Goal: Task Accomplishment & Management: Manage account settings

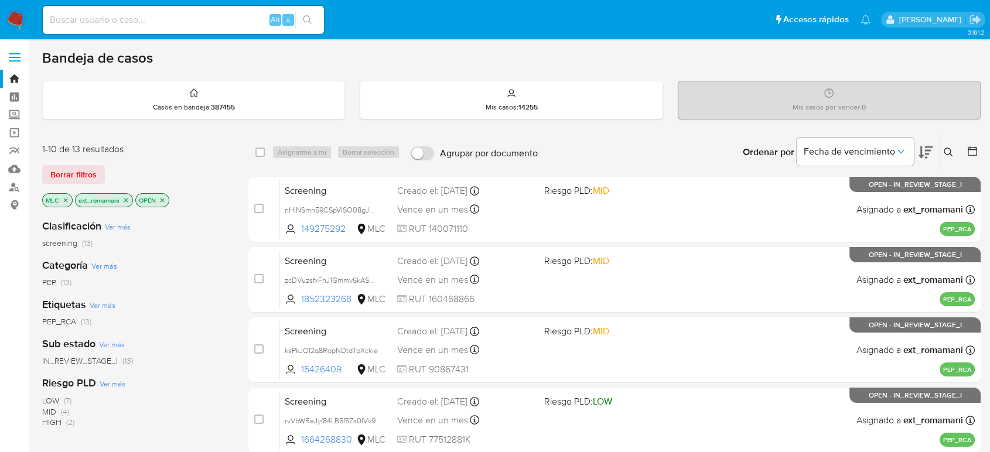
click at [16, 18] on img at bounding box center [16, 20] width 20 height 20
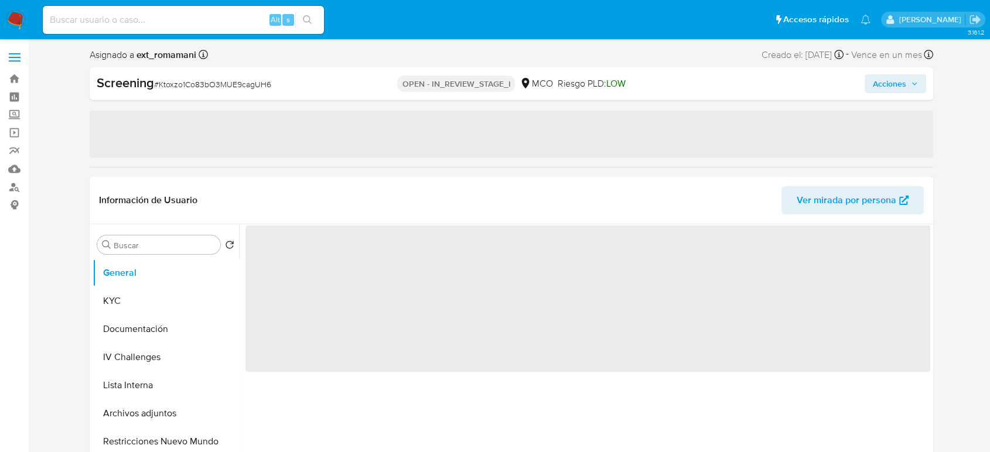
select select "10"
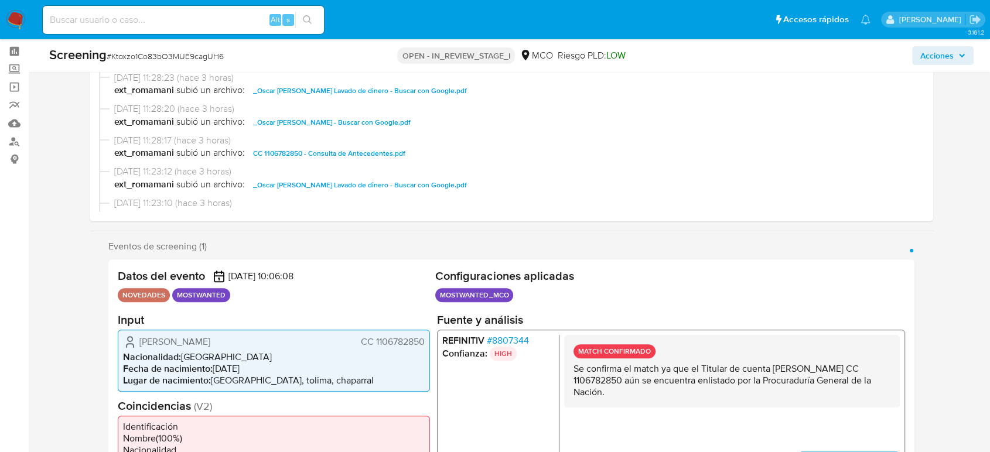
scroll to position [130, 0]
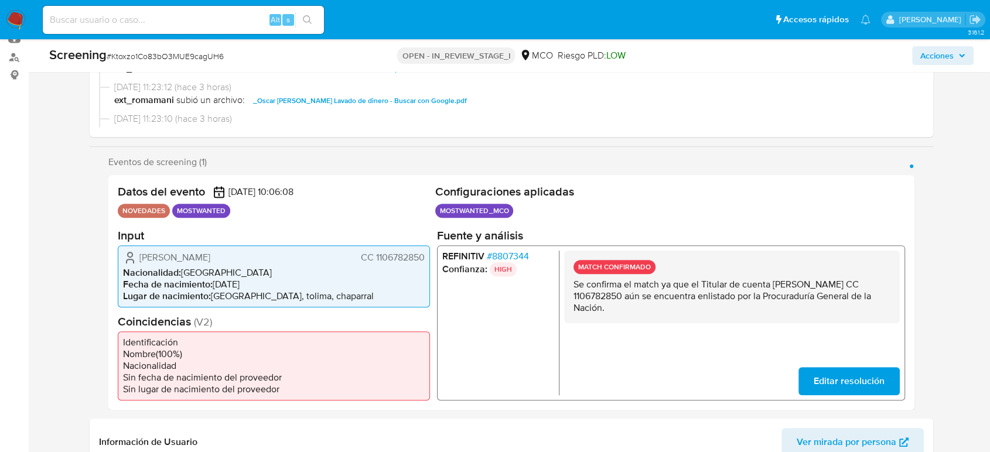
drag, startPoint x: 773, startPoint y: 284, endPoint x: 638, endPoint y: 298, distance: 136.0
click at [638, 298] on p "Se confirma el match ya que el Titular de cuenta Oscar Andres Criollo Cruz CC 1…" at bounding box center [732, 295] width 317 height 35
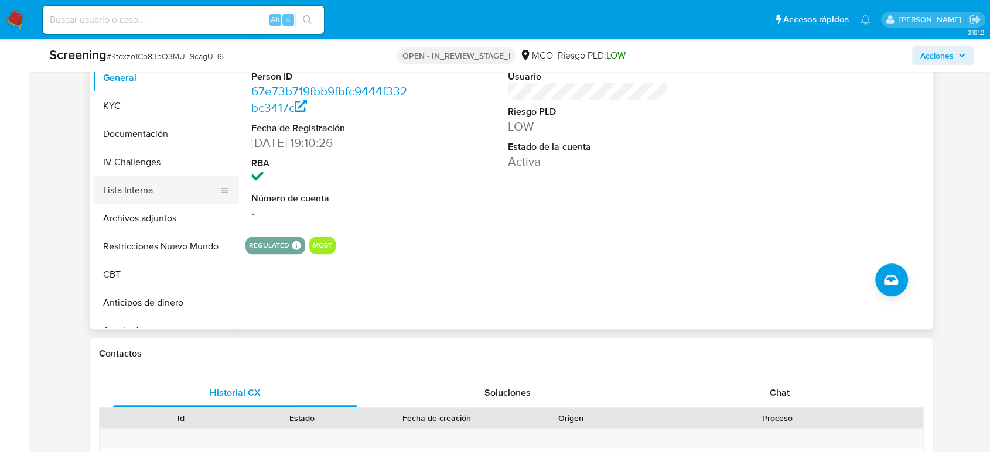
scroll to position [586, 0]
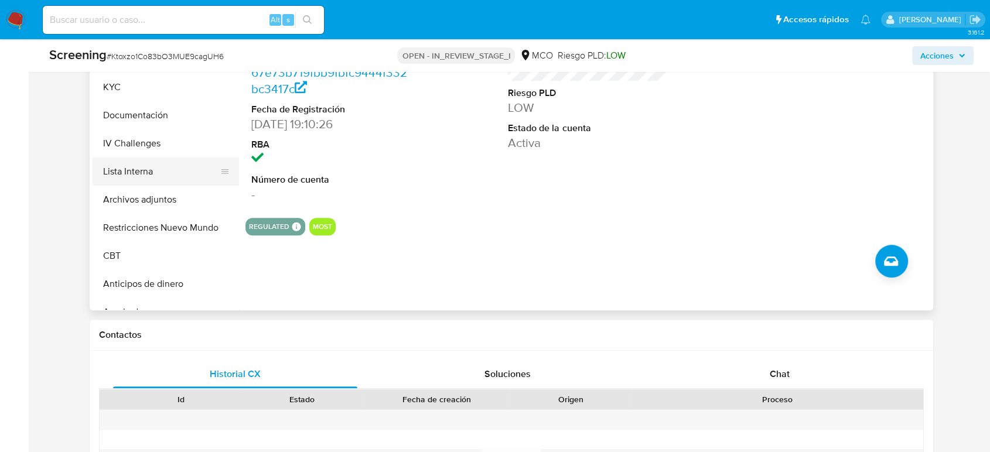
click at [156, 167] on button "Lista Interna" at bounding box center [161, 172] width 137 height 28
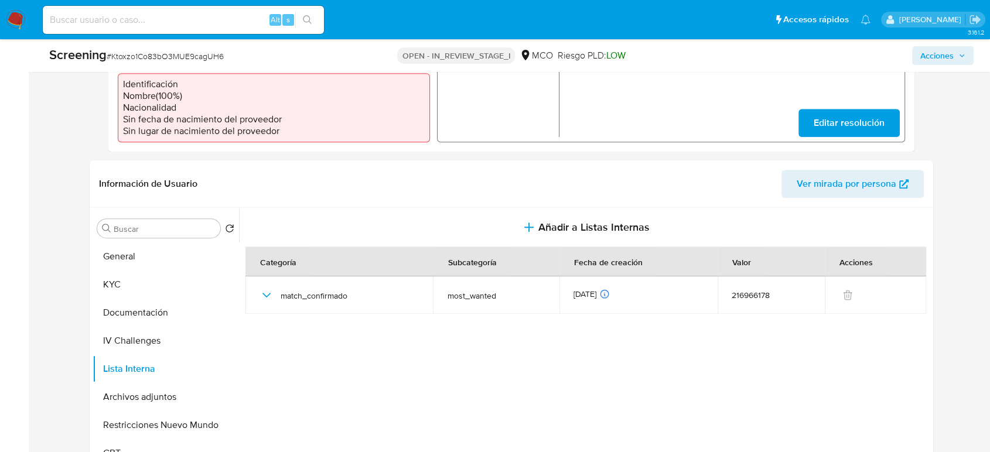
scroll to position [390, 0]
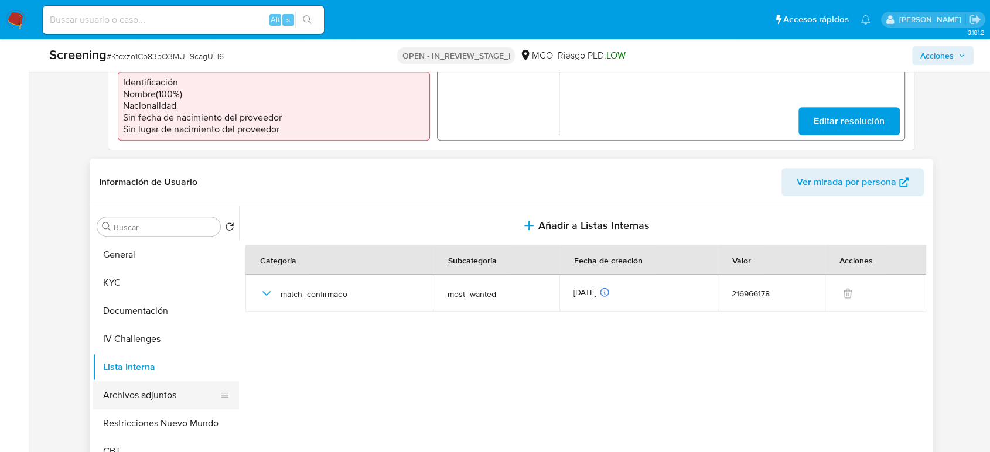
click at [162, 387] on button "Archivos adjuntos" at bounding box center [161, 395] width 137 height 28
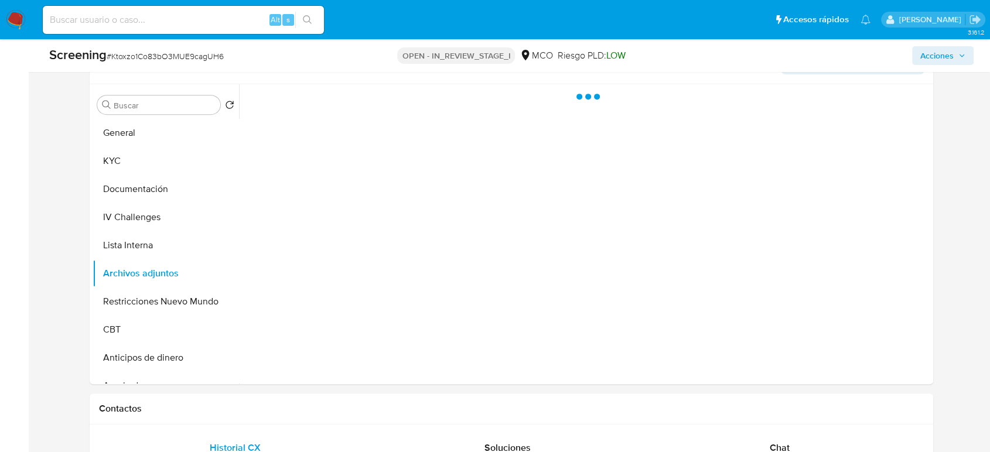
scroll to position [520, 0]
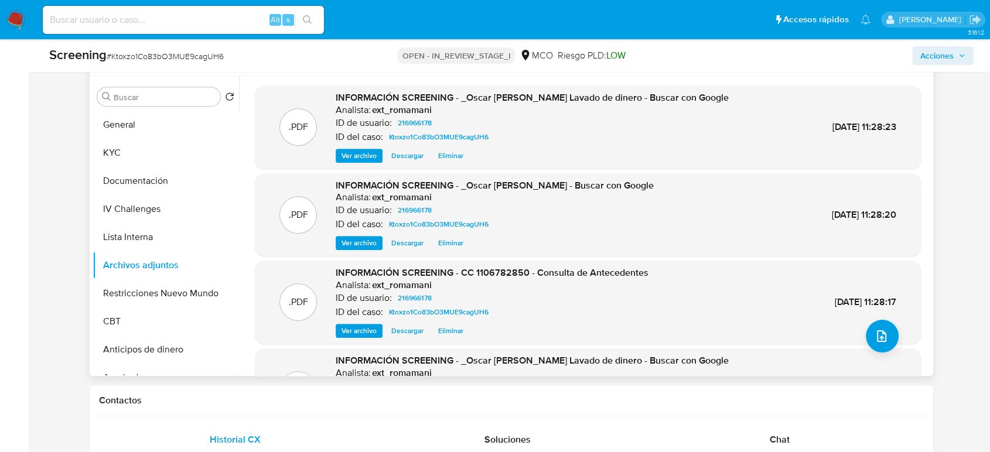
click at [350, 325] on span "Ver archivo" at bounding box center [359, 331] width 35 height 12
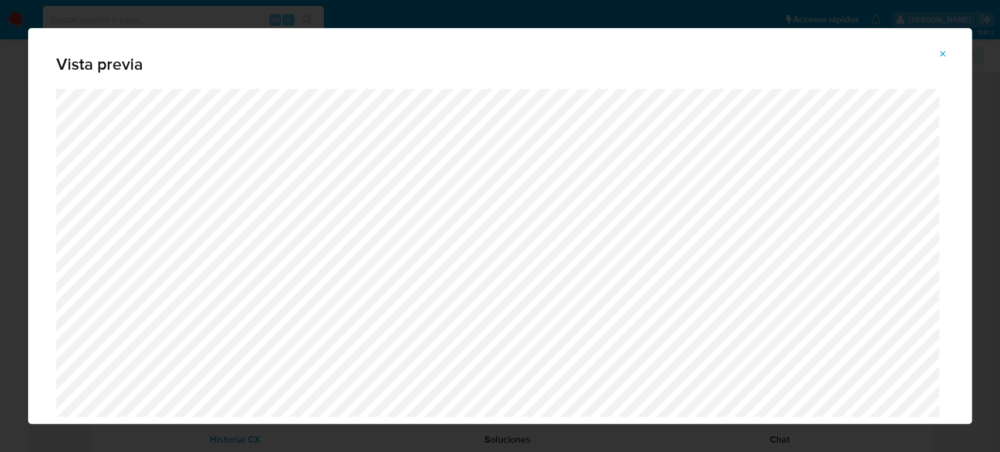
click at [943, 59] on span "Attachment preview" at bounding box center [942, 54] width 9 height 16
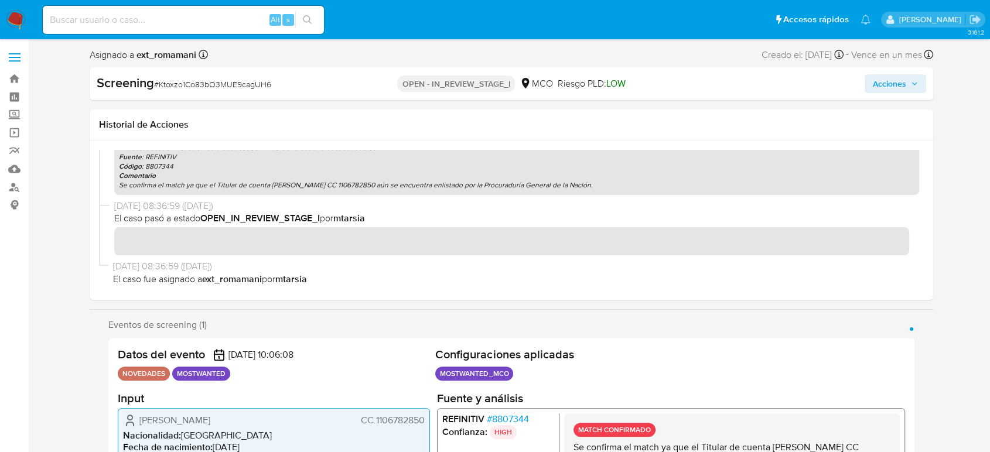
scroll to position [65, 0]
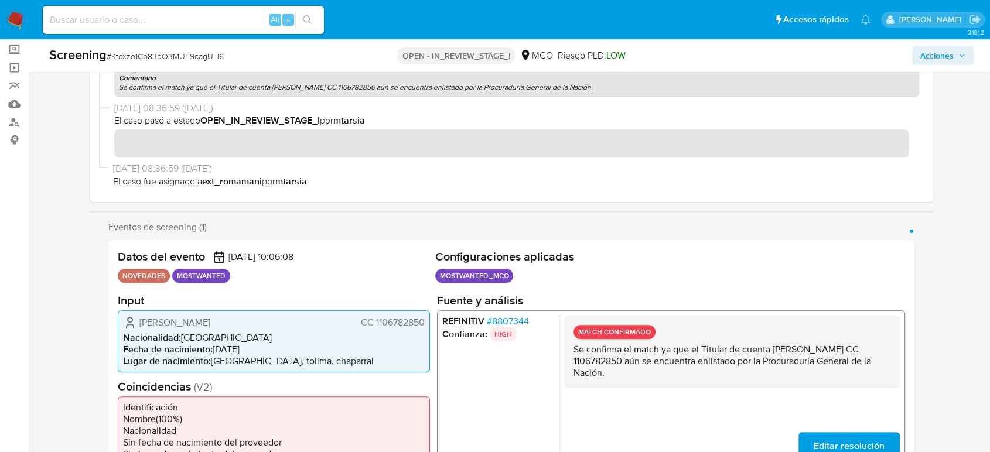
click at [938, 61] on span "Acciones" at bounding box center [936, 55] width 33 height 19
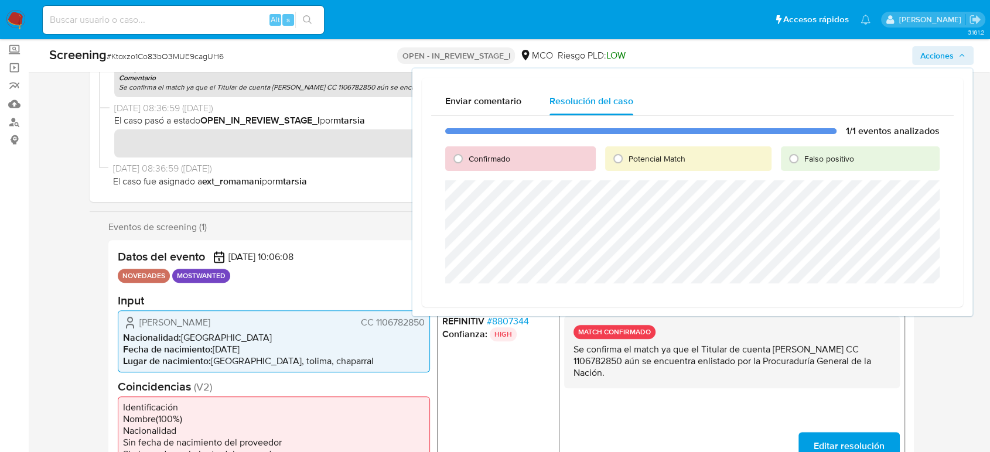
click at [477, 158] on span "Confirmado" at bounding box center [490, 159] width 42 height 12
click at [468, 158] on input "Confirmado" at bounding box center [458, 158] width 19 height 19
radio input "true"
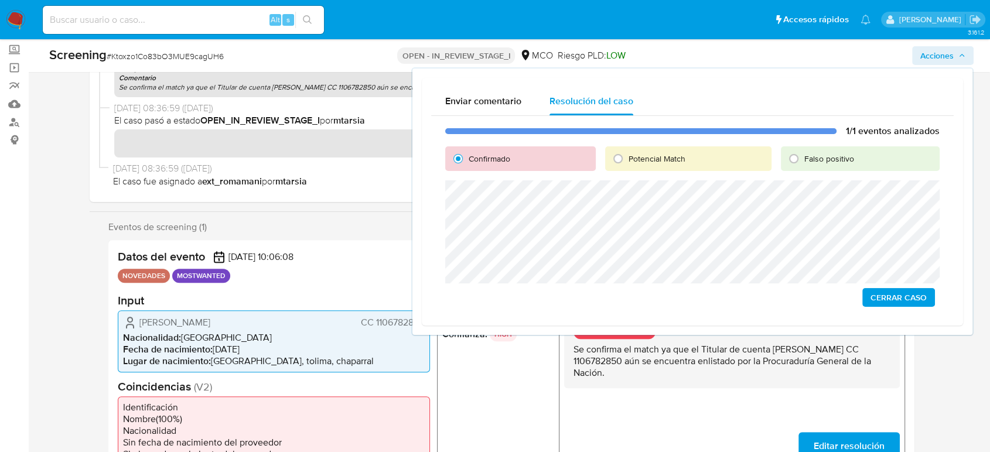
click at [884, 294] on span "Cerrar Caso" at bounding box center [899, 297] width 56 height 16
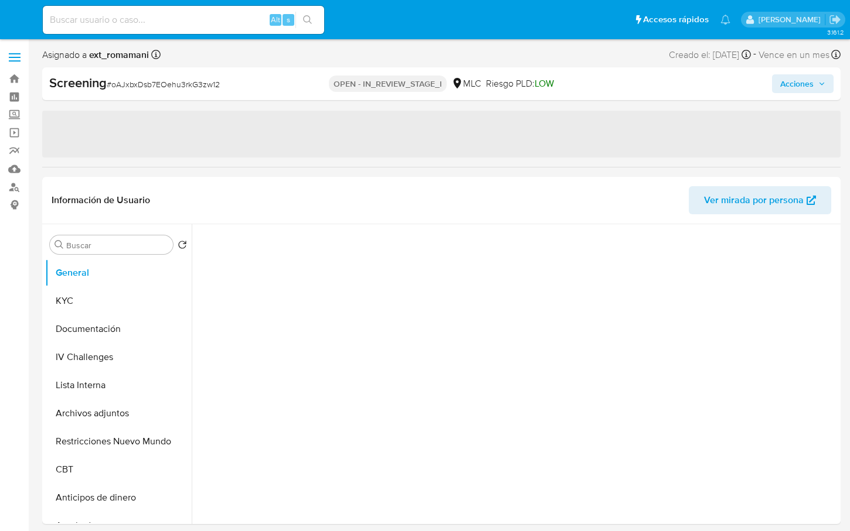
select select "10"
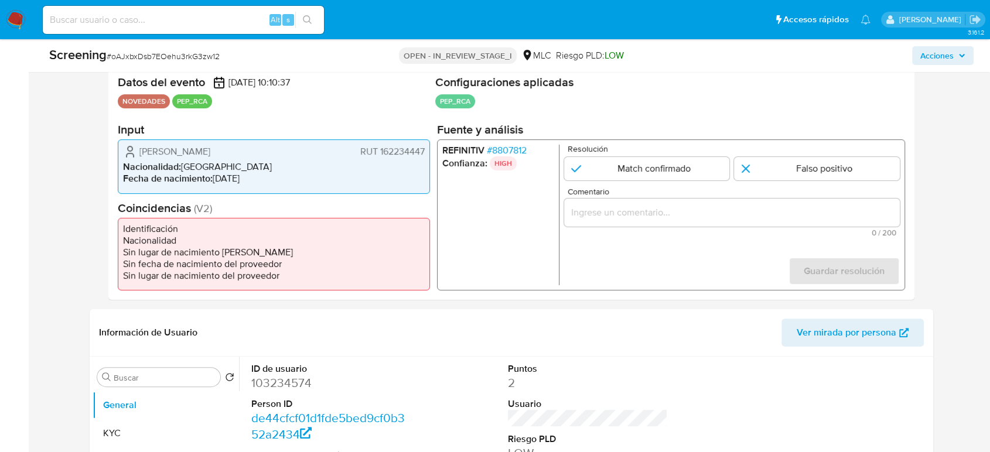
scroll to position [260, 0]
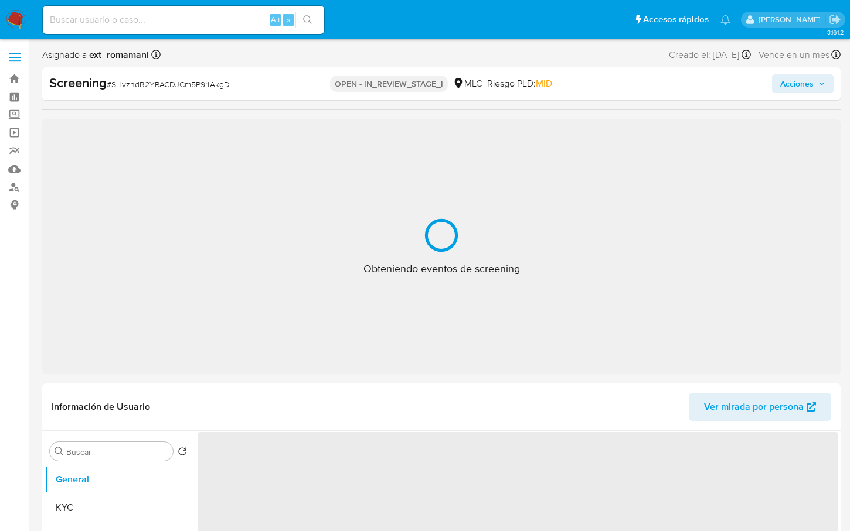
select select "10"
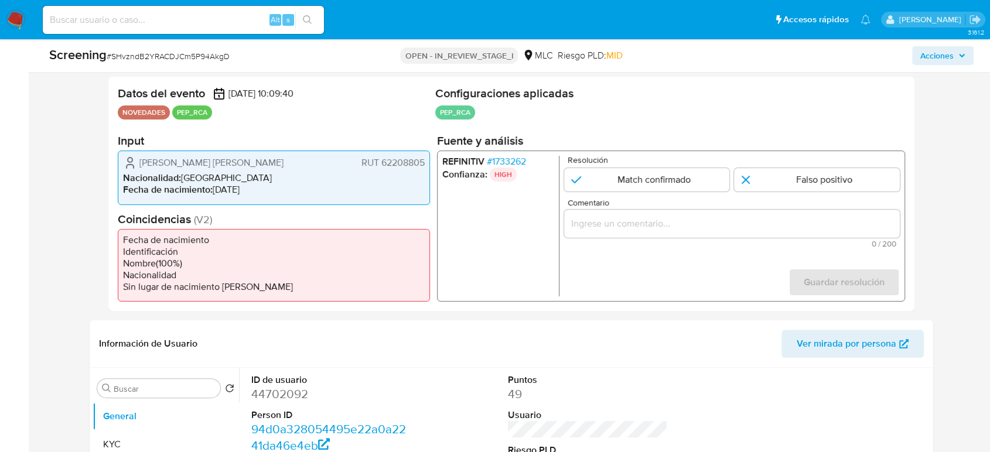
scroll to position [260, 0]
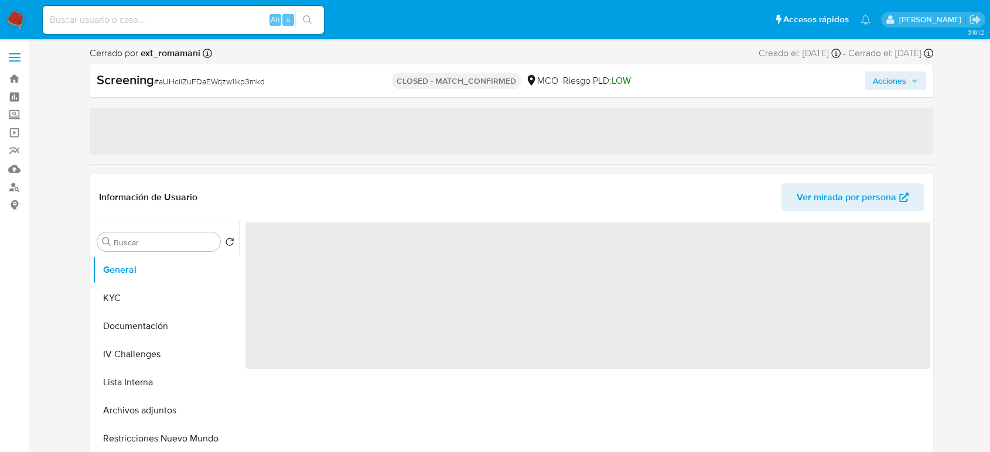
select select "10"
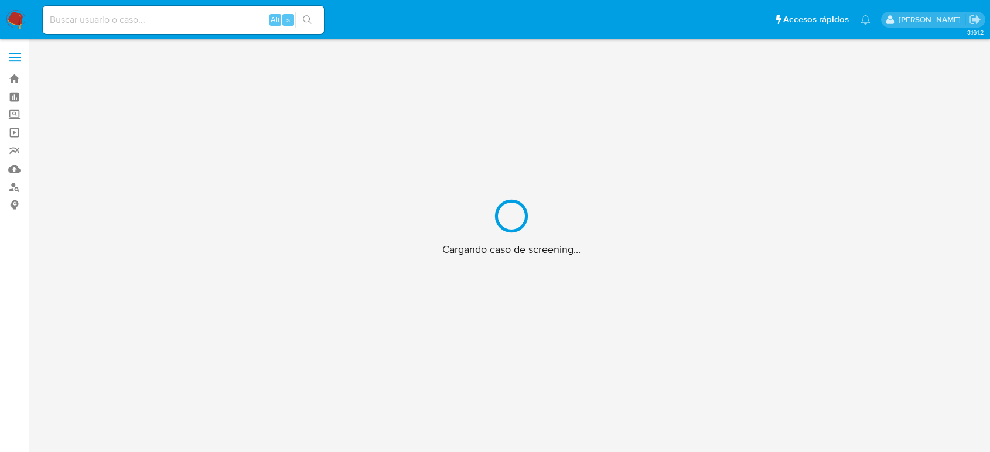
scroll to position [42, 0]
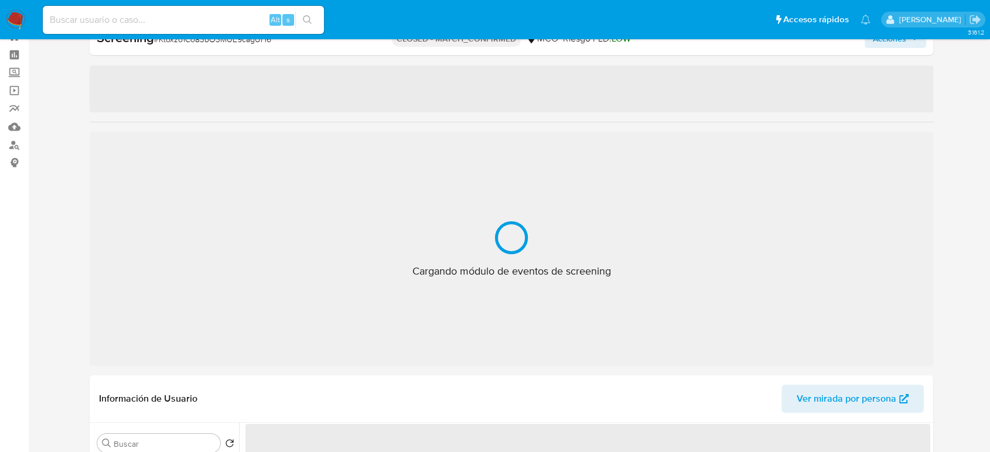
select select "10"
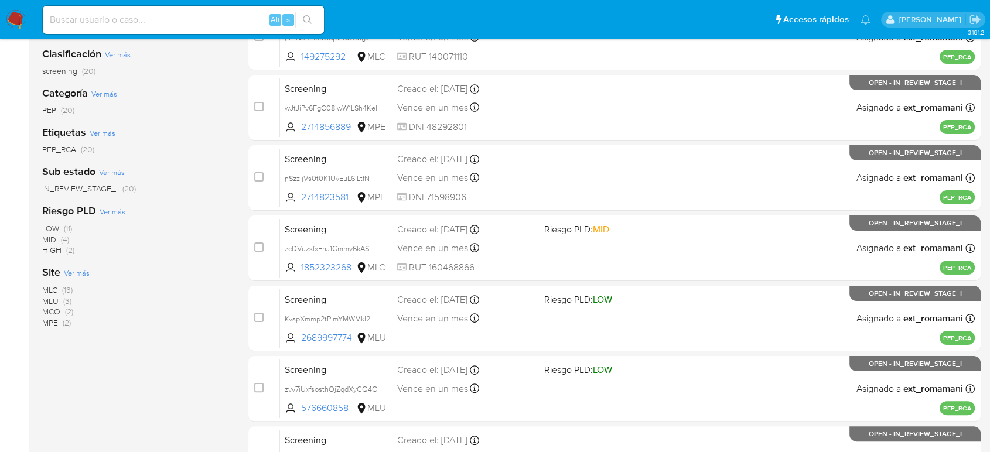
scroll to position [195, 0]
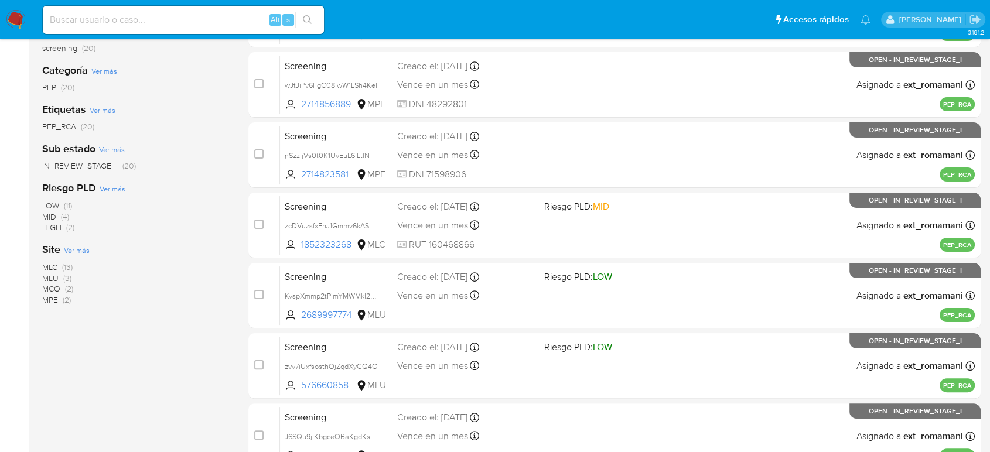
click at [64, 297] on span "(2)" at bounding box center [67, 300] width 8 height 12
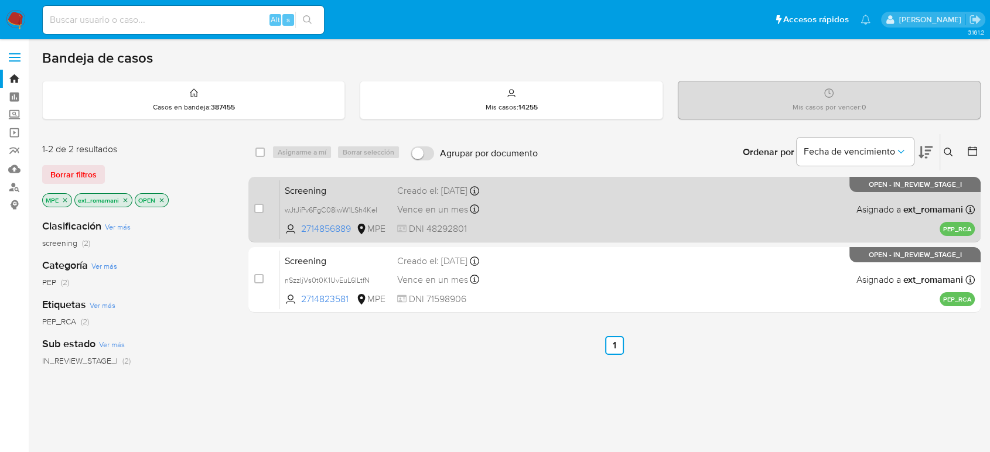
click at [588, 208] on span at bounding box center [612, 209] width 137 height 2
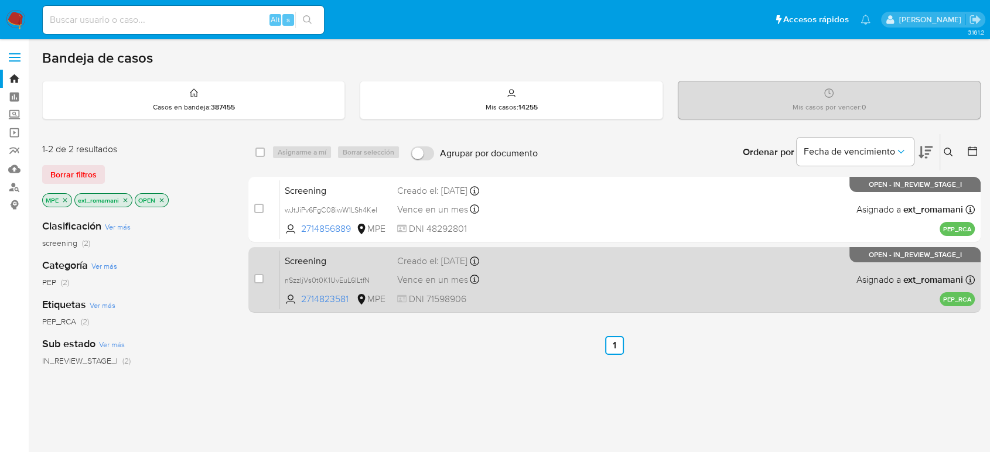
click at [541, 277] on div "Screening nSzzIjVs0t0K1UvEuL6lLtfN 2714823581 MPE Creado el: 29/09/2025 Creado …" at bounding box center [627, 279] width 695 height 59
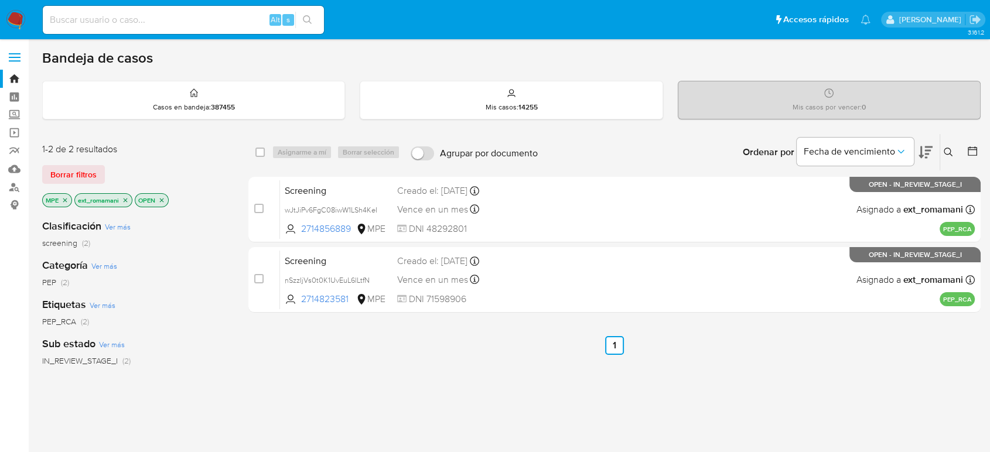
click at [67, 200] on icon "close-filter" at bounding box center [65, 200] width 7 height 7
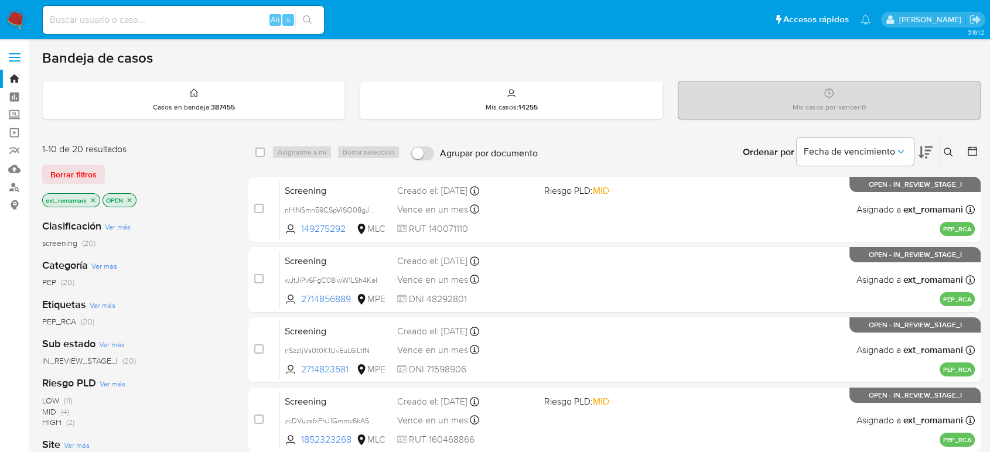
scroll to position [65, 0]
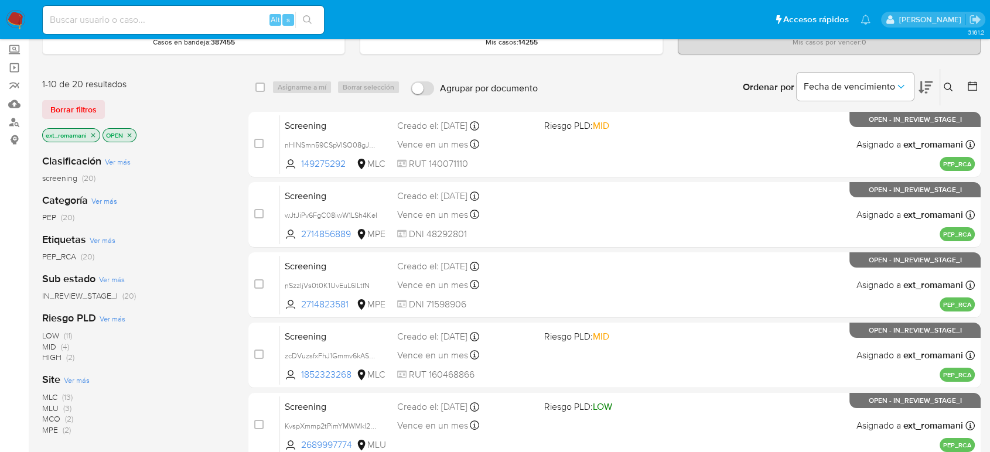
click at [62, 216] on span "(20)" at bounding box center [67, 218] width 13 height 12
click at [93, 132] on icon "close-filter" at bounding box center [93, 135] width 7 height 7
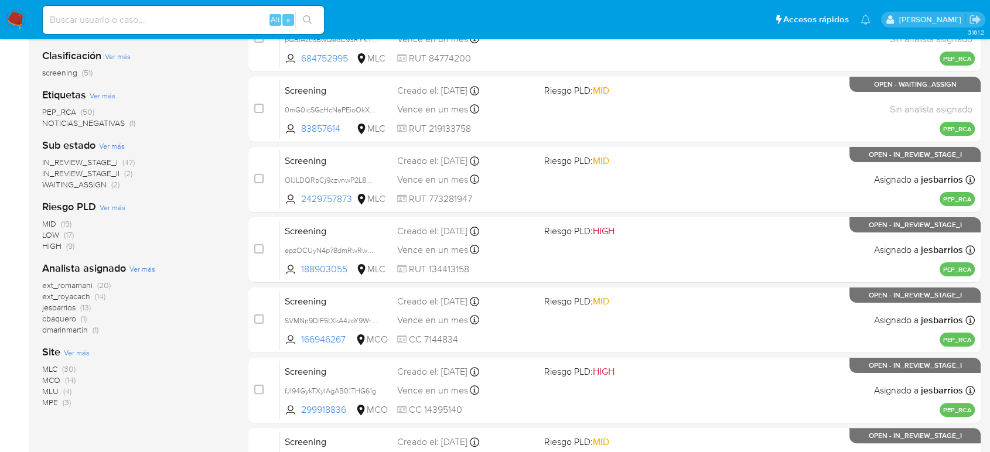
scroll to position [195, 0]
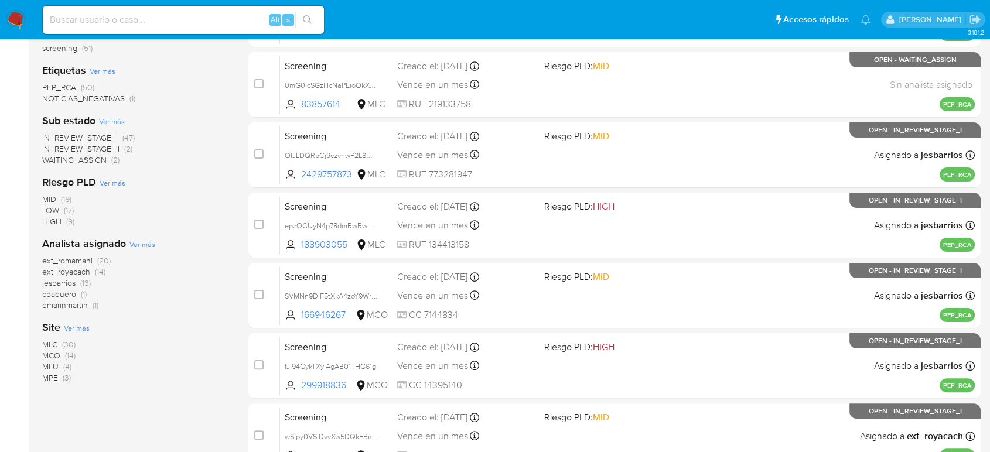
click at [103, 270] on span "(14)" at bounding box center [100, 272] width 11 height 12
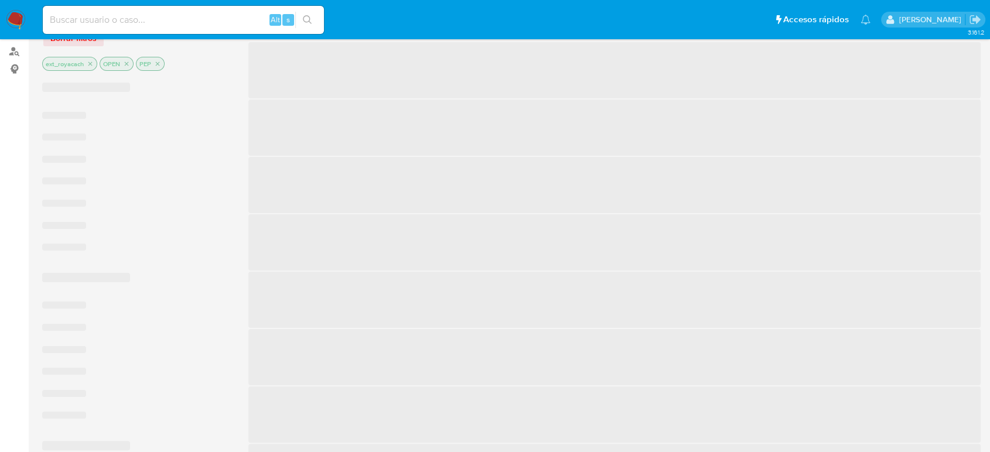
scroll to position [65, 0]
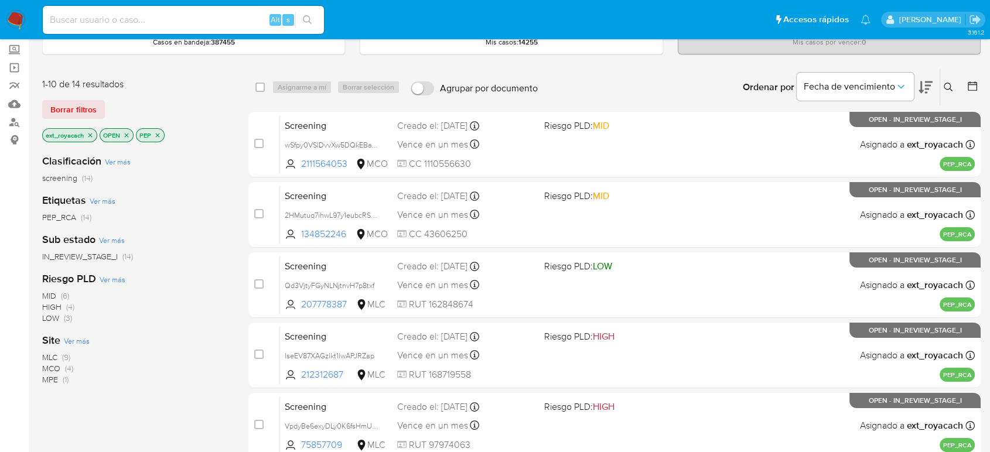
click at [156, 137] on icon "close-filter" at bounding box center [157, 135] width 7 height 7
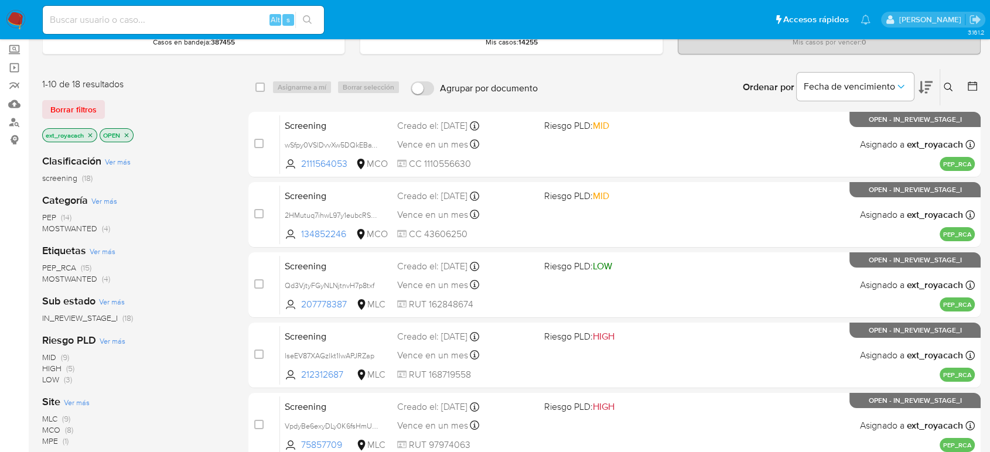
click at [17, 21] on img at bounding box center [16, 20] width 20 height 20
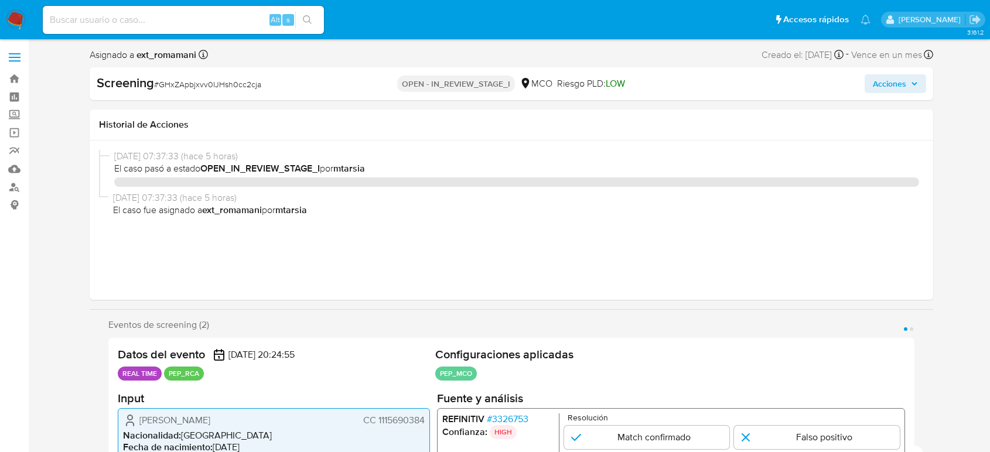
select select "10"
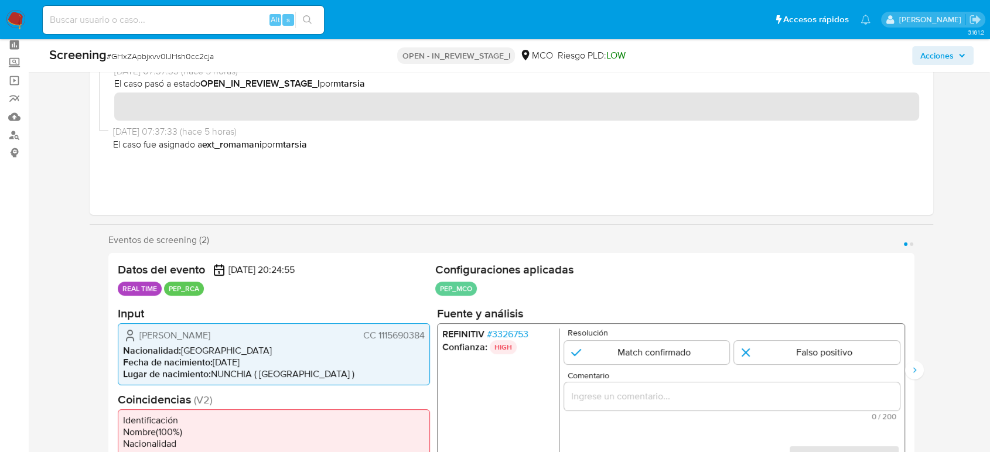
scroll to position [195, 0]
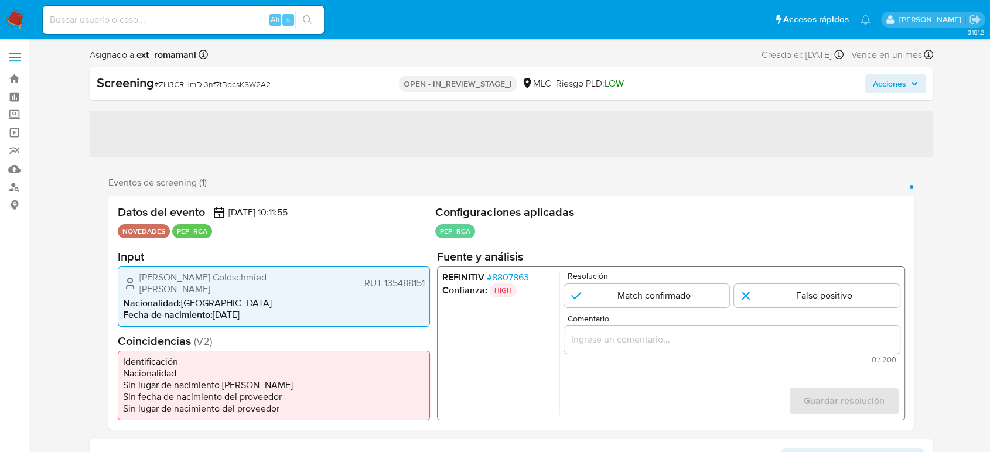
select select "10"
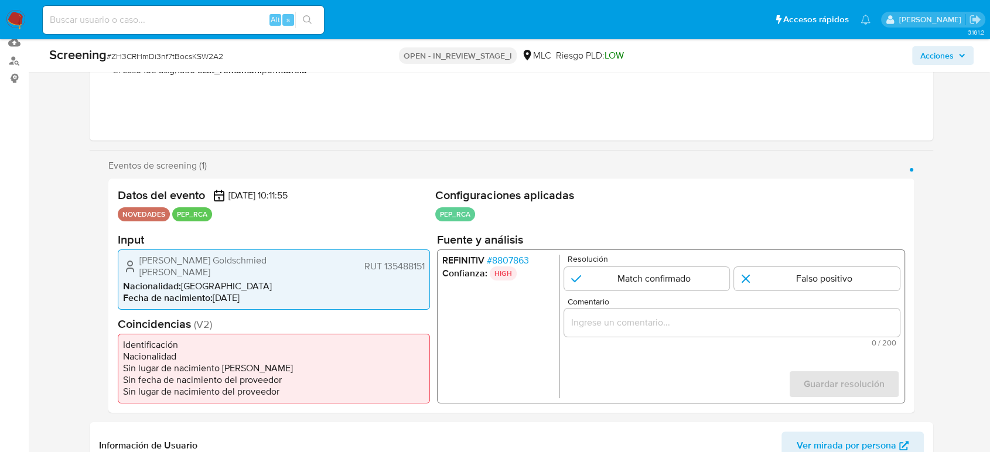
scroll to position [130, 0]
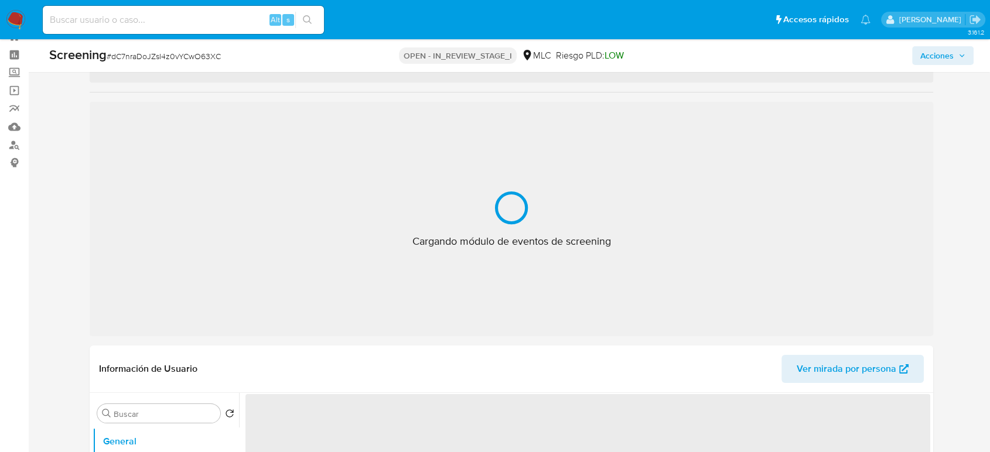
scroll to position [65, 0]
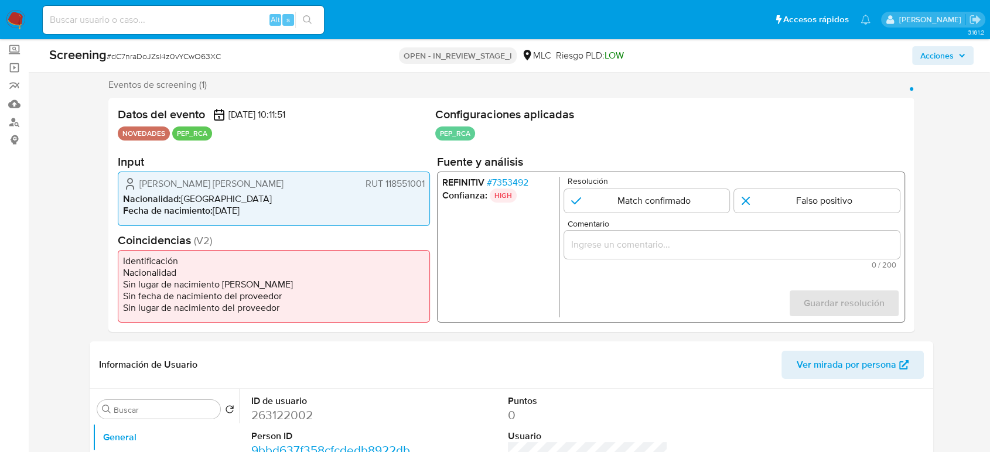
select select "10"
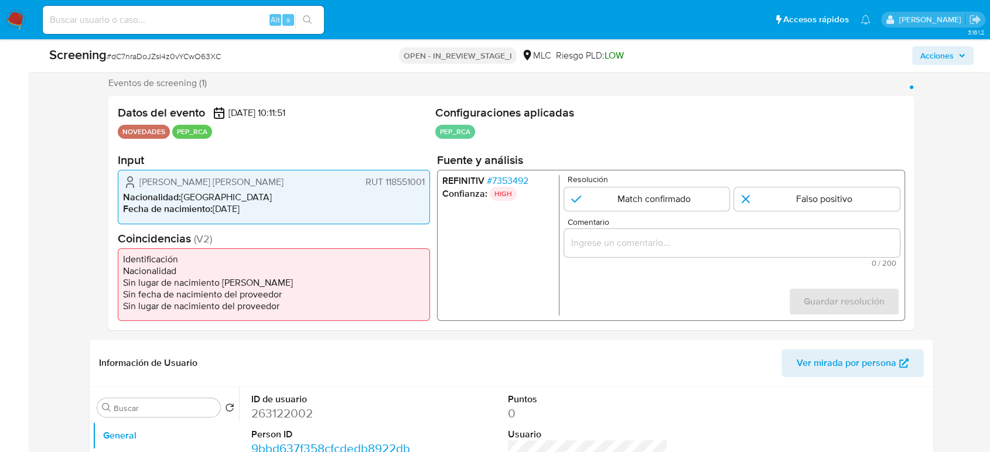
scroll to position [260, 0]
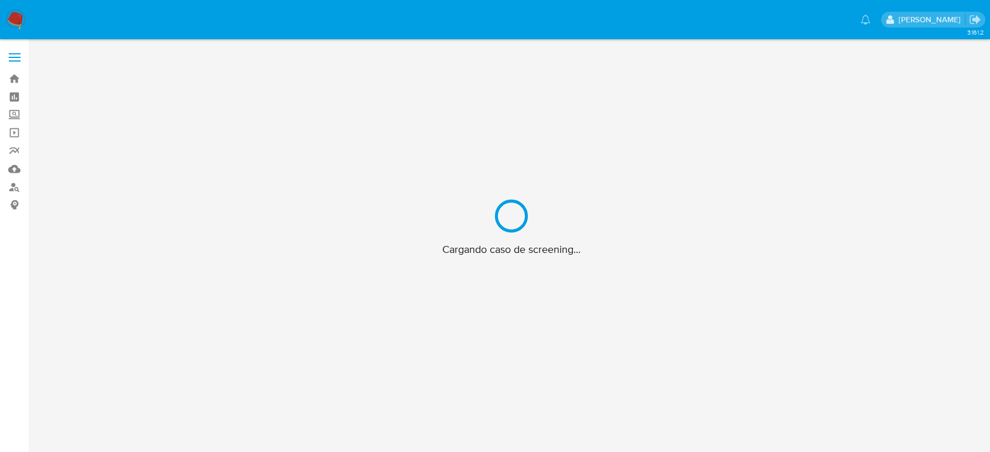
scroll to position [42, 0]
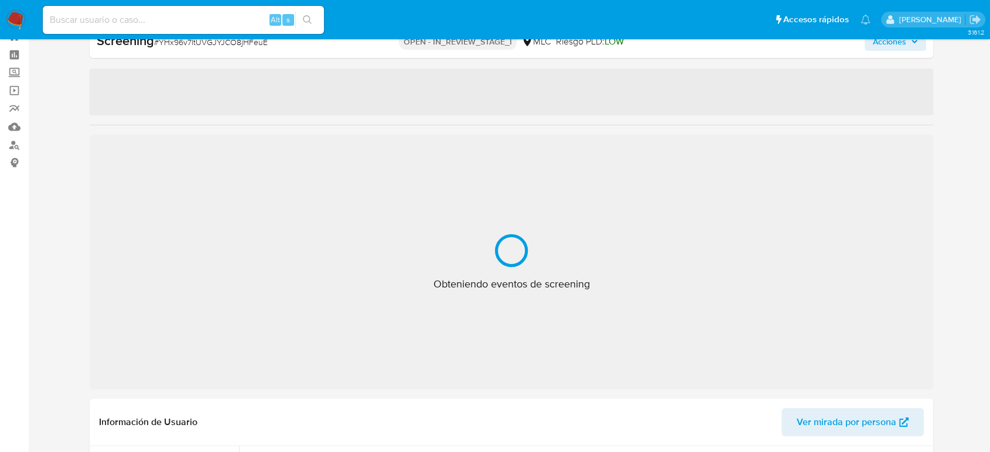
select select "10"
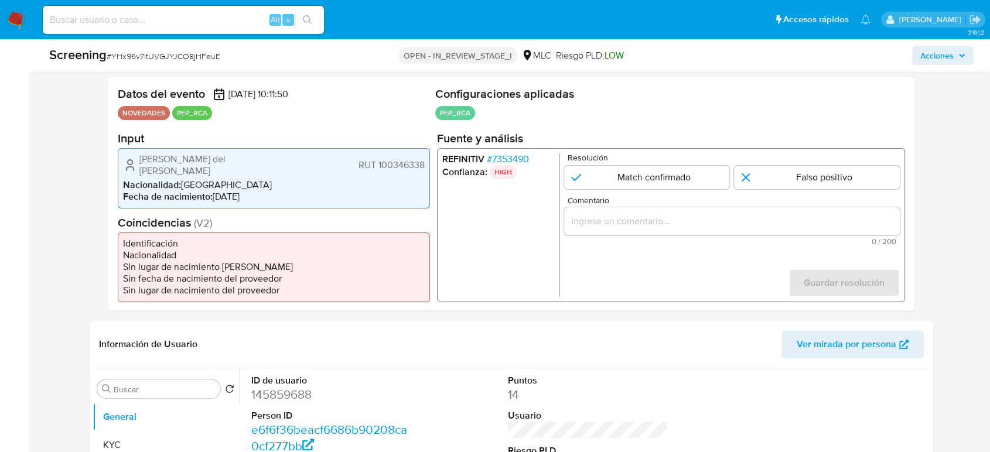
scroll to position [237, 0]
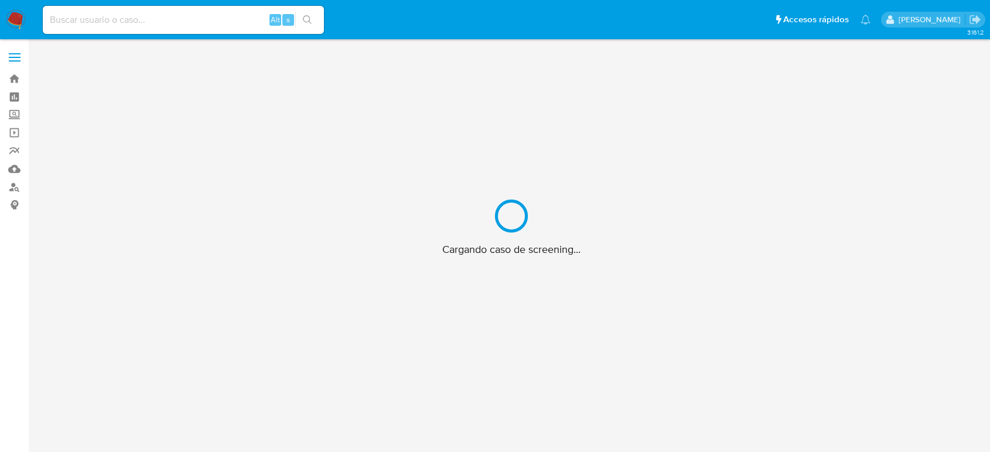
scroll to position [42, 0]
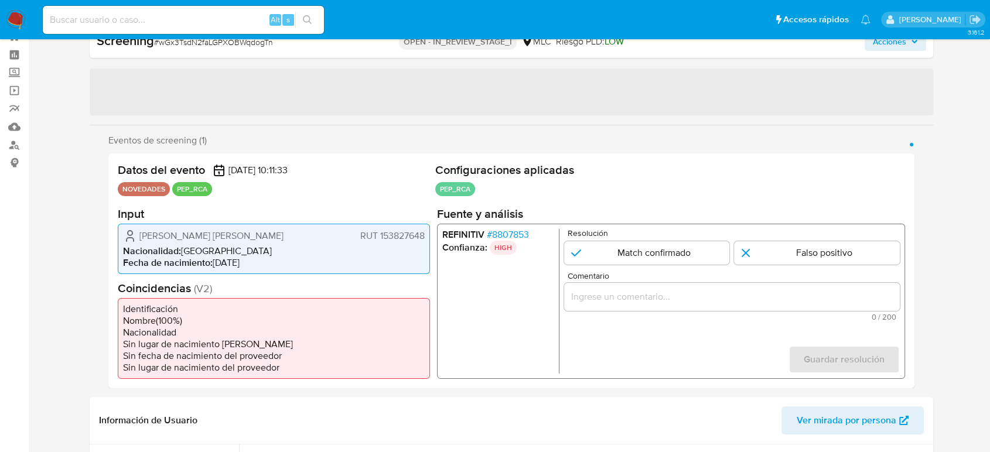
select select "10"
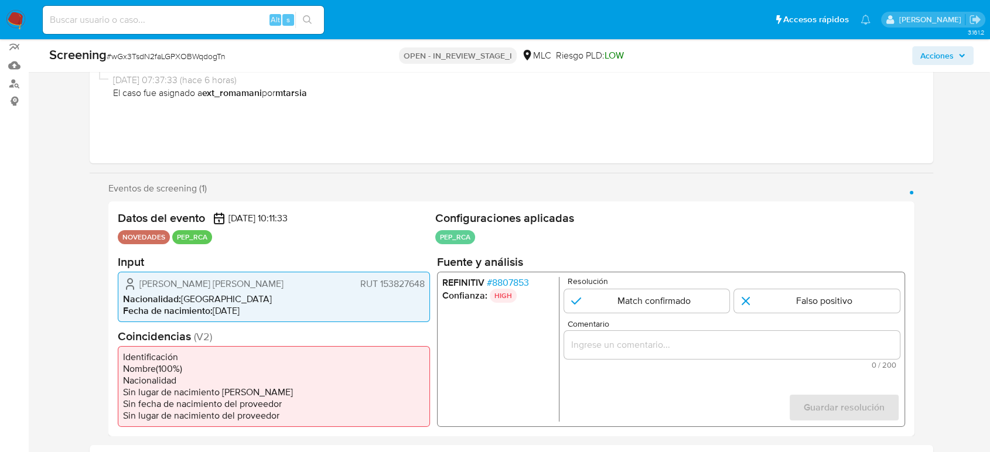
scroll to position [237, 0]
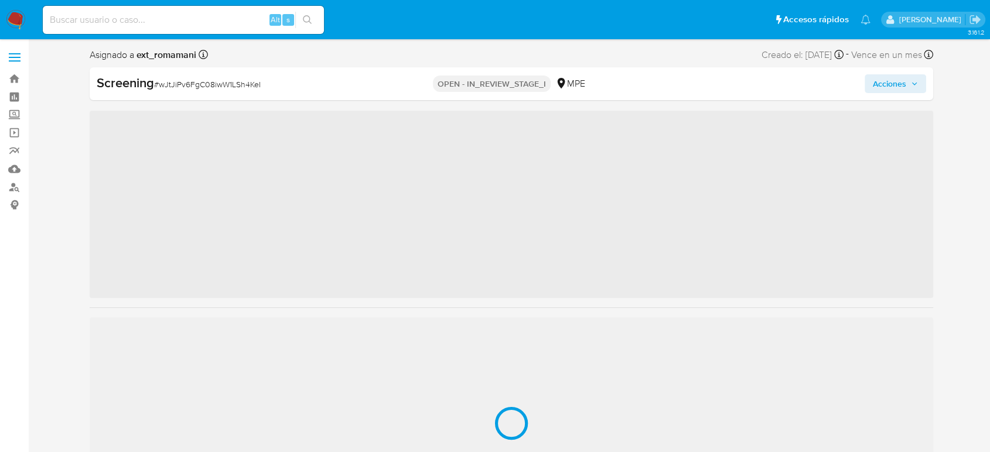
scroll to position [42, 0]
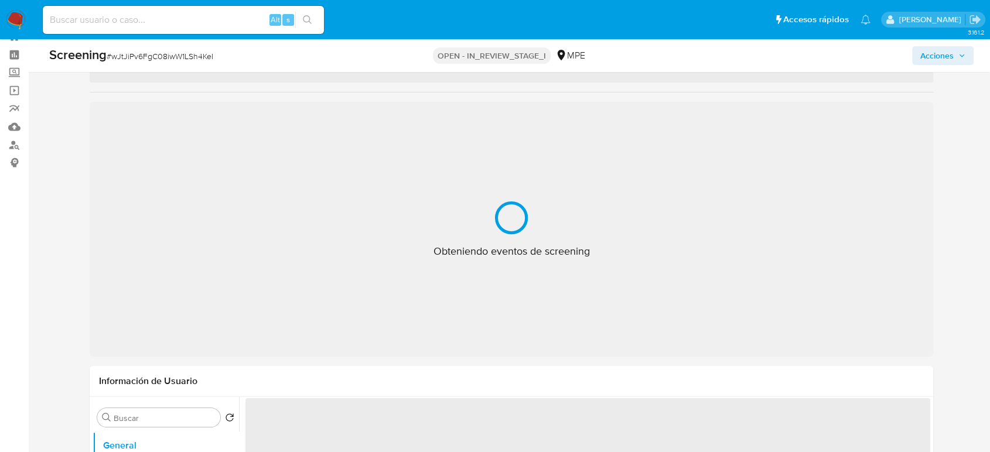
select select "10"
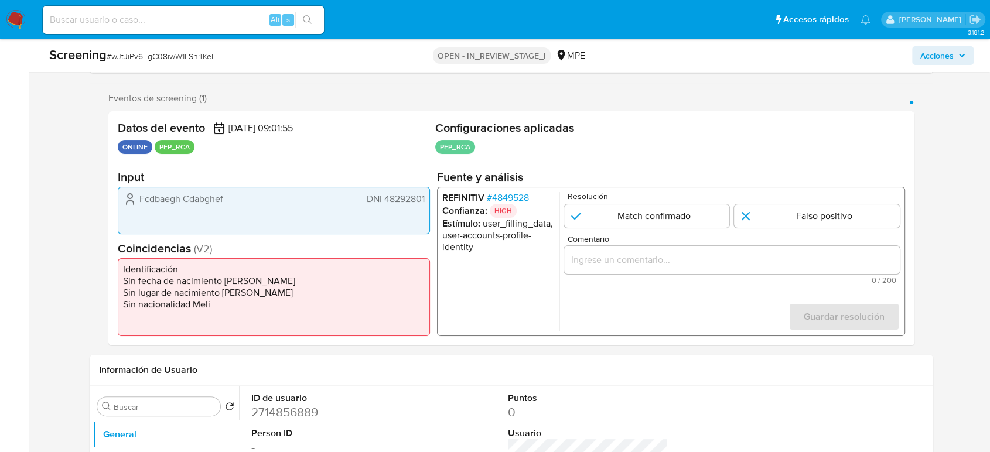
scroll to position [237, 0]
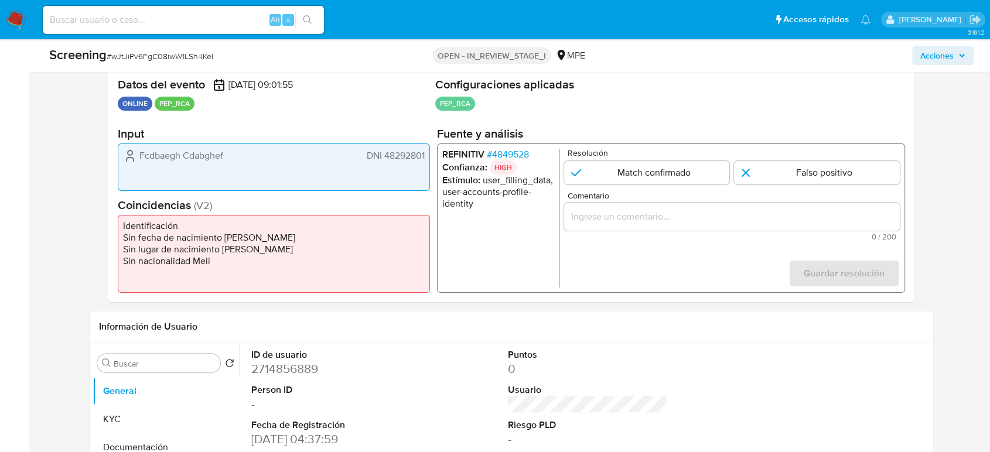
click at [524, 151] on span "# 4849528" at bounding box center [508, 155] width 42 height 12
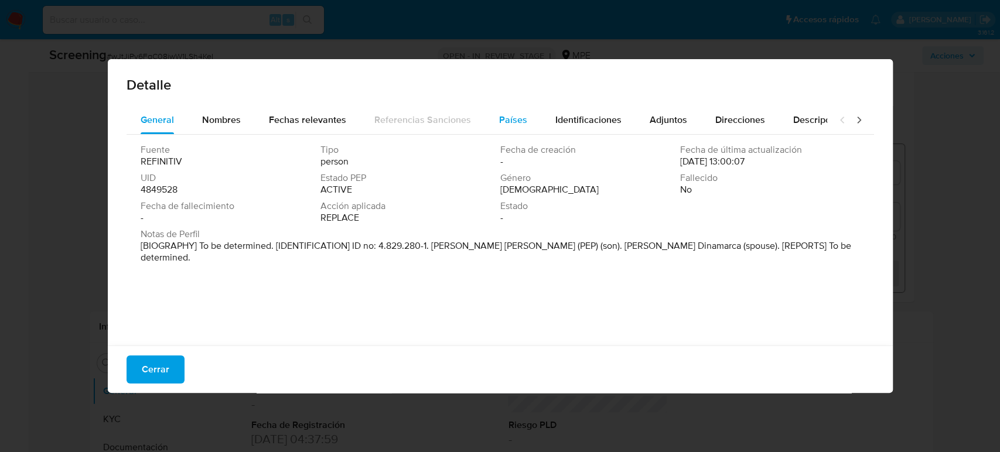
click at [499, 115] on span "Países" at bounding box center [513, 119] width 28 height 13
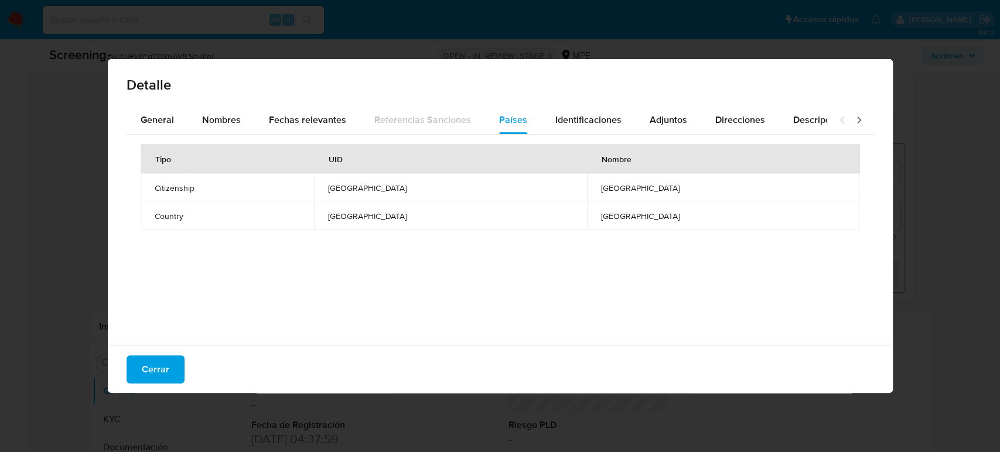
drag, startPoint x: 163, startPoint y: 366, endPoint x: 179, endPoint y: 337, distance: 32.5
click at [163, 364] on span "Cerrar" at bounding box center [156, 370] width 28 height 26
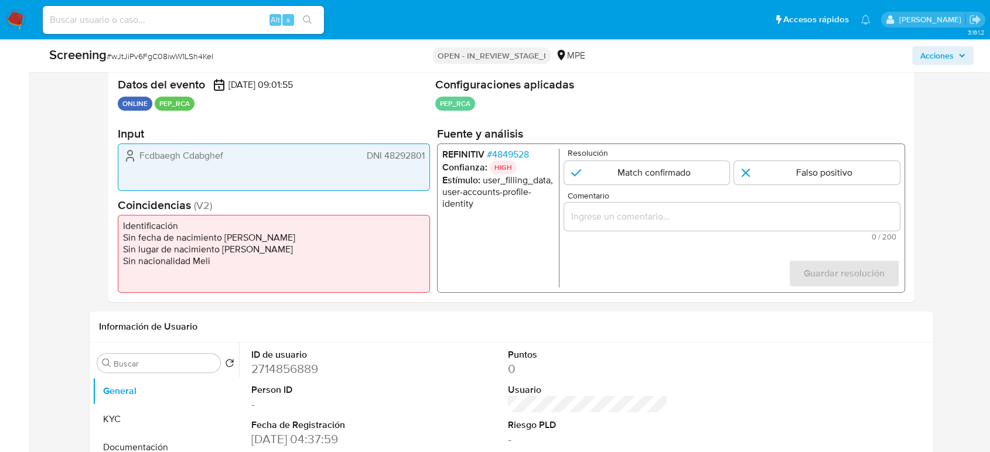
drag, startPoint x: 427, startPoint y: 154, endPoint x: 384, endPoint y: 158, distance: 42.4
click at [384, 158] on div "Fcdbaegh Cdabghef DNI 48292801" at bounding box center [274, 167] width 312 height 47
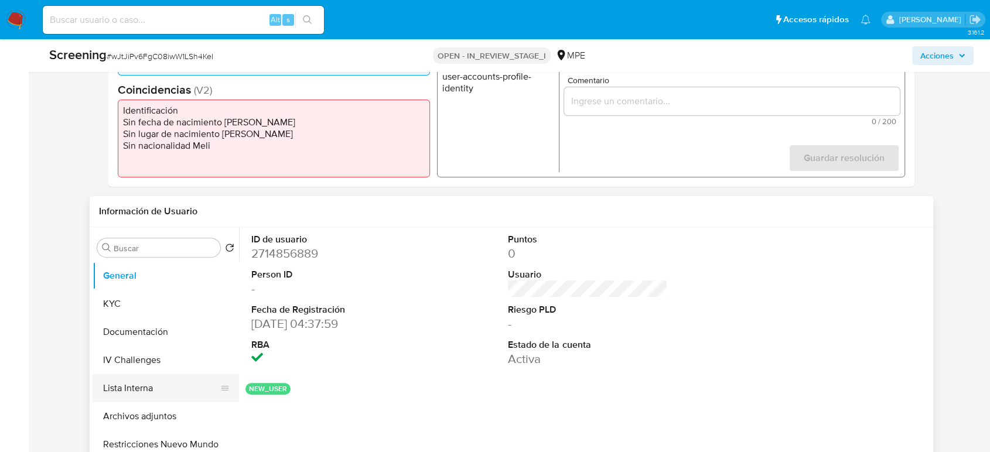
scroll to position [367, 0]
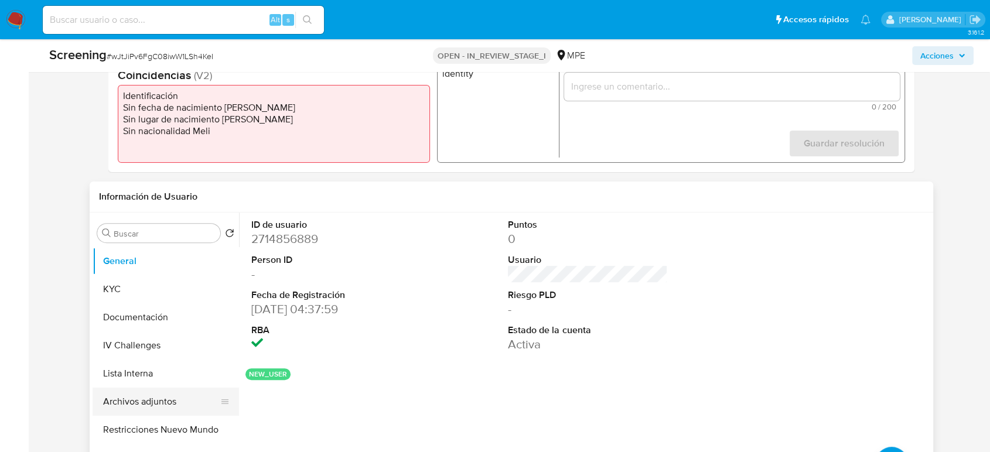
click at [144, 395] on button "Archivos adjuntos" at bounding box center [161, 402] width 137 height 28
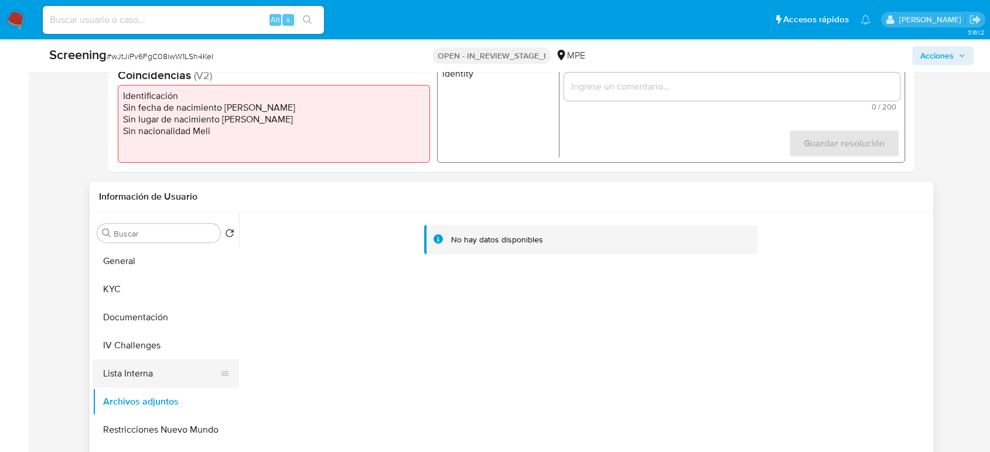
click at [146, 371] on button "Lista Interna" at bounding box center [161, 374] width 137 height 28
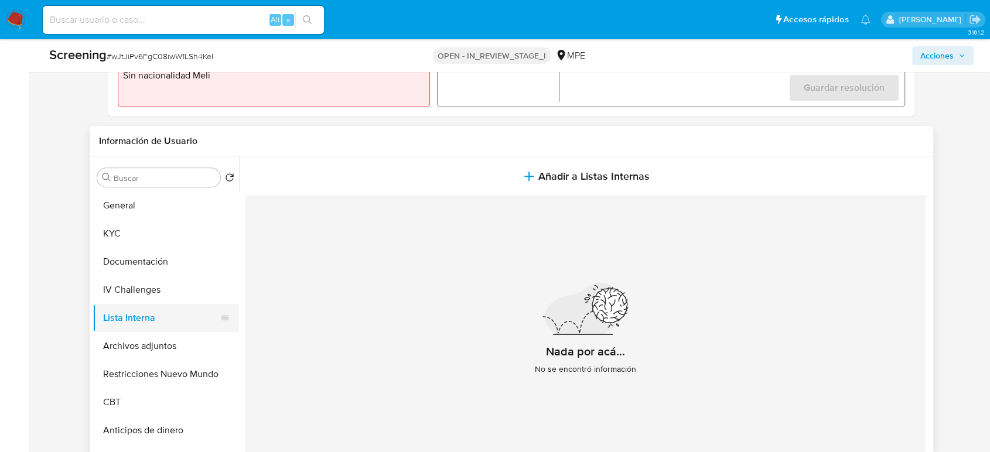
scroll to position [432, 0]
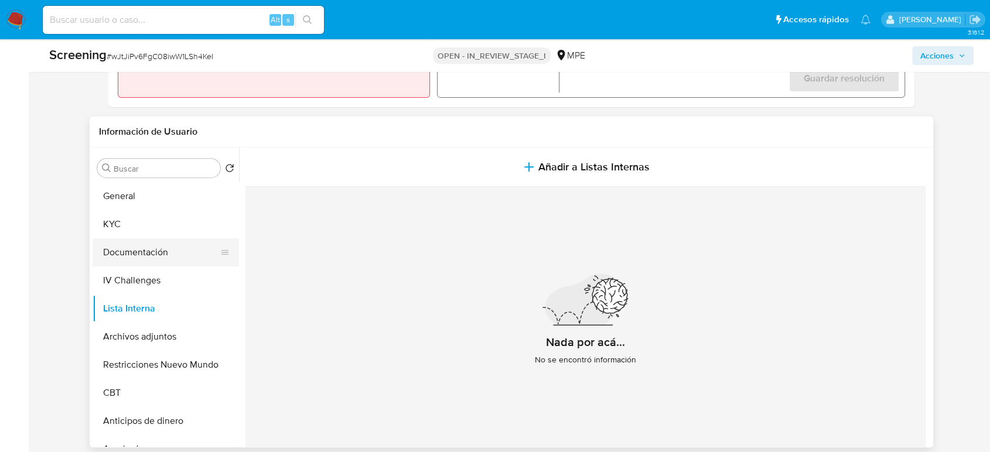
click at [172, 247] on button "Documentación" at bounding box center [161, 252] width 137 height 28
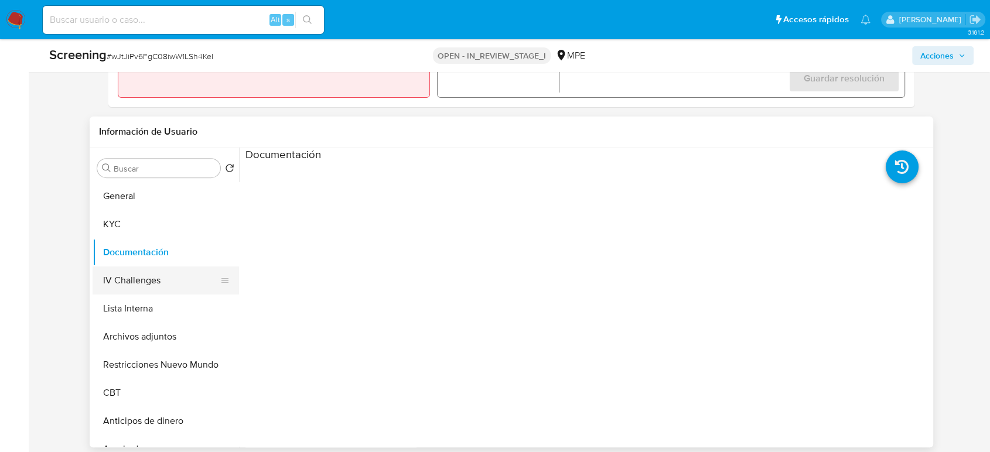
click at [140, 281] on button "IV Challenges" at bounding box center [161, 281] width 137 height 28
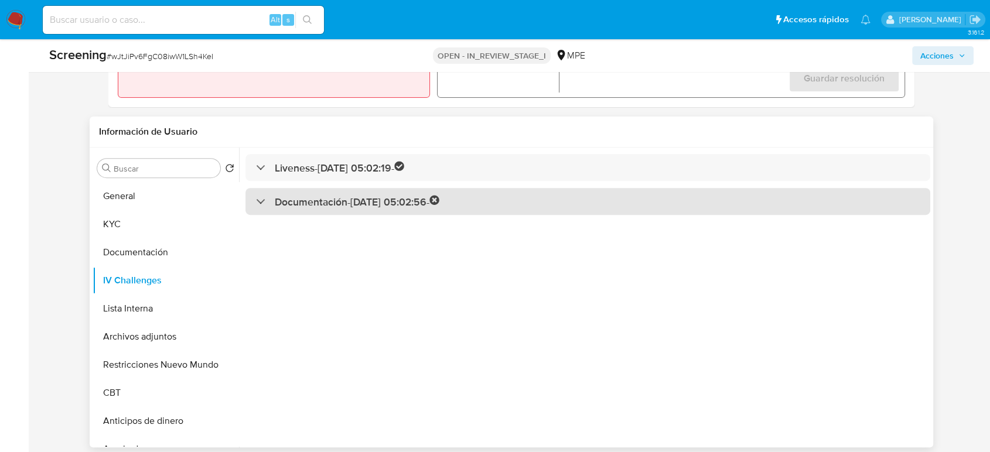
click at [279, 212] on div "Documentación - 29/09/2025 05:02:56 -" at bounding box center [588, 202] width 685 height 28
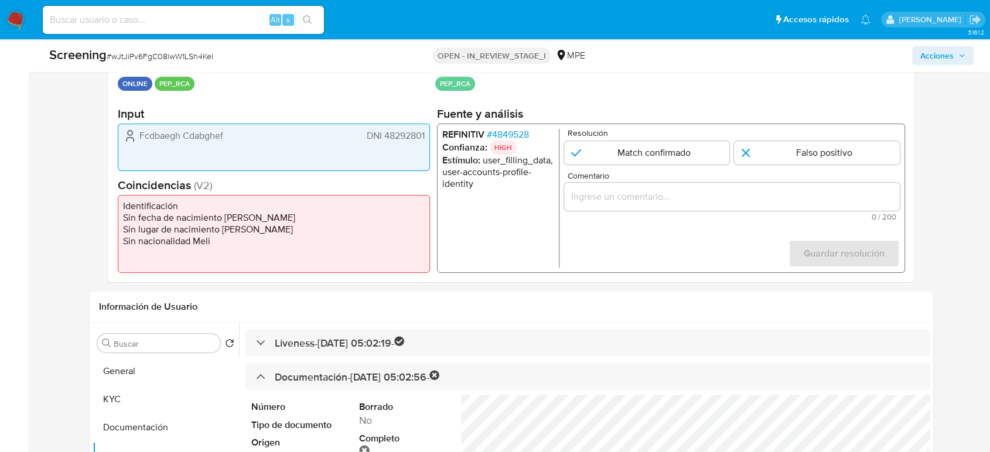
scroll to position [237, 0]
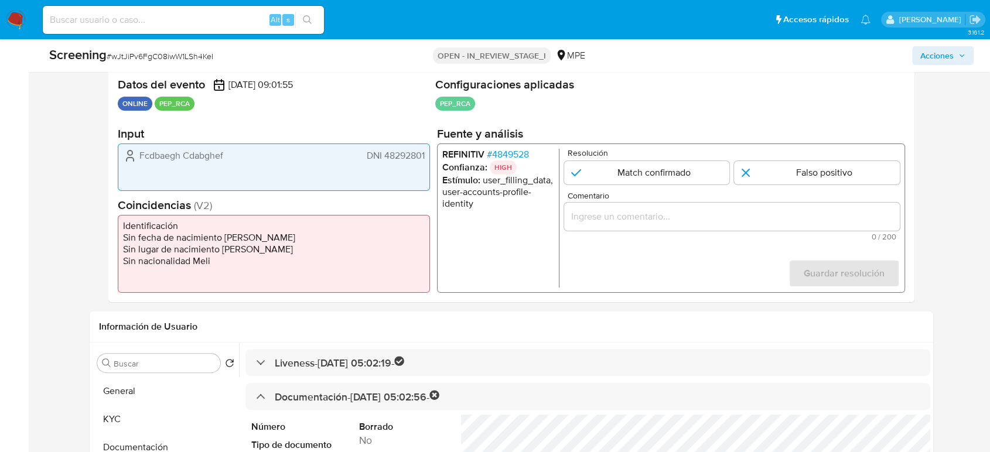
drag, startPoint x: 427, startPoint y: 151, endPoint x: 385, endPoint y: 161, distance: 42.8
click at [385, 161] on div "Fcdbaegh Cdabghef DNI 48292801" at bounding box center [274, 167] width 312 height 47
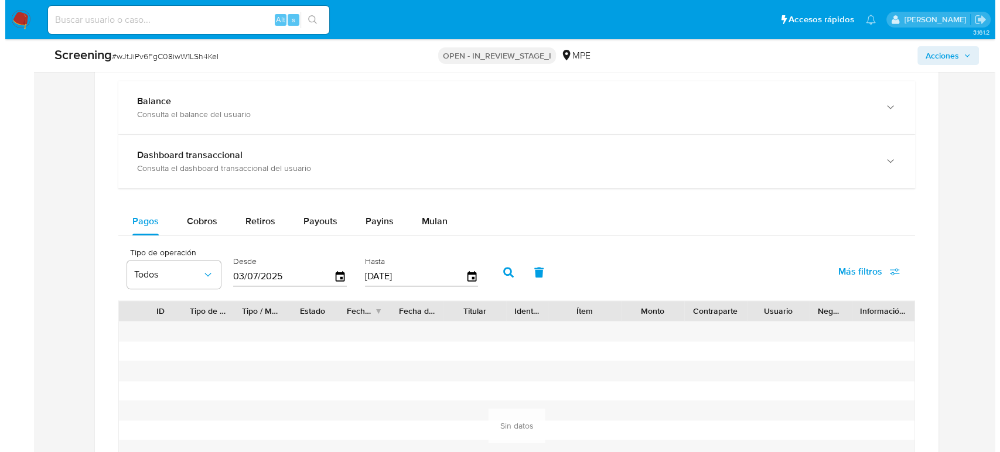
scroll to position [1148, 0]
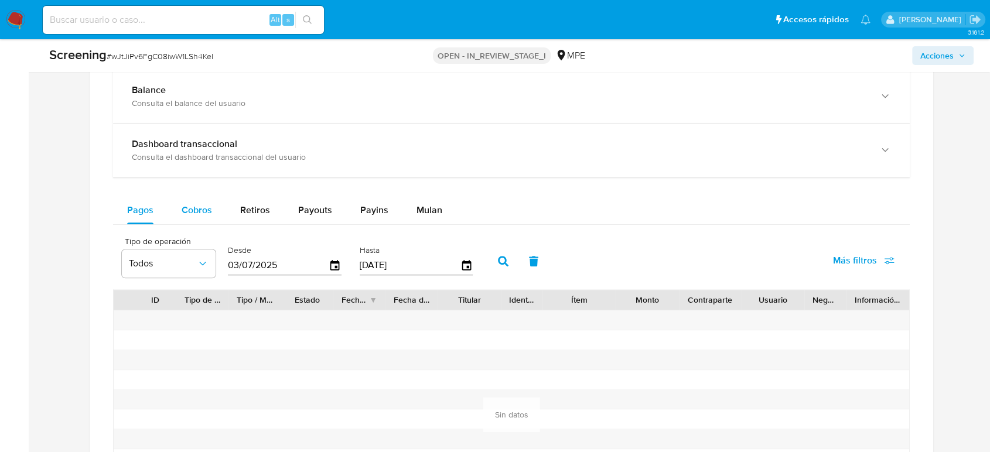
click at [219, 214] on button "Cobros" at bounding box center [197, 210] width 59 height 28
select select "10"
click at [133, 213] on span "Pagos" at bounding box center [140, 209] width 26 height 13
click at [336, 268] on icon "button" at bounding box center [335, 265] width 21 height 21
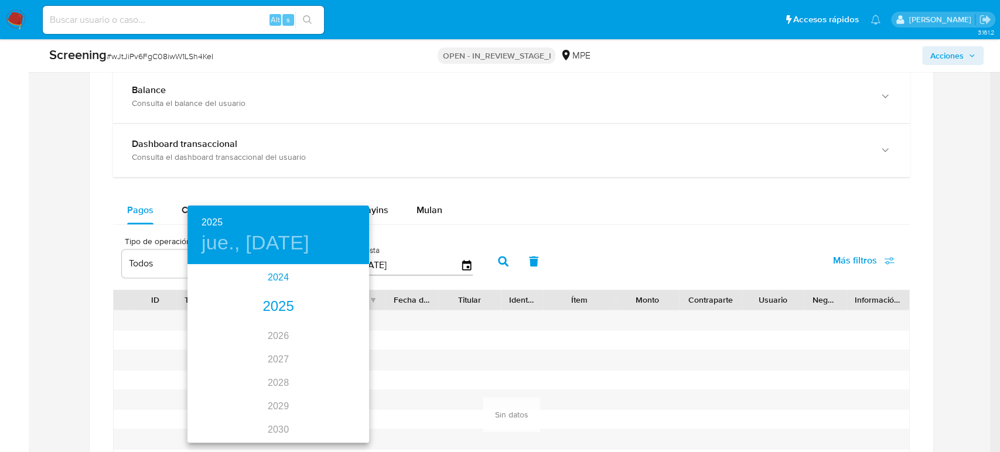
click at [281, 275] on div "2024" at bounding box center [278, 277] width 182 height 23
click at [345, 376] on div "sep." at bounding box center [339, 376] width 60 height 44
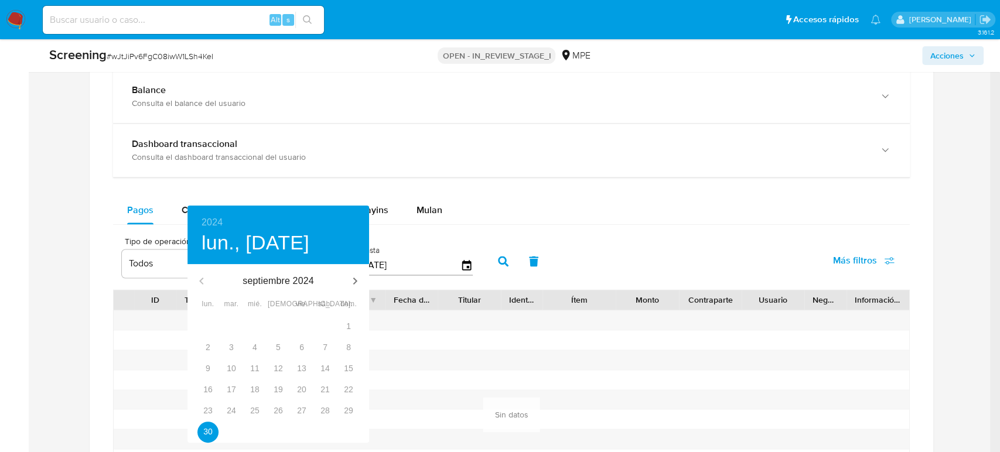
type input "30/09/2024"
click at [231, 409] on div "24" at bounding box center [231, 411] width 23 height 21
click at [212, 434] on p "30" at bounding box center [207, 432] width 9 height 12
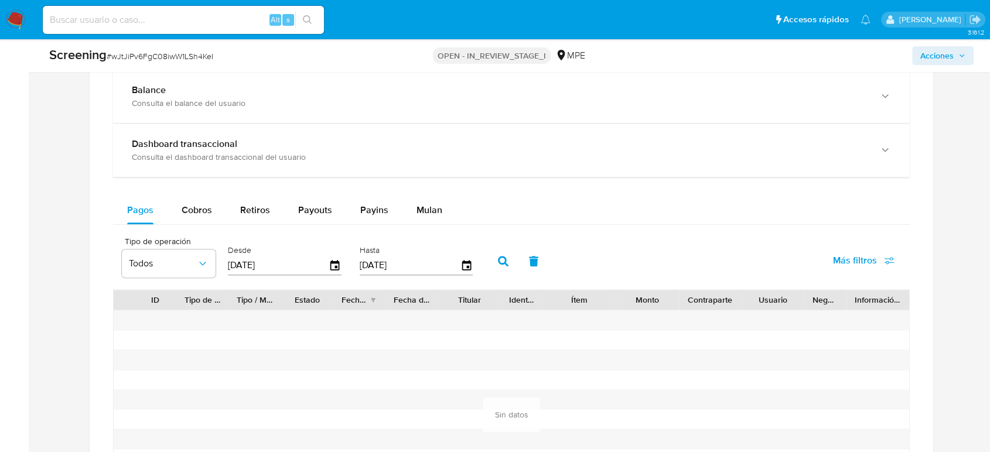
click at [507, 256] on icon "button" at bounding box center [503, 261] width 11 height 11
click at [199, 208] on span "Cobros" at bounding box center [197, 209] width 30 height 13
click at [342, 268] on div "Desde 03/07/2025" at bounding box center [286, 260] width 122 height 47
click at [335, 269] on icon "button" at bounding box center [334, 265] width 9 height 11
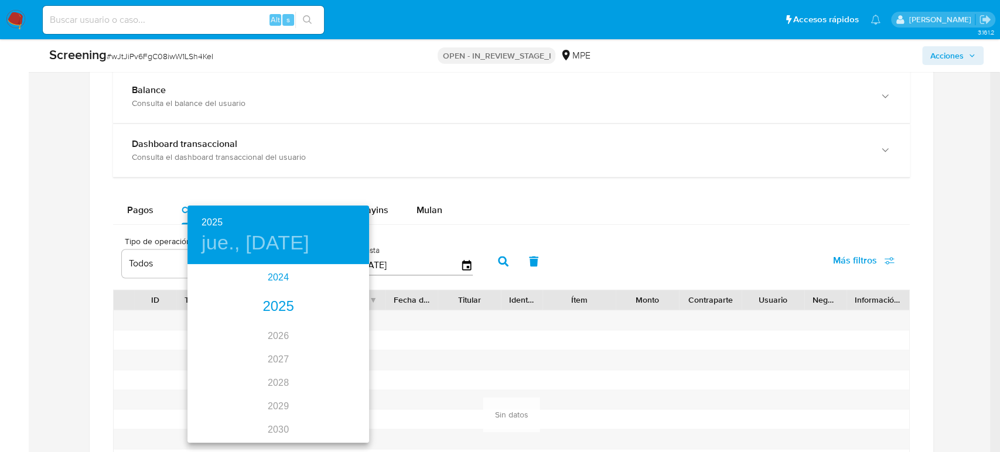
click at [270, 280] on div "2024" at bounding box center [278, 277] width 182 height 23
click at [217, 415] on div "oct." at bounding box center [217, 420] width 60 height 44
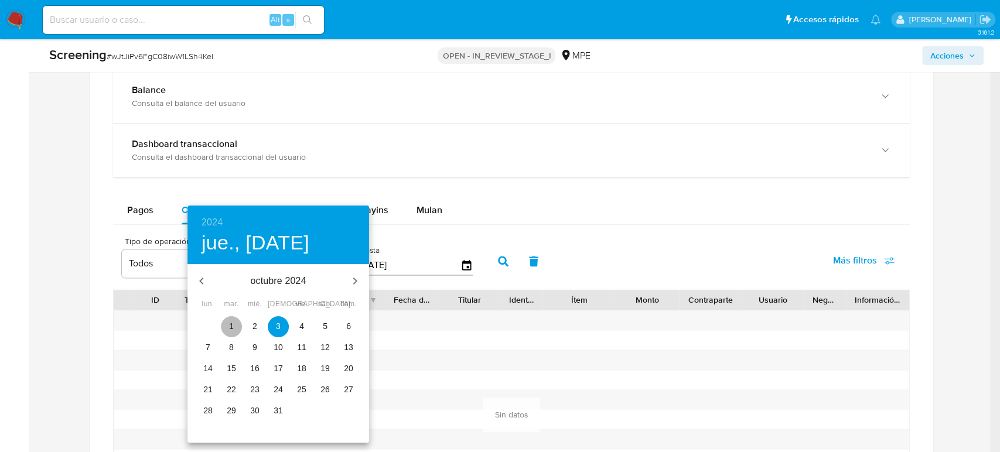
click at [237, 325] on span "1" at bounding box center [231, 326] width 21 height 12
type input "01/10/2024"
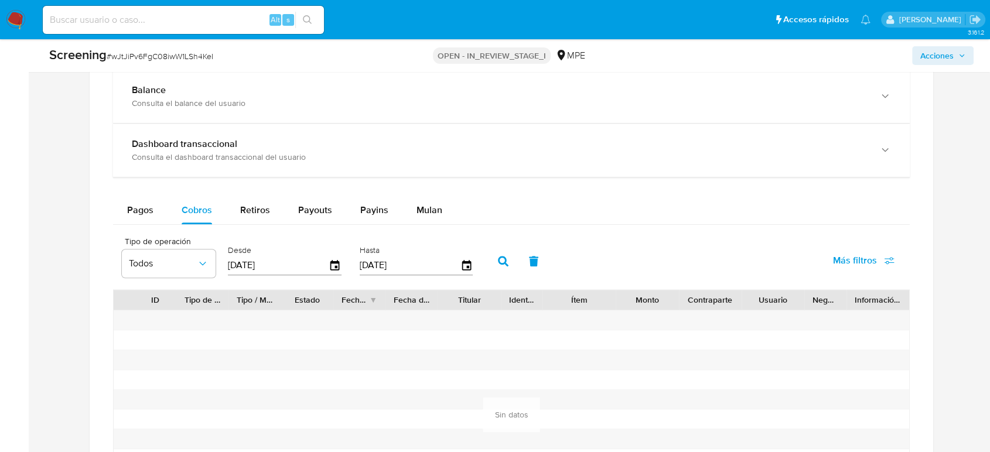
click at [504, 258] on icon "button" at bounding box center [503, 261] width 11 height 11
click at [262, 207] on span "Retiros" at bounding box center [255, 209] width 30 height 13
select select "10"
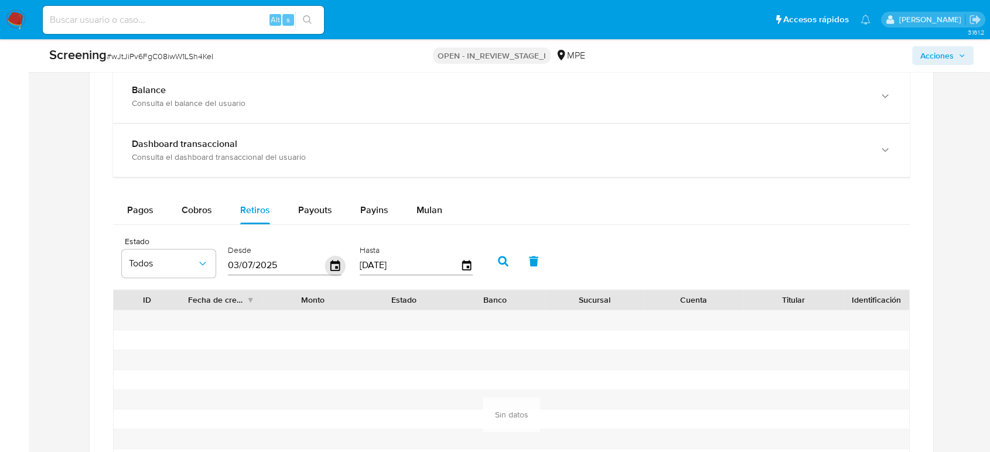
click at [336, 267] on icon "button" at bounding box center [335, 265] width 21 height 21
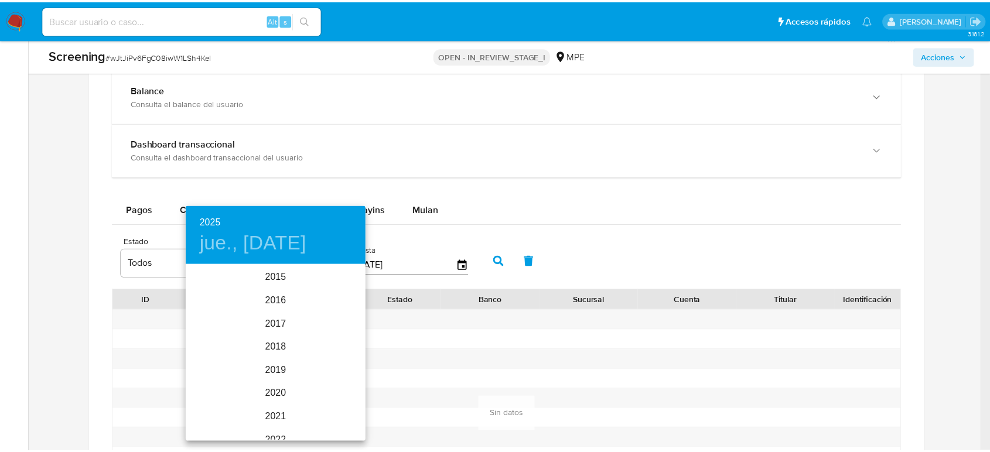
scroll to position [164, 0]
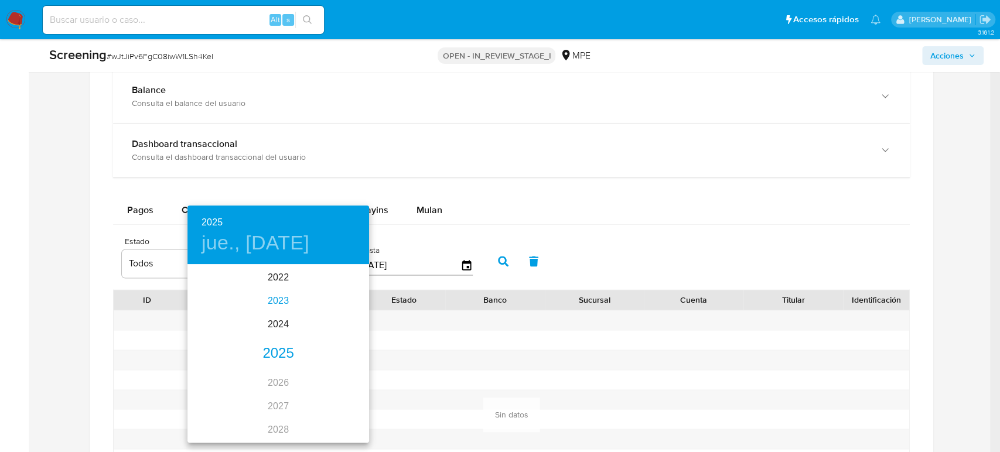
click at [281, 299] on div "2023" at bounding box center [278, 300] width 182 height 23
click at [281, 352] on div "may." at bounding box center [278, 332] width 60 height 44
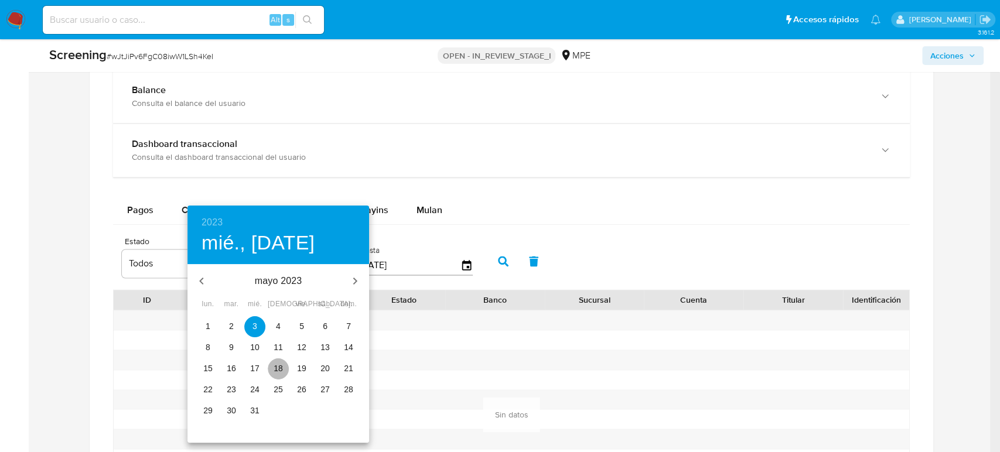
click at [281, 370] on p "18" at bounding box center [278, 369] width 9 height 12
type input "18/05/2023"
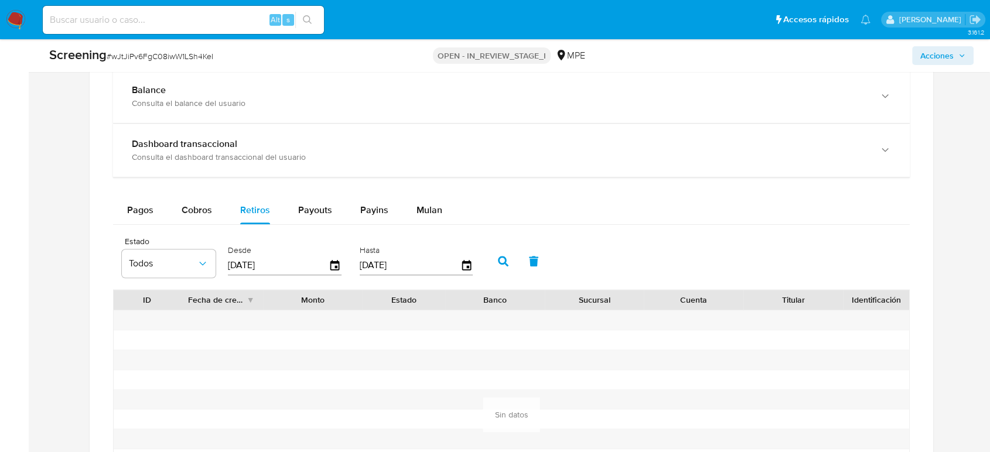
click at [504, 264] on icon "button" at bounding box center [503, 261] width 11 height 11
click at [288, 204] on button "Payouts" at bounding box center [315, 210] width 62 height 28
select select "10"
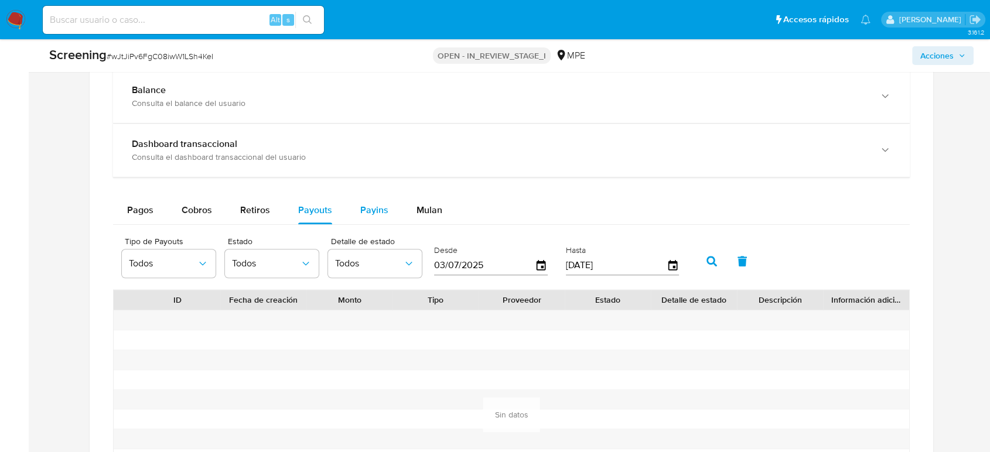
click at [388, 213] on button "Payins" at bounding box center [374, 210] width 56 height 28
select select "10"
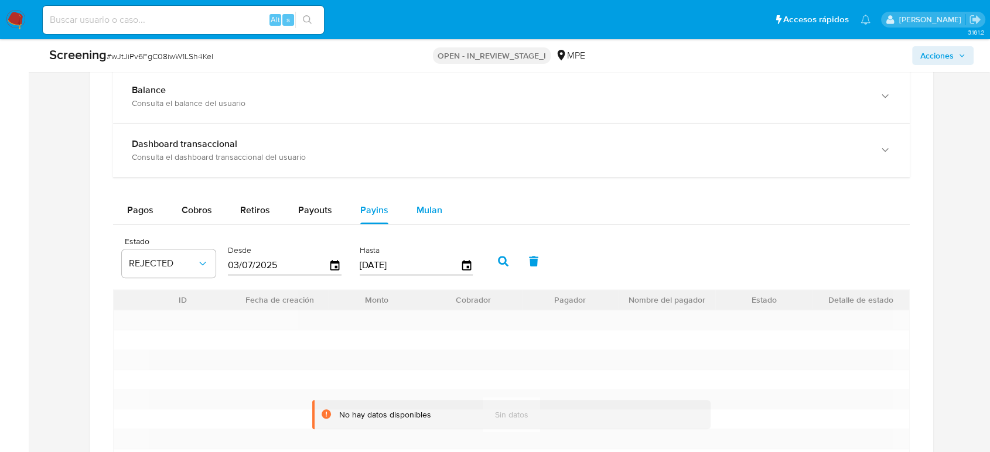
click at [422, 208] on span "Mulan" at bounding box center [430, 209] width 26 height 13
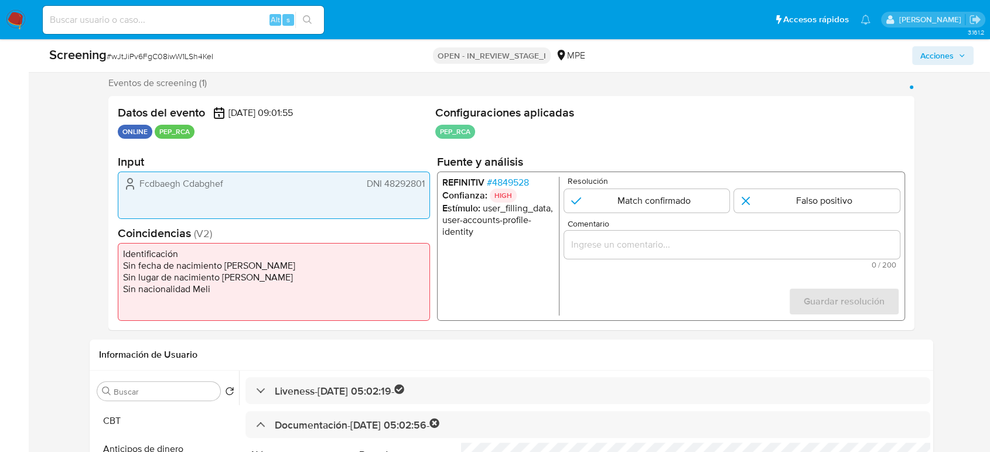
scroll to position [231, 0]
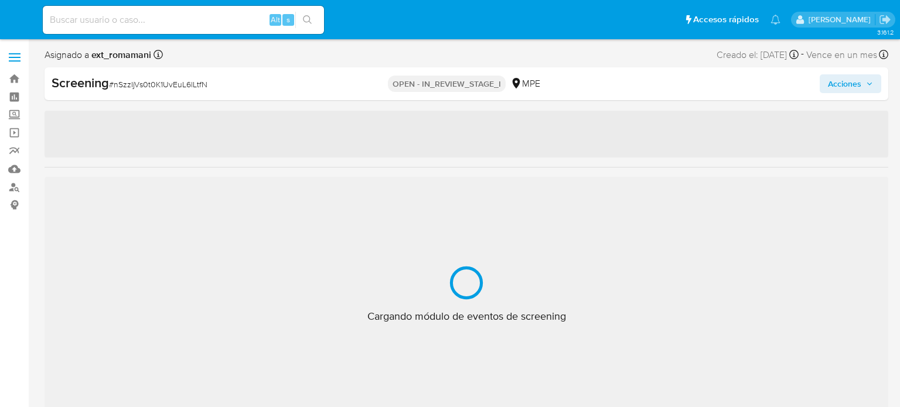
select select "10"
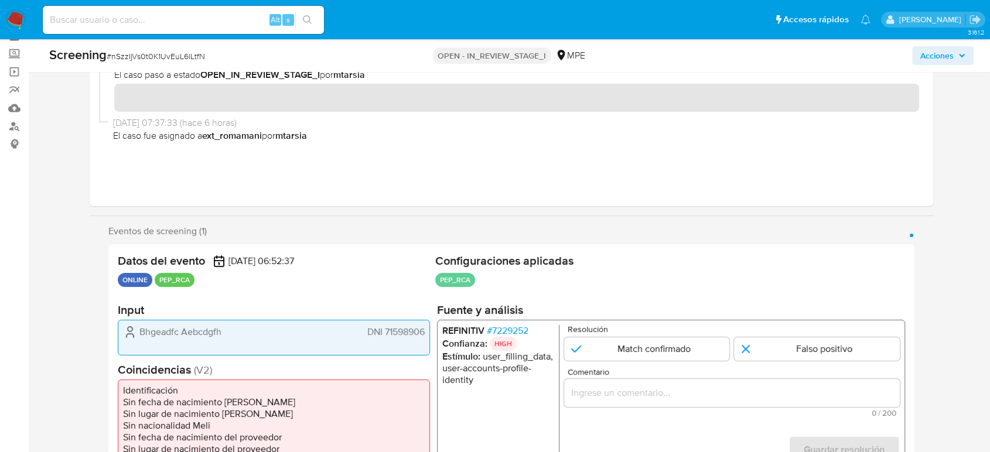
scroll to position [195, 0]
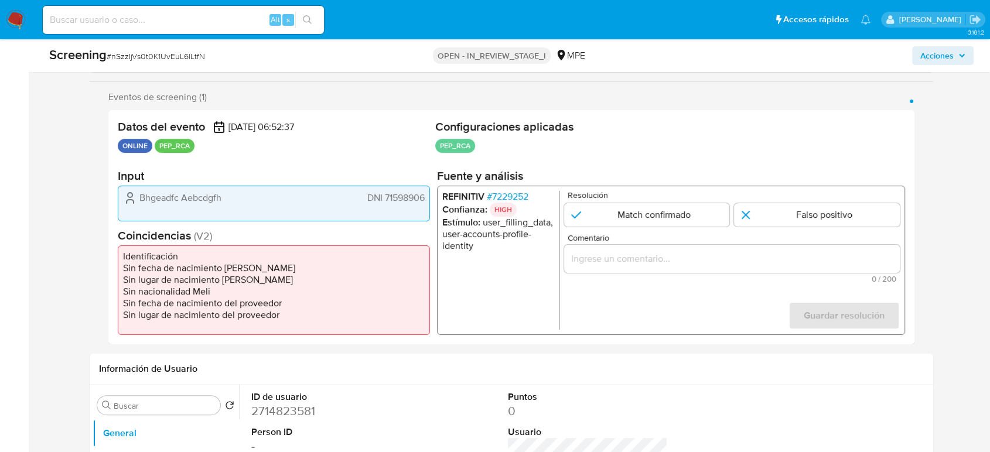
drag, startPoint x: 427, startPoint y: 196, endPoint x: 383, endPoint y: 202, distance: 43.8
click at [383, 202] on div "Bhgeadfc Aebcdgfh DNI 71598906" at bounding box center [274, 204] width 312 height 36
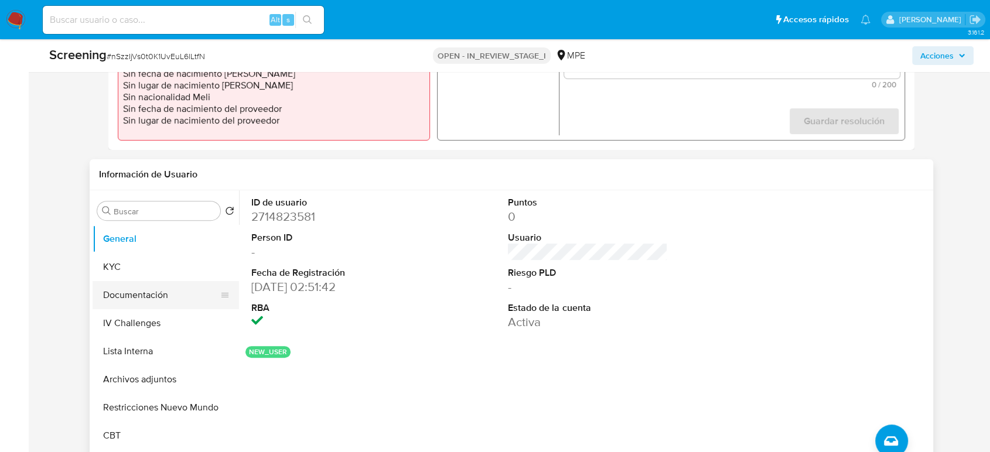
scroll to position [390, 0]
click at [142, 296] on button "Documentación" at bounding box center [161, 295] width 137 height 28
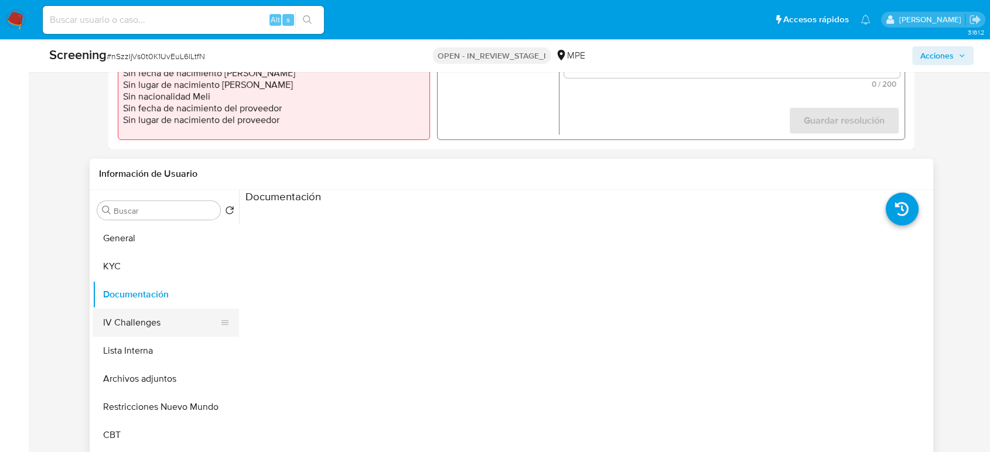
click at [182, 319] on button "IV Challenges" at bounding box center [161, 323] width 137 height 28
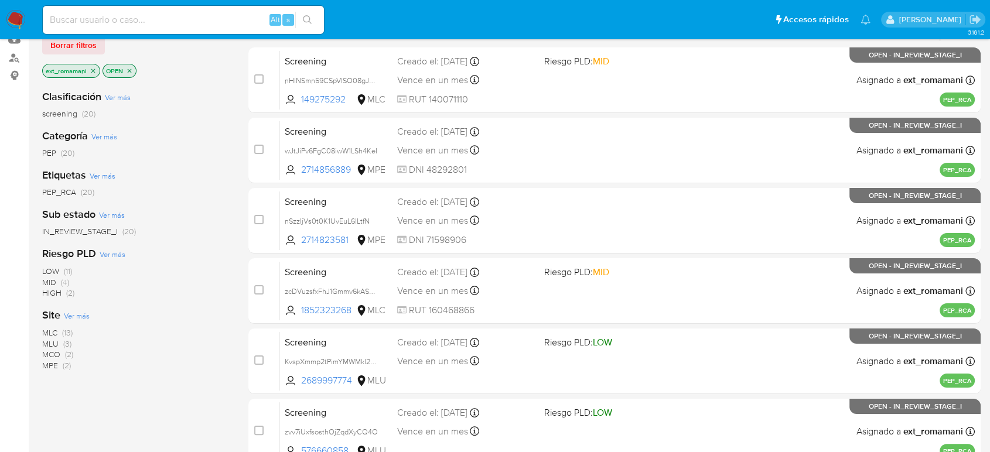
scroll to position [130, 0]
click at [68, 353] on span "(2)" at bounding box center [69, 354] width 8 height 12
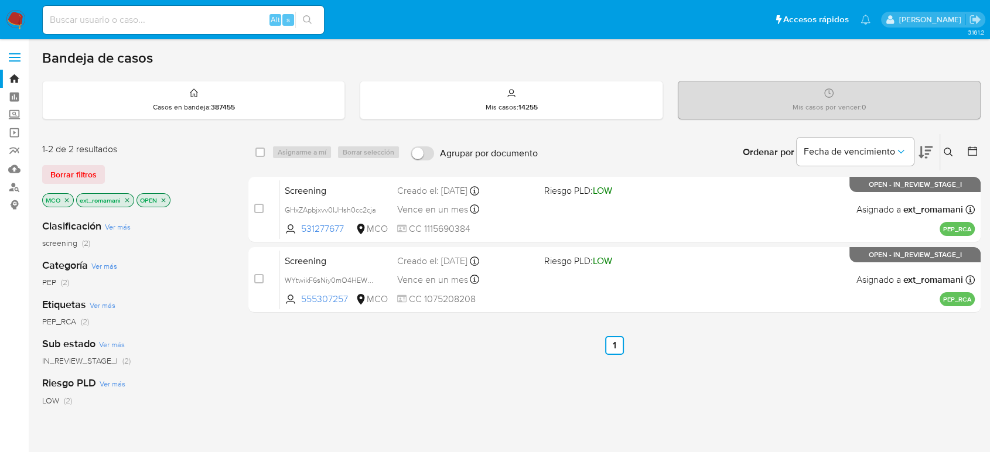
click at [70, 199] on icon "close-filter" at bounding box center [66, 200] width 7 height 7
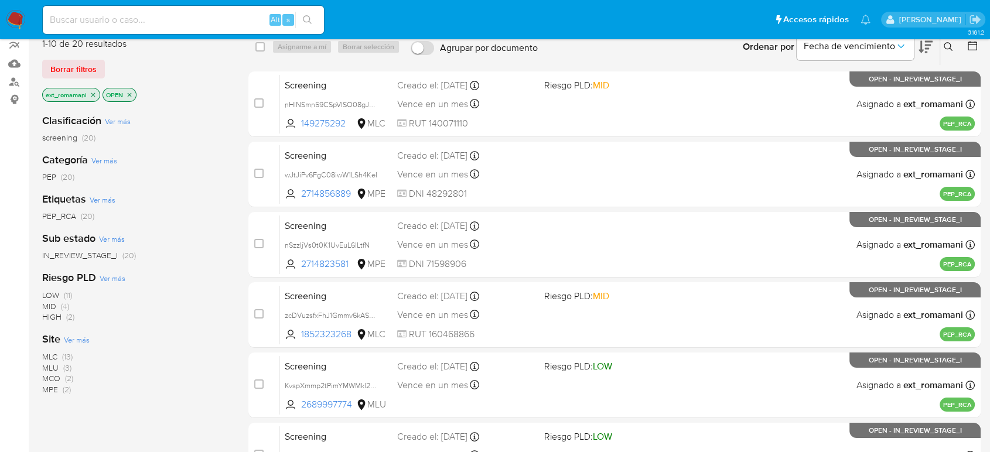
scroll to position [130, 0]
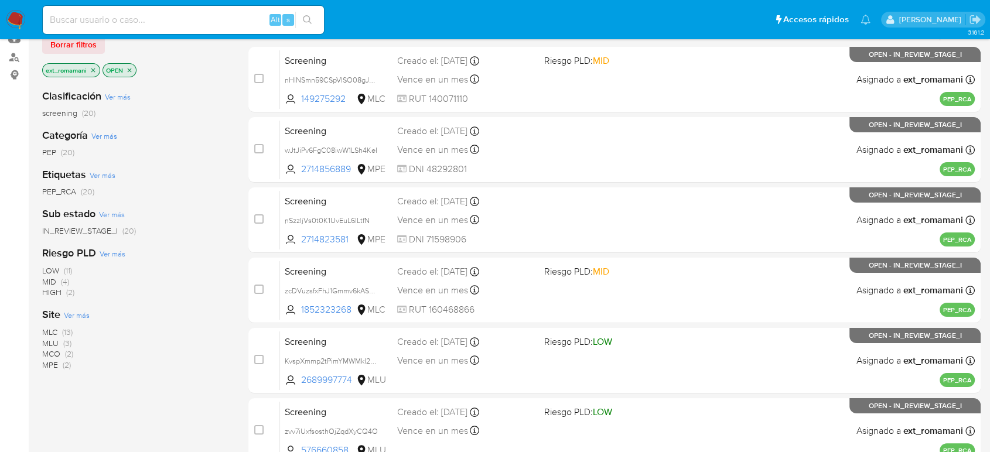
click at [61, 332] on span "MLC (13)" at bounding box center [57, 332] width 30 height 11
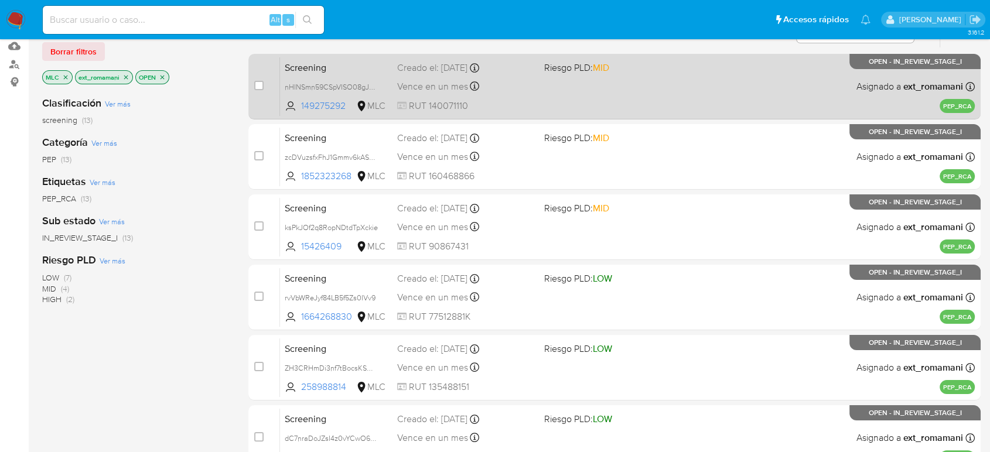
scroll to position [58, 0]
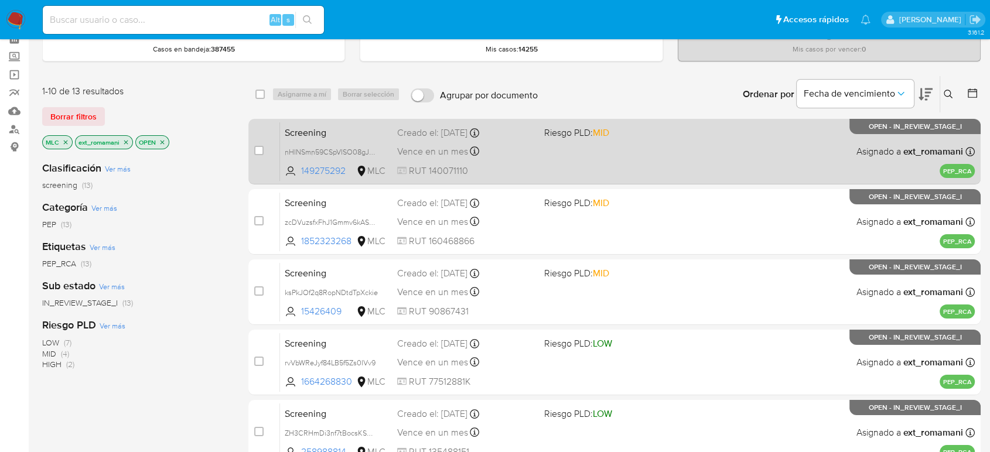
click at [506, 152] on div "Vence en un mes Vence el 29/10/2025 10:20:51" at bounding box center [465, 152] width 137 height 16
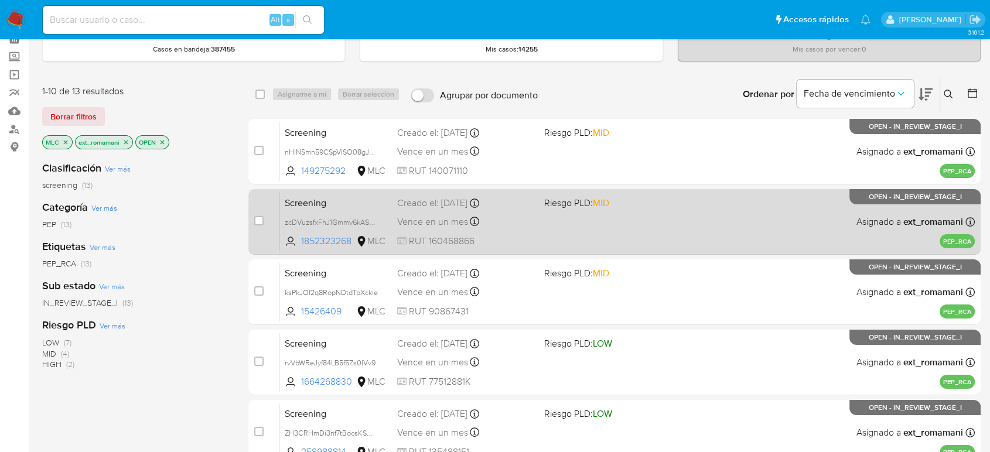
click at [538, 225] on div "Screening zcDVuzsfxFhJ1Gmmv6kASDqS 1852323268 MLC Riesgo PLD: MID Creado el: 29…" at bounding box center [627, 221] width 695 height 59
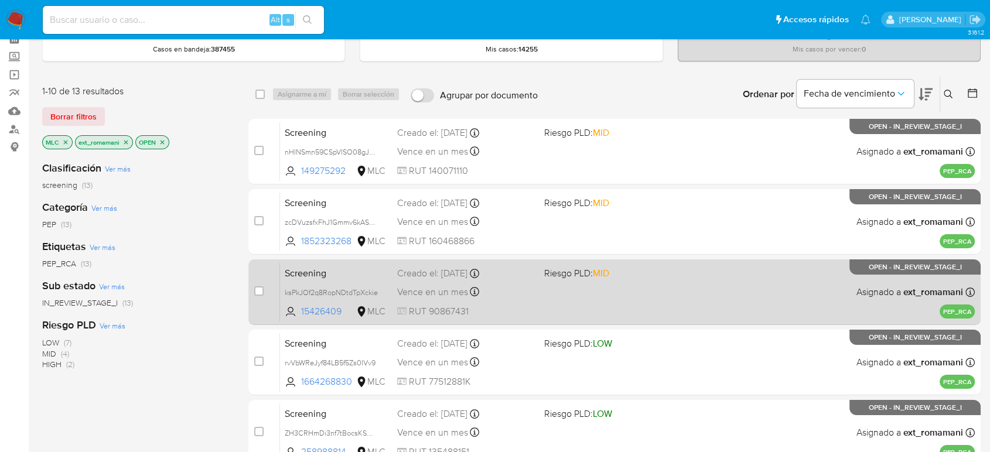
click at [529, 291] on div "Vence en un mes Vence el 28/10/2025 16:13:20" at bounding box center [465, 292] width 137 height 16
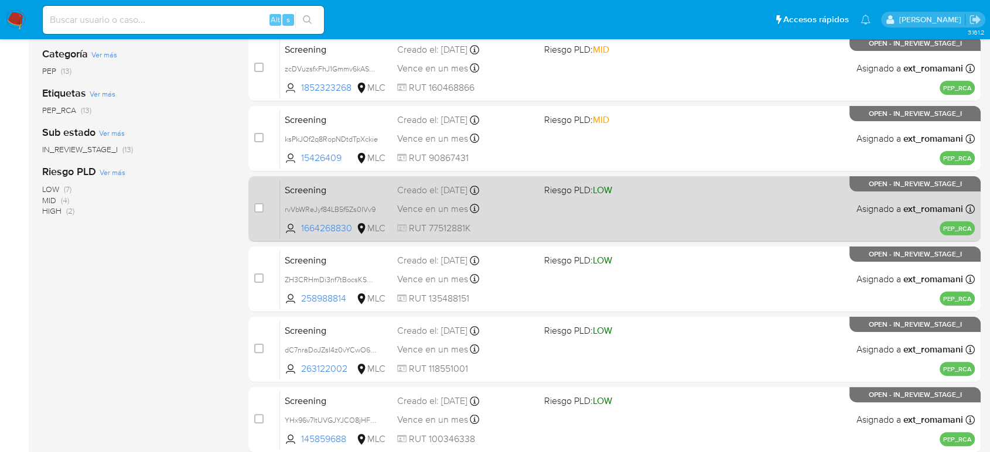
scroll to position [253, 0]
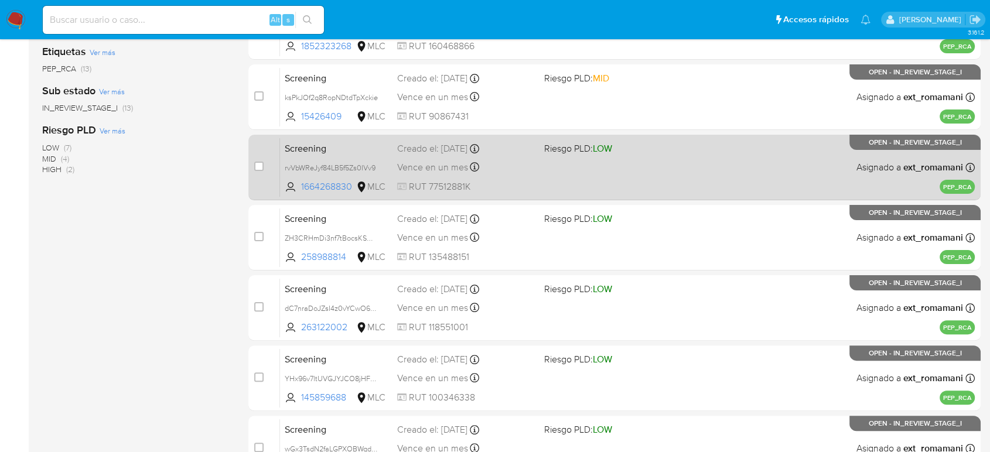
click at [511, 173] on div "Vence en un mes Vence el 27/10/2025 07:25:13" at bounding box center [465, 167] width 137 height 16
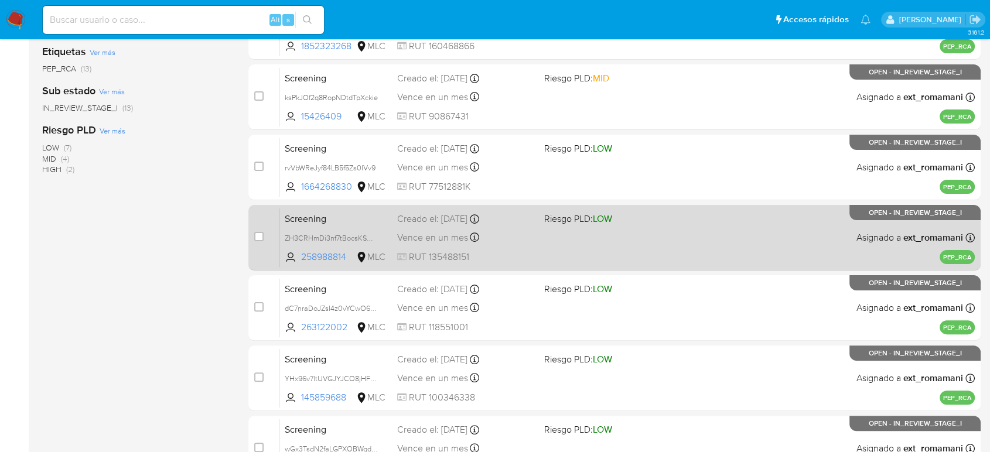
click at [513, 234] on div "Vence en un mes Vence el 27/10/2025 07:11:56" at bounding box center [465, 238] width 137 height 16
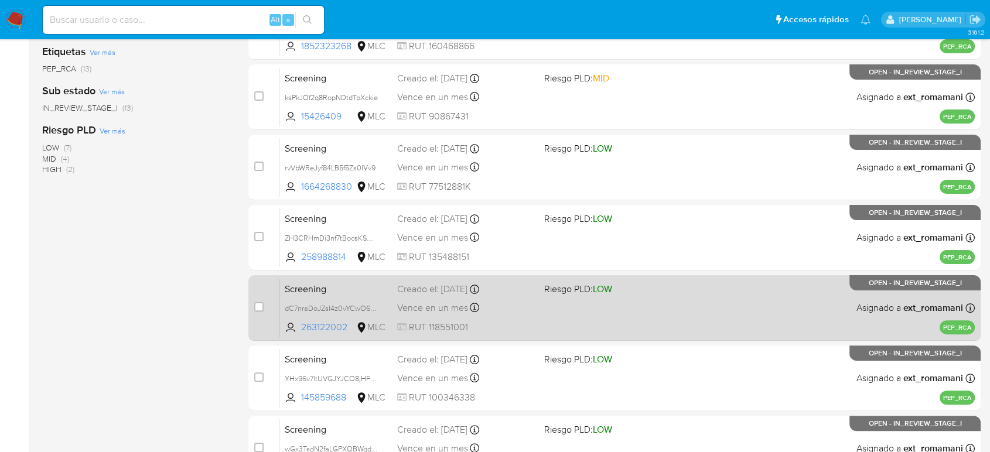
click at [516, 313] on div "Vence en un mes Vence el 27/10/2025 07:11:52" at bounding box center [465, 308] width 137 height 16
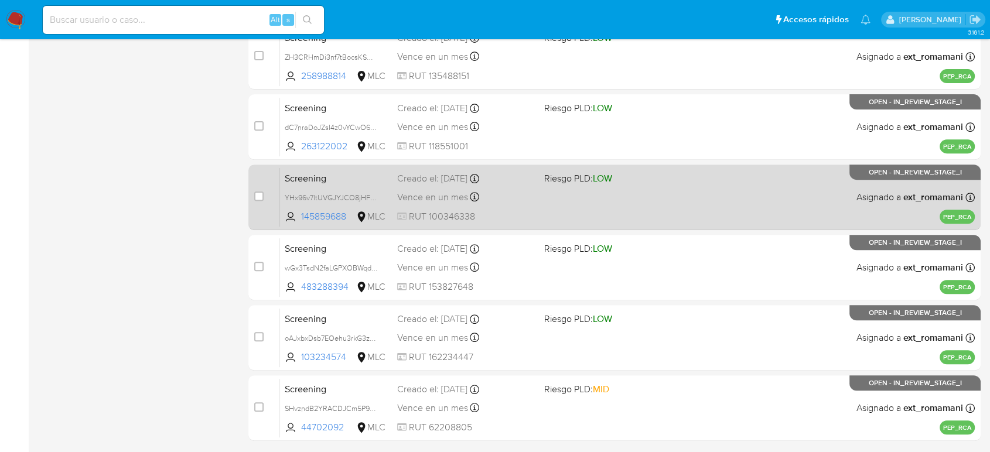
scroll to position [449, 0]
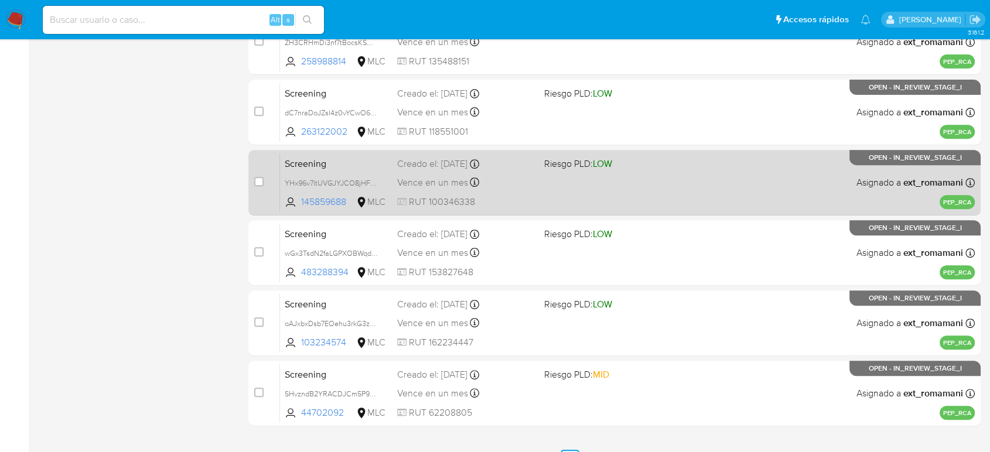
click at [520, 177] on div "Vence en un mes Vence el 27/10/2025 07:11:50" at bounding box center [465, 183] width 137 height 16
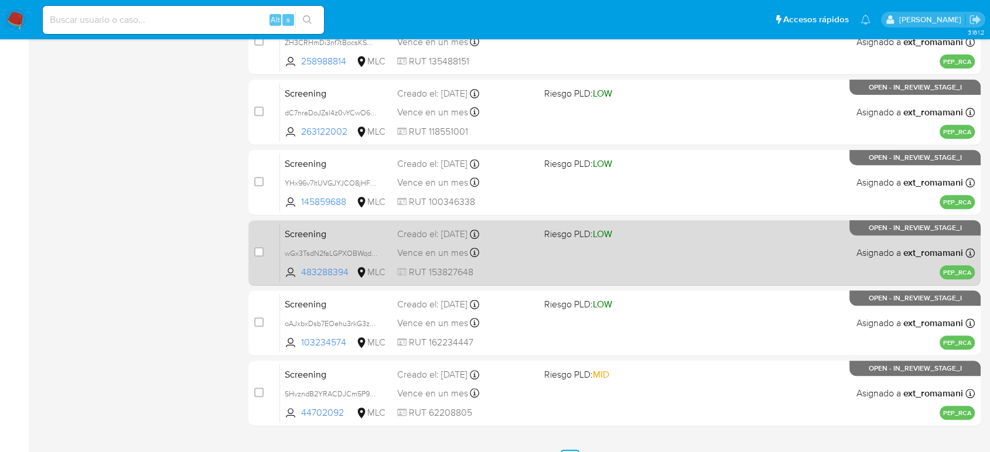
click at [518, 254] on div "Vence en un mes Vence el 27/10/2025 07:11:34" at bounding box center [465, 253] width 137 height 16
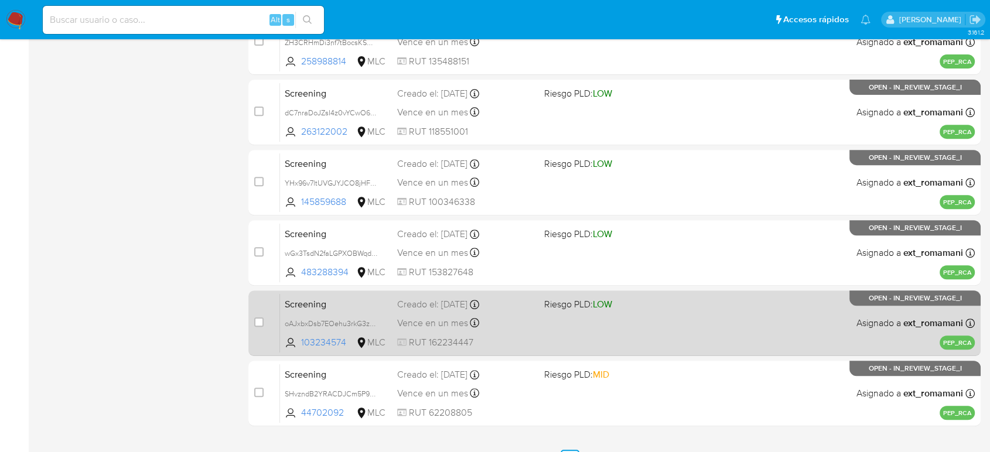
click at [521, 336] on span "RUT 162234447" at bounding box center [465, 342] width 137 height 13
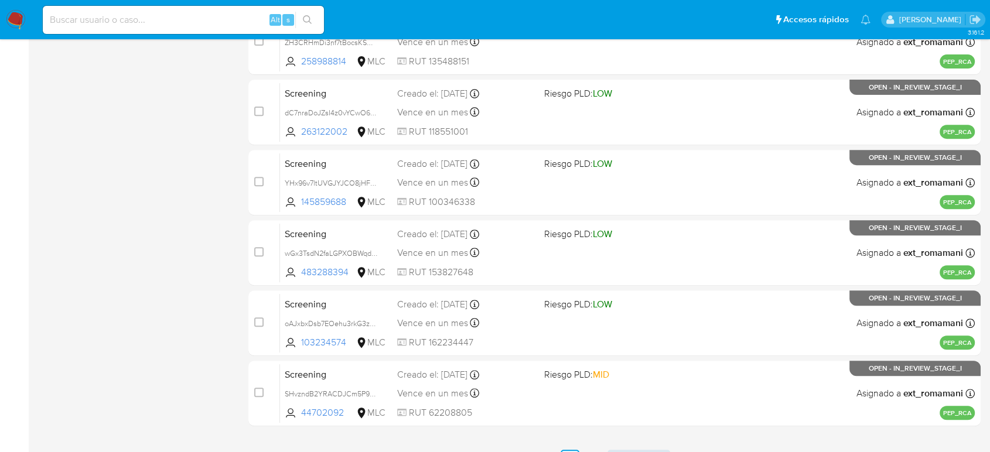
click at [502, 386] on div "Vence en un mes Vence el 27/10/2025 07:09:41" at bounding box center [465, 394] width 137 height 16
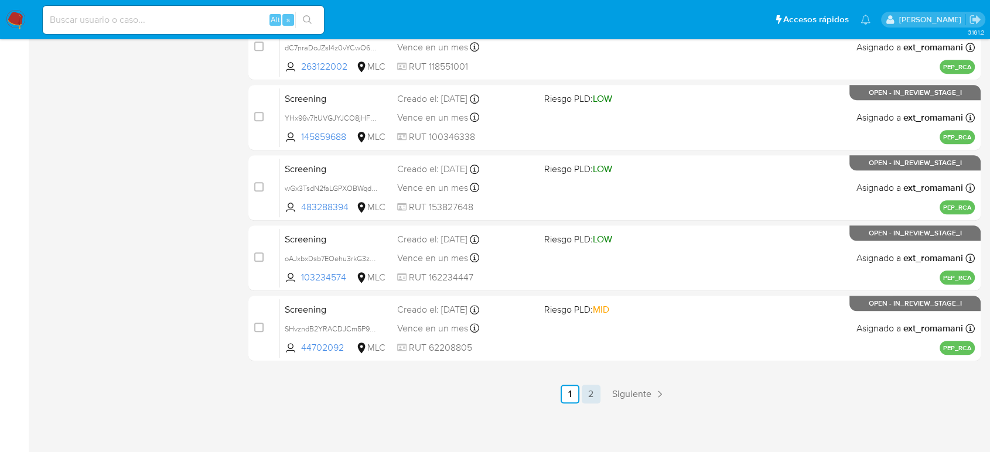
click at [592, 397] on link "2" at bounding box center [591, 394] width 19 height 19
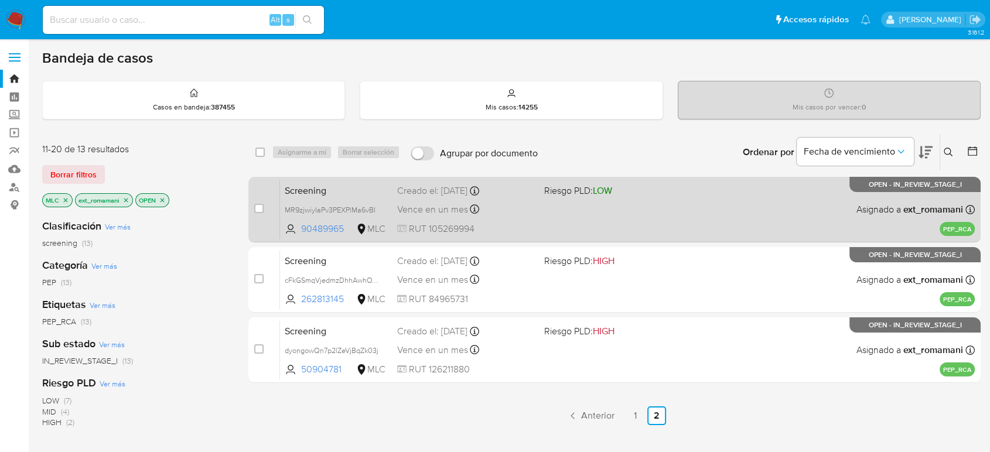
click at [526, 224] on span "RUT 105269994" at bounding box center [465, 229] width 137 height 13
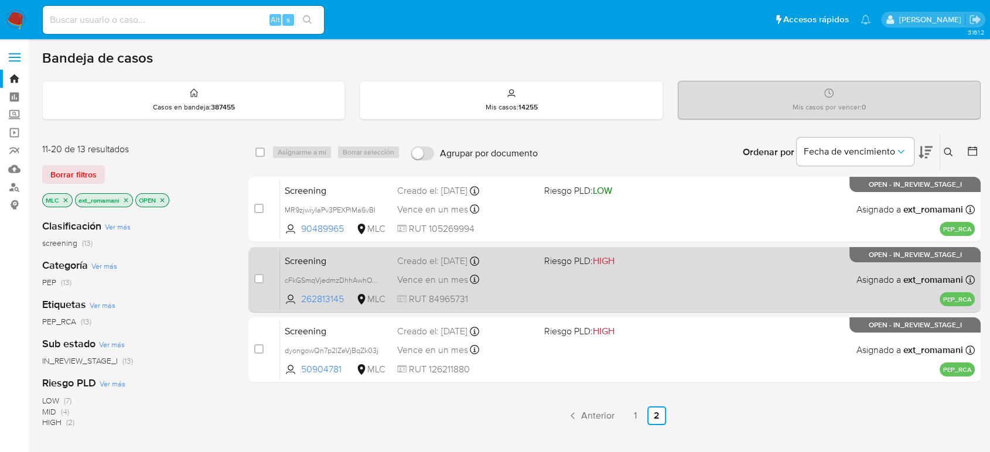
click at [526, 264] on div "Creado el: 27/09/2025 Creado el: 27/09/2025 07:08:04" at bounding box center [465, 261] width 137 height 13
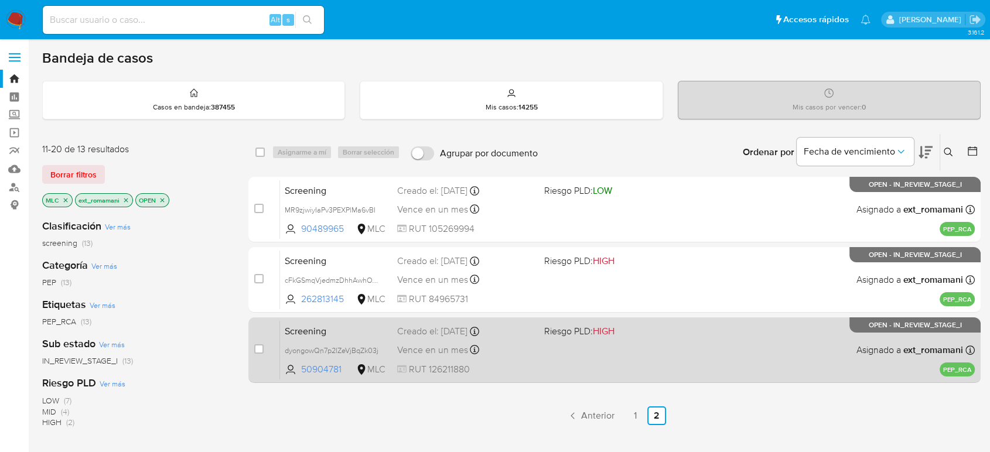
click at [531, 347] on div "Vence en un mes Vence el 27/10/2025 07:07:26" at bounding box center [465, 350] width 137 height 16
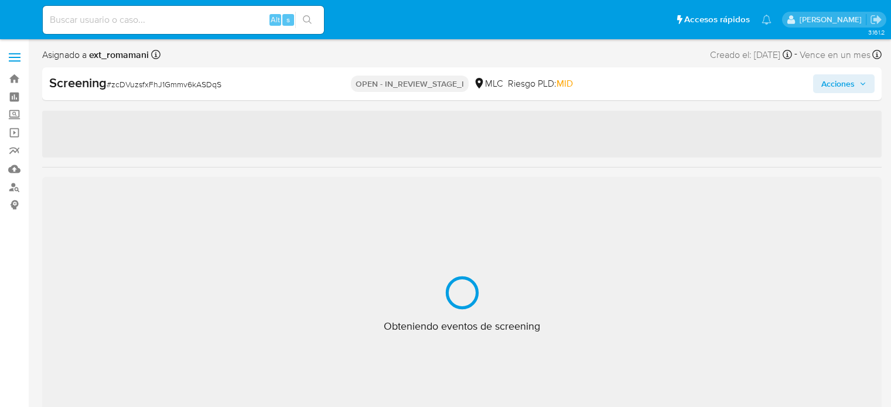
select select "10"
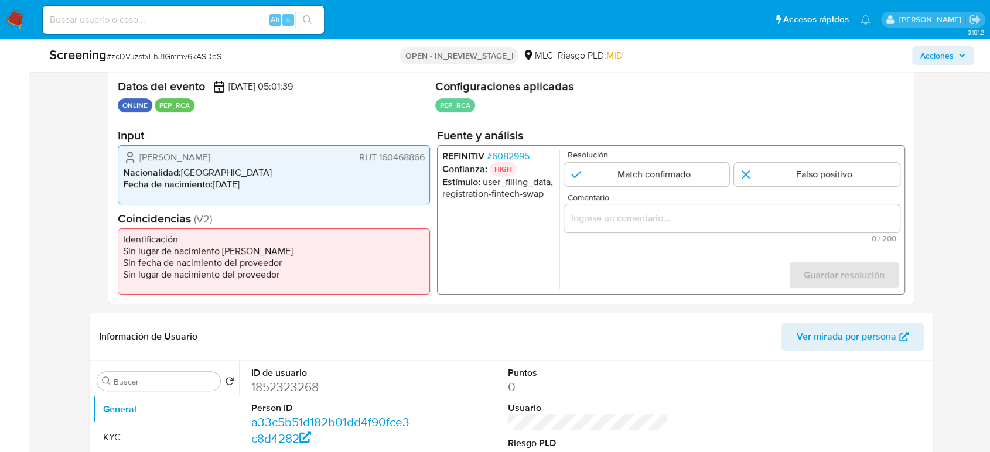
scroll to position [260, 0]
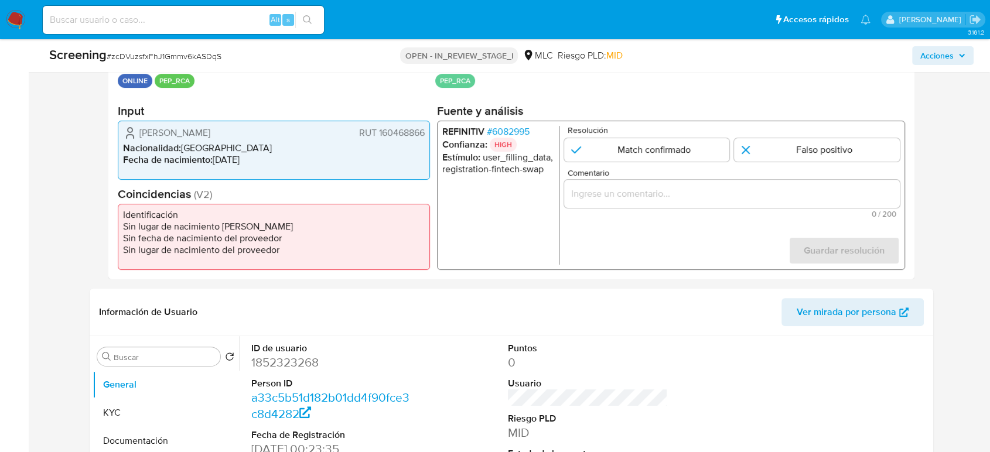
click at [513, 135] on span "# 6082995" at bounding box center [508, 132] width 43 height 12
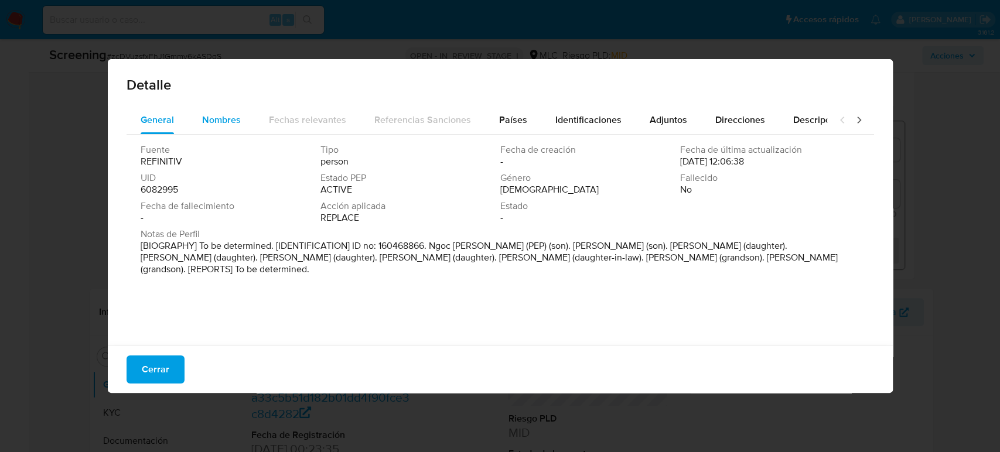
click at [222, 123] on span "Nombres" at bounding box center [221, 119] width 39 height 13
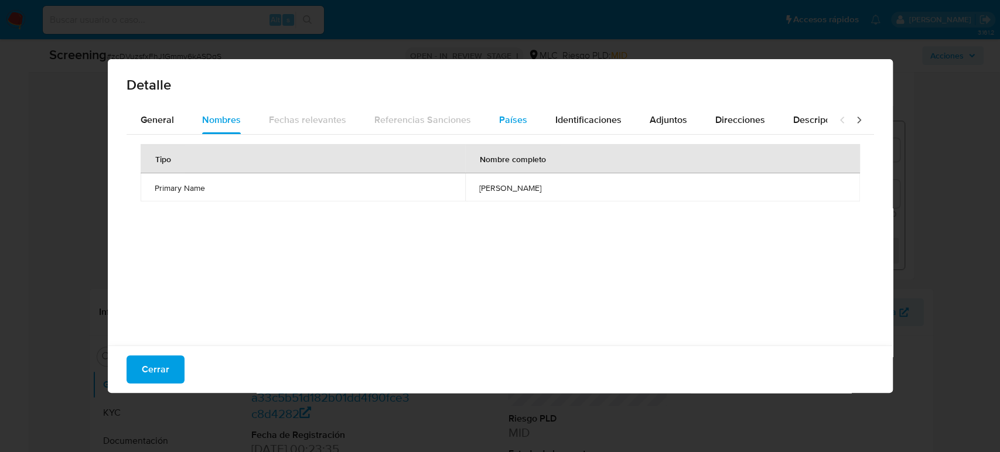
click at [499, 116] on span "Países" at bounding box center [513, 119] width 28 height 13
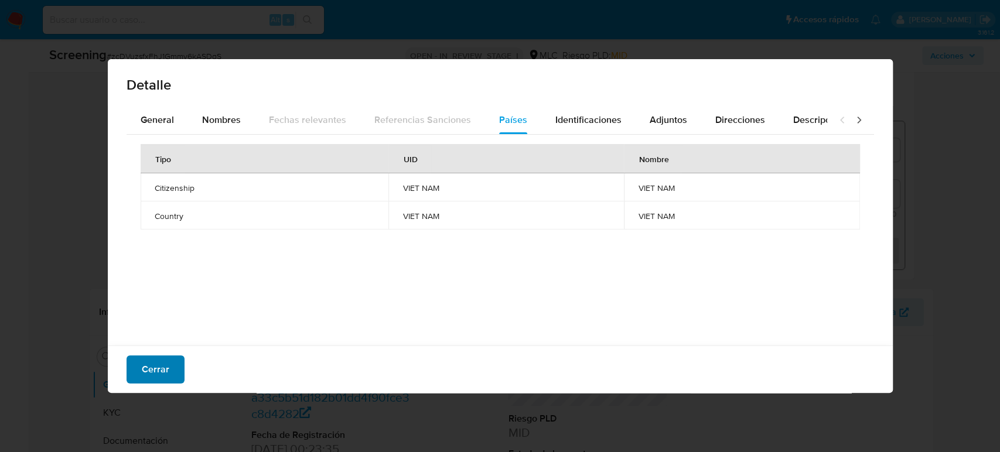
click at [171, 380] on button "Cerrar" at bounding box center [156, 370] width 58 height 28
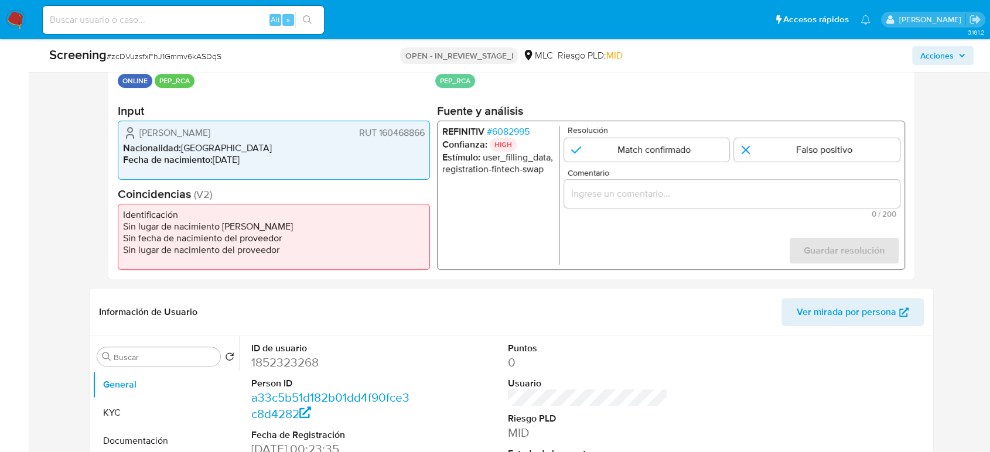
click at [623, 196] on input "Comentario" at bounding box center [732, 193] width 336 height 15
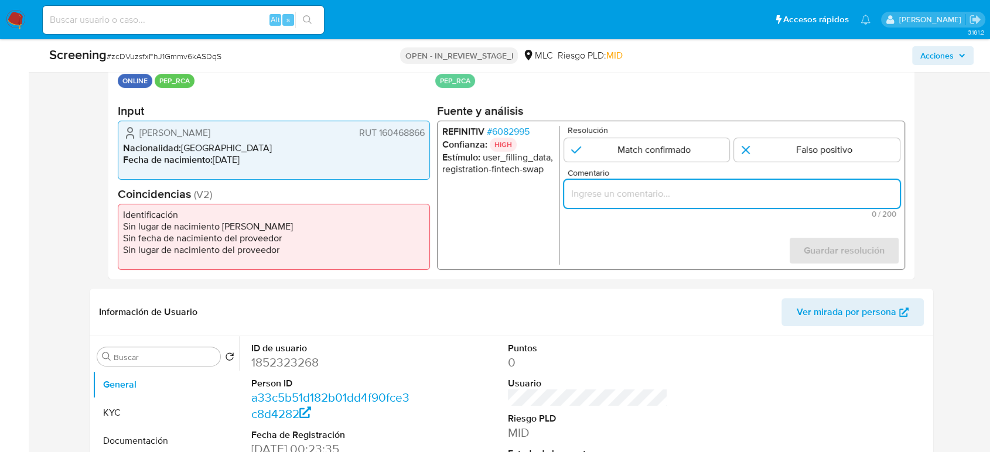
paste input "Titular de cuenta sin coincidencias en listas activas."
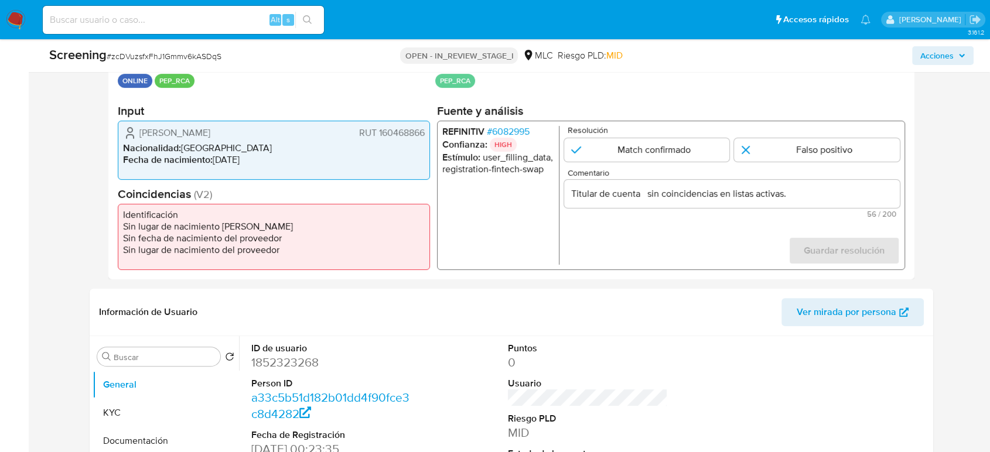
drag, startPoint x: 132, startPoint y: 129, endPoint x: 427, endPoint y: 130, distance: 294.1
click at [427, 130] on div "[PERSON_NAME] RUT 160468866 Nacionalidad : [DEMOGRAPHIC_DATA] Fecha de nacimien…" at bounding box center [274, 150] width 312 height 59
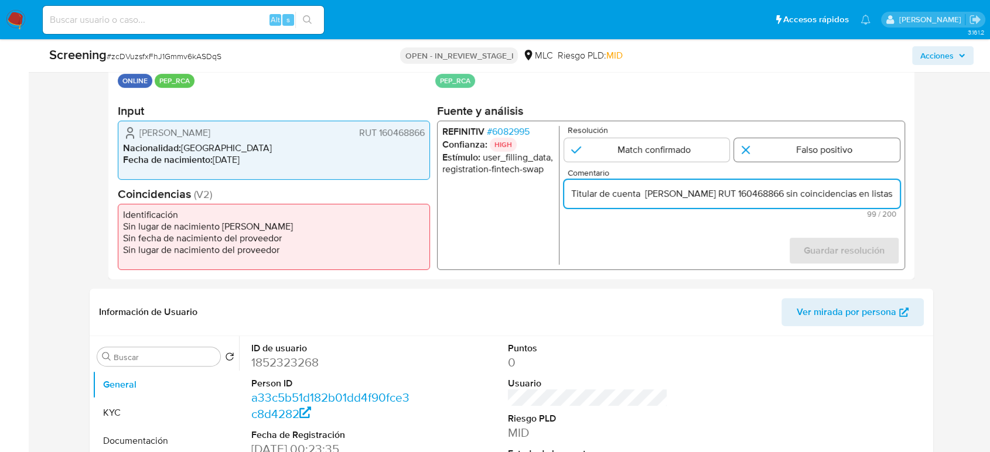
type input "Titular de cuenta [PERSON_NAME] RUT 160468866 sin coincidencias en listas activ…"
click at [765, 144] on input "1 de 1" at bounding box center [817, 149] width 166 height 23
radio input "true"
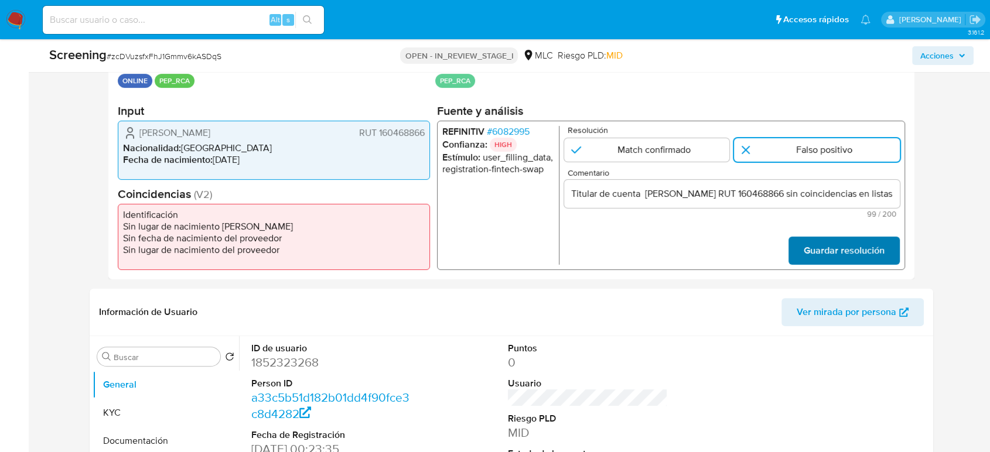
click at [818, 261] on span "Guardar resolución" at bounding box center [844, 251] width 81 height 26
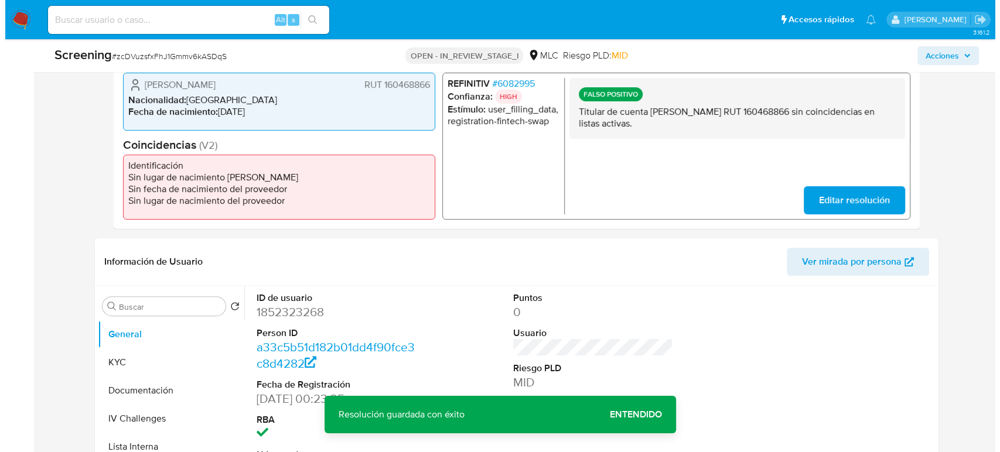
scroll to position [455, 0]
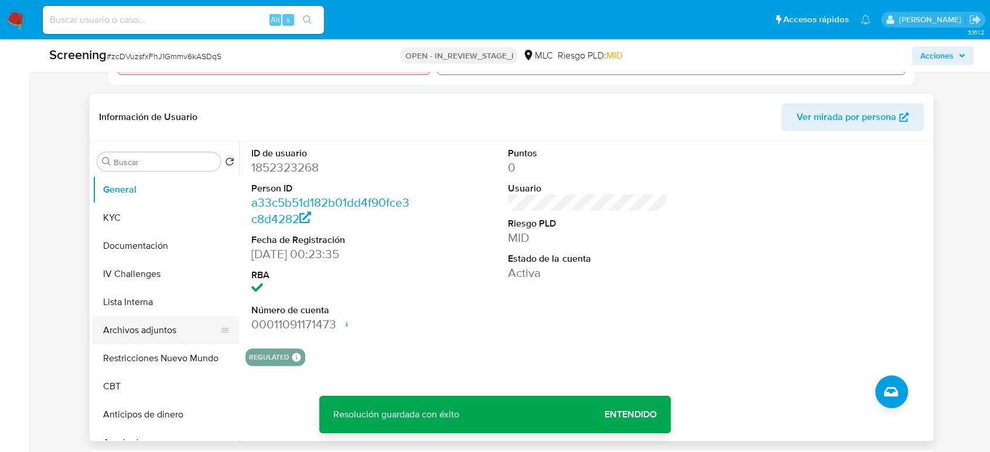
click at [134, 338] on button "Archivos adjuntos" at bounding box center [161, 330] width 137 height 28
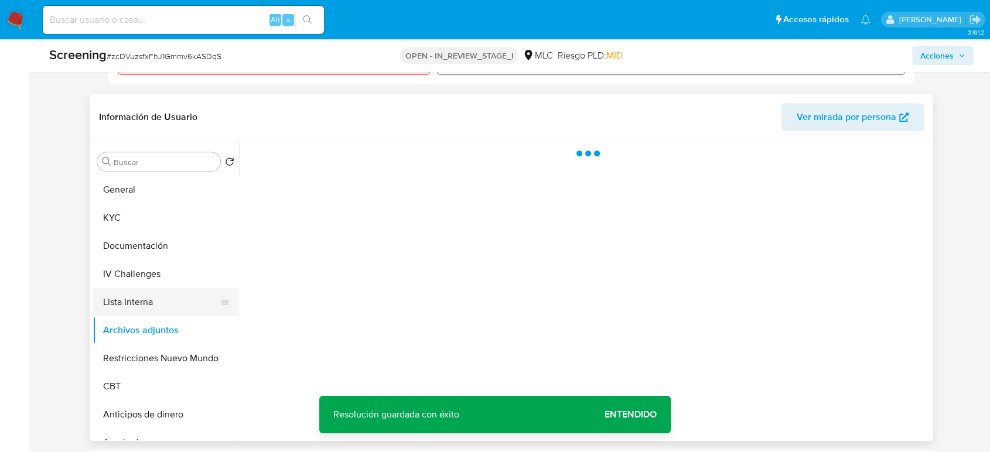
click at [135, 312] on button "Lista Interna" at bounding box center [161, 302] width 137 height 28
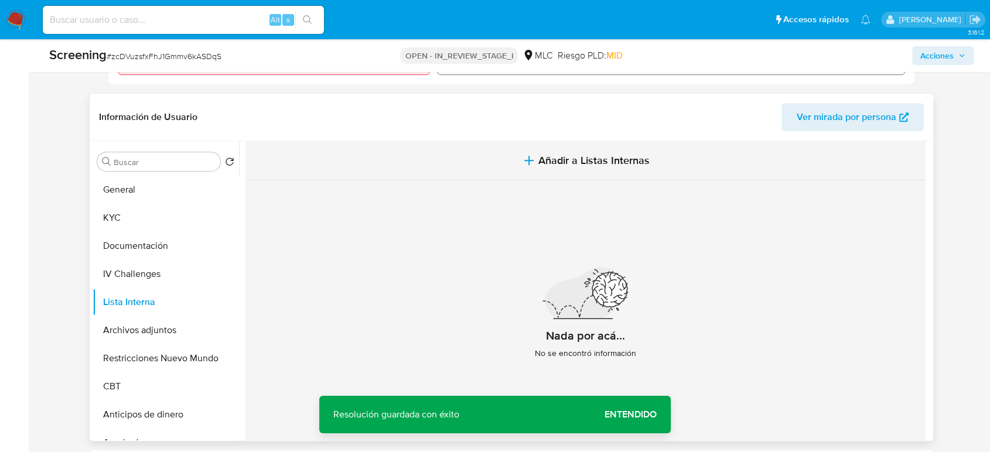
click at [589, 155] on span "Añadir a Listas Internas" at bounding box center [593, 160] width 111 height 13
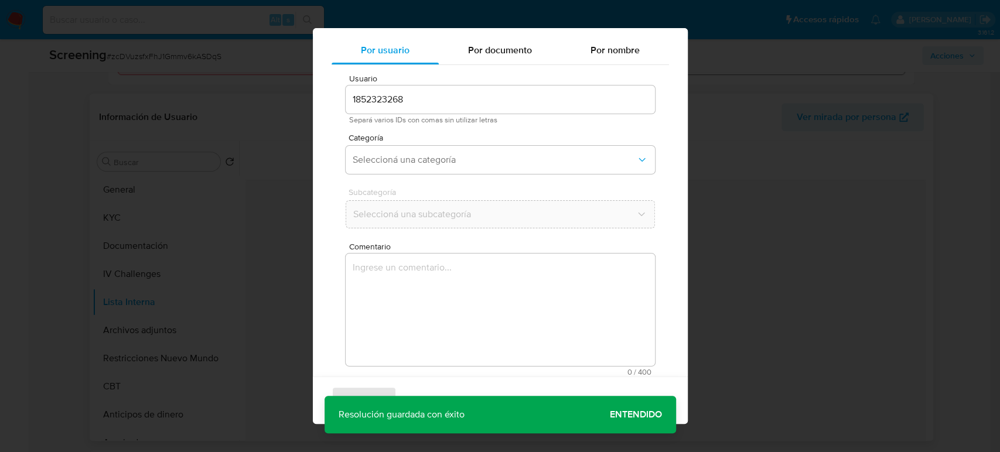
scroll to position [47, 0]
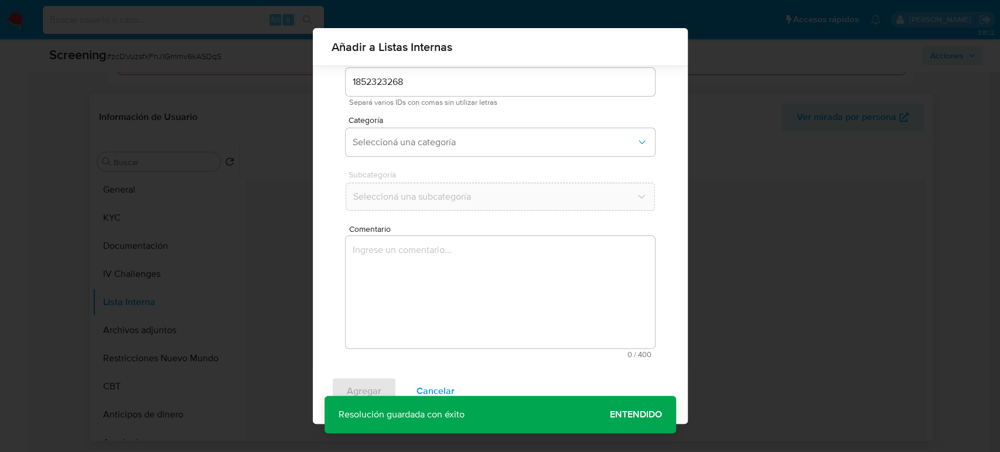
click at [427, 275] on textarea "Comentario" at bounding box center [500, 292] width 309 height 112
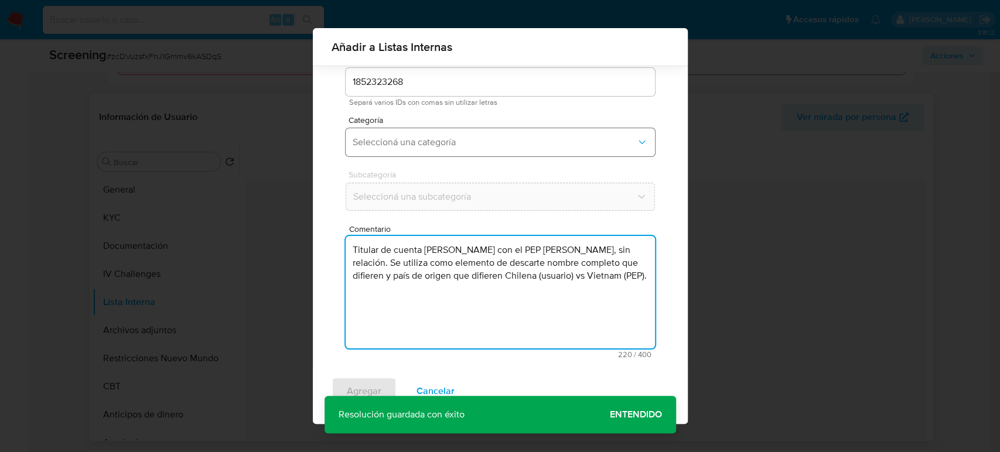
click at [461, 139] on span "Seleccioná una categoría" at bounding box center [495, 143] width 284 height 12
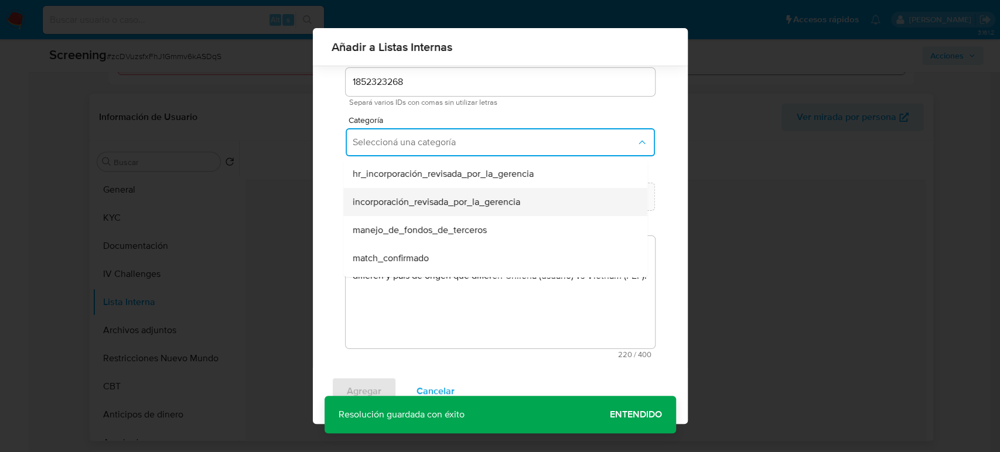
scroll to position [65, 0]
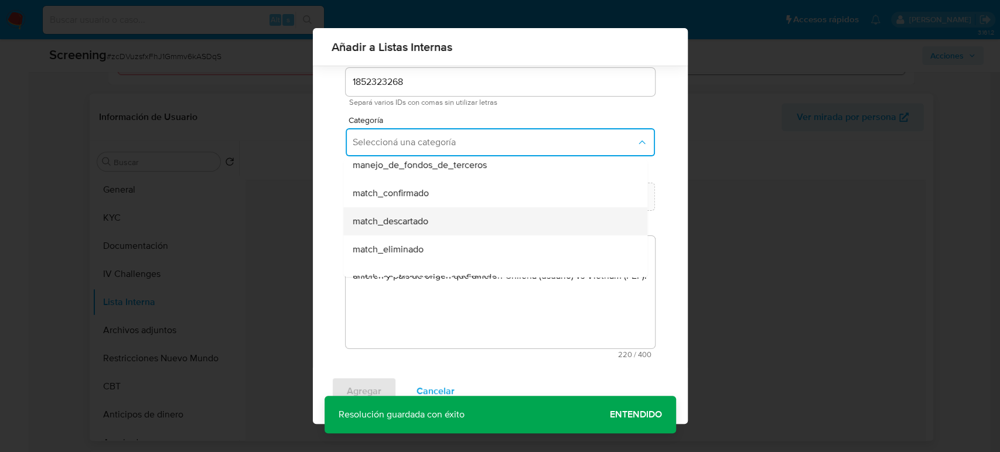
click at [439, 223] on div "match_descartado" at bounding box center [492, 221] width 278 height 28
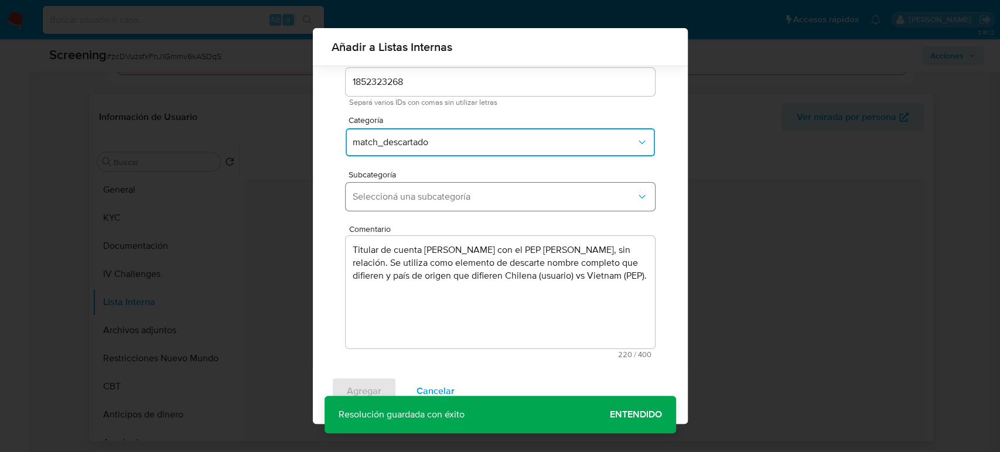
click at [444, 195] on span "Seleccioná una subcategoría" at bounding box center [495, 197] width 284 height 12
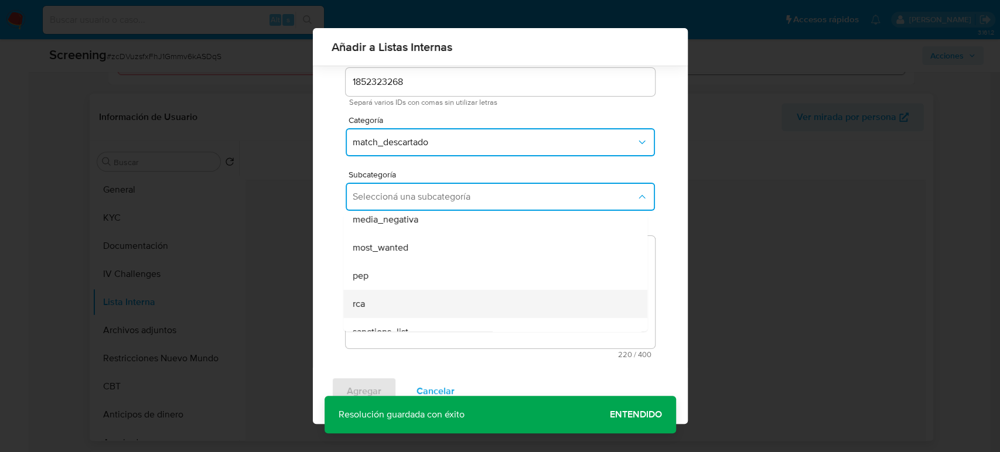
click at [377, 301] on div "rca" at bounding box center [492, 304] width 278 height 28
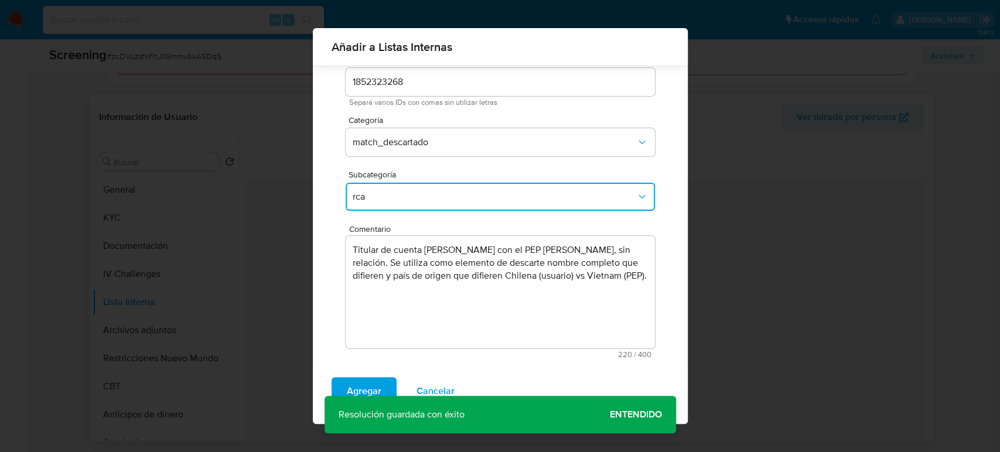
click at [557, 248] on textarea "Titular de cuenta [PERSON_NAME] con el PEP [PERSON_NAME], sin relación. Se util…" at bounding box center [500, 292] width 309 height 112
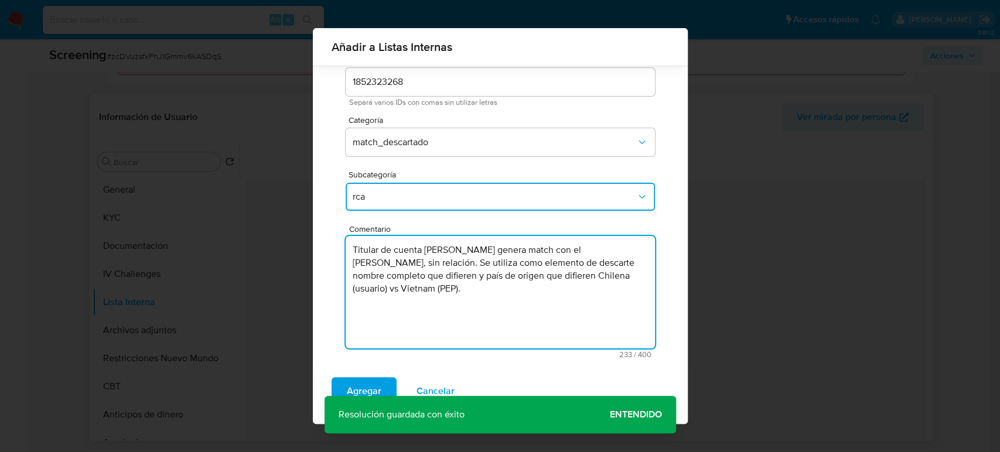
drag, startPoint x: 362, startPoint y: 264, endPoint x: 376, endPoint y: 262, distance: 13.6
click at [376, 262] on textarea "Titular de cuenta [PERSON_NAME] genera match con el [PERSON_NAME], sin relación…" at bounding box center [500, 292] width 309 height 112
drag, startPoint x: 475, startPoint y: 289, endPoint x: 488, endPoint y: 287, distance: 13.1
click at [488, 287] on textarea "Titular de cuenta [PERSON_NAME] genera match con el RCA [PERSON_NAME], sin rela…" at bounding box center [500, 292] width 309 height 112
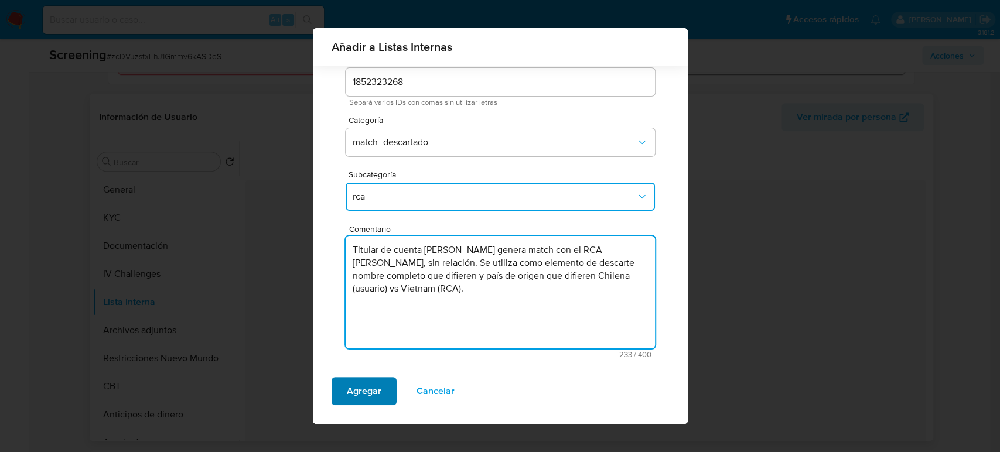
type textarea "Titular de cuenta [PERSON_NAME] genera match con el RCA [PERSON_NAME], sin rela…"
click at [364, 398] on span "Agregar" at bounding box center [364, 392] width 35 height 26
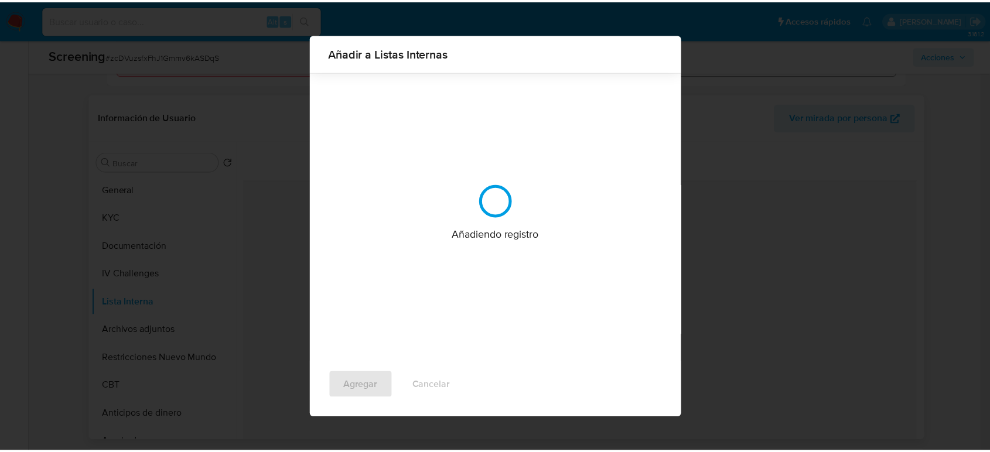
scroll to position [0, 0]
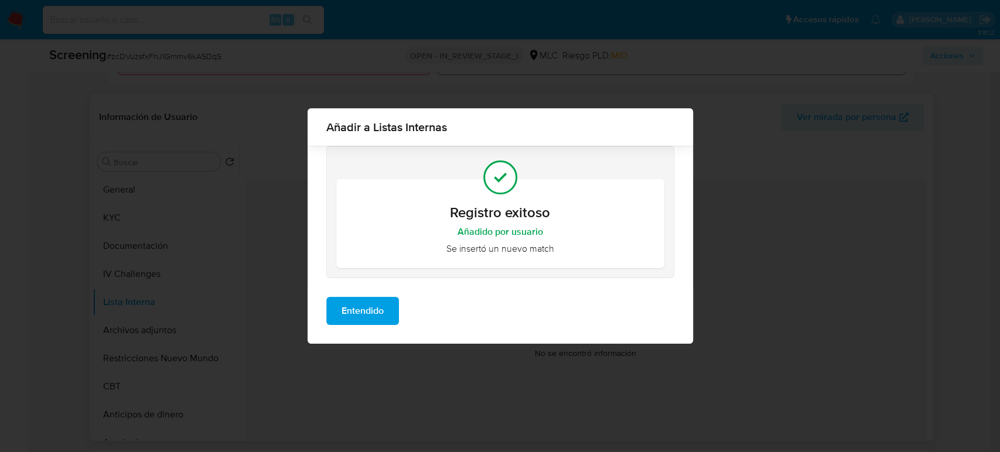
click at [366, 315] on span "Entendido" at bounding box center [363, 311] width 42 height 26
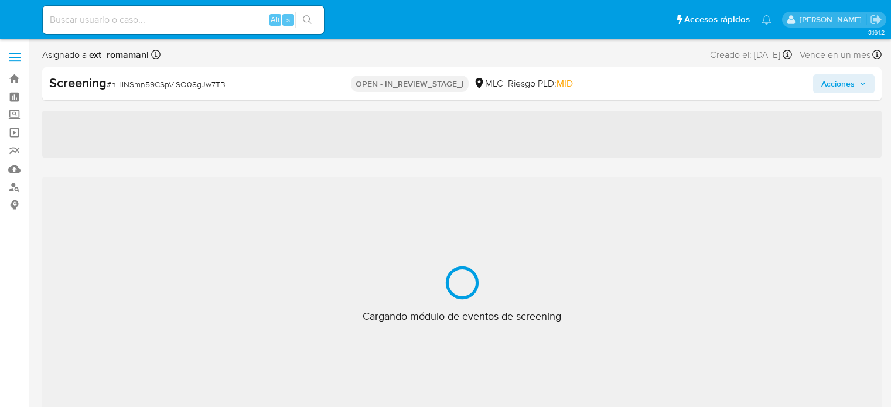
select select "10"
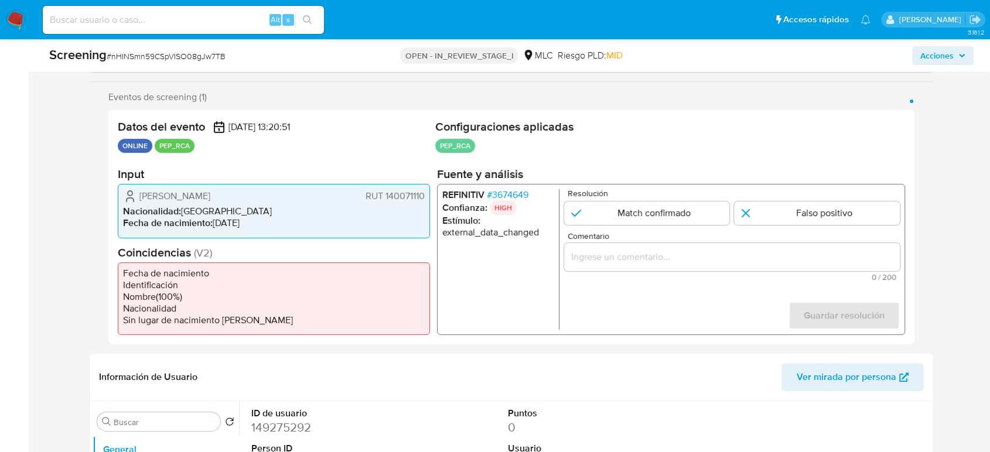
scroll to position [195, 0]
drag, startPoint x: 294, startPoint y: 193, endPoint x: 137, endPoint y: 196, distance: 157.0
click at [137, 196] on div "[PERSON_NAME] RUT 140071110" at bounding box center [274, 196] width 302 height 14
click at [500, 197] on span "# 3674649" at bounding box center [508, 195] width 42 height 12
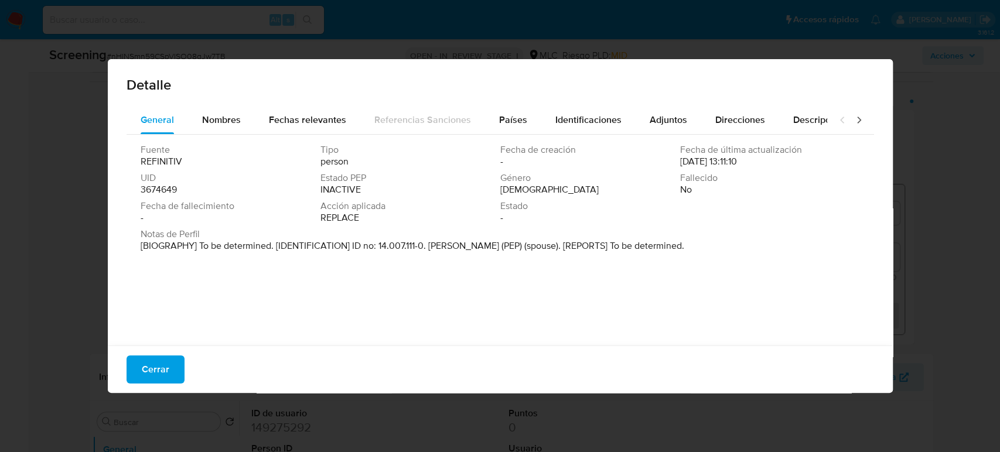
drag, startPoint x: 564, startPoint y: 248, endPoint x: 429, endPoint y: 247, distance: 135.3
click at [429, 247] on p "[BIOGRAPHY] To be determined. [IDENTIFICATION] ID no: 14.007.111-0. Carlos Fran…" at bounding box center [413, 246] width 544 height 12
click at [159, 369] on span "Cerrar" at bounding box center [156, 370] width 28 height 26
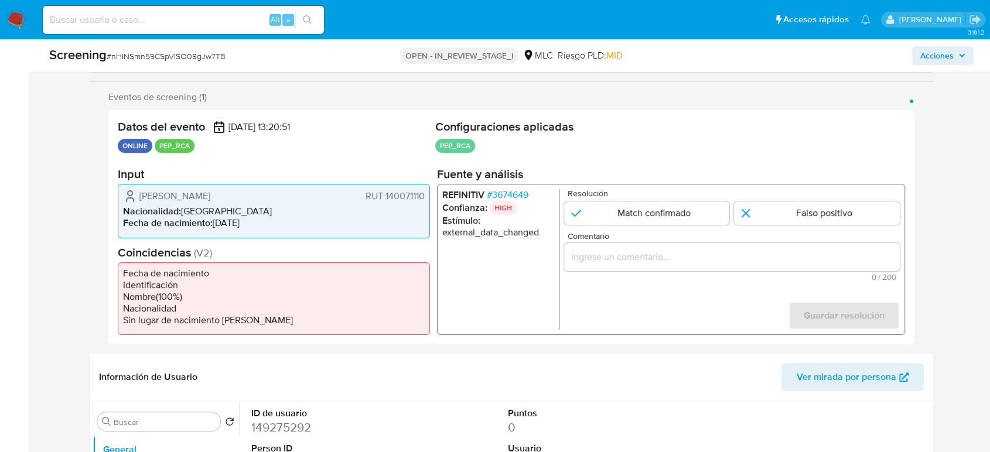
click at [591, 254] on input "Comentario" at bounding box center [732, 257] width 336 height 15
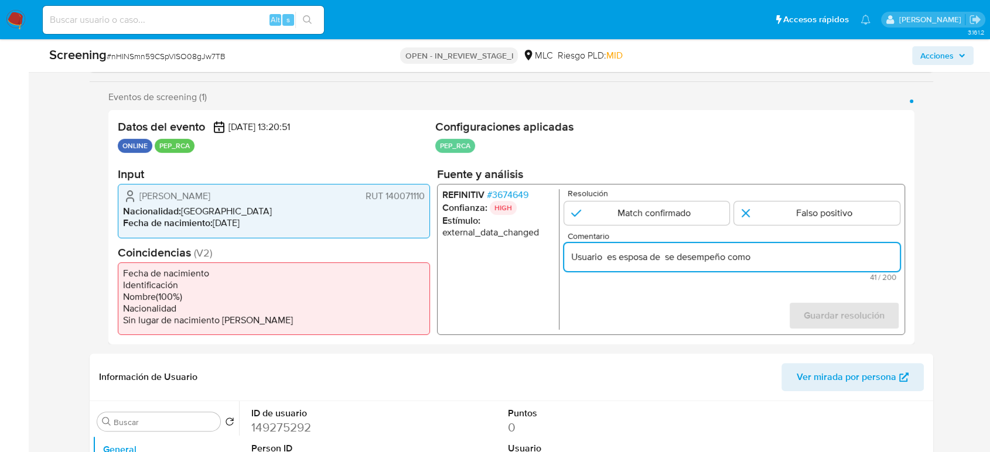
paste input "Alcalde de Isla de Maipo hasta 2021."
click at [631, 318] on form "Resolución Match confirmado Falso positivo Comentario Usuario es esposa de se d…" at bounding box center [732, 259] width 336 height 141
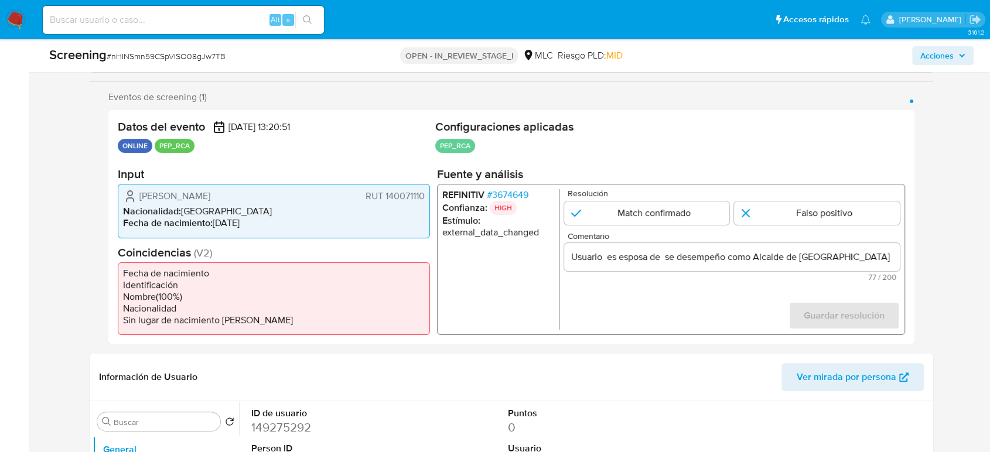
drag, startPoint x: 135, startPoint y: 195, endPoint x: 425, endPoint y: 197, distance: 290.0
click at [425, 197] on div "Claudia Danae Lara Maldonado RUT 140071110 Nacionalidad : Chile Fecha de nacimi…" at bounding box center [274, 211] width 312 height 54
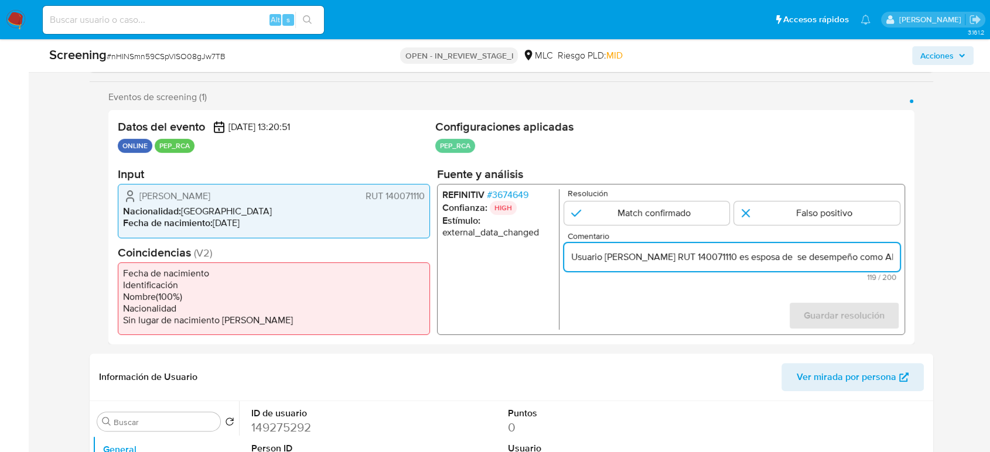
click at [512, 192] on span "# 3674649" at bounding box center [508, 195] width 42 height 12
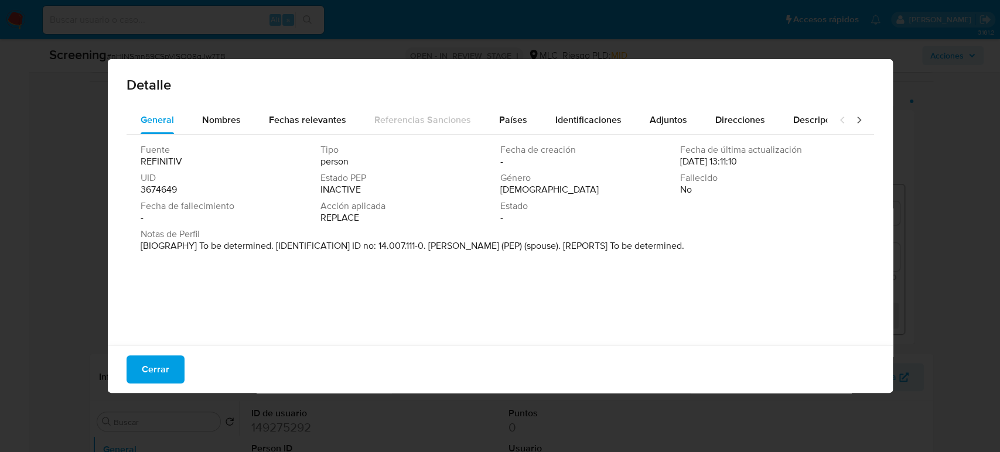
drag, startPoint x: 564, startPoint y: 250, endPoint x: 428, endPoint y: 254, distance: 136.6
click at [428, 254] on div "Notas de Perfil [BIOGRAPHY] To be determined. [IDENTIFICATION] ID no: 14.007.11…" at bounding box center [501, 243] width 720 height 28
click at [148, 370] on span "Cerrar" at bounding box center [156, 370] width 28 height 26
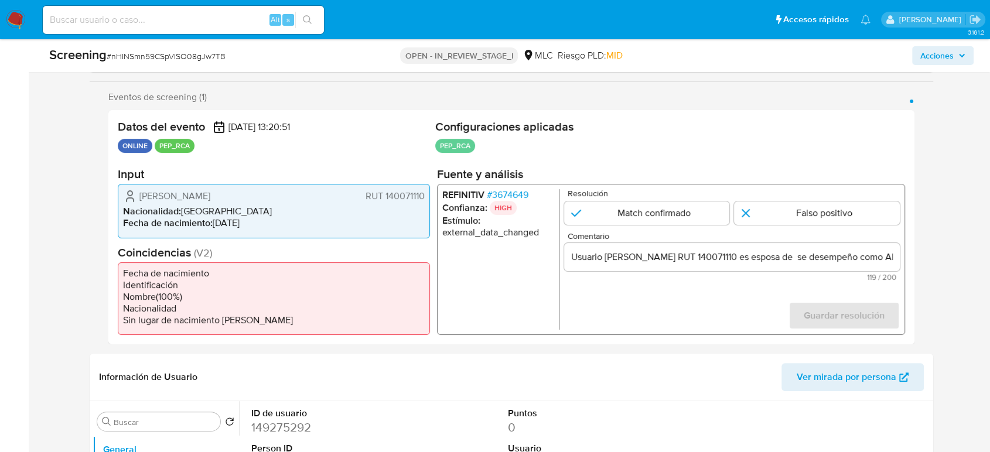
click at [855, 257] on input "Usuario Claudia Danae Lara Maldonado RUT 140071110 es esposa de se desempeño co…" at bounding box center [732, 257] width 336 height 15
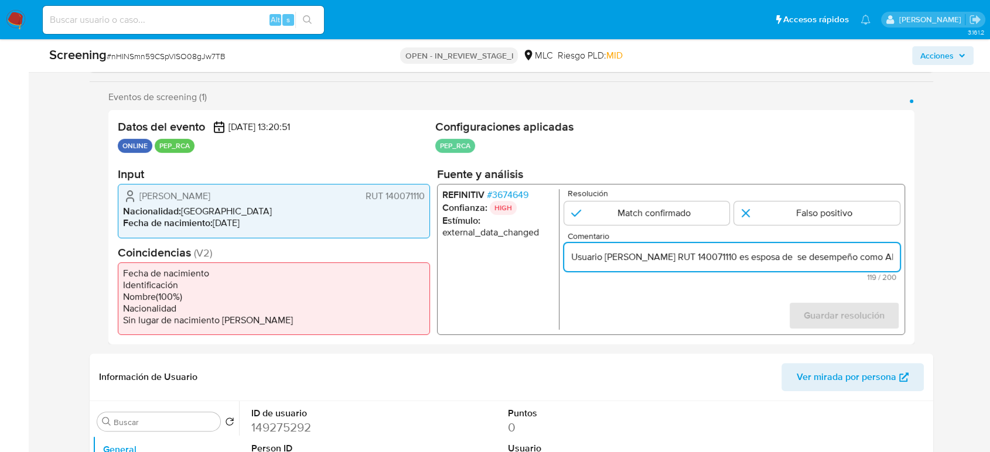
paste input "Carlos Francisco Adasme Godoy"
click at [891, 258] on input "Usuario Claudia Danae Lara Maldonado RUT 140071110 es esposa de Carlos Francisc…" at bounding box center [732, 257] width 336 height 15
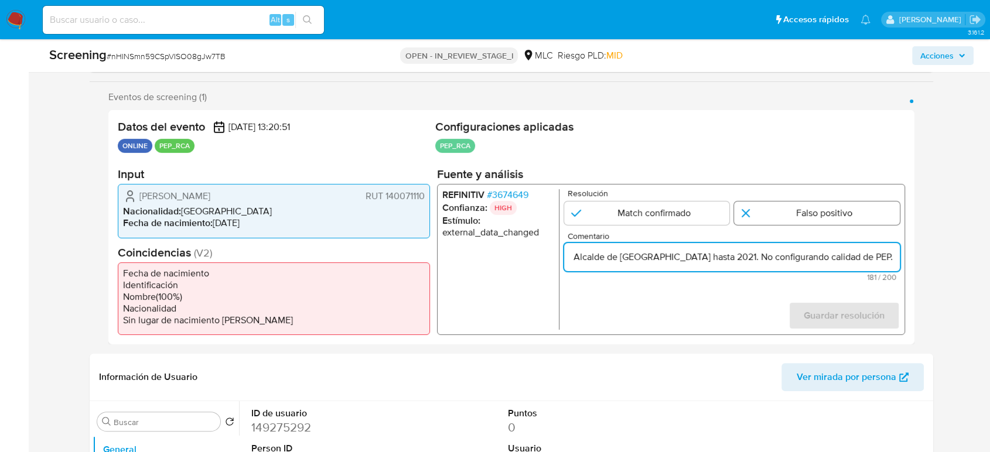
type input "Usuario Claudia Danae Lara Maldonado RUT 140071110 es esposa de Carlos Francisc…"
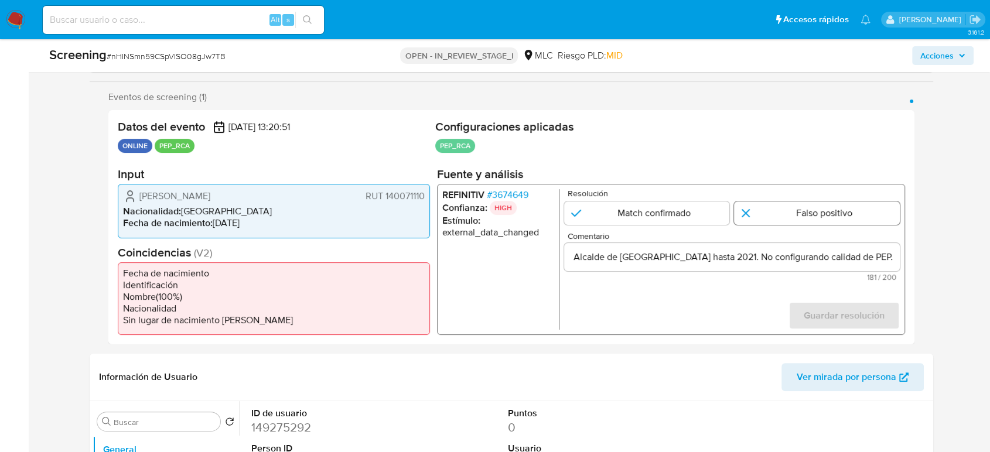
click at [814, 218] on input "1 de 1" at bounding box center [817, 213] width 166 height 23
radio input "true"
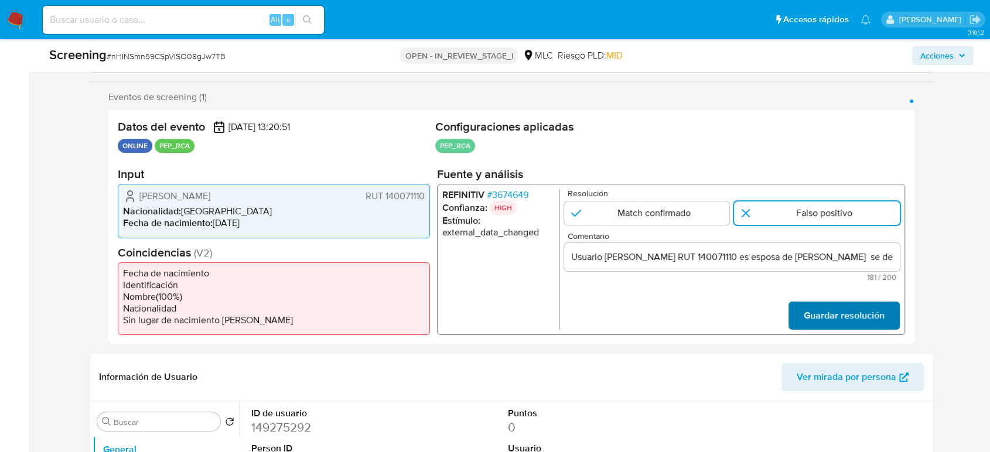
click at [839, 311] on span "Guardar resolución" at bounding box center [844, 316] width 81 height 26
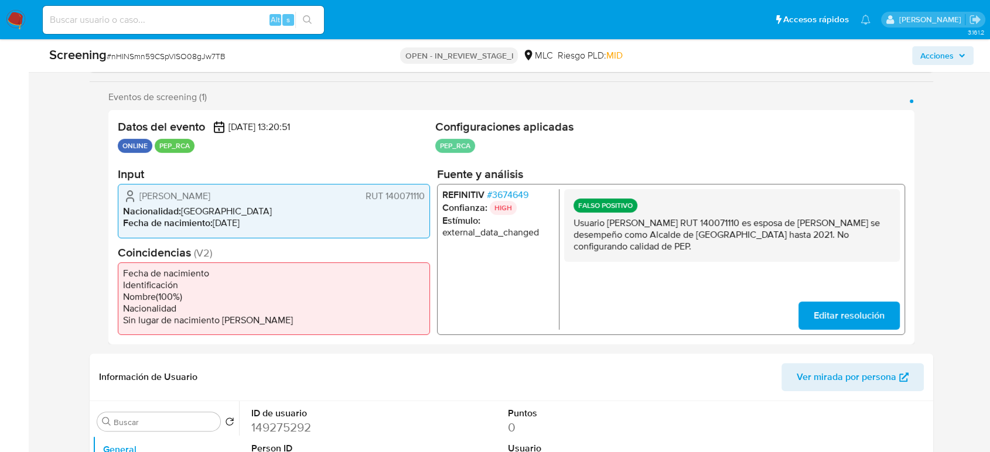
drag, startPoint x: 763, startPoint y: 245, endPoint x: 572, endPoint y: 226, distance: 191.9
click at [572, 226] on div "FALSO POSITIVO Usuario Claudia Danae Lara Maldonado RUT 140071110 es esposa de …" at bounding box center [732, 225] width 336 height 73
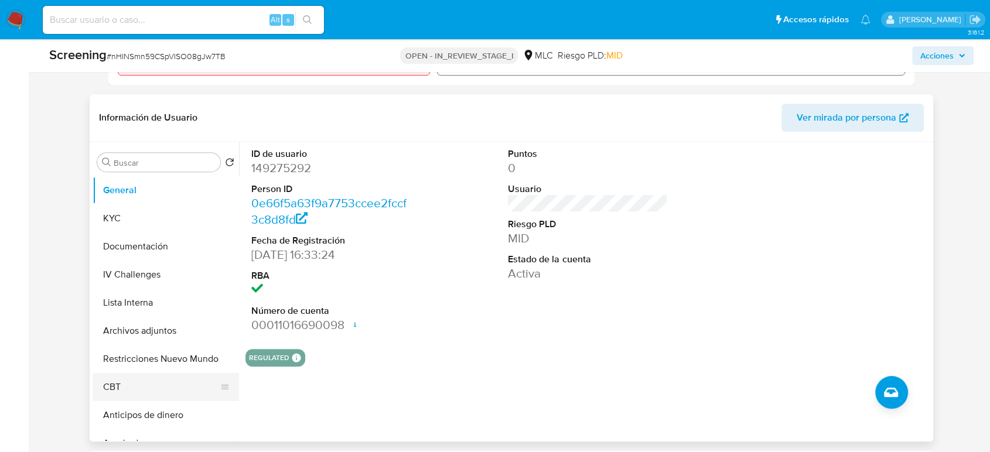
scroll to position [455, 0]
click at [128, 292] on button "Lista Interna" at bounding box center [161, 302] width 137 height 28
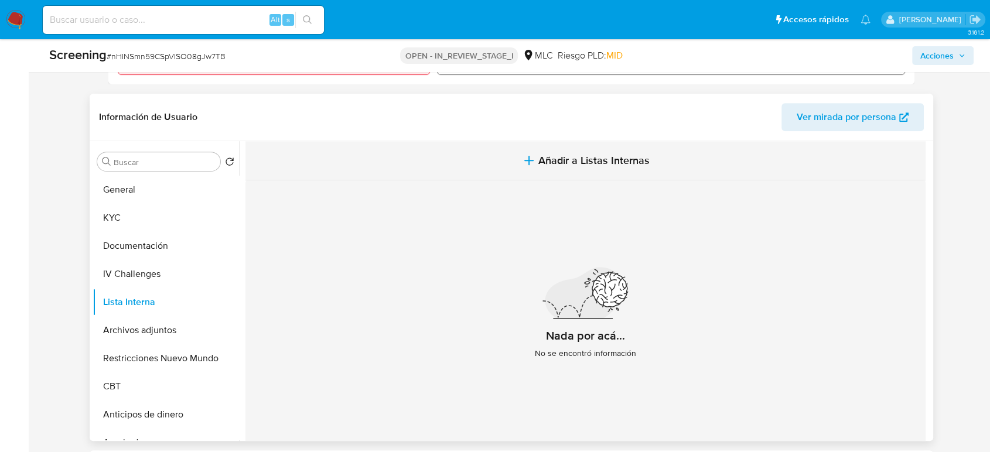
click at [601, 163] on span "Añadir a Listas Internas" at bounding box center [593, 160] width 111 height 13
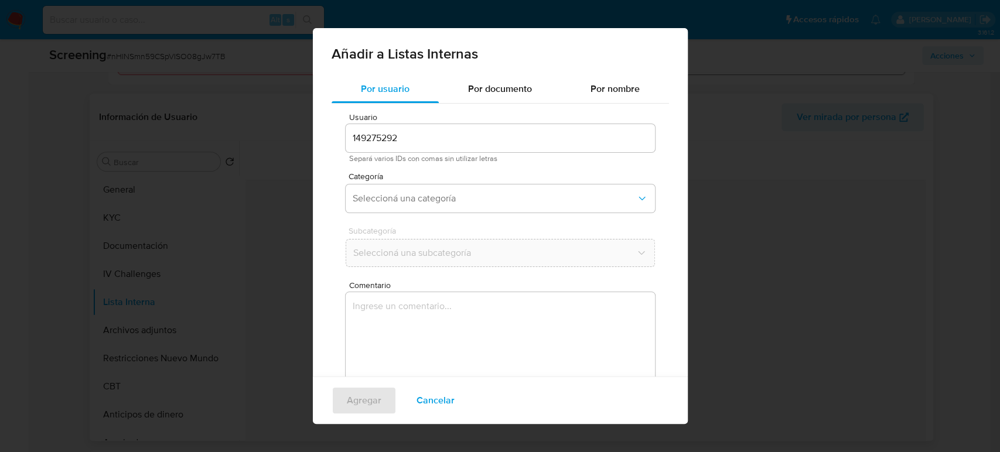
scroll to position [47, 0]
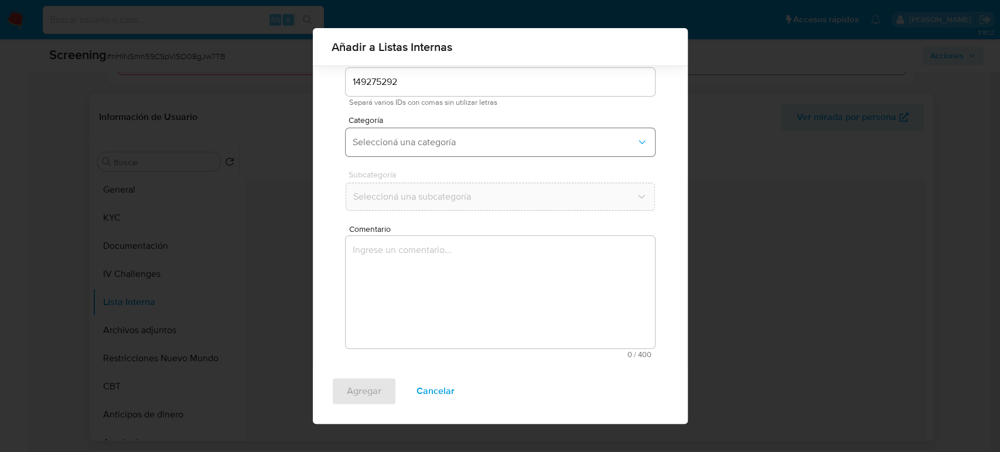
click at [403, 151] on button "Seleccioná una categoría" at bounding box center [500, 142] width 309 height 28
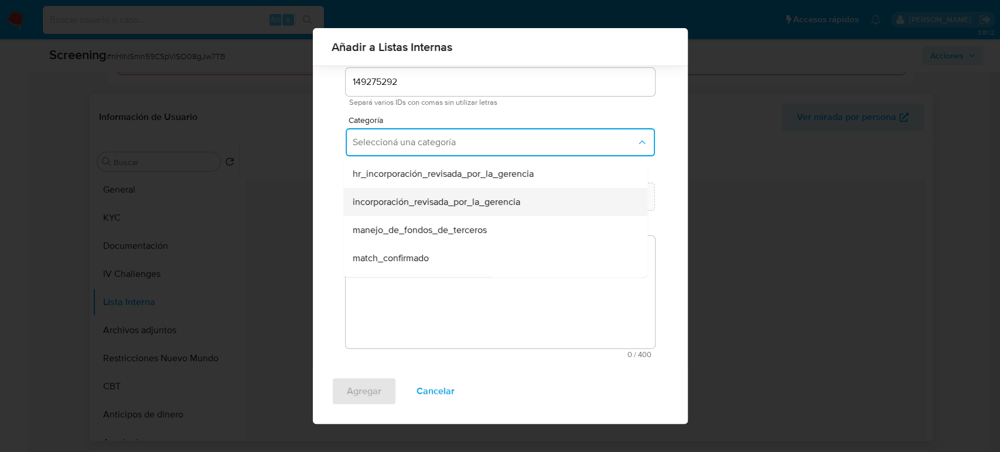
scroll to position [65, 0]
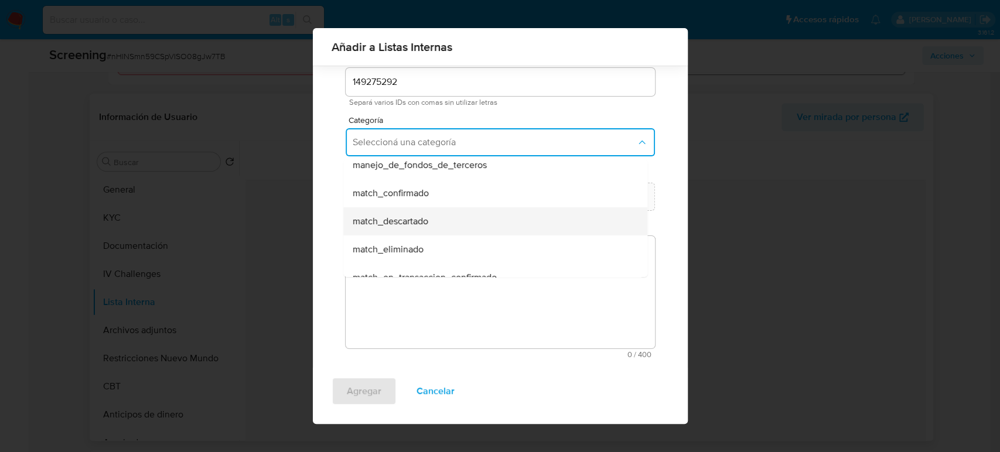
click at [398, 223] on span "match_descartado" at bounding box center [391, 222] width 76 height 12
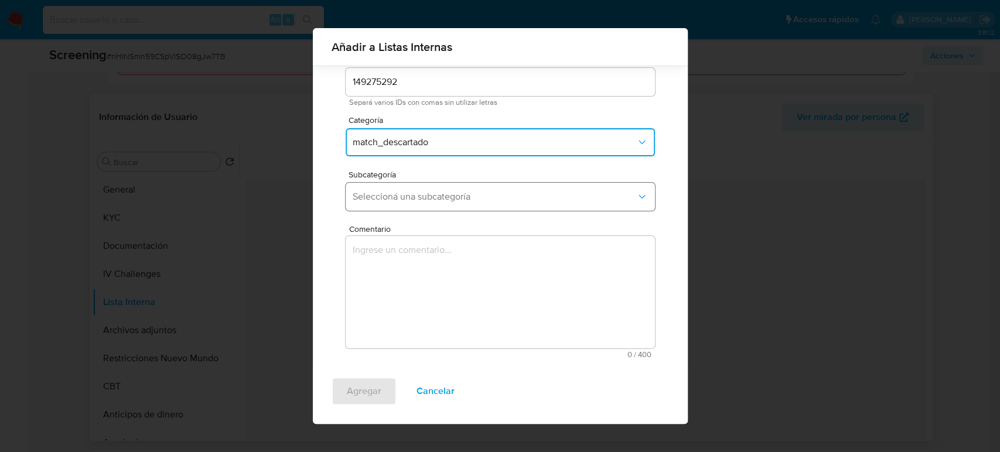
click at [402, 197] on span "Seleccioná una subcategoría" at bounding box center [495, 197] width 284 height 12
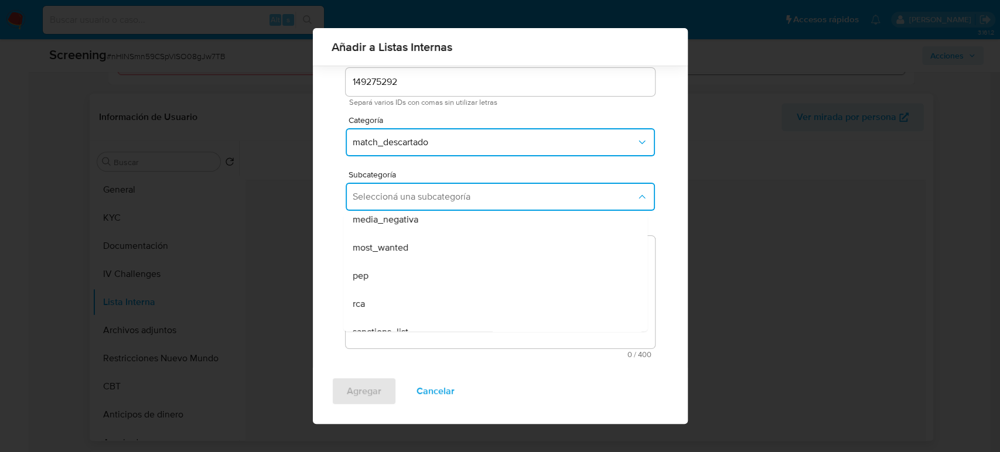
click at [373, 303] on div "rca" at bounding box center [492, 304] width 278 height 28
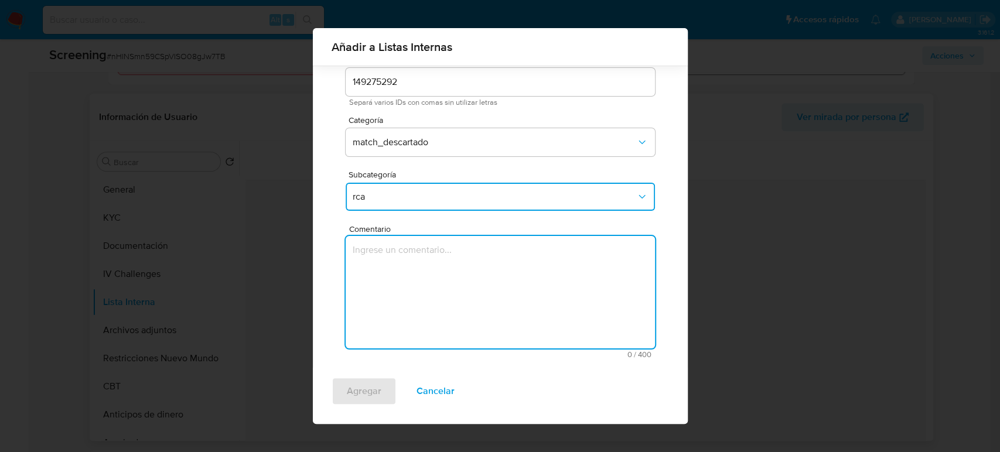
click at [372, 301] on textarea "Comentario" at bounding box center [500, 292] width 309 height 112
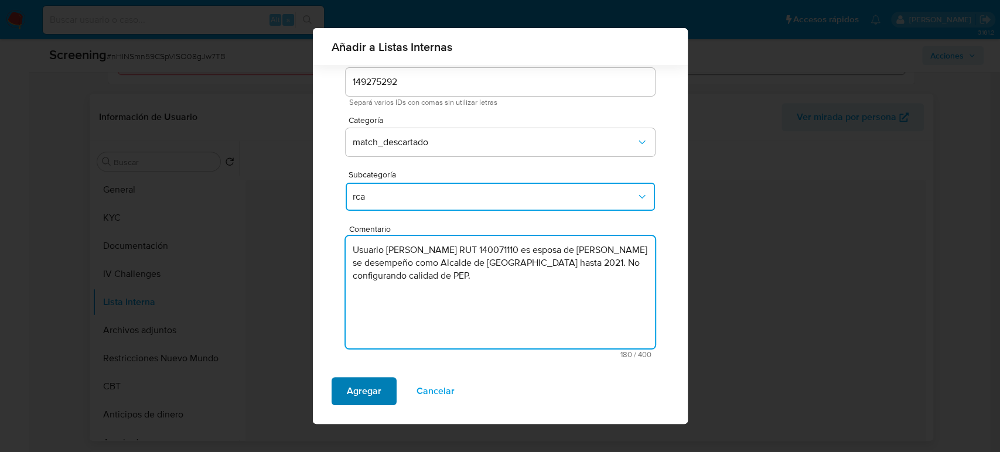
type textarea "Usuario Claudia Danae Lara Maldonado RUT 140071110 es esposa de Carlos Francisc…"
click at [369, 386] on span "Agregar" at bounding box center [364, 392] width 35 height 26
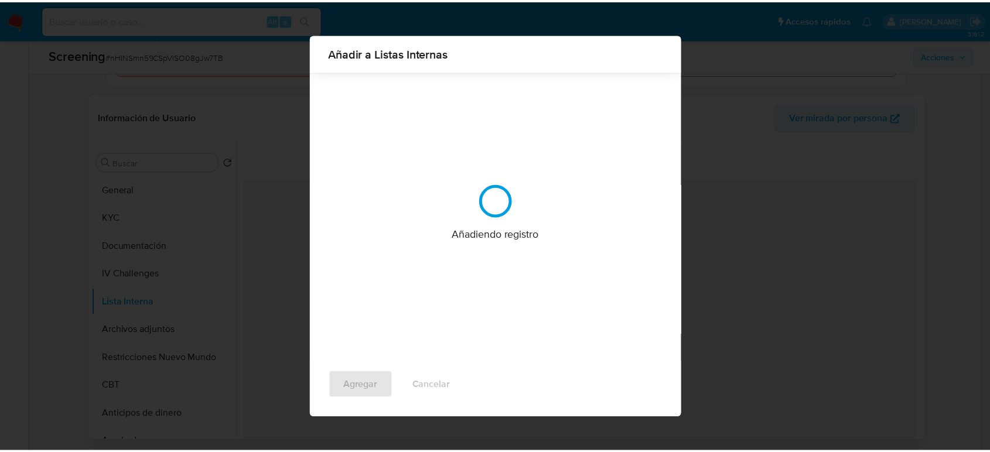
scroll to position [0, 0]
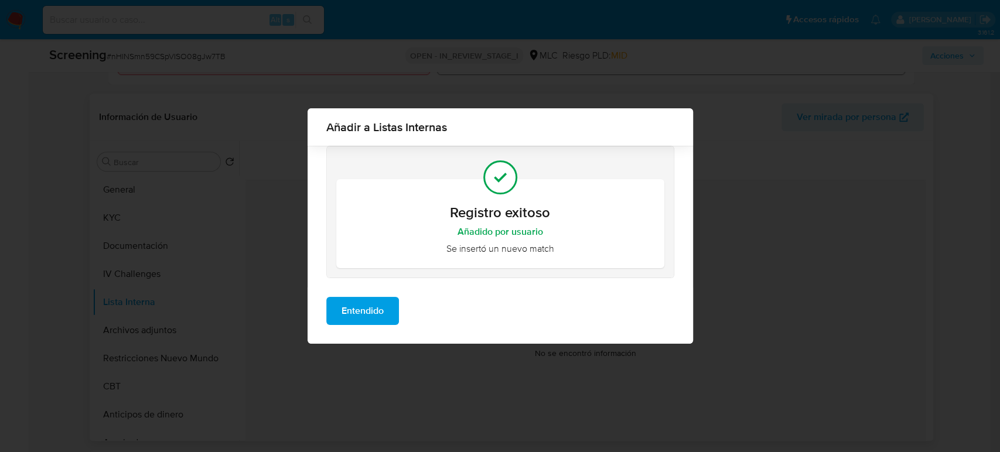
click at [376, 301] on span "Entendido" at bounding box center [363, 311] width 42 height 26
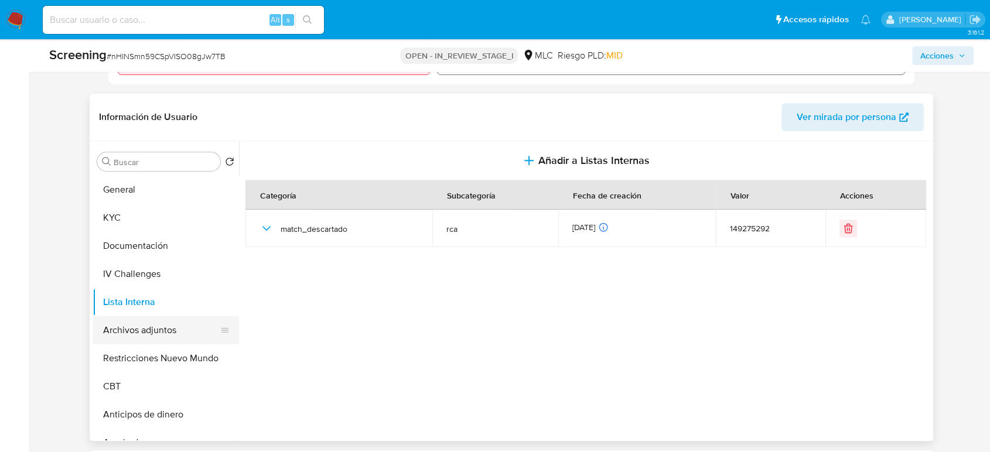
click at [131, 331] on button "Archivos adjuntos" at bounding box center [161, 330] width 137 height 28
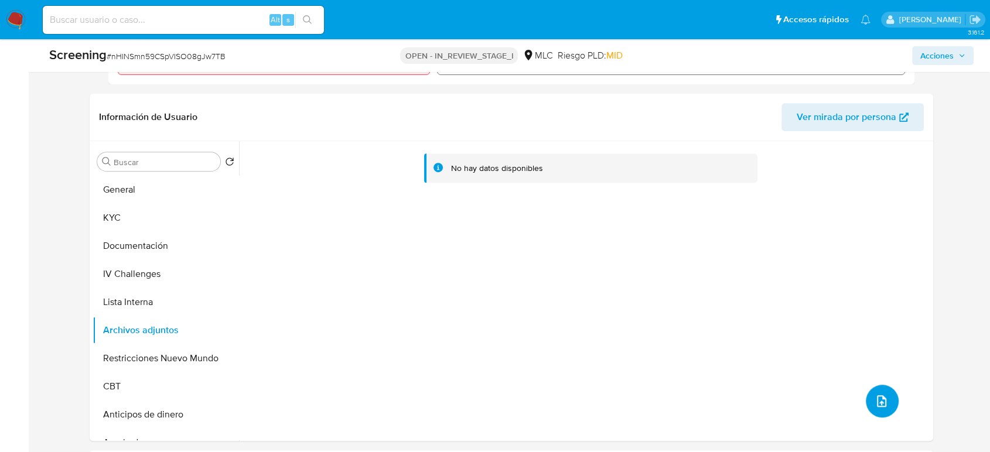
click at [878, 405] on icon "upload-file" at bounding box center [881, 401] width 9 height 12
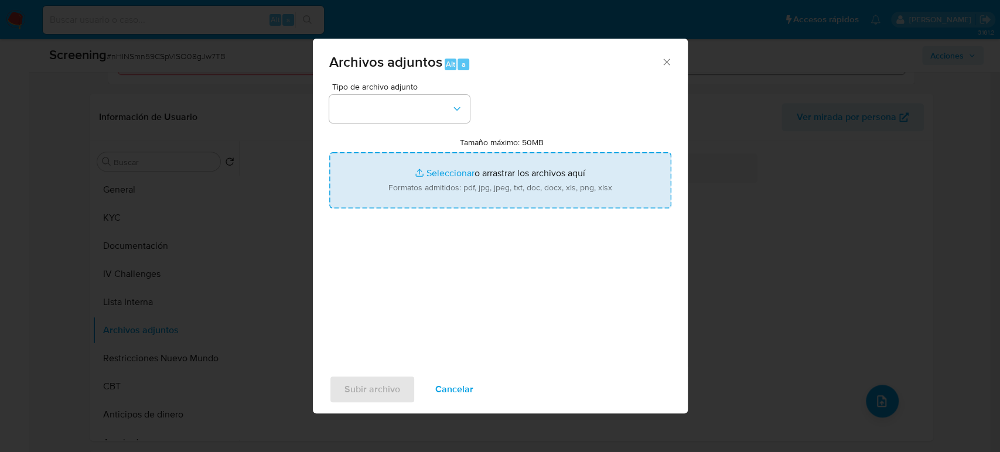
click at [438, 182] on input "Tamaño máximo: 50MB Seleccionar archivos" at bounding box center [500, 180] width 342 height 56
type input "C:\fakepath\_Carlos Francisco Adasme Godoy_ Lavado de dinero - Buscar con Googl…"
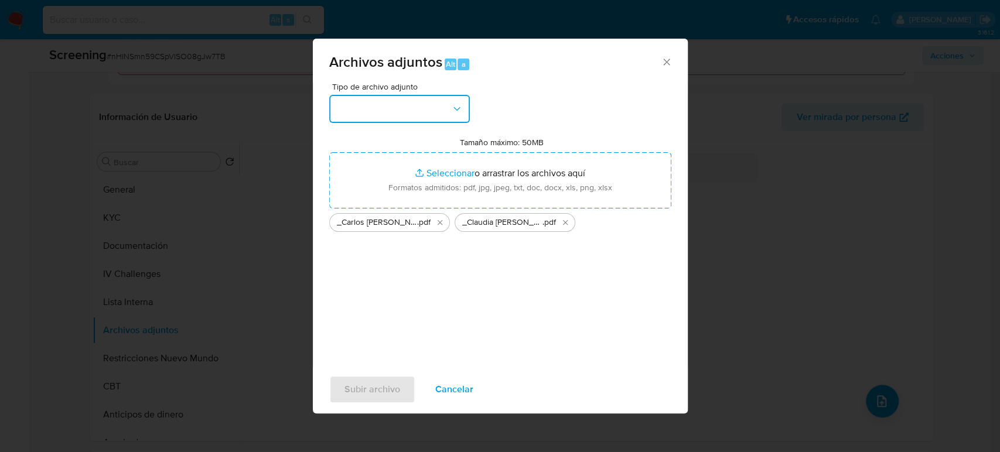
click at [421, 96] on button "button" at bounding box center [399, 109] width 141 height 28
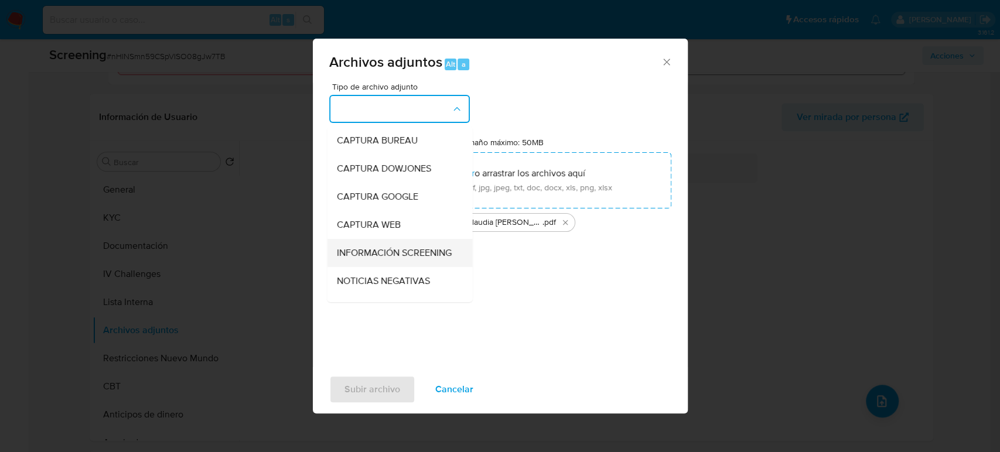
click at [358, 259] on span "INFORMACIÓN SCREENING" at bounding box center [393, 253] width 115 height 12
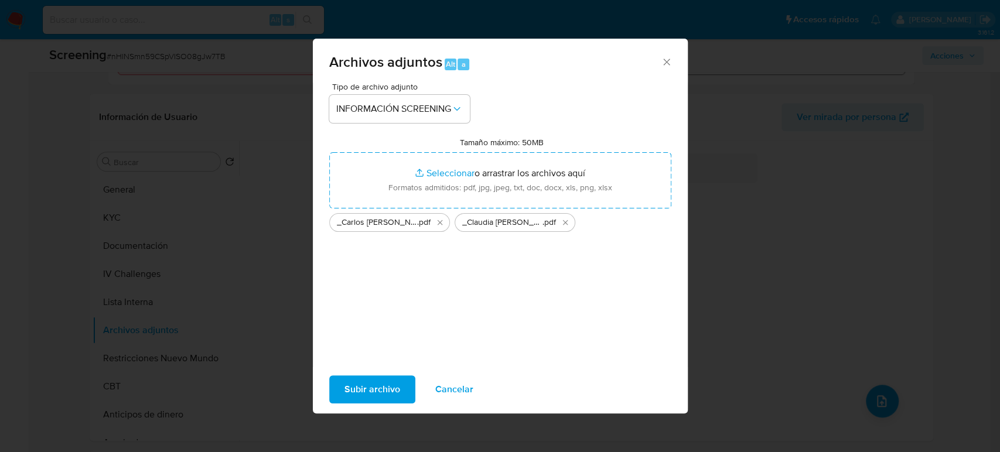
click at [367, 387] on span "Subir archivo" at bounding box center [373, 390] width 56 height 26
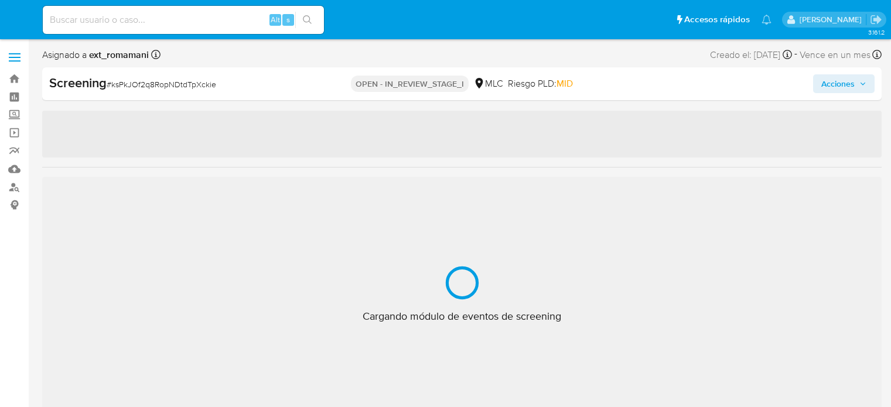
select select "10"
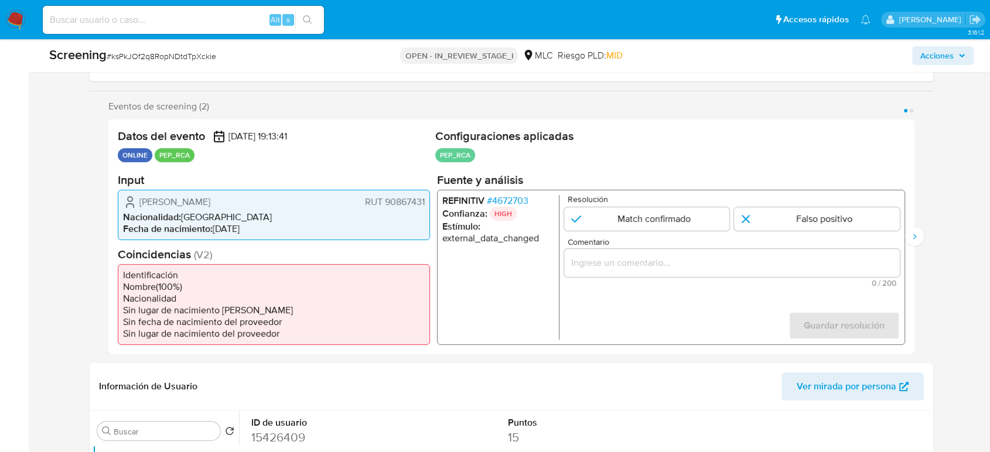
scroll to position [195, 0]
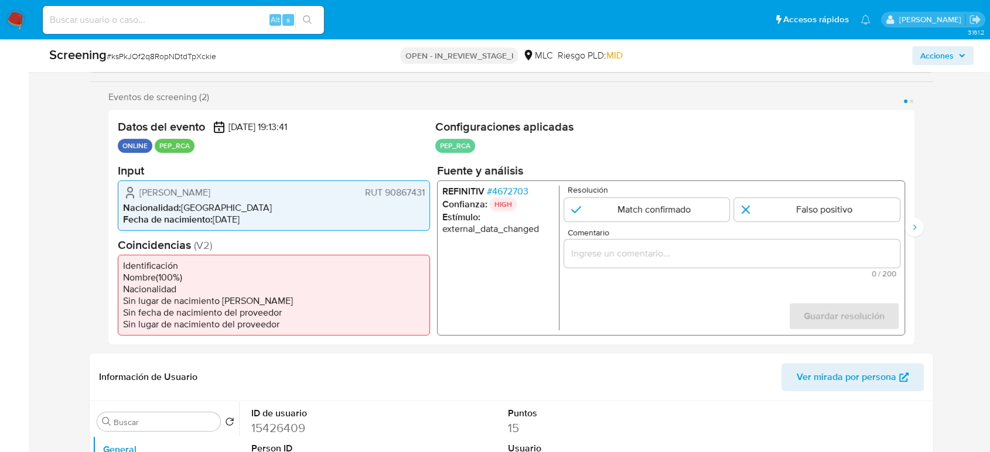
drag, startPoint x: 265, startPoint y: 182, endPoint x: 146, endPoint y: 184, distance: 118.4
click at [133, 182] on div "Marcelo Andrés Mosso Gómez RUT 90867431 Nacionalidad : Chile Fecha de nacimient…" at bounding box center [274, 205] width 312 height 50
click at [510, 191] on span "# 4672703" at bounding box center [508, 191] width 42 height 12
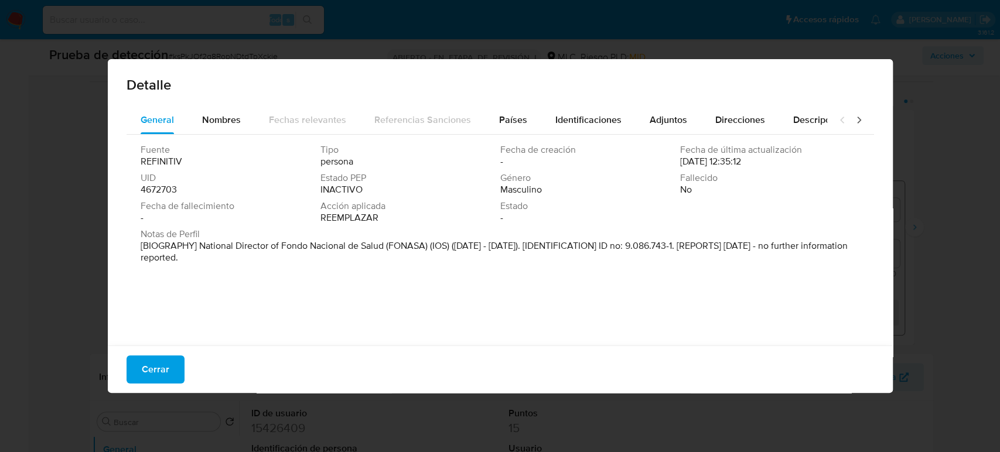
drag, startPoint x: 193, startPoint y: 247, endPoint x: 386, endPoint y: 252, distance: 192.8
click at [386, 252] on p "[BIOGRAPHY] National Director of Fondo Nacional de Salud (FONASA) (IOS) (Mar 20…" at bounding box center [499, 251] width 717 height 23
click at [64, 265] on div "Detalle General Nombres Fechas relevantes Referencias Sanciones Países Identifi…" at bounding box center [500, 226] width 1000 height 452
click at [232, 115] on font "Nombres" at bounding box center [221, 119] width 39 height 13
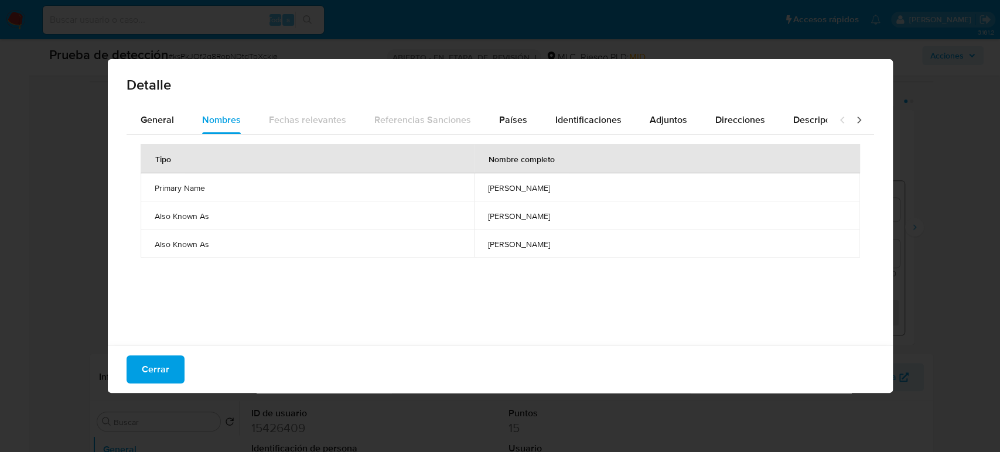
drag, startPoint x: 478, startPoint y: 189, endPoint x: 530, endPoint y: 195, distance: 52.4
click at [530, 195] on td "marcelo andres mosso gomez" at bounding box center [667, 187] width 386 height 28
click at [155, 363] on font "Cerrar" at bounding box center [156, 370] width 28 height 28
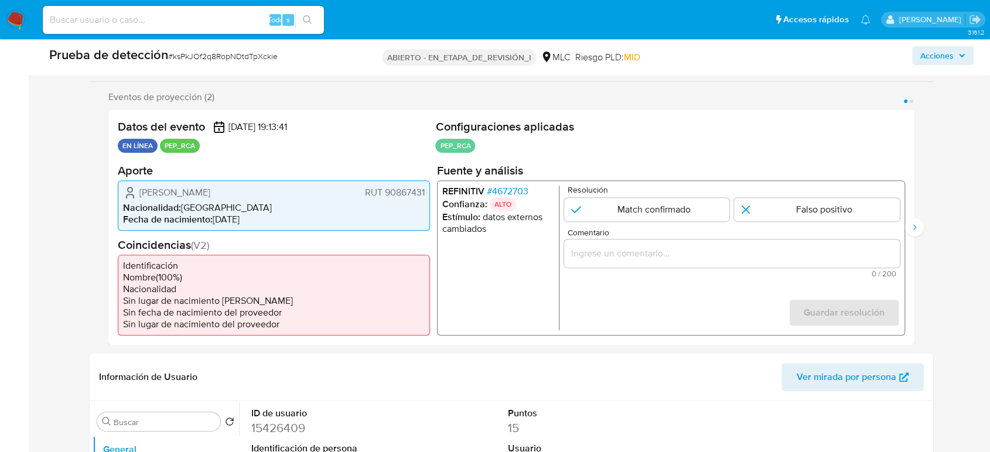
click at [630, 257] on input "Comentario" at bounding box center [732, 253] width 336 height 15
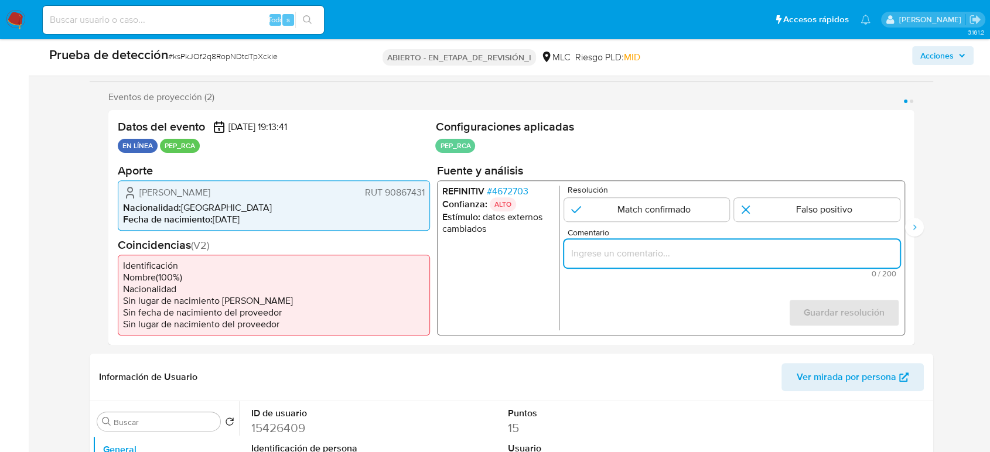
paste input "Titular de cuenta se desempeño como No configurando PEP."
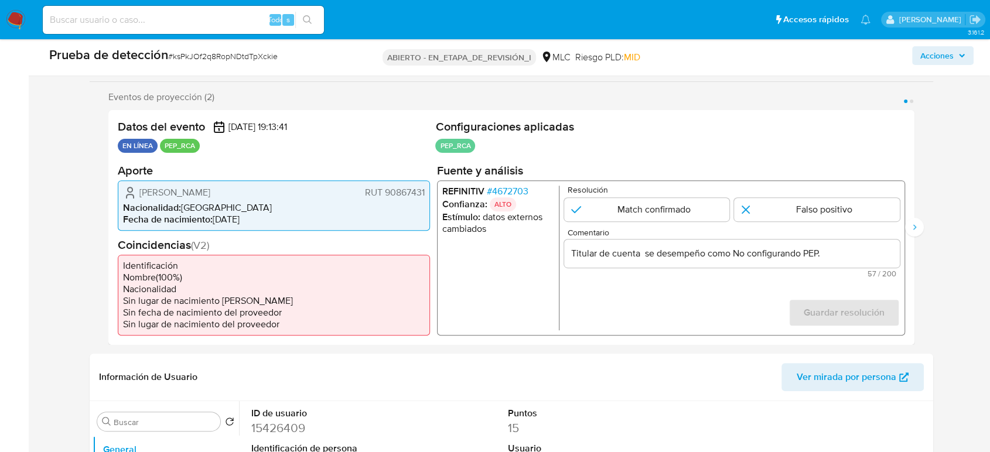
drag, startPoint x: 138, startPoint y: 193, endPoint x: 427, endPoint y: 196, distance: 288.3
click at [428, 198] on div "Marcelo Andrés Mosso Gómez RUT 90867431 Nacionalidad : Chile Fecha de nacimient…" at bounding box center [274, 205] width 312 height 50
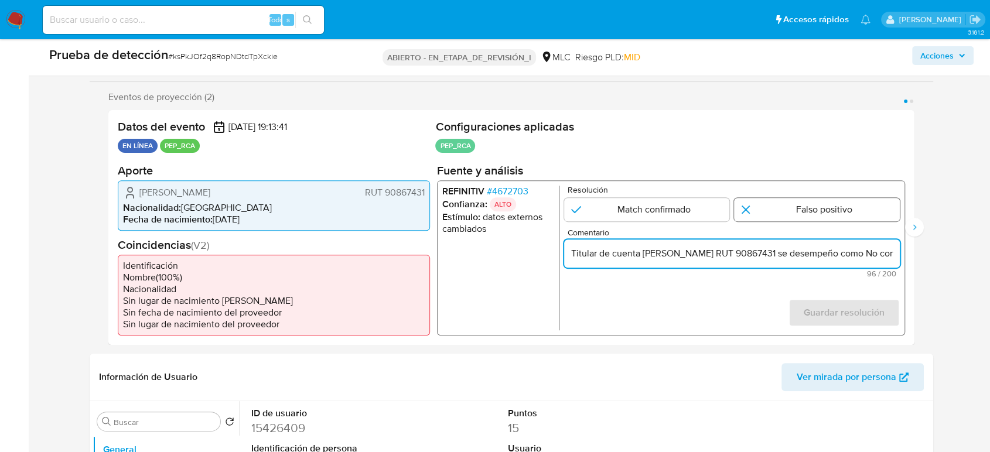
type input "Titular de cuenta Marcelo Andrés Mosso Gómez RUT 90867431 se desempeño como No …"
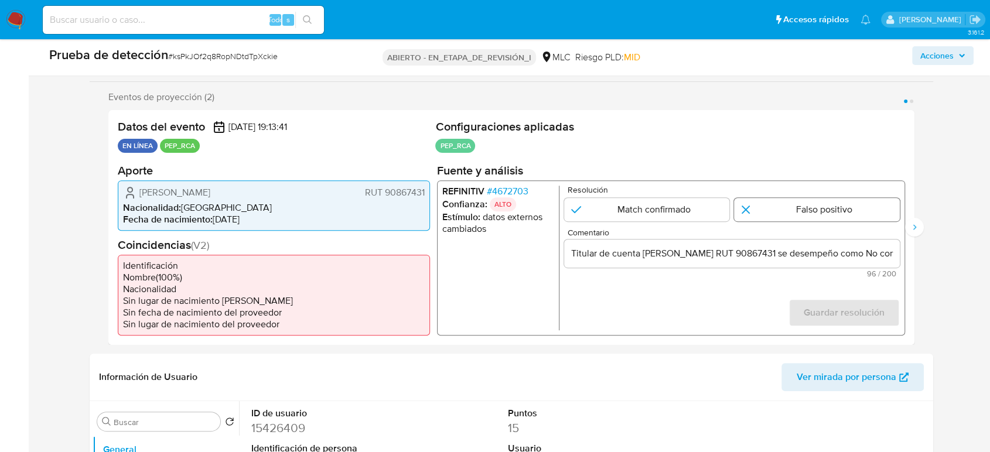
click at [787, 209] on input "1 de 2" at bounding box center [817, 208] width 166 height 23
radio input "true"
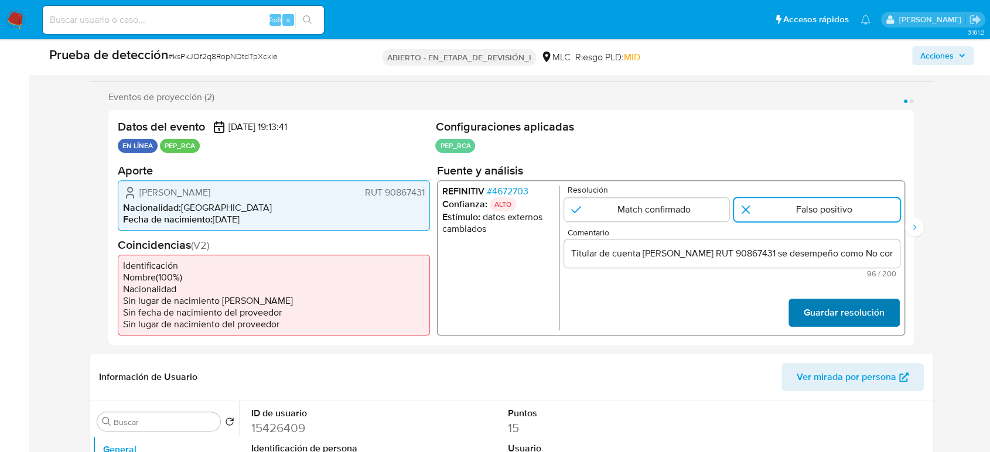
click at [854, 318] on font "Guardar resolución" at bounding box center [844, 313] width 81 height 28
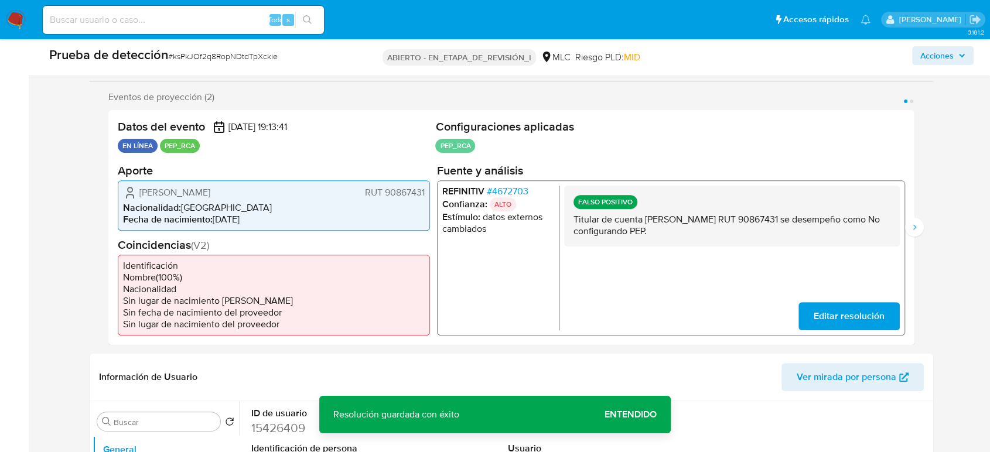
click at [864, 309] on span "Editar resolución" at bounding box center [849, 316] width 71 height 26
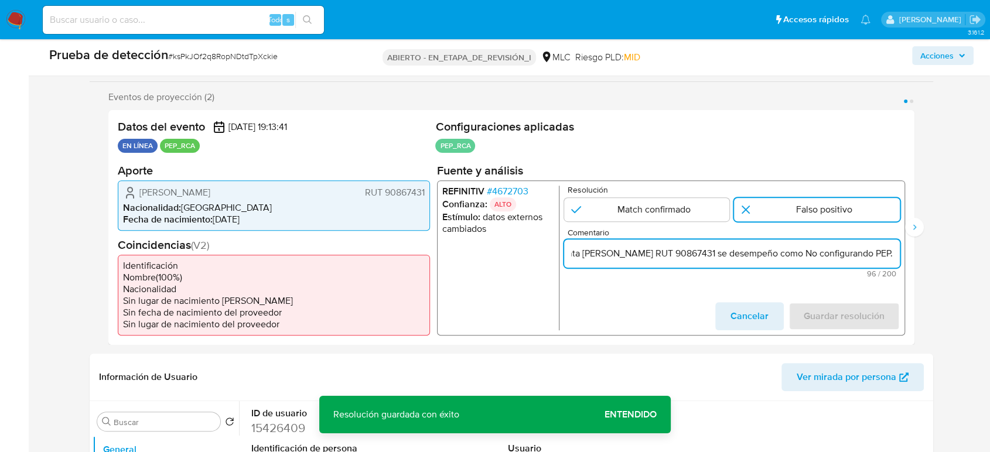
scroll to position [0, 118]
drag, startPoint x: 877, startPoint y: 246, endPoint x: 886, endPoint y: 246, distance: 9.4
click at [886, 246] on input "Titular de cuenta Marcelo Andrés Mosso Gómez RUT 90867431 se desempeño como No …" at bounding box center [732, 253] width 336 height 15
click at [806, 255] on input "Titular de cuenta Marcelo Andrés Mosso Gómez RUT 90867431 se desempeño como No …" at bounding box center [732, 253] width 336 height 15
paste input "Director Nacional del Fondo Nacional de Salud hasta Marzo de 2022."
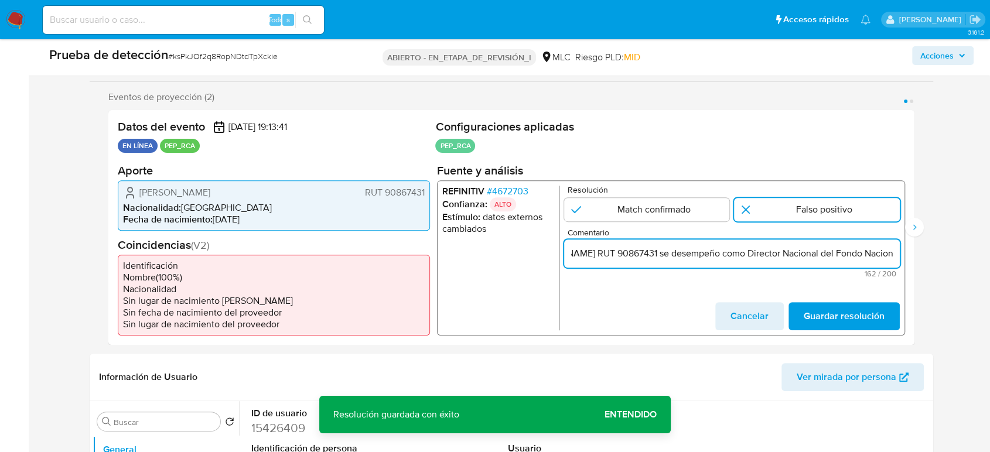
scroll to position [0, 315]
type input "Titular de cuenta Marcelo Andrés Mosso Gómez RUT 90867431 se desempeño como Dir…"
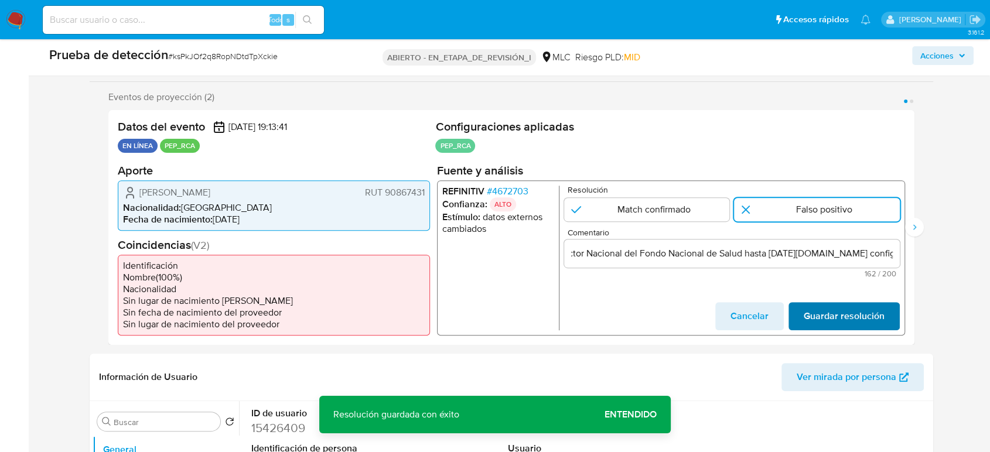
scroll to position [0, 0]
click at [841, 315] on span "Guardar resolución" at bounding box center [844, 316] width 81 height 26
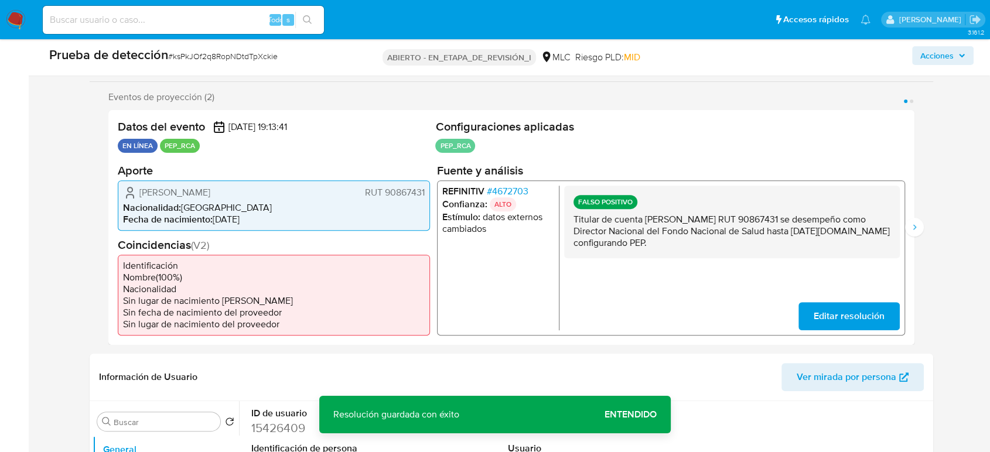
drag, startPoint x: 564, startPoint y: 216, endPoint x: 755, endPoint y: 243, distance: 192.8
click at [755, 243] on div "FALSO POSITIVO Titular de cuenta Marcelo Andrés Mosso Gómez RUT 90867431 se des…" at bounding box center [732, 221] width 336 height 73
click at [891, 231] on button "Siguiente" at bounding box center [914, 227] width 19 height 19
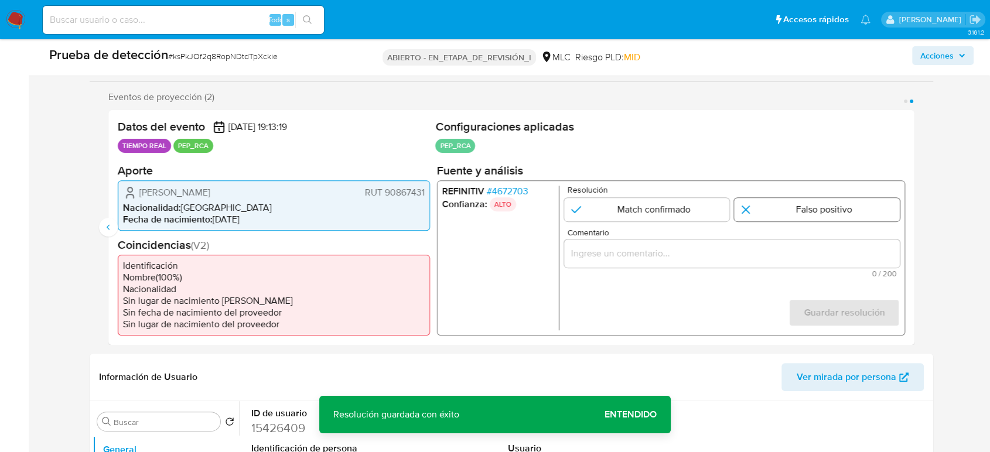
click at [827, 207] on input "2 de 2" at bounding box center [817, 208] width 166 height 23
radio input "true"
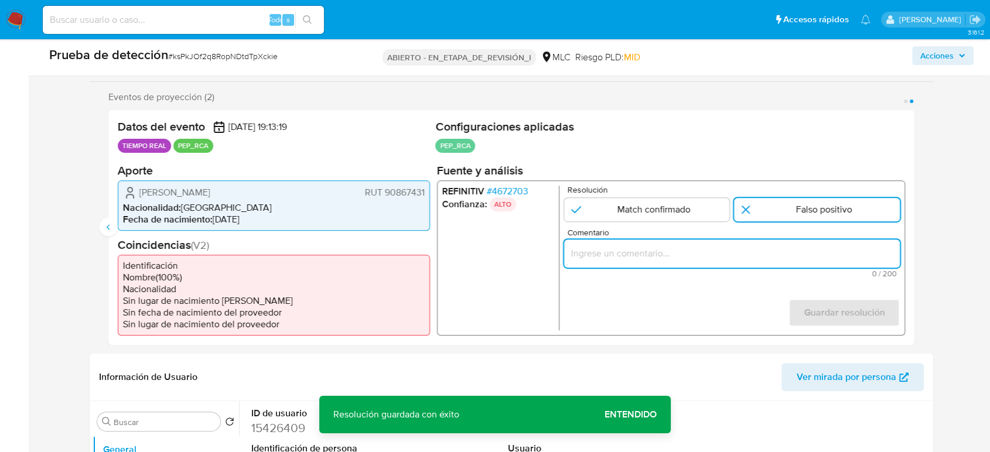
click at [804, 247] on input "Comentario" at bounding box center [732, 253] width 336 height 15
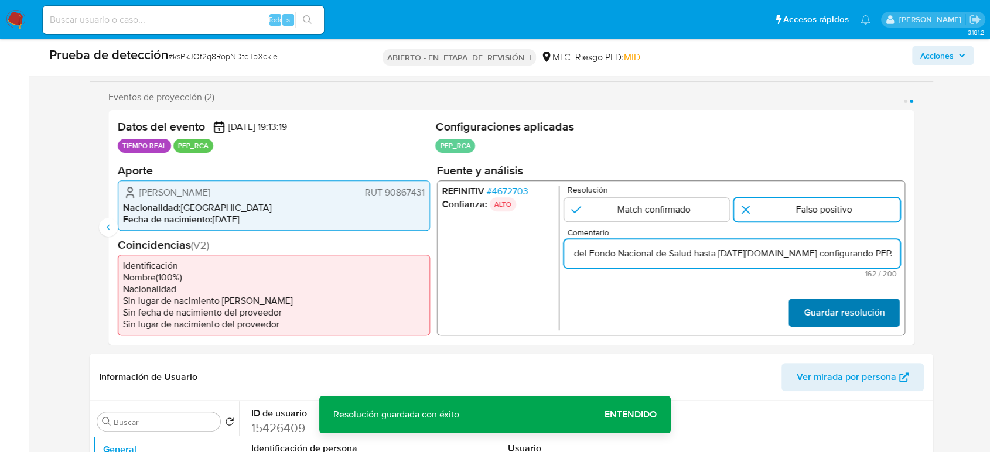
type input "Titular de cuenta Marcelo Andrés Mosso Gómez RUT 90867431 se desempeño como Dir…"
click at [820, 304] on font "Guardar resolución" at bounding box center [844, 313] width 81 height 28
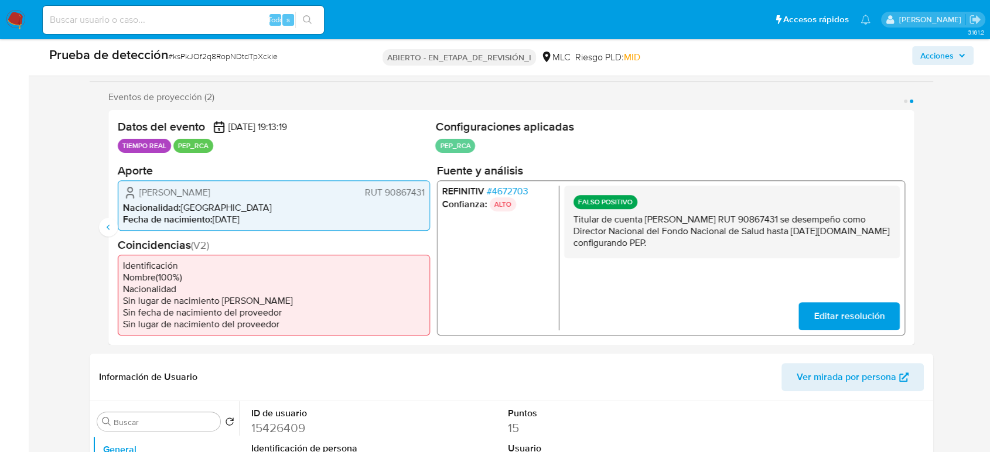
drag, startPoint x: 736, startPoint y: 241, endPoint x: 568, endPoint y: 220, distance: 169.6
click at [568, 220] on div "FALSO POSITIVO Titular de cuenta Marcelo Andrés Mosso Gómez RUT 90867431 se des…" at bounding box center [732, 221] width 336 height 73
click at [103, 227] on button "Anterior" at bounding box center [108, 227] width 19 height 19
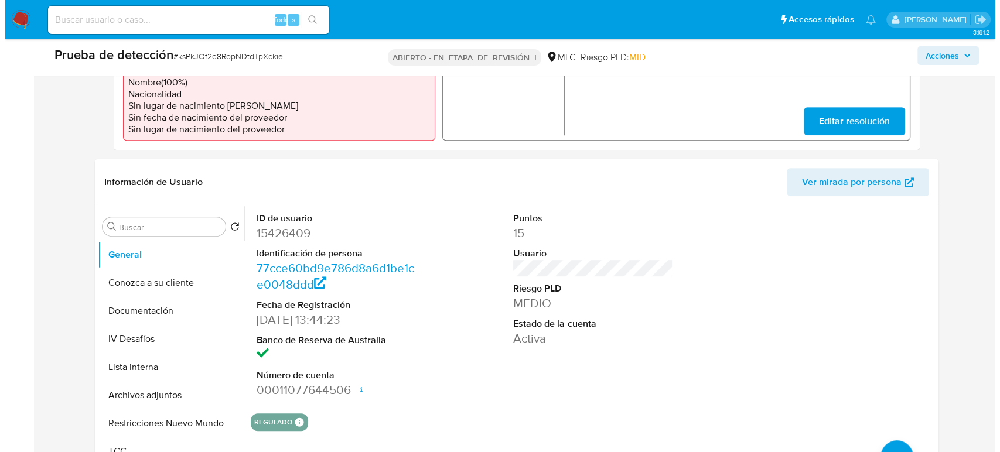
scroll to position [455, 0]
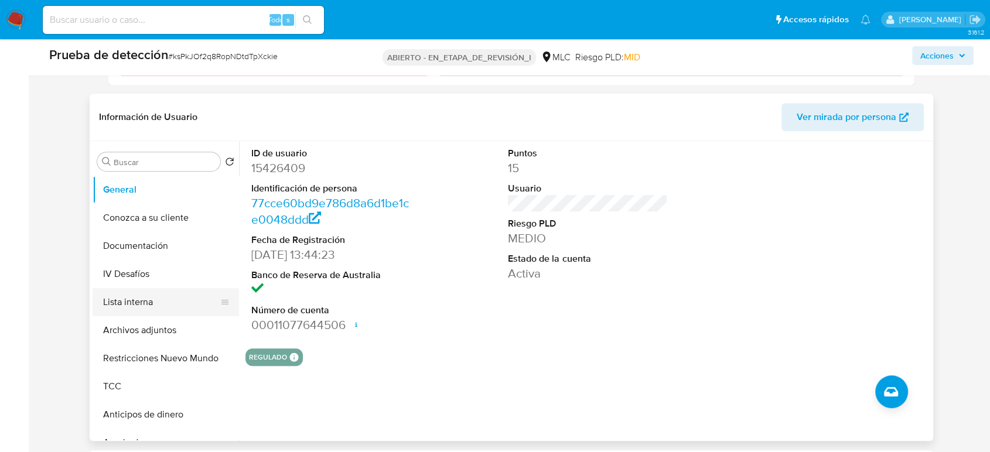
click at [145, 305] on button "Lista interna" at bounding box center [161, 302] width 137 height 28
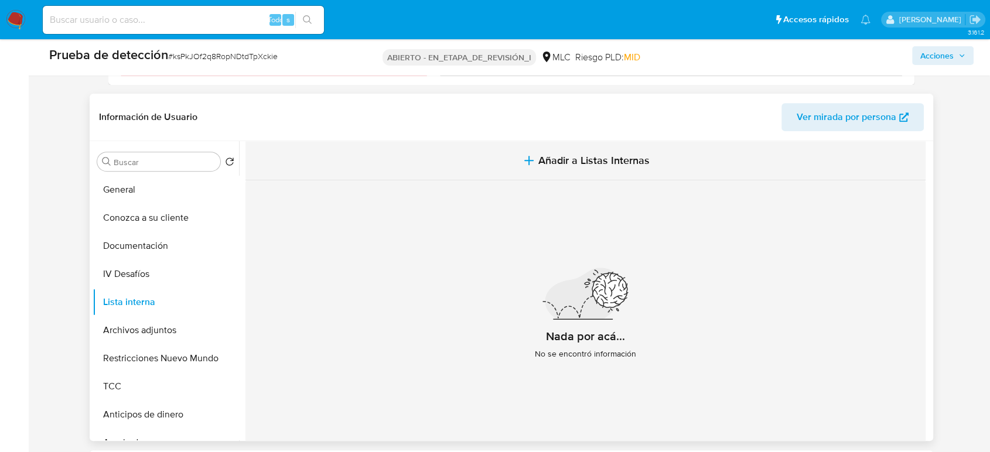
click at [560, 161] on span "Añadir a Listas Internas" at bounding box center [593, 160] width 111 height 13
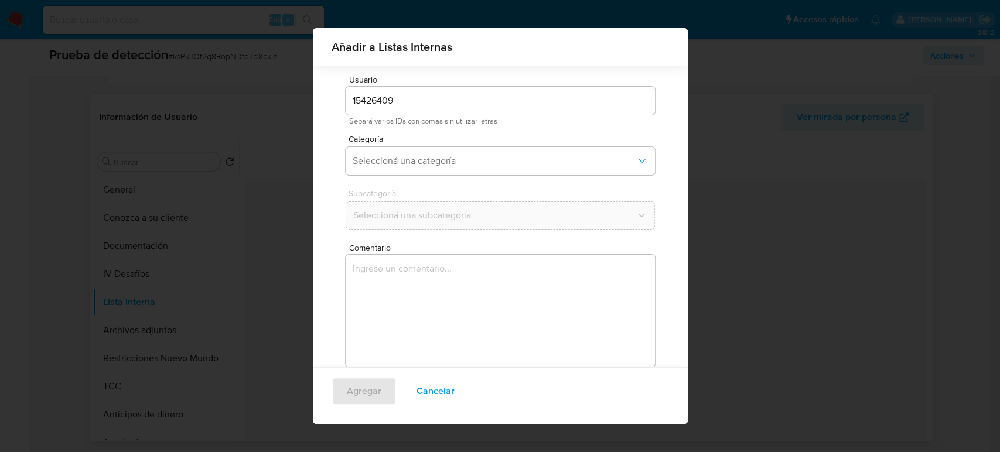
scroll to position [47, 0]
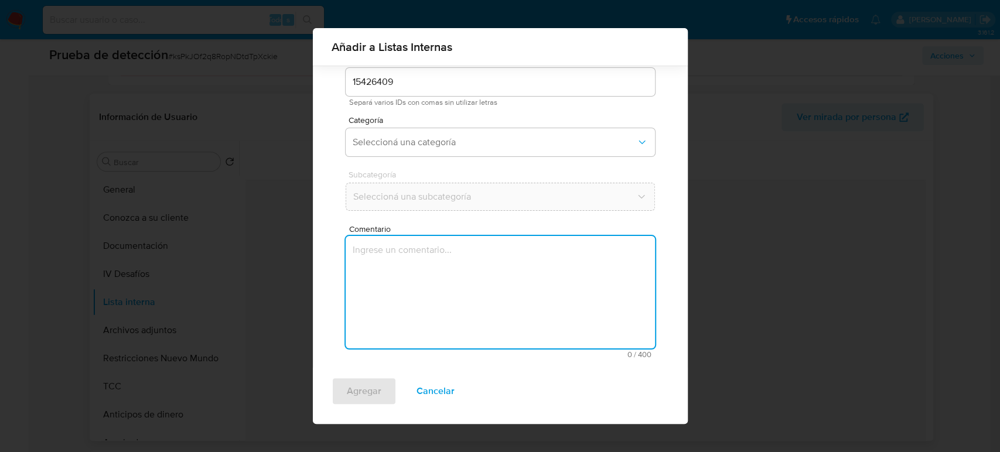
click at [441, 289] on textarea "Comentario" at bounding box center [500, 292] width 309 height 112
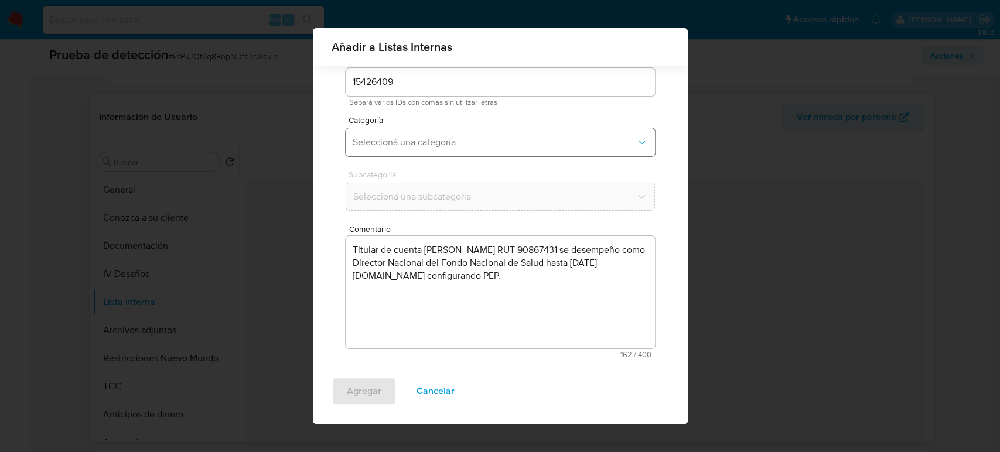
click at [397, 144] on span "Seleccioná una categoría" at bounding box center [495, 143] width 284 height 12
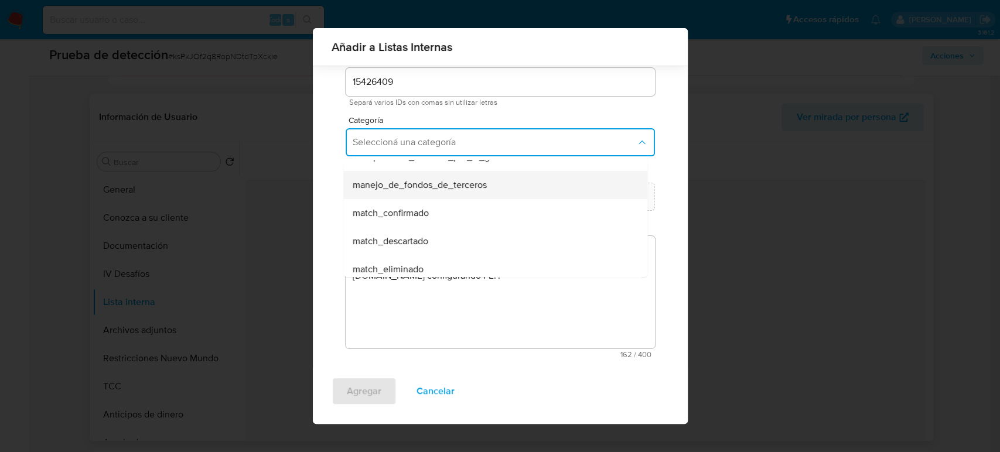
scroll to position [65, 0]
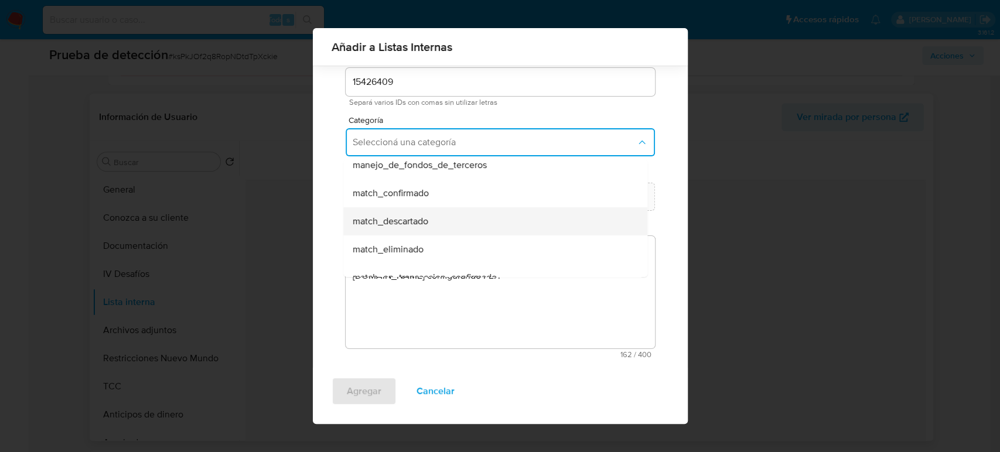
click at [414, 221] on span "match_descartado" at bounding box center [391, 222] width 76 height 12
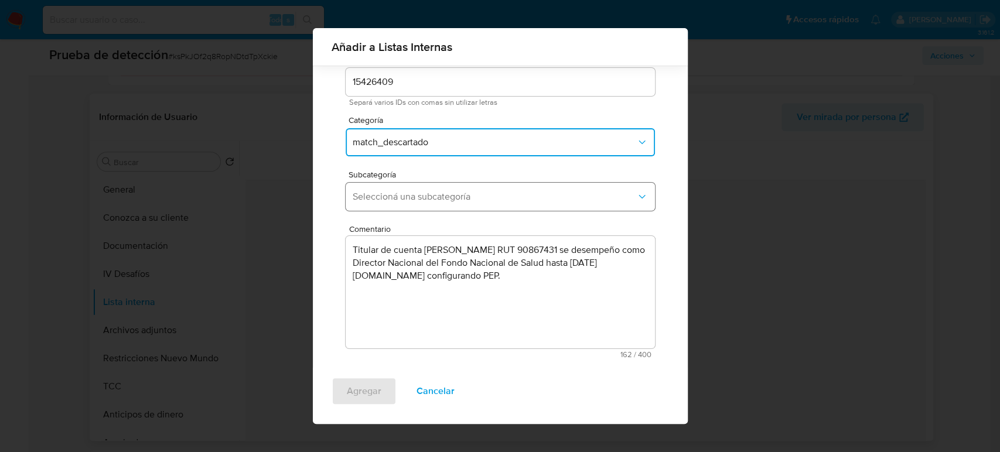
click at [429, 200] on span "Seleccioná una subcategoría" at bounding box center [495, 197] width 284 height 12
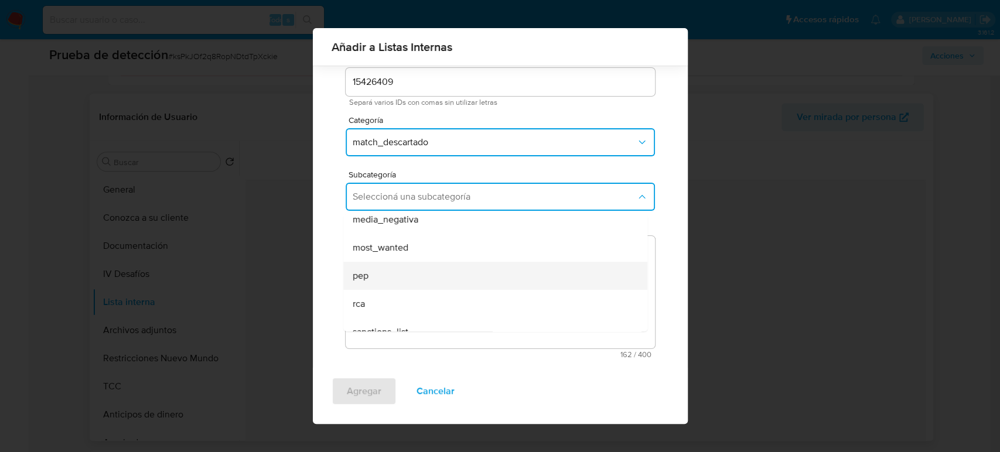
click at [400, 272] on div "pep" at bounding box center [492, 276] width 278 height 28
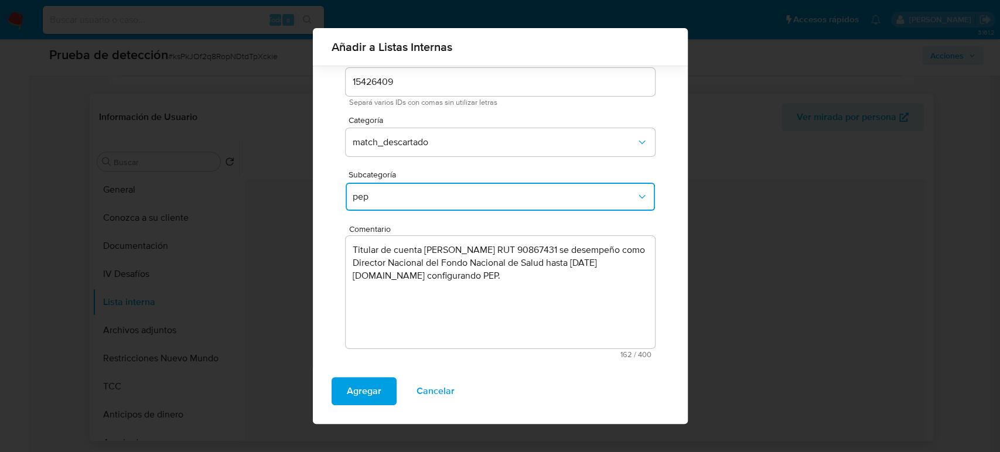
click at [442, 278] on textarea "Titular de cuenta Marcelo Andrés Mosso Gómez RUT 90867431 se desempeño como Dir…" at bounding box center [500, 292] width 309 height 112
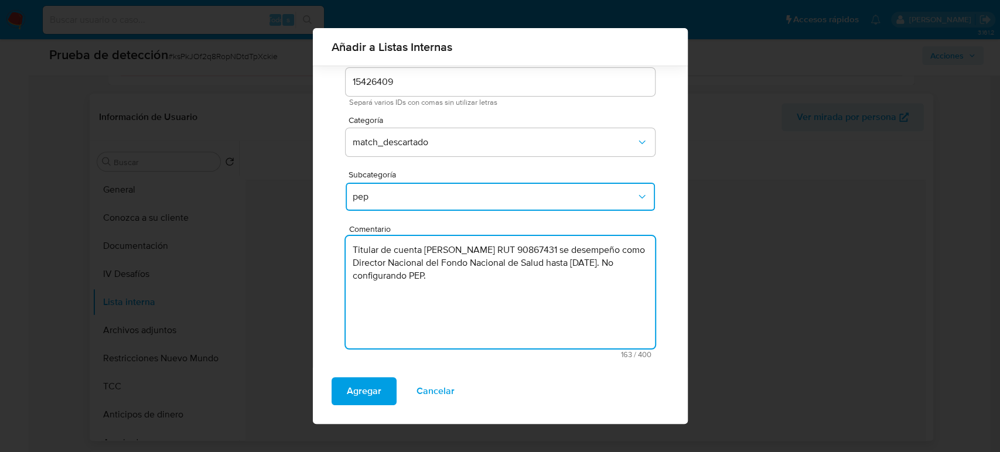
click at [516, 284] on textarea "Titular de cuenta Marcelo Andrés Mosso Gómez RUT 90867431 se desempeño como Dir…" at bounding box center [500, 292] width 309 height 112
type textarea "Titular de cuenta Marcelo Andrés Mosso Gómez RUT 90867431 se desempeño como Dir…"
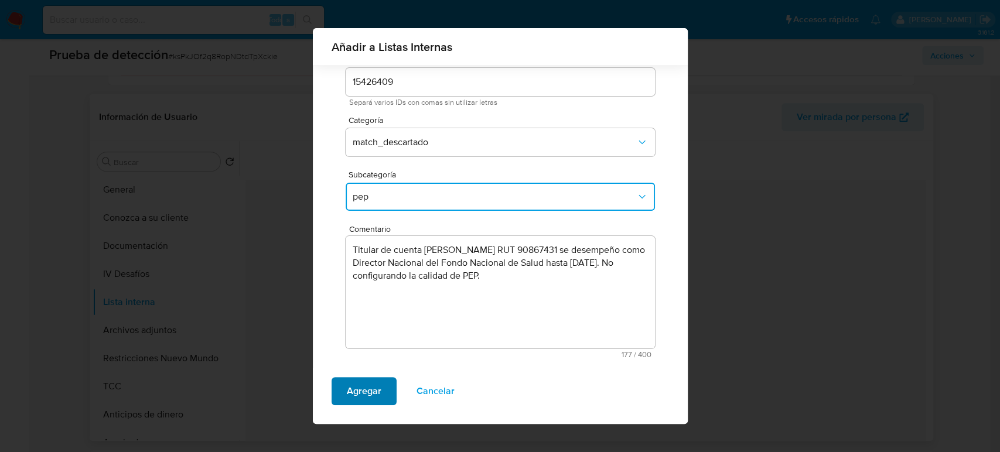
click at [342, 403] on button "Agregar" at bounding box center [364, 391] width 65 height 28
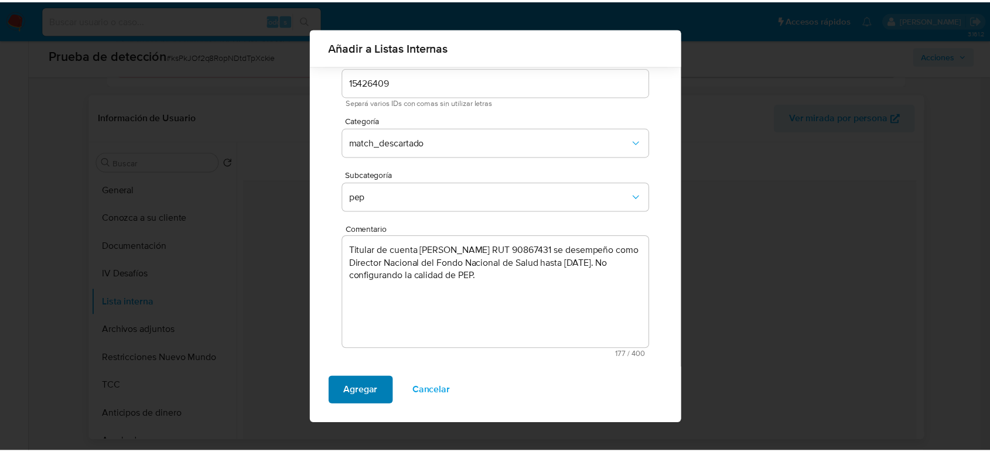
scroll to position [0, 0]
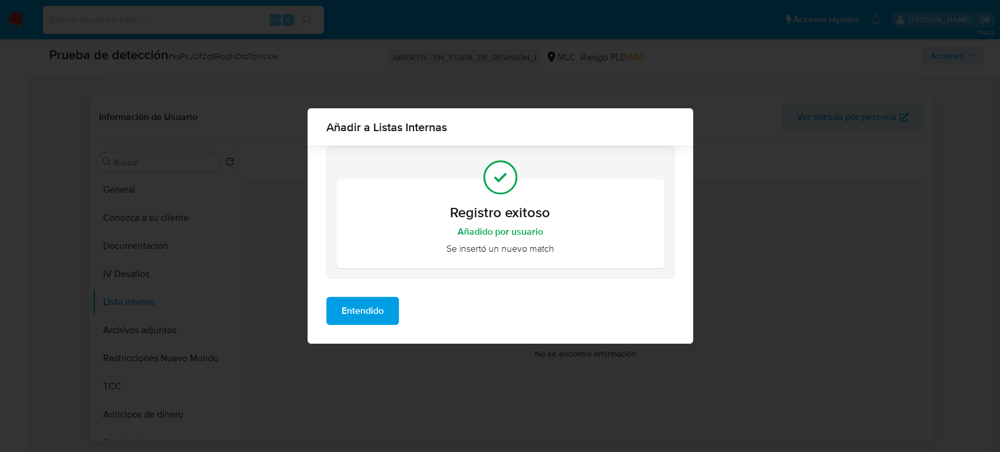
click at [382, 321] on span "Entendido" at bounding box center [363, 311] width 42 height 26
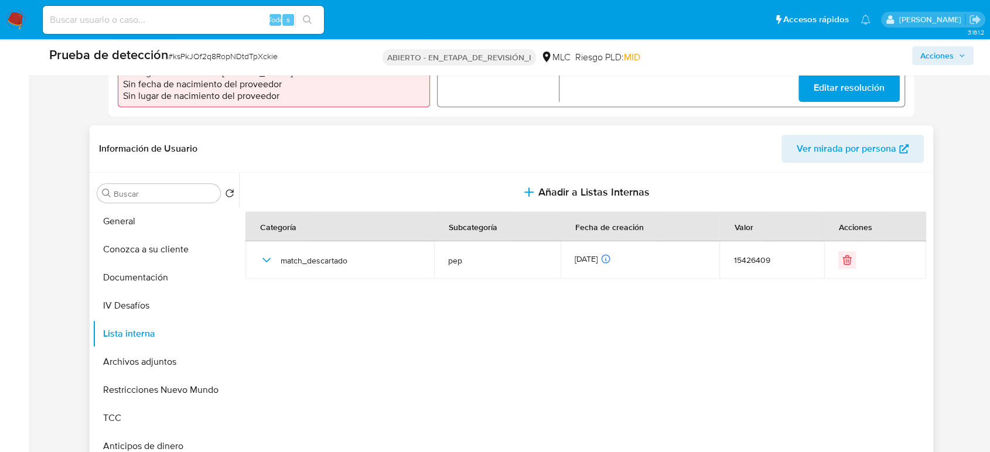
scroll to position [455, 0]
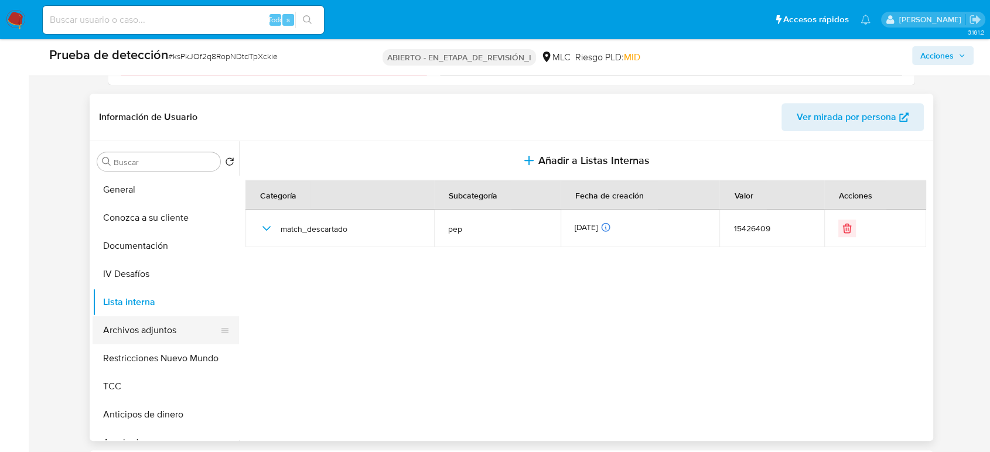
click at [180, 328] on button "Archivos adjuntos" at bounding box center [161, 330] width 137 height 28
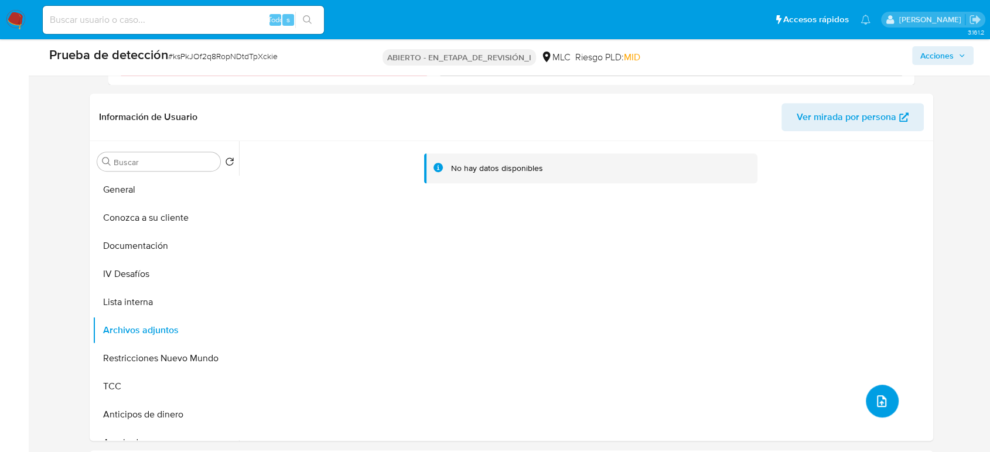
click at [877, 401] on icon "subir archivo" at bounding box center [882, 401] width 14 height 14
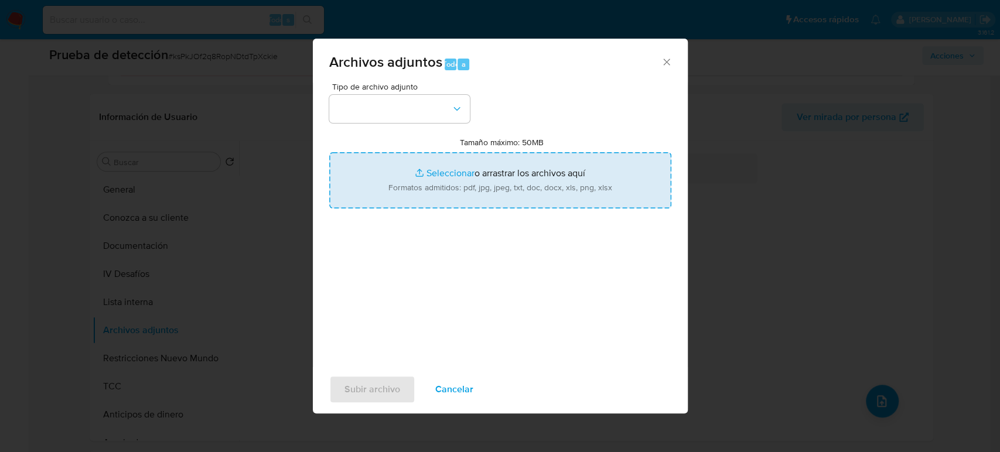
click at [481, 176] on input "Tamaño máximo: 50MB Seleccionar archivos" at bounding box center [500, 180] width 342 height 56
type input "C:\fakepath\Ley Chile - Decreto 27 05-DIC-2018 MINI...ICA - Biblioteca del Cong…"
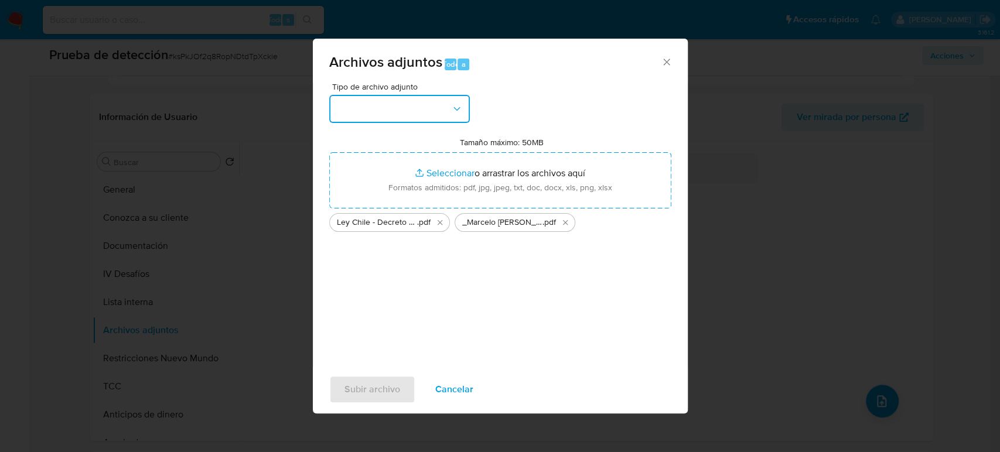
click at [438, 116] on button "button" at bounding box center [399, 109] width 141 height 28
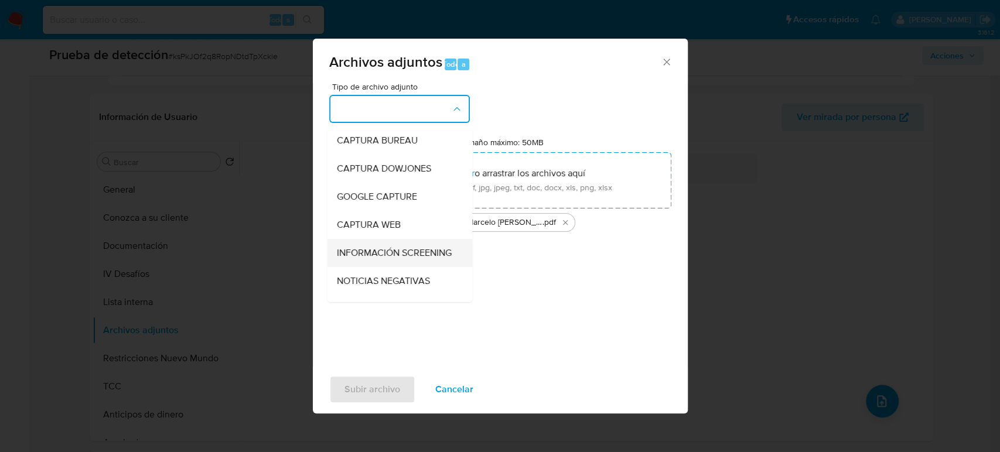
click at [360, 258] on span "INFORMACIÓN SCREENING" at bounding box center [393, 253] width 115 height 12
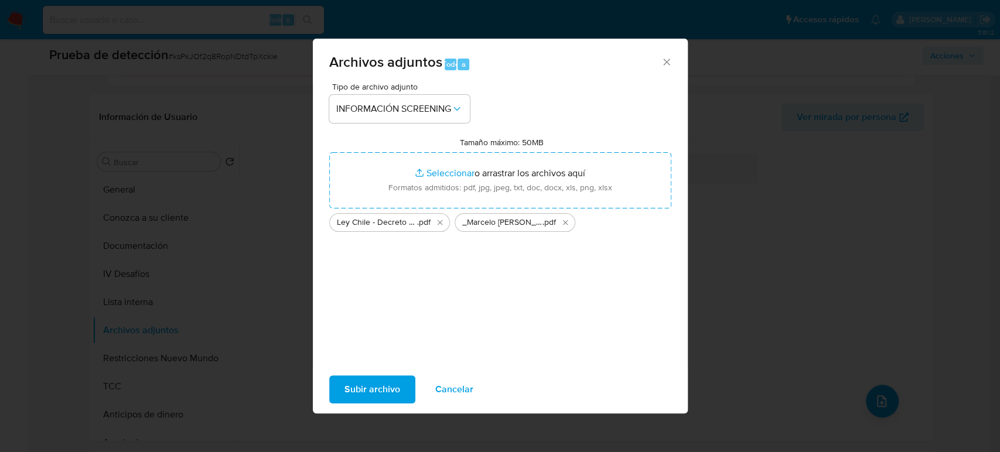
click at [371, 401] on span "Subir archivo" at bounding box center [373, 390] width 56 height 26
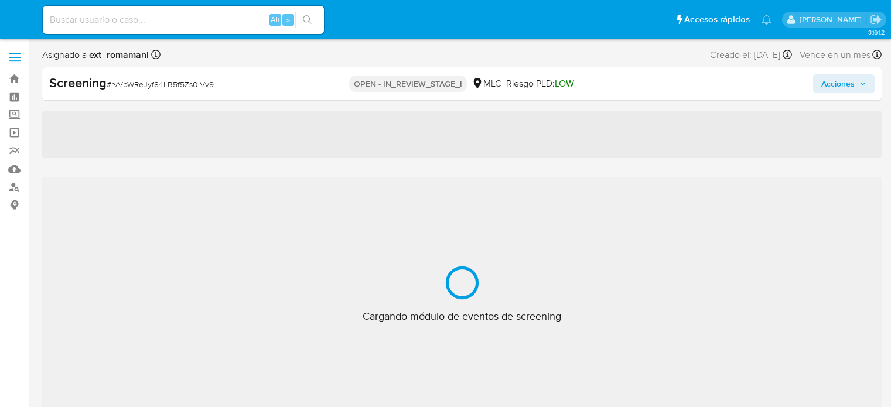
select select "10"
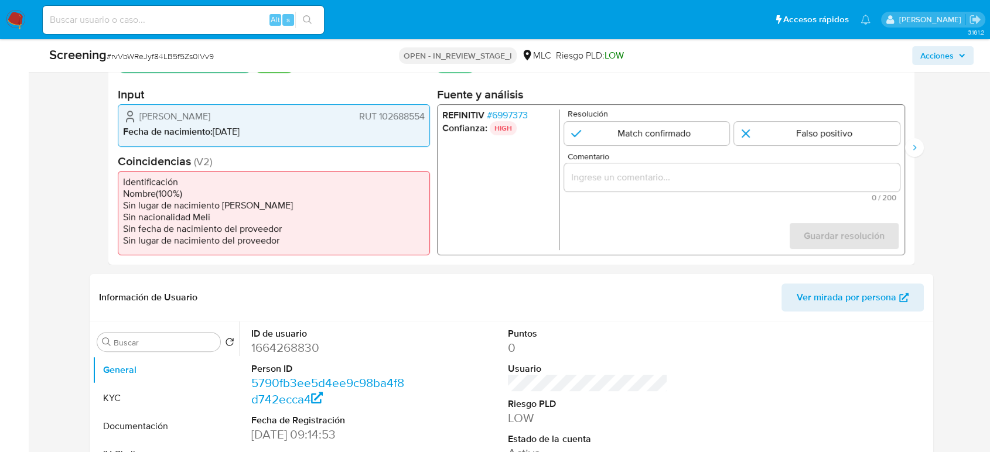
scroll to position [195, 0]
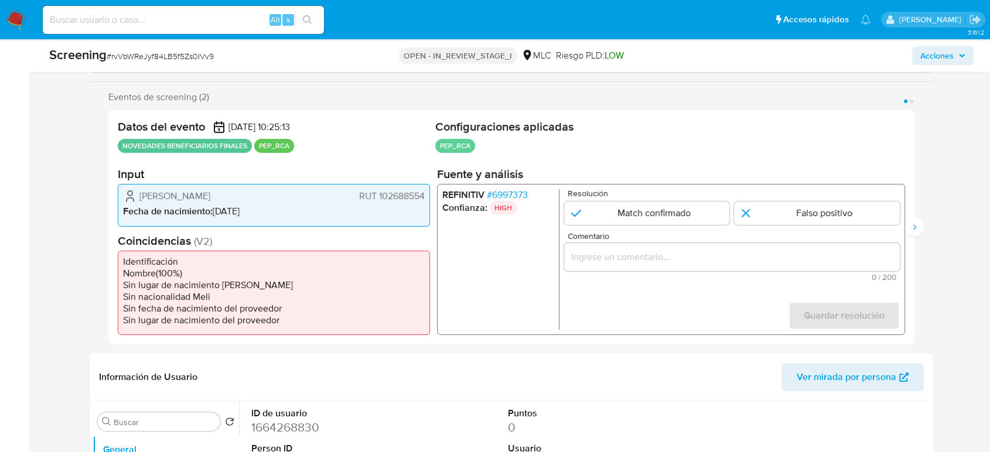
click at [510, 192] on span "# 6997373" at bounding box center [507, 195] width 41 height 12
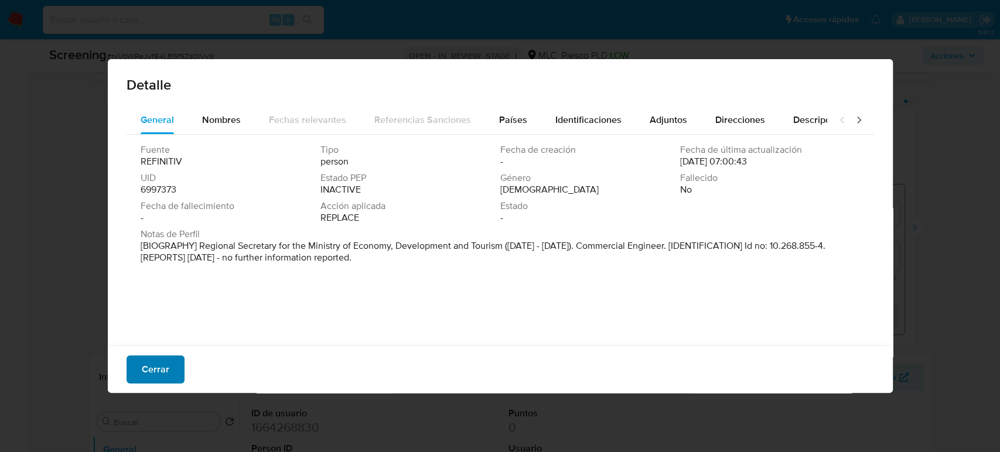
click at [156, 373] on span "Cerrar" at bounding box center [156, 370] width 28 height 26
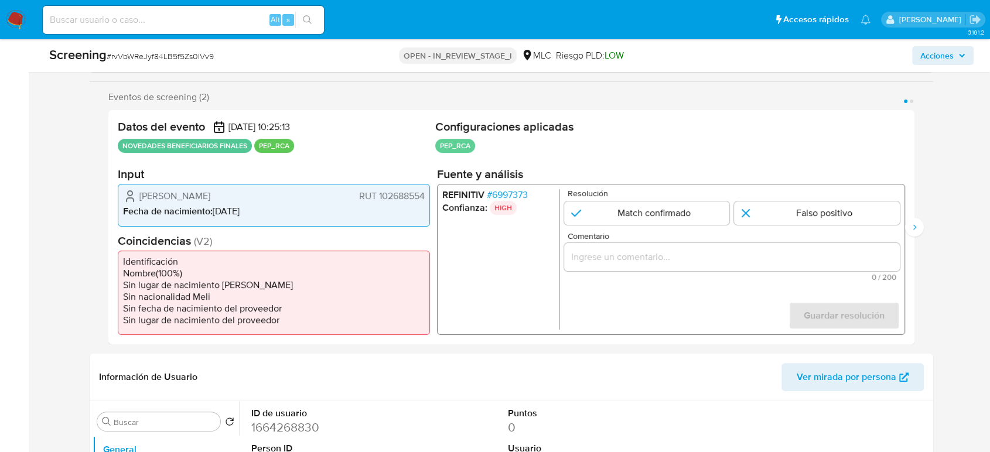
drag, startPoint x: 256, startPoint y: 196, endPoint x: 133, endPoint y: 193, distance: 123.1
click at [131, 192] on div "[PERSON_NAME] 102688554" at bounding box center [274, 196] width 302 height 14
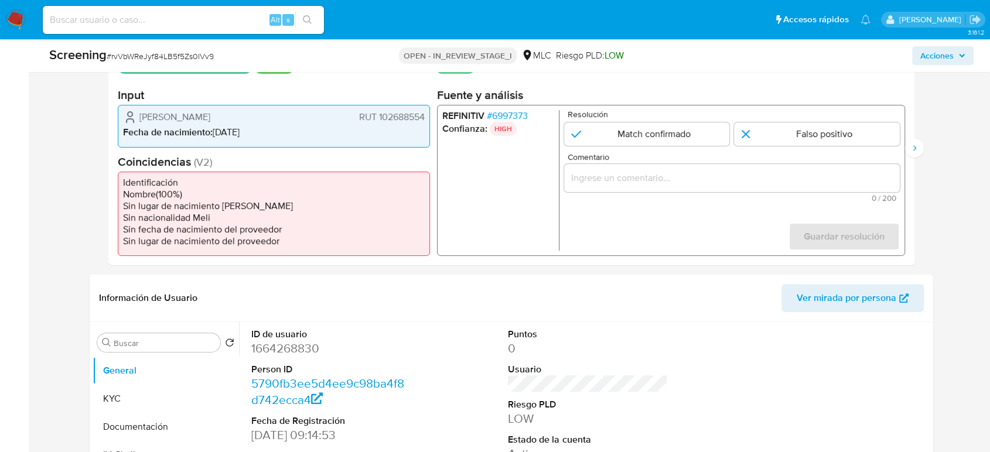
scroll to position [325, 0]
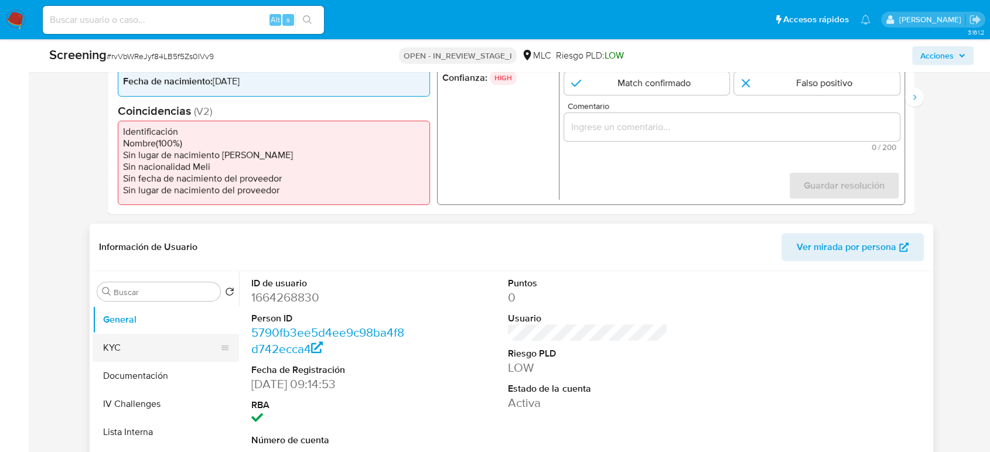
click at [170, 338] on button "KYC" at bounding box center [161, 348] width 137 height 28
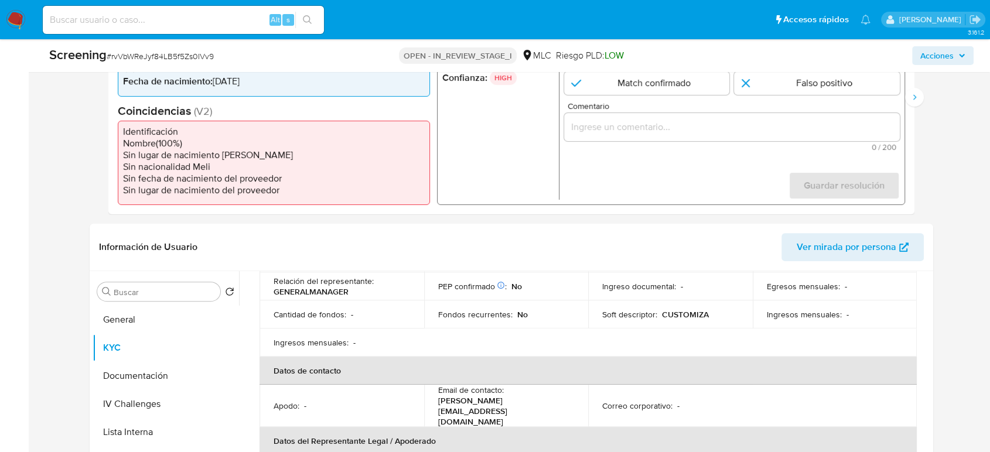
click at [633, 136] on div "1 de 2" at bounding box center [732, 127] width 336 height 28
click at [639, 129] on input "Comentario" at bounding box center [732, 127] width 336 height 15
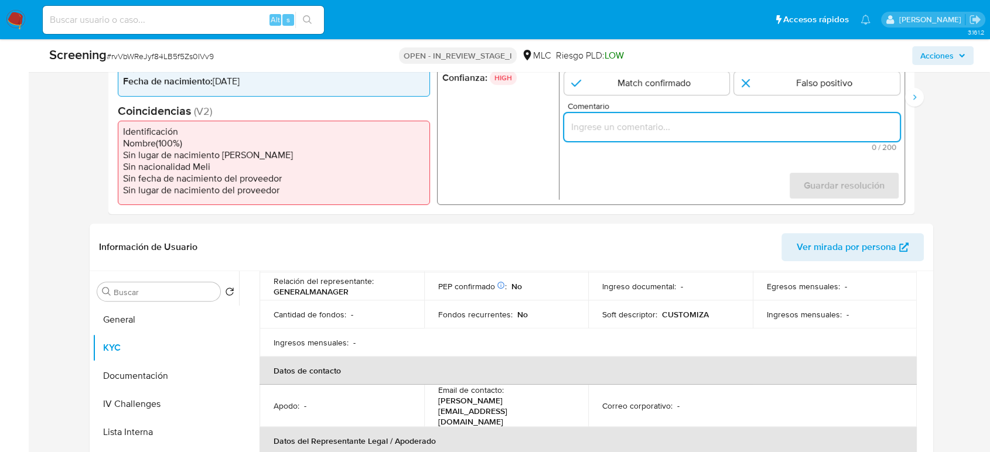
paste input "Titular de cuenta se desempeño como No configurando PEP."
drag, startPoint x: 640, startPoint y: 127, endPoint x: 562, endPoint y: 124, distance: 77.4
click at [562, 124] on div "REFINITIV # 6997373 Confianza: HIGH Resolución Match confirmado Falso positivo …" at bounding box center [671, 129] width 468 height 151
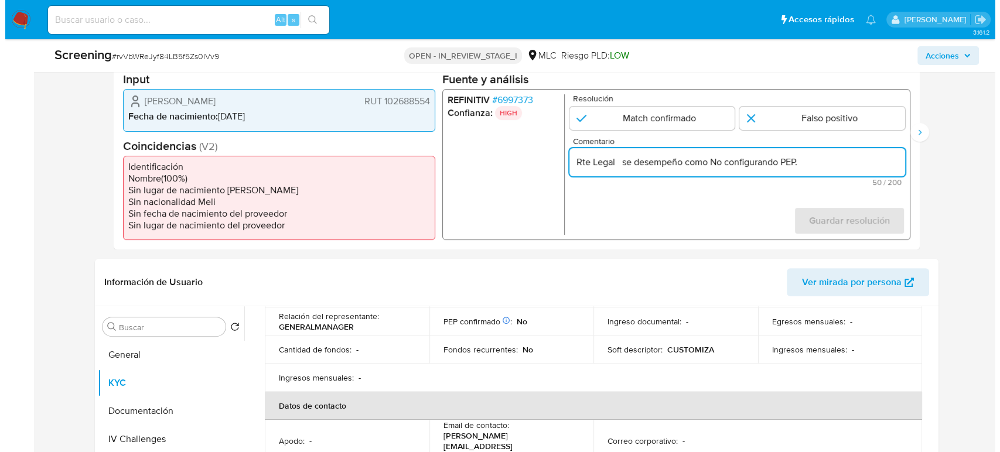
scroll to position [260, 0]
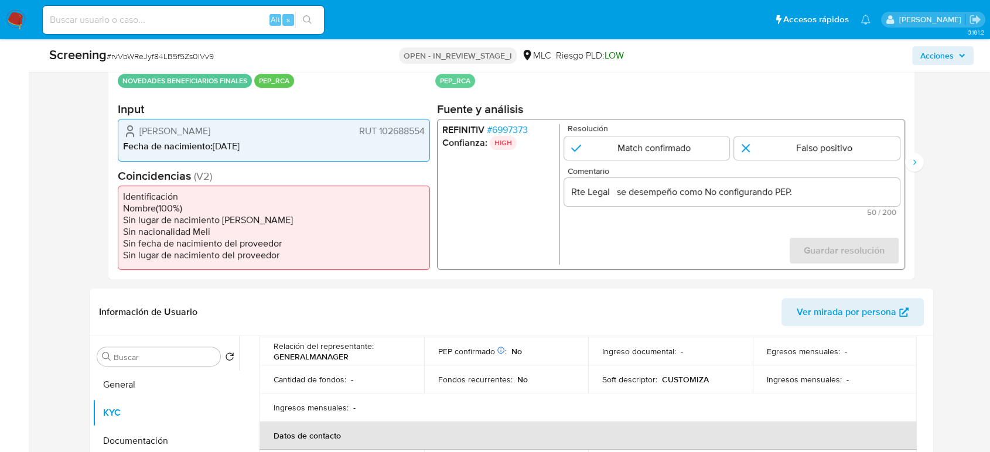
drag, startPoint x: 135, startPoint y: 133, endPoint x: 427, endPoint y: 133, distance: 291.2
click at [427, 133] on div "ruth elena saieh latrach RUT 102688554 Fecha de nacimiento : 31/03/1971" at bounding box center [274, 140] width 312 height 42
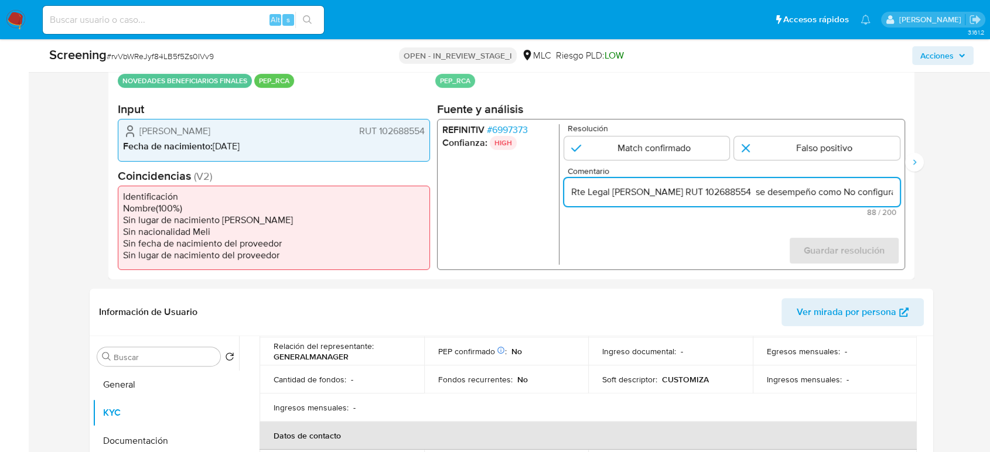
click at [778, 192] on input "Rte Legal ruth elena saieh latrach RUT 102688554 se desempeño como No configura…" at bounding box center [732, 192] width 336 height 15
click at [507, 130] on span "# 6997373" at bounding box center [507, 130] width 41 height 12
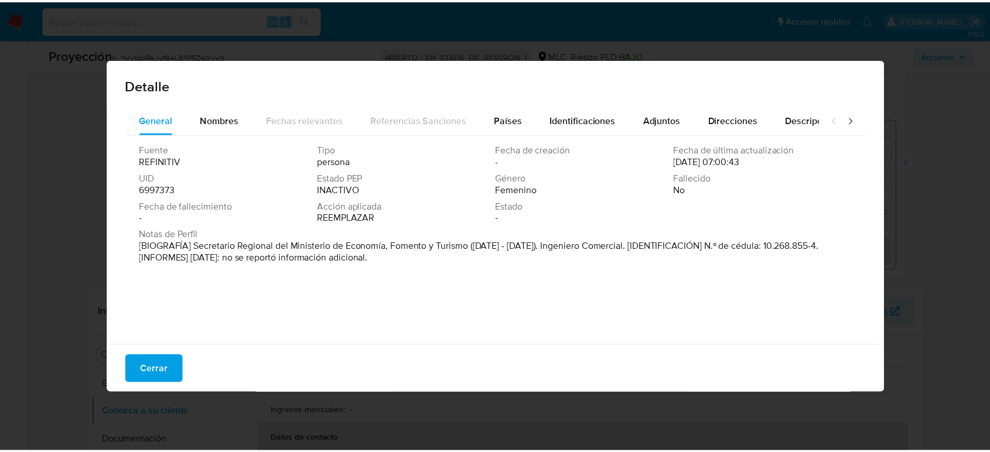
scroll to position [199, 0]
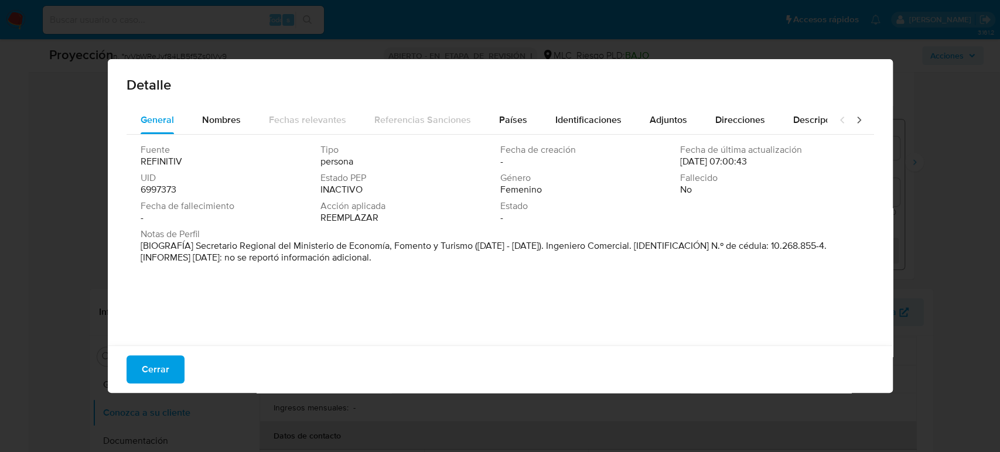
drag, startPoint x: 193, startPoint y: 247, endPoint x: 470, endPoint y: 251, distance: 276.6
click at [470, 251] on font "[BIOGRAFÍA] Secretario Regional del Ministerio de Economía, Fomento y Turismo (…" at bounding box center [484, 251] width 686 height 25
click at [161, 367] on span "Cerrar" at bounding box center [156, 370] width 28 height 26
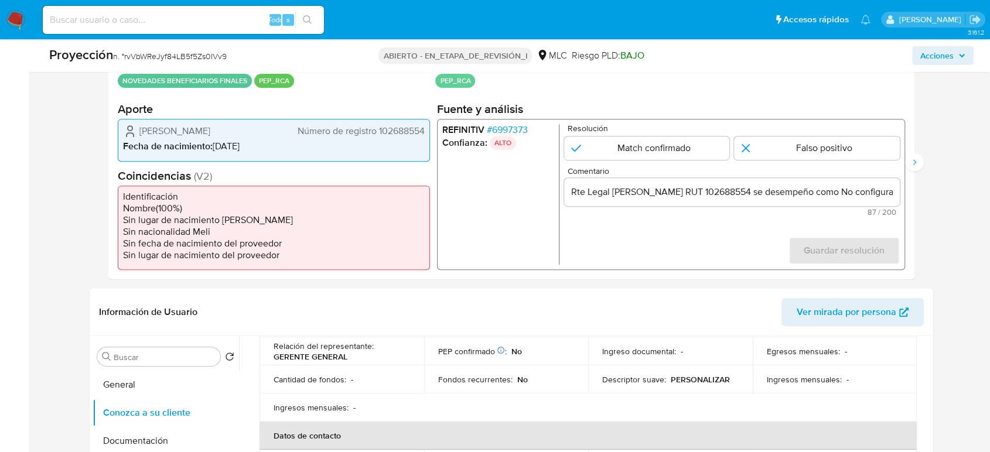
click at [871, 194] on input "Rte Legal ruth elena saieh latrach RUT 102688554 se desempeño como No configura…" at bounding box center [732, 192] width 336 height 15
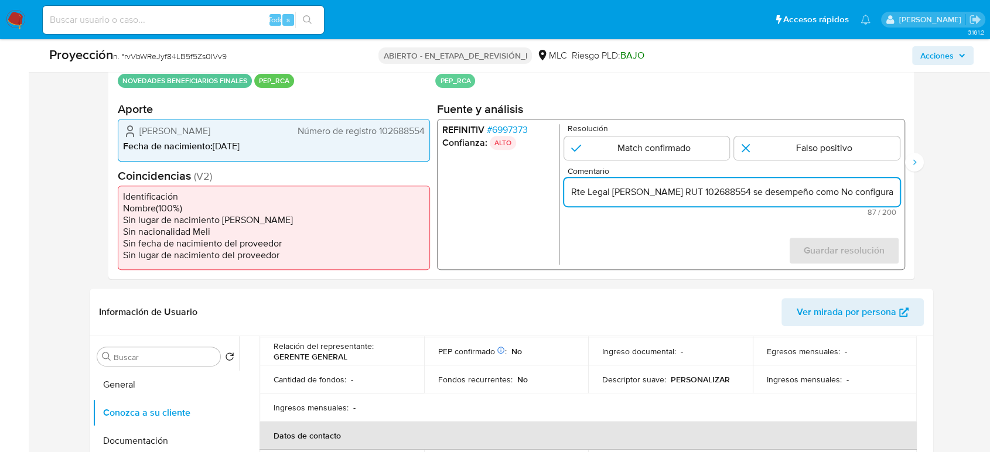
paste input "Secretario Regional del Ministerio de Economía, Fomento y Turismo hasta Junio d…"
drag, startPoint x: 882, startPoint y: 191, endPoint x: 901, endPoint y: 196, distance: 18.8
click at [891, 196] on div "REFINITIV # 6997373 Confianza: ALTO Resolución Match confirmado Falso positivo …" at bounding box center [671, 194] width 468 height 151
click at [874, 192] on input "Rte Legal ruth elena saieh latrach RUT 102688554 se desempeño como Secretario R…" at bounding box center [732, 192] width 336 height 15
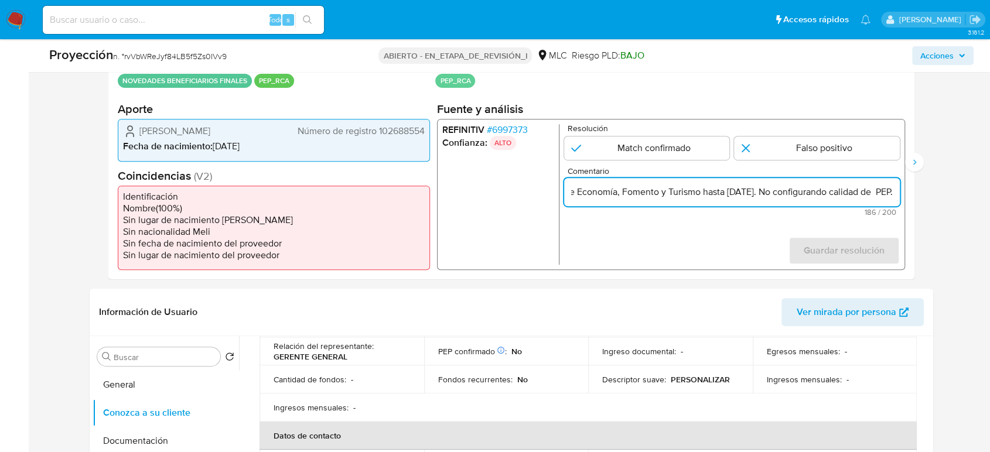
scroll to position [0, 460]
type input "Rte Legal ruth elena saieh latrach RUT 102688554 se desempeño como Secretario R…"
click at [804, 150] on input "1 de 2" at bounding box center [817, 148] width 166 height 23
radio input "true"
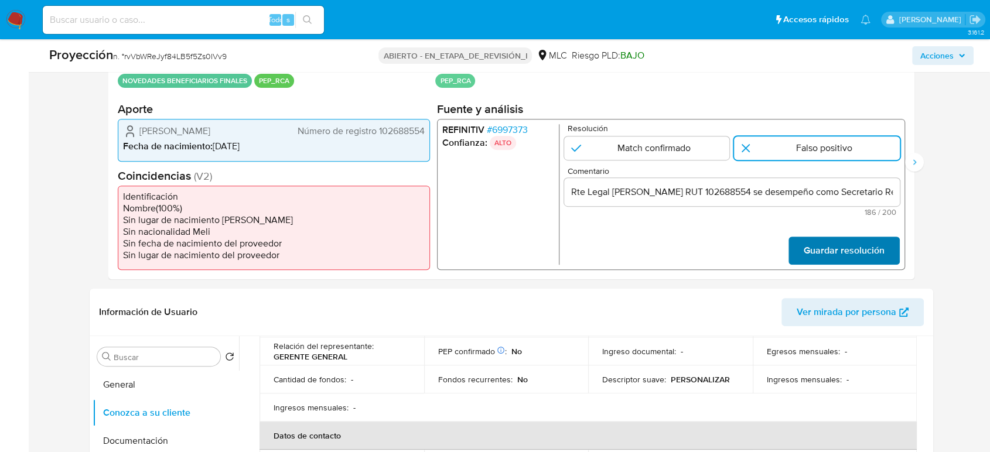
click at [852, 256] on span "Guardar resolución" at bounding box center [844, 251] width 81 height 26
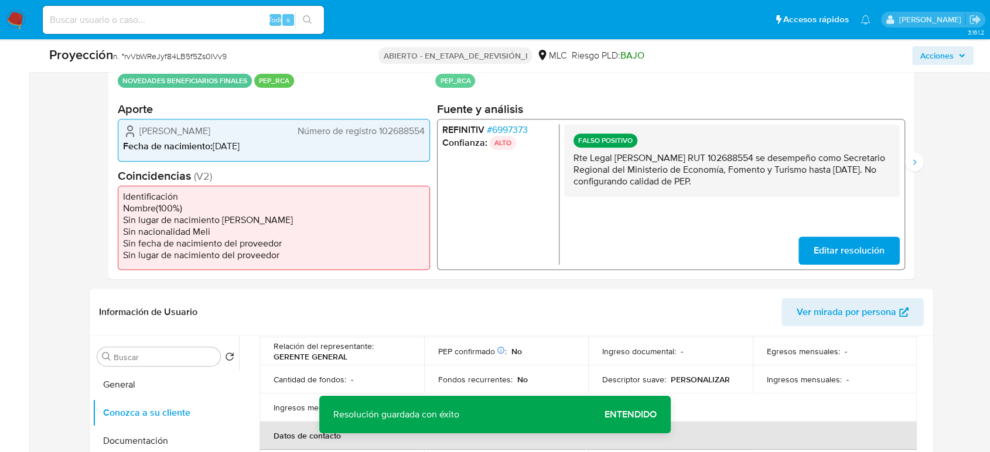
drag, startPoint x: 810, startPoint y: 186, endPoint x: 570, endPoint y: 160, distance: 241.0
click at [570, 160] on div "FALSO POSITIVO Rte Legal ruth elena saieh latrach RUT 102688554 se desempeño co…" at bounding box center [732, 160] width 336 height 73
click at [891, 158] on button "Siguiente" at bounding box center [914, 162] width 19 height 19
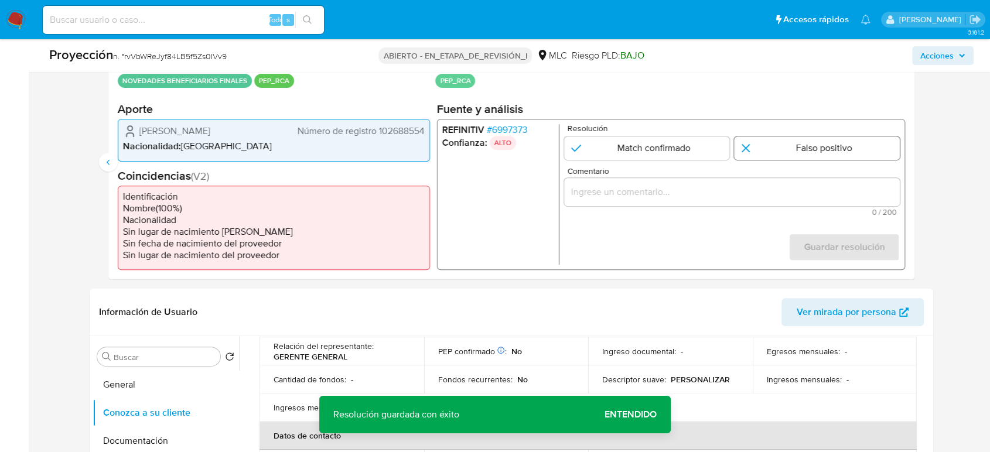
click at [831, 147] on input "2 de 2" at bounding box center [817, 148] width 166 height 23
radio input "true"
click at [813, 187] on input "Comentario" at bounding box center [732, 192] width 336 height 15
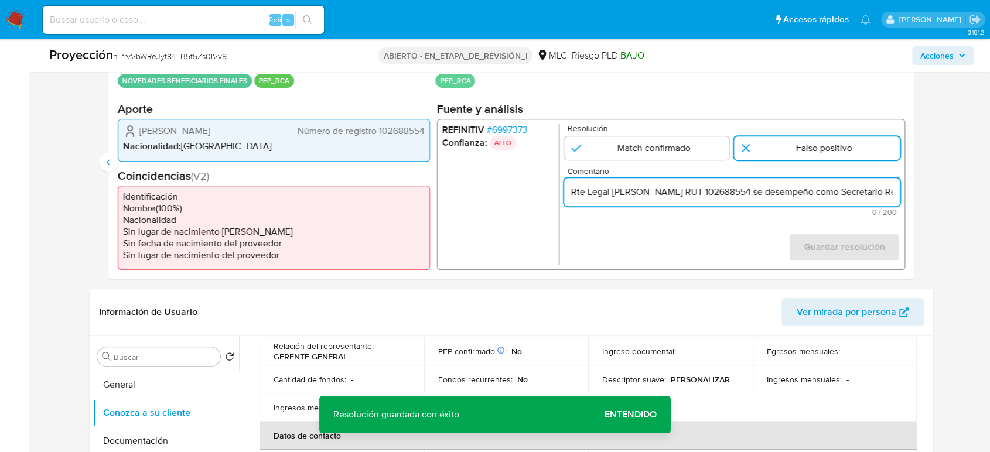
scroll to position [0, 478]
type input "Rte Legal ruth elena saieh latrach RUT 102688554 se desempeño como Secretario R…"
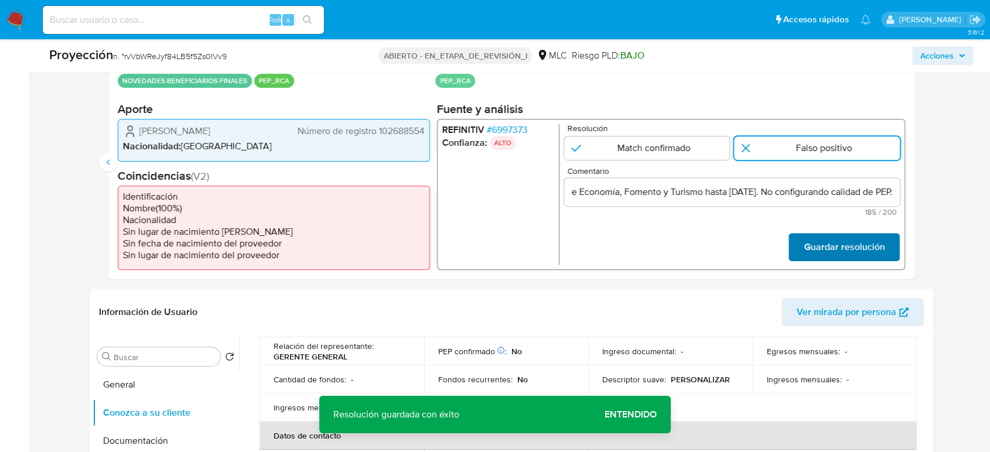
scroll to position [0, 0]
click at [839, 253] on font "Guardar resolución" at bounding box center [844, 247] width 81 height 28
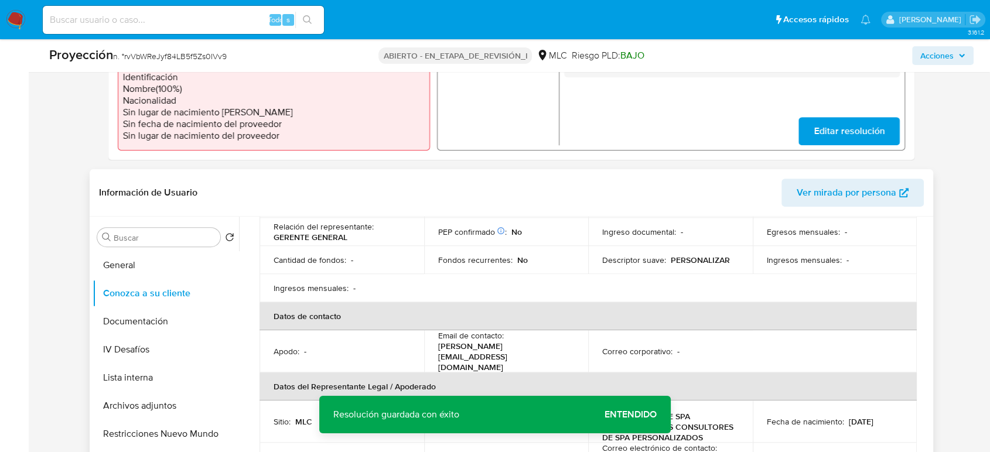
scroll to position [455, 0]
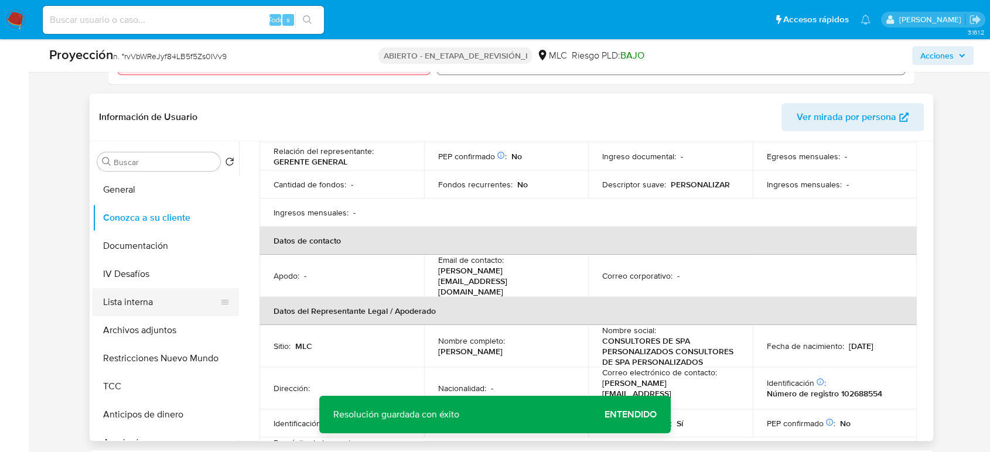
click at [139, 299] on button "Lista interna" at bounding box center [161, 302] width 137 height 28
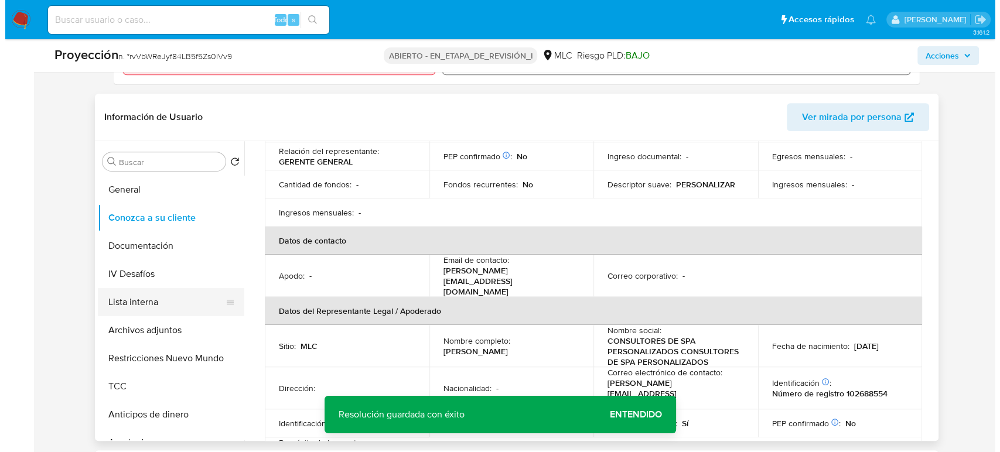
scroll to position [0, 0]
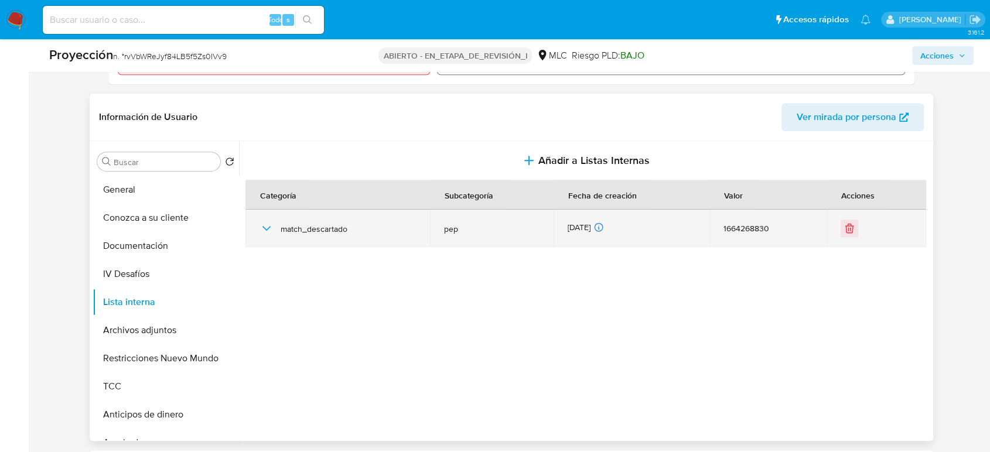
click at [260, 219] on div "match_descartado" at bounding box center [338, 228] width 156 height 37
click at [265, 223] on icon "button" at bounding box center [267, 228] width 14 height 14
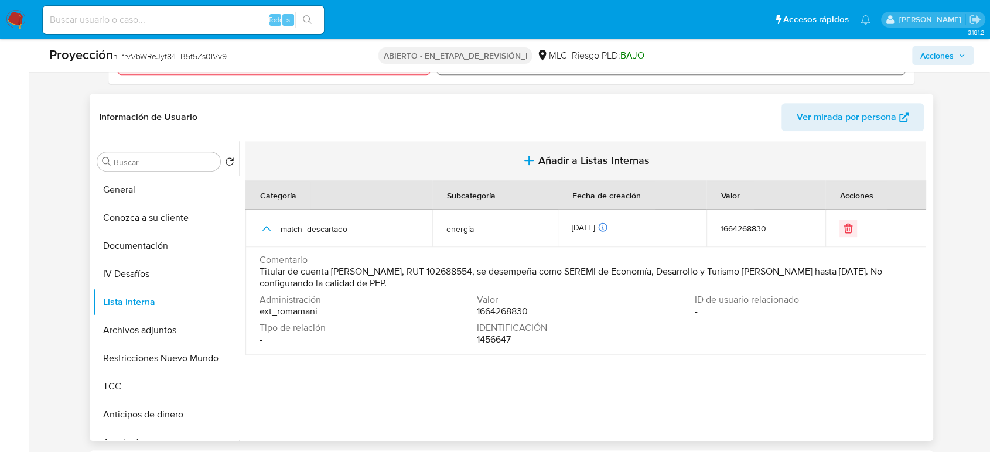
click at [561, 164] on span "Añadir a Listas Internas" at bounding box center [593, 160] width 111 height 13
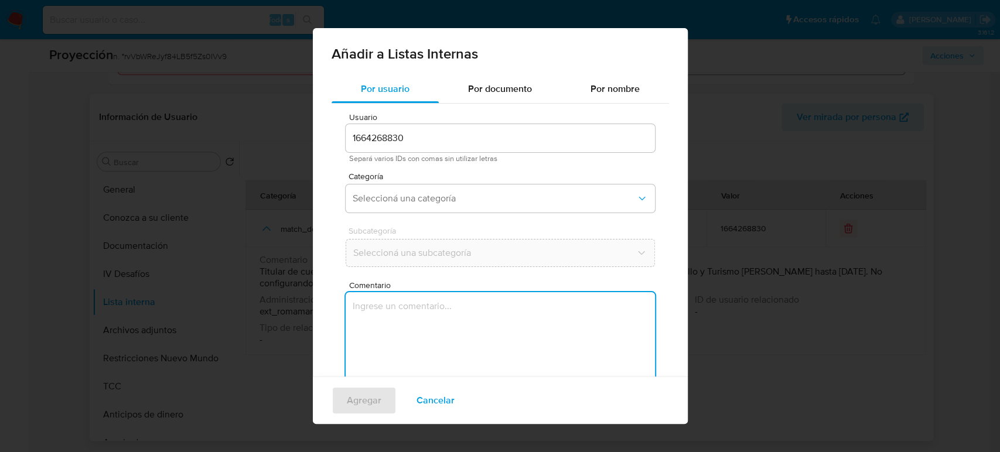
click at [403, 318] on textarea "Comentario" at bounding box center [500, 348] width 309 height 112
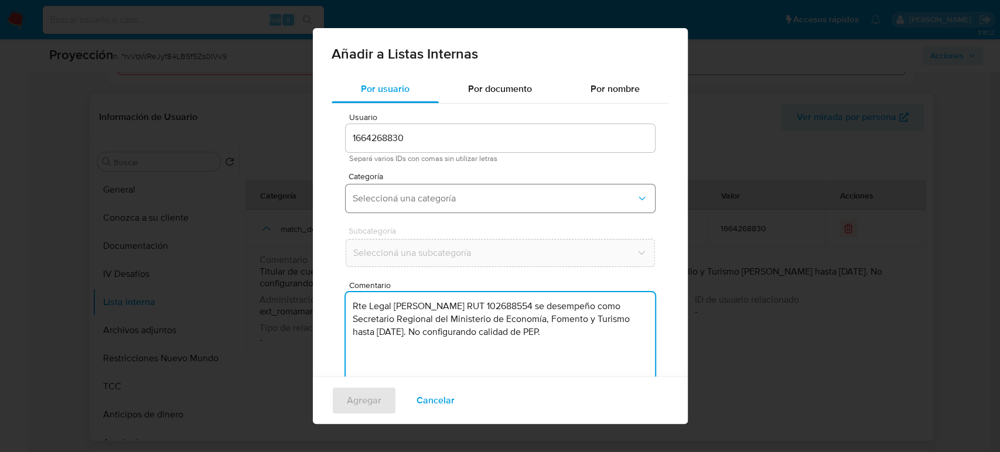
type textarea "Rte Legal ruth elena saieh latrach RUT 102688554 se desempeño como Secretario R…"
click at [446, 200] on span "Seleccioná una categoría" at bounding box center [495, 199] width 284 height 12
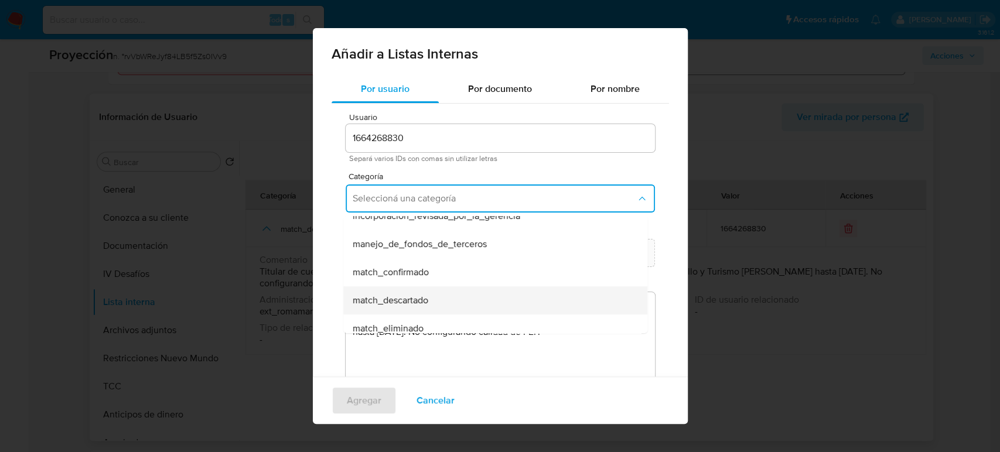
scroll to position [65, 0]
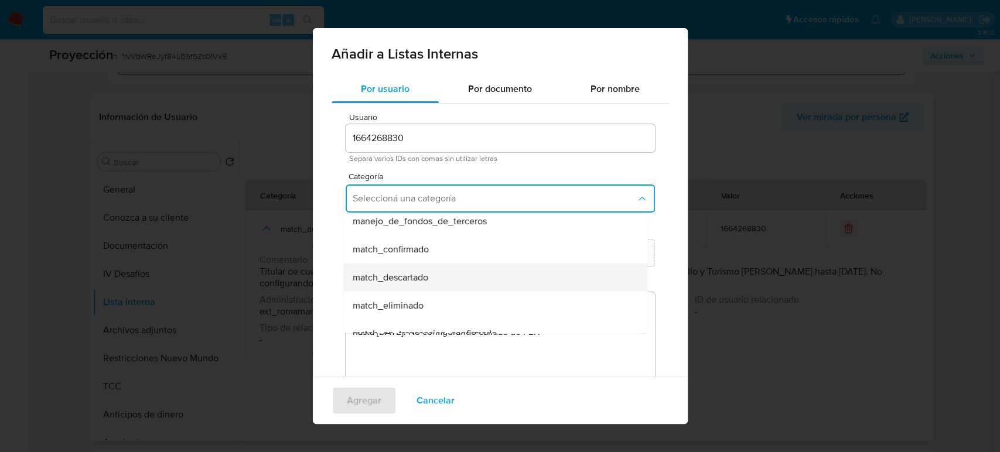
click at [429, 281] on div "match_descartado" at bounding box center [492, 278] width 278 height 28
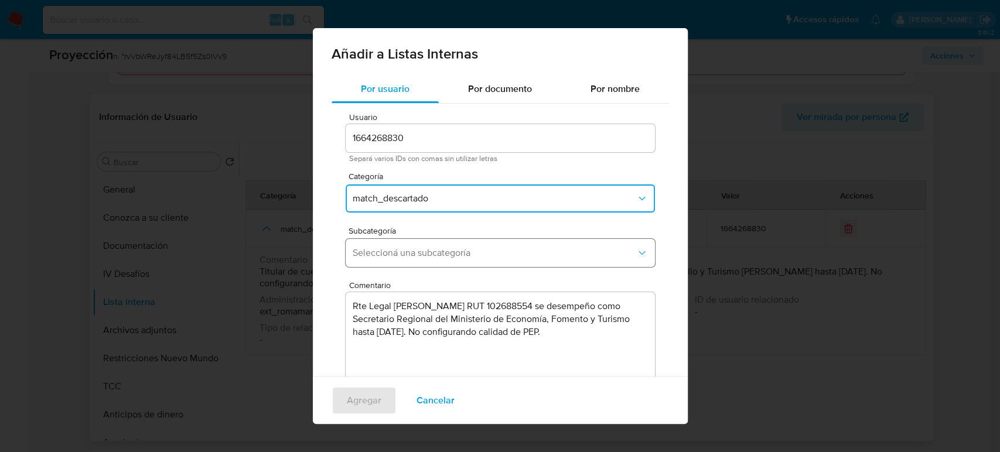
click at [436, 247] on span "Seleccioná una subcategoría" at bounding box center [495, 253] width 284 height 12
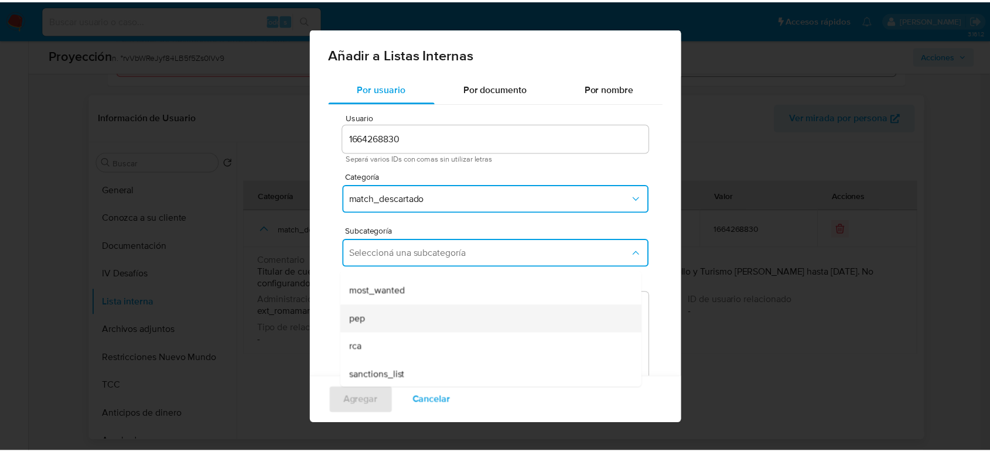
scroll to position [80, 0]
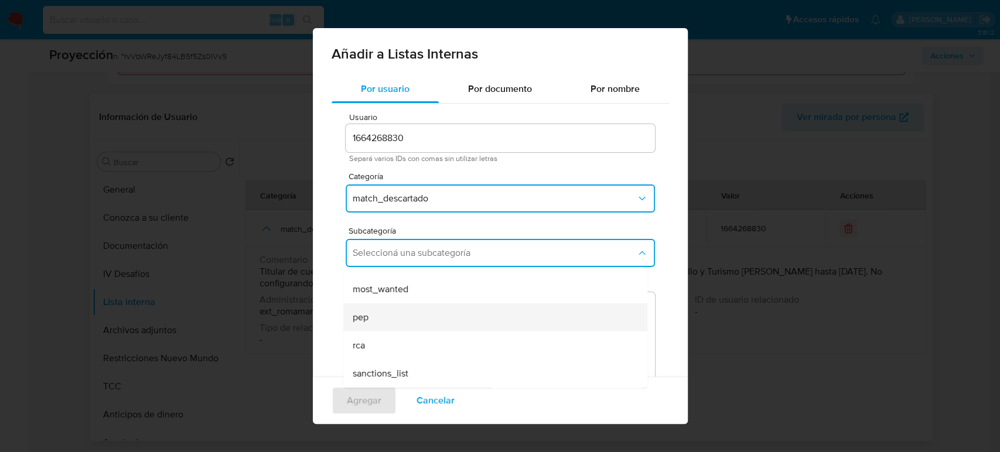
click at [391, 319] on div "pep" at bounding box center [492, 318] width 278 height 28
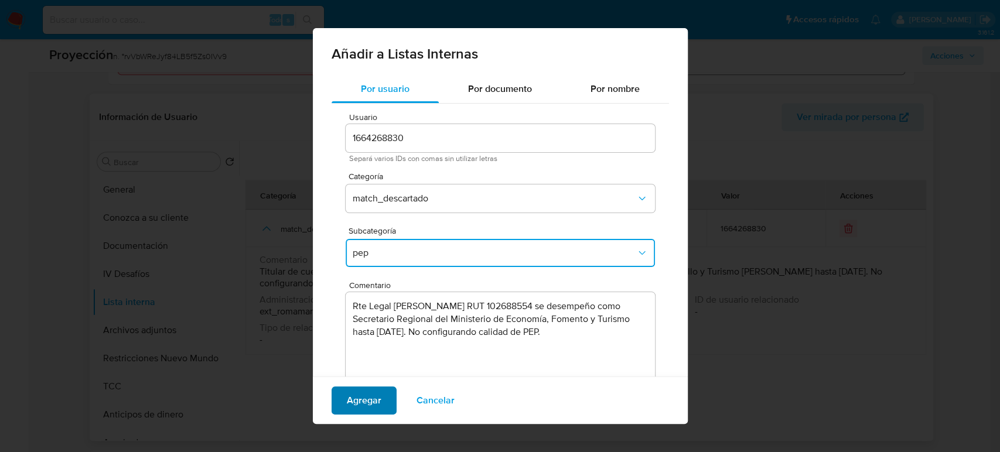
click at [370, 401] on span "Agregar" at bounding box center [364, 401] width 35 height 26
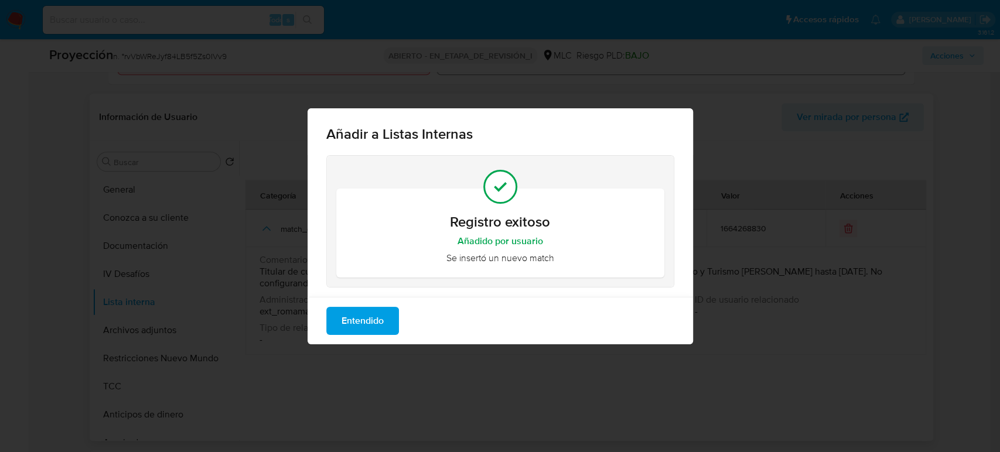
click at [356, 342] on div "Entendido" at bounding box center [501, 320] width 386 height 47
click at [361, 333] on span "Entendido" at bounding box center [363, 321] width 42 height 26
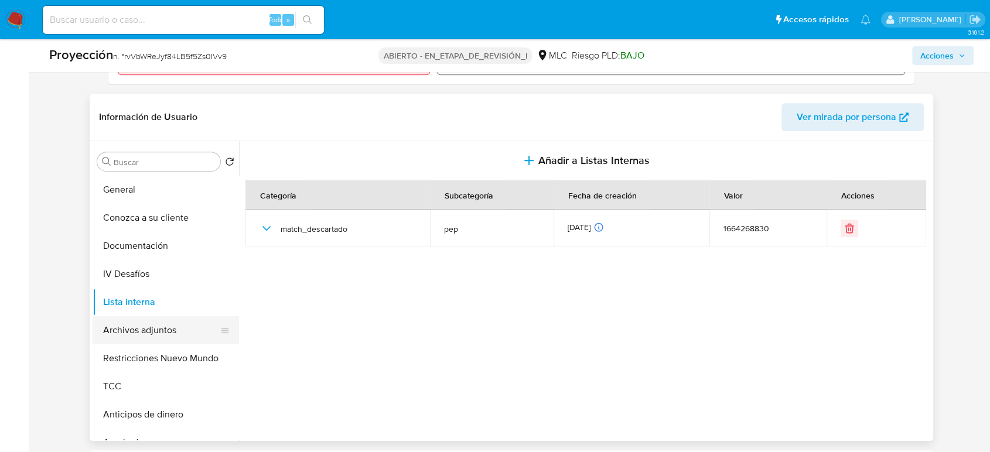
click at [136, 327] on button "Archivos adjuntos" at bounding box center [161, 330] width 137 height 28
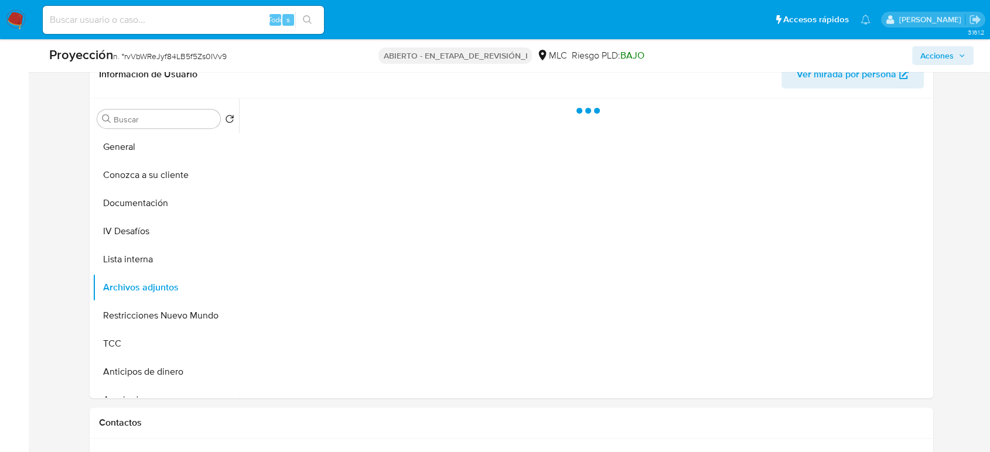
scroll to position [520, 0]
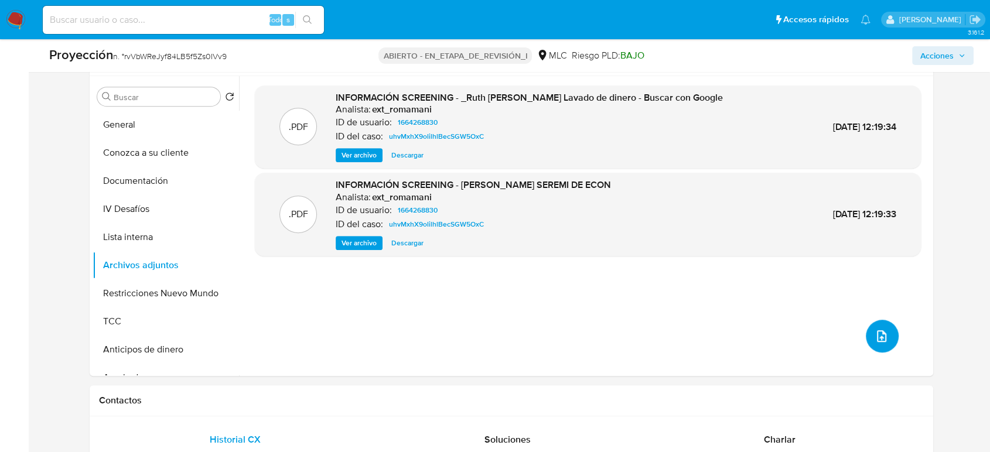
click at [881, 326] on button "subir archivo" at bounding box center [882, 336] width 33 height 33
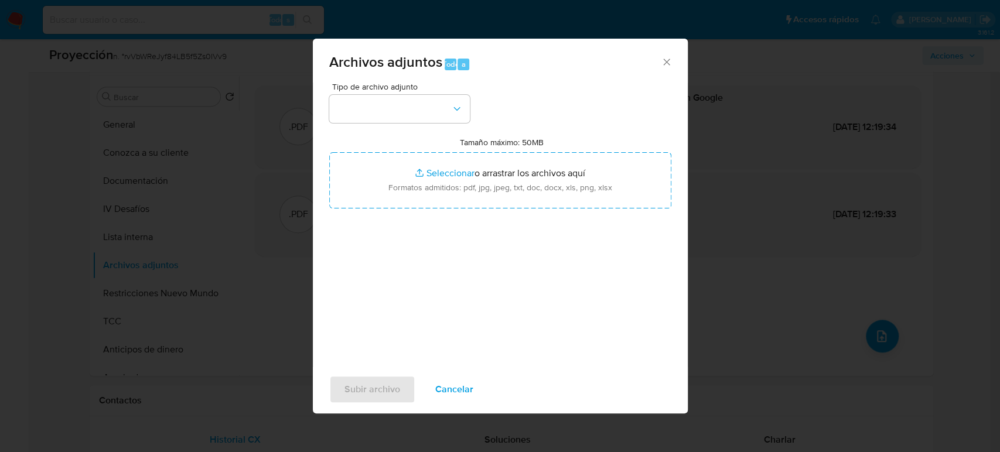
click at [548, 189] on input "Tamaño máximo: 50MB Seleccionar archivos" at bounding box center [500, 180] width 342 height 56
type input "C:\fakepath\Ley Chile - Decreto 52 04-OCT-2023 MINI...AÑO - Biblioteca del Cong…"
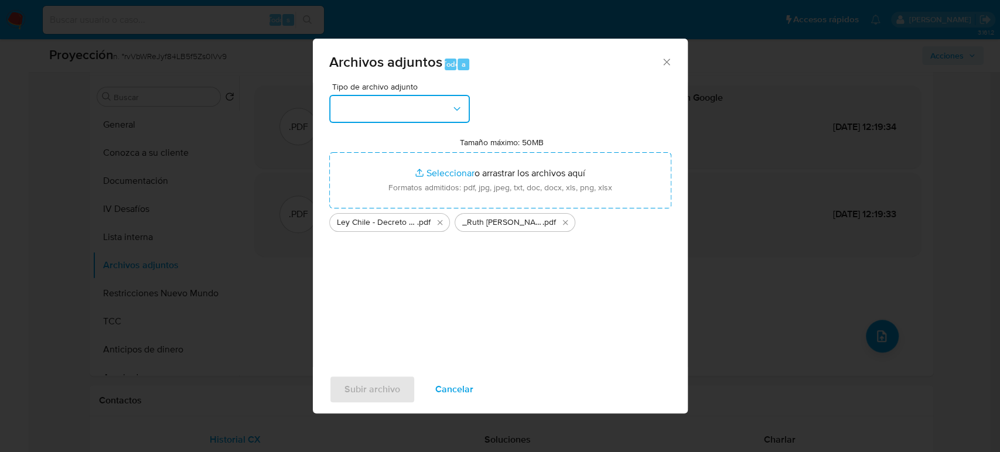
click at [429, 110] on button "button" at bounding box center [399, 109] width 141 height 28
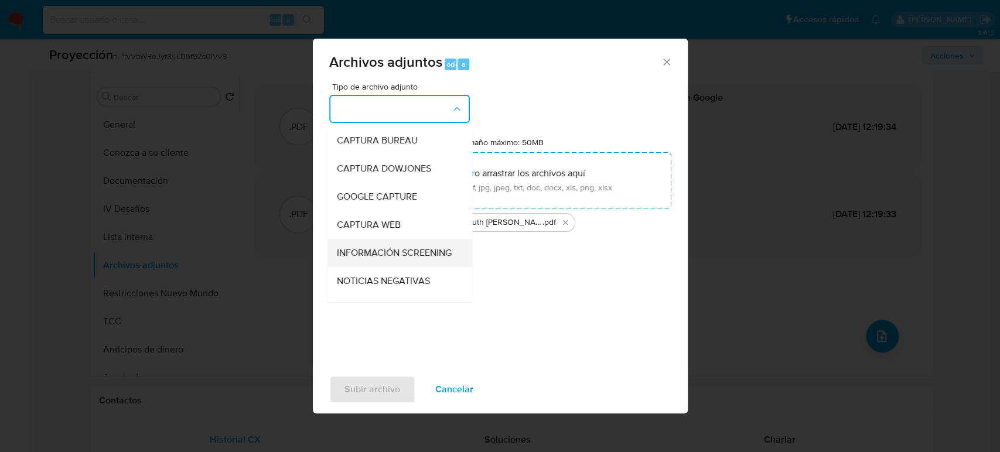
click at [393, 249] on span "INFORMACIÓN SCREENING" at bounding box center [393, 253] width 115 height 12
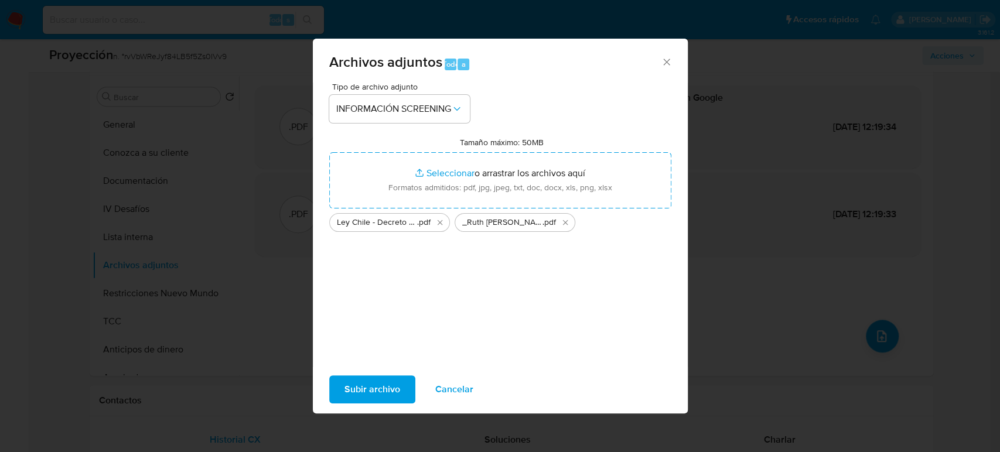
click at [390, 388] on span "Subir archivo" at bounding box center [373, 390] width 56 height 26
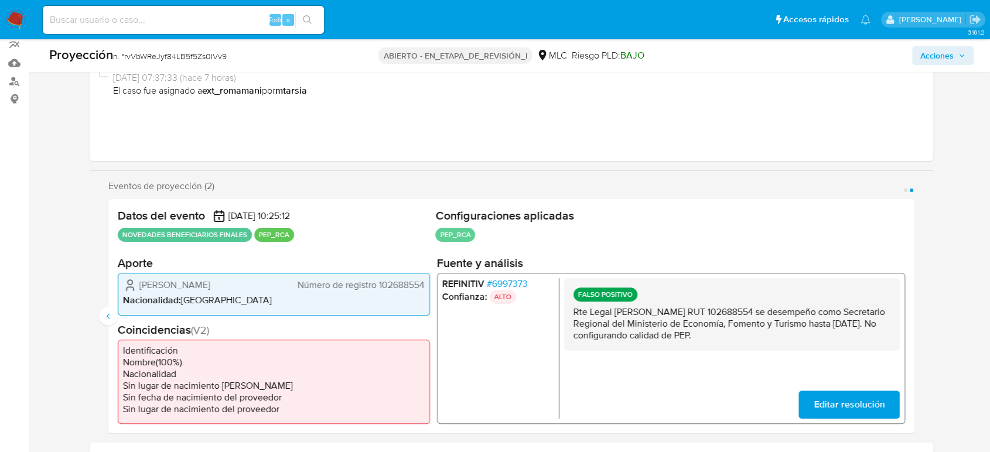
scroll to position [0, 0]
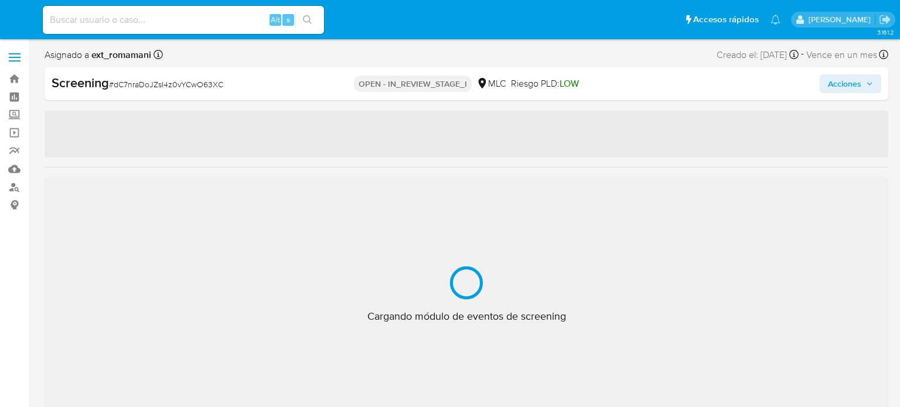
select select "10"
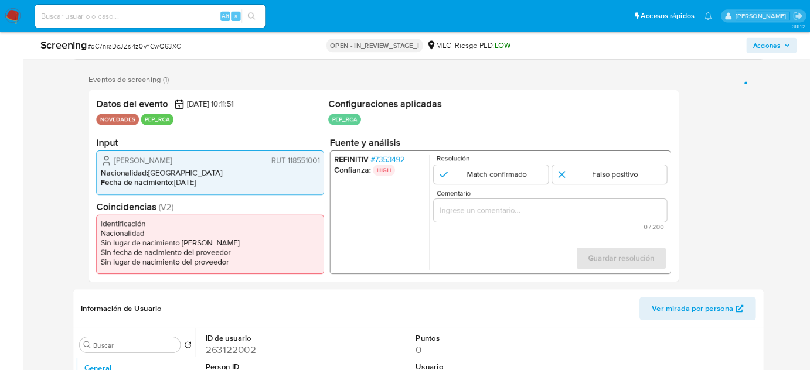
scroll to position [195, 0]
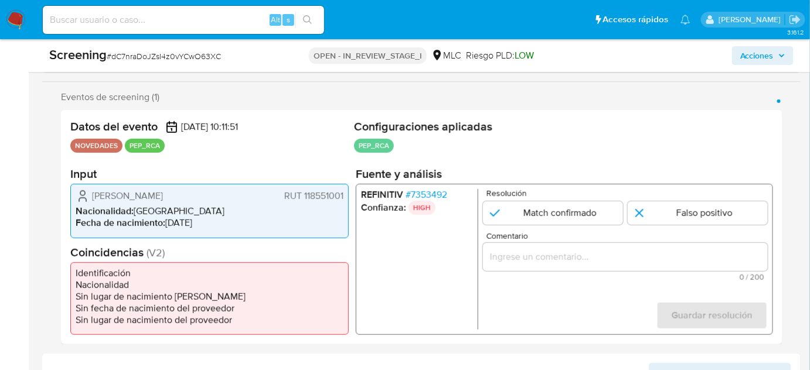
drag, startPoint x: 128, startPoint y: 204, endPoint x: 94, endPoint y: 195, distance: 35.1
click at [94, 195] on span "[PERSON_NAME]" at bounding box center [127, 196] width 71 height 12
click at [419, 190] on span "# 7353492" at bounding box center [426, 195] width 42 height 12
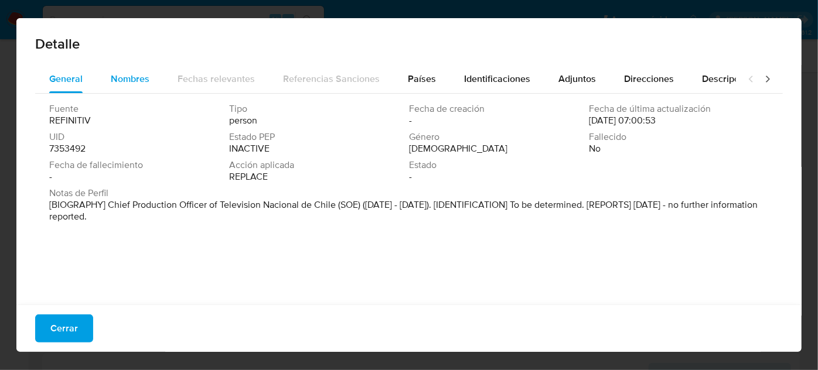
click at [137, 76] on span "Nombres" at bounding box center [130, 78] width 39 height 13
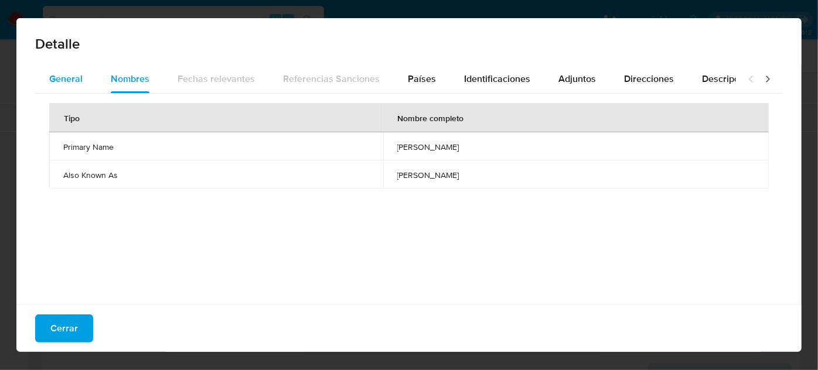
click at [68, 78] on span "General" at bounding box center [65, 78] width 33 height 13
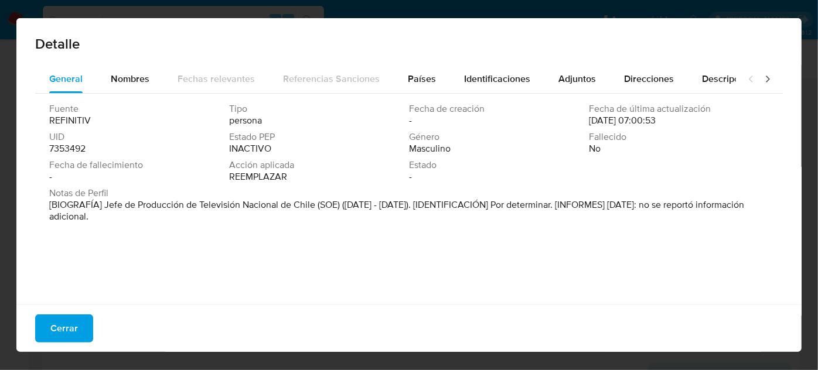
drag, startPoint x: 314, startPoint y: 203, endPoint x: 104, endPoint y: 205, distance: 210.4
click at [104, 205] on font "[BIOGRAFÍA] Jefe de Producción de Televisión Nacional de Chile (SOE) ([DATE] - …" at bounding box center [396, 210] width 695 height 25
click at [61, 332] on span "Cerrar" at bounding box center [64, 329] width 28 height 26
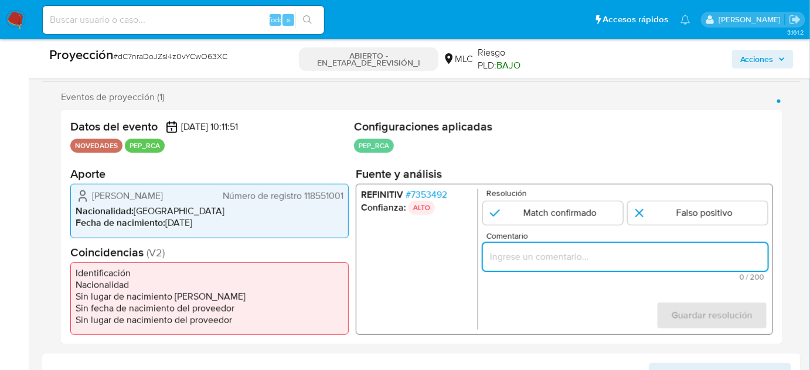
click at [527, 250] on input "Comentario" at bounding box center [625, 257] width 285 height 15
paste input "Titular de cuenta se desempeña como Configurando calidad PEP."
click at [415, 259] on ul "REFINITIV # 7353492 Confianza: ALTO" at bounding box center [419, 259] width 117 height 141
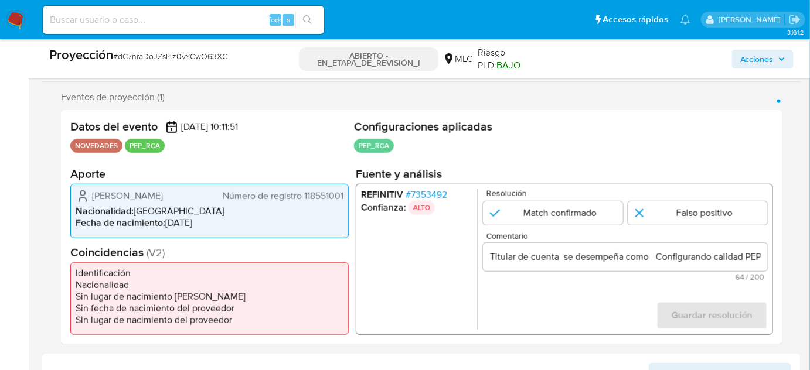
drag, startPoint x: 80, startPoint y: 187, endPoint x: 315, endPoint y: 203, distance: 236.1
click at [315, 203] on div "[PERSON_NAME]-Cordero Número de registro 118551001" at bounding box center [210, 196] width 268 height 14
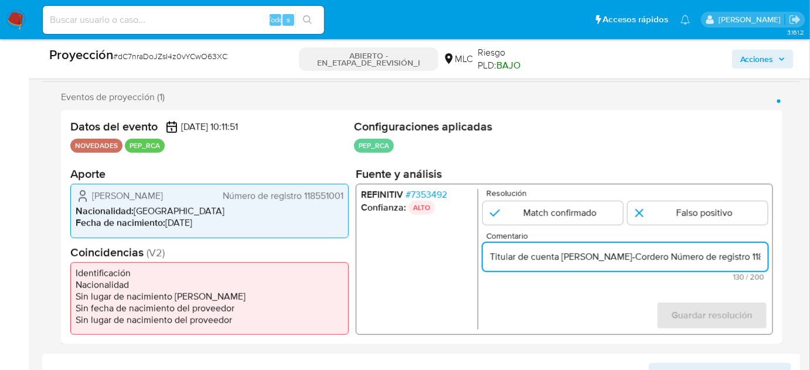
click at [742, 245] on div "Titular de cuenta [PERSON_NAME]-Cordero Número de registro 118551001 se desempe…" at bounding box center [625, 257] width 285 height 28
drag, startPoint x: 734, startPoint y: 251, endPoint x: 677, endPoint y: 260, distance: 57.5
click at [677, 260] on input "Titular de cuenta [PERSON_NAME]-Cordero Número de registro 118551001 se desempe…" at bounding box center [625, 257] width 285 height 15
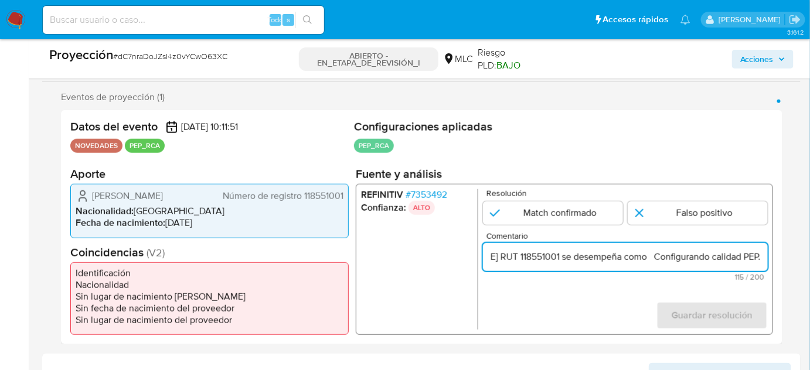
drag, startPoint x: 751, startPoint y: 255, endPoint x: 762, endPoint y: 253, distance: 11.3
click at [762, 253] on input "Titular de cuenta [PERSON_NAME] RUT 118551001 se desempeña como Configurando ca…" at bounding box center [625, 257] width 285 height 15
click at [649, 257] on input "Titular de cuenta [PERSON_NAME] RUT 118551001 se desempeña como Configurando ca…" at bounding box center [625, 257] width 285 height 15
paste input "Jefe de Producción de Televisión Nacional de Chile hasta [DATE]."
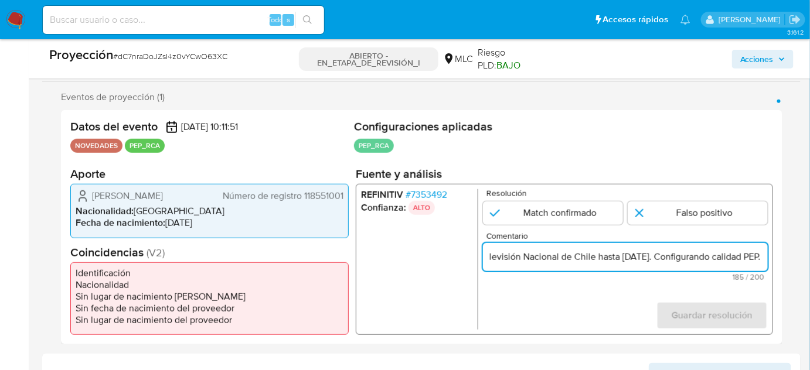
click at [766, 257] on input "Titular de cuenta [PERSON_NAME] RUT 118551001 se desempeña como Jefe de Producc…" at bounding box center [625, 257] width 285 height 15
click at [710, 257] on input "Titular de cuenta [PERSON_NAME] RUT 118551001 se desempeña como Jefe de Producc…" at bounding box center [625, 257] width 285 height 15
type input "Titular de cuenta [PERSON_NAME] RUT 118551001 se desempeña como Jefe de Producc…"
click at [544, 214] on input "1 de 1" at bounding box center [553, 213] width 140 height 23
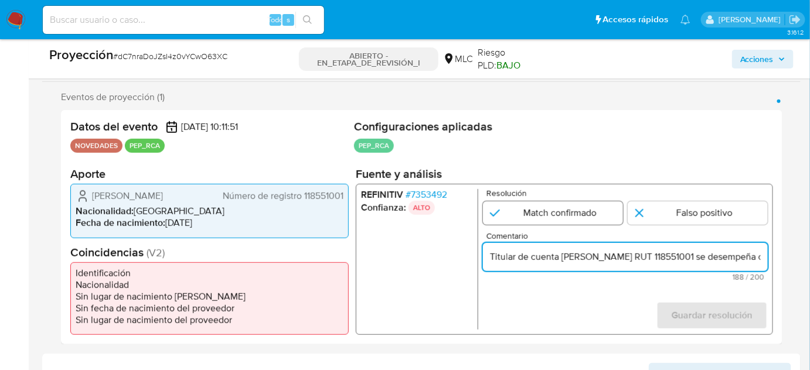
radio input "true"
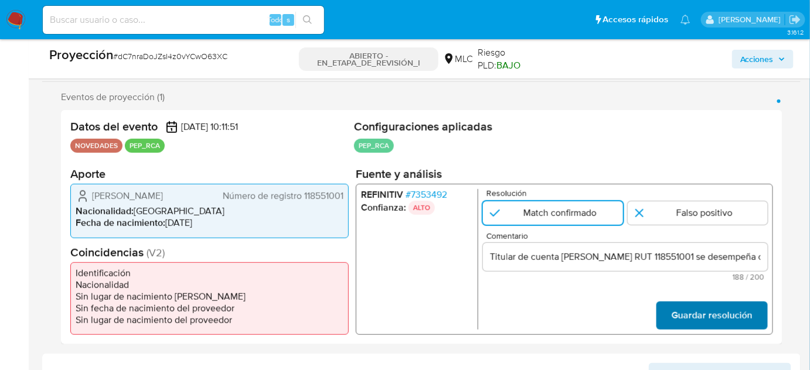
click at [703, 316] on span "Guardar resolución" at bounding box center [711, 316] width 81 height 26
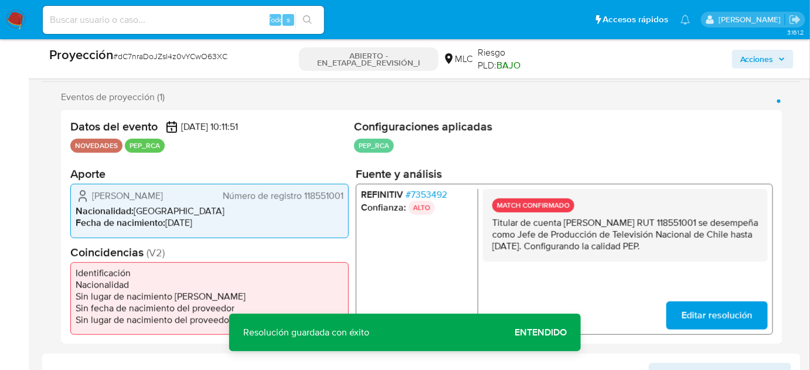
drag, startPoint x: 573, startPoint y: 255, endPoint x: 487, endPoint y: 218, distance: 93.4
click at [487, 218] on div "MATCH CONFIRMADO Titular de cuenta [PERSON_NAME] RUT 118551001 se desempeña com…" at bounding box center [625, 225] width 285 height 73
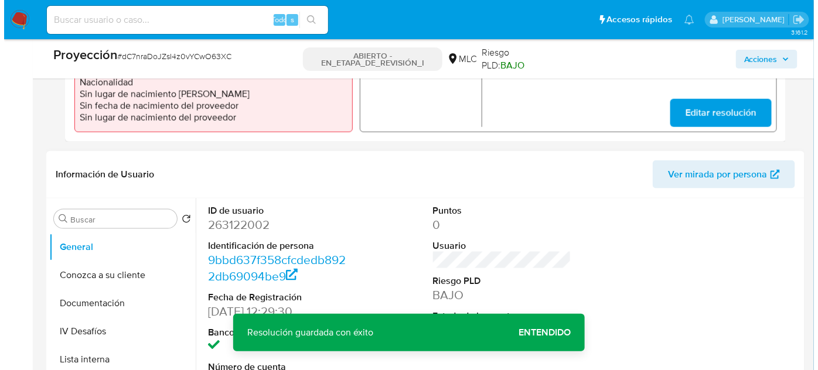
scroll to position [461, 0]
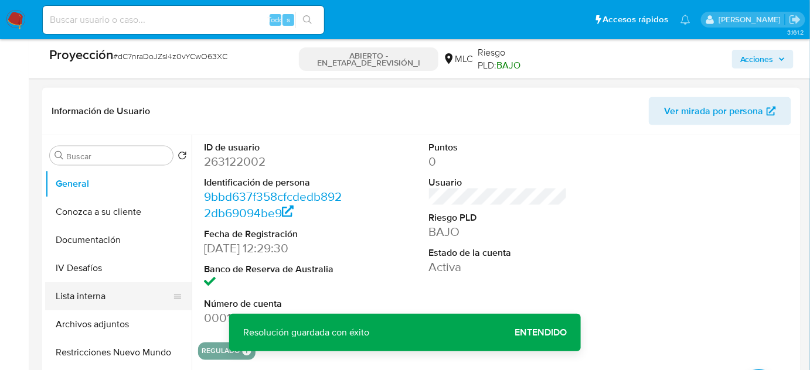
click at [109, 296] on button "Lista interna" at bounding box center [113, 296] width 137 height 28
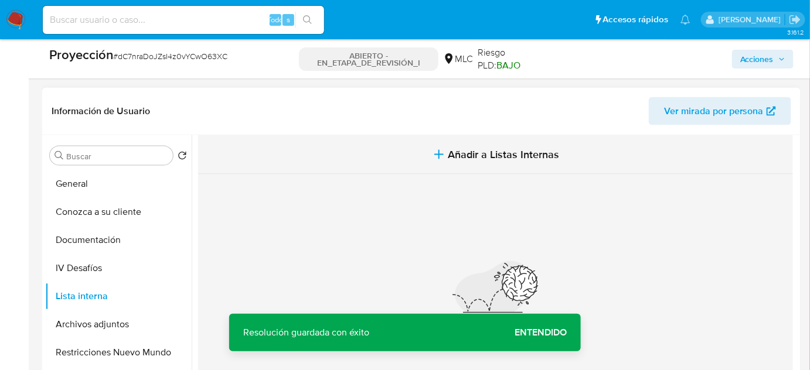
click at [429, 161] on button "Añadir a Listas Internas" at bounding box center [495, 154] width 595 height 39
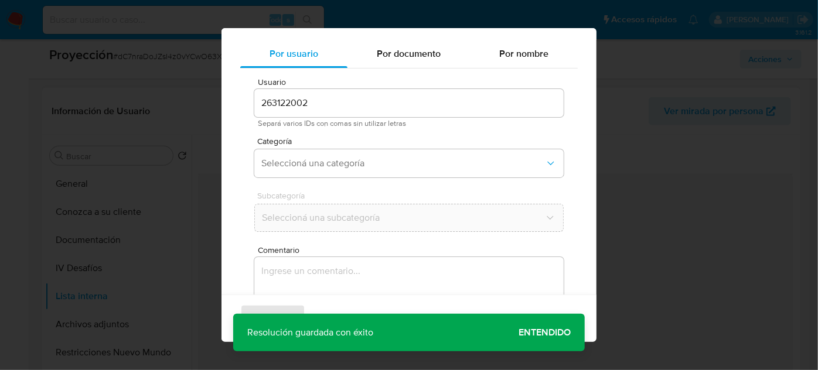
scroll to position [43, 0]
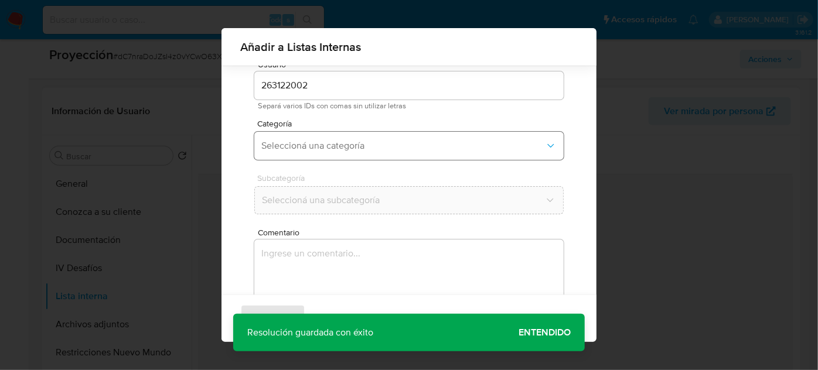
click at [381, 146] on span "Seleccioná una categoría" at bounding box center [403, 146] width 284 height 12
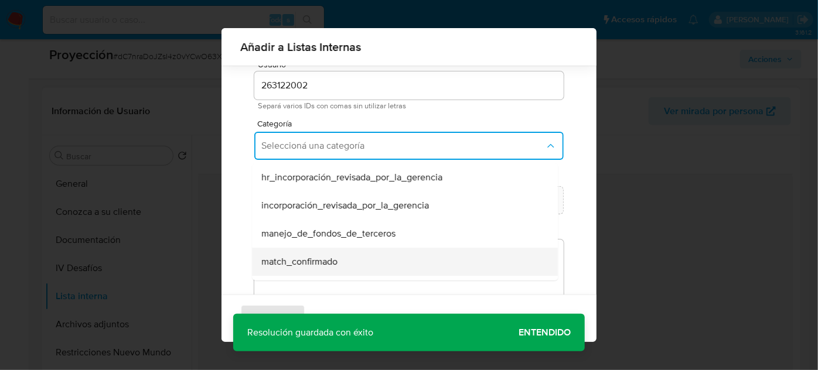
click at [320, 252] on div "match_confirmado" at bounding box center [401, 262] width 280 height 28
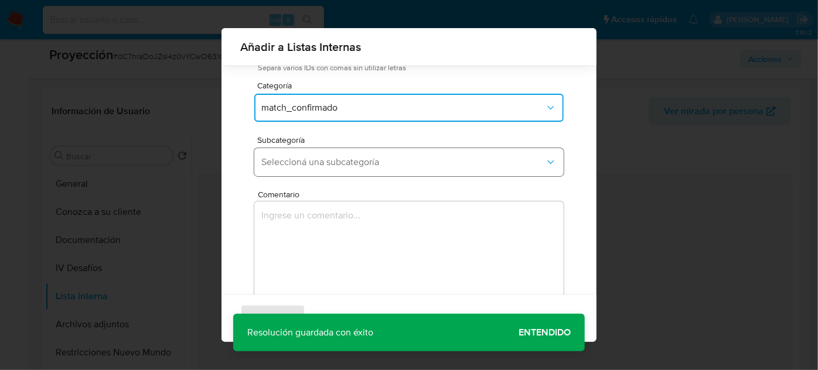
scroll to position [97, 0]
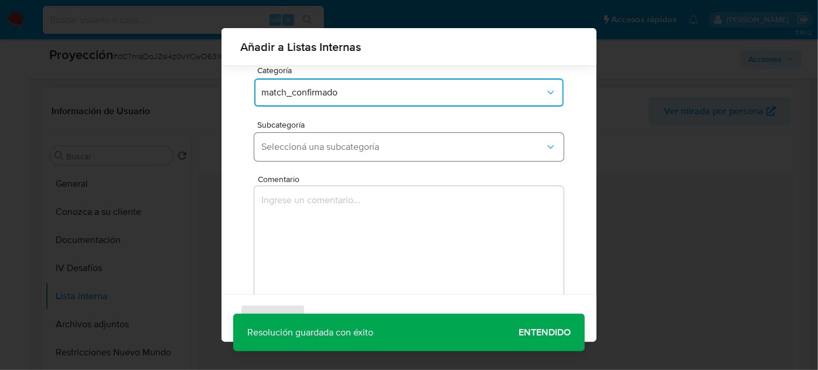
click at [359, 150] on span "Seleccioná una subcategoría" at bounding box center [403, 147] width 284 height 12
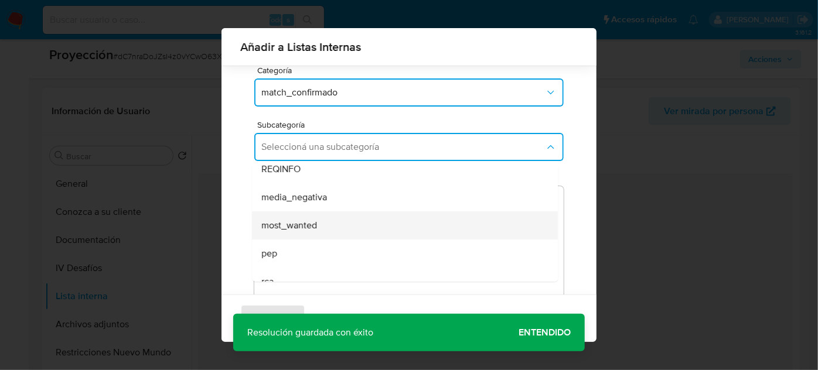
scroll to position [53, 0]
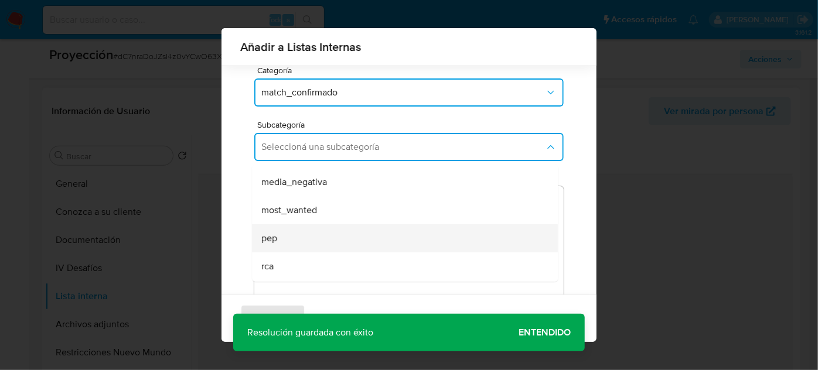
click at [296, 231] on div "pep" at bounding box center [401, 238] width 280 height 28
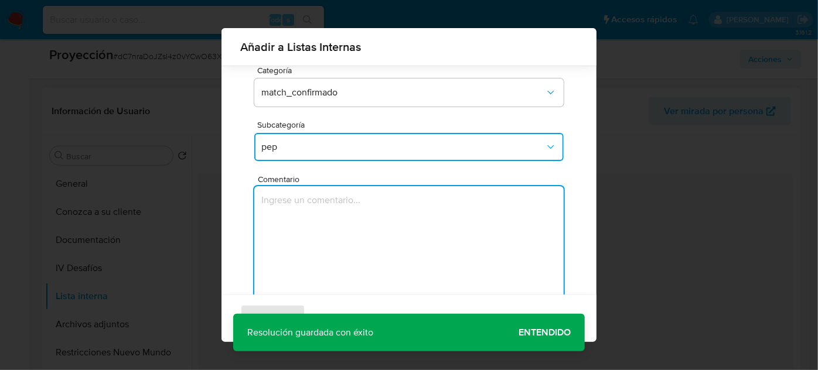
click at [296, 231] on textarea "Comentario" at bounding box center [408, 242] width 309 height 112
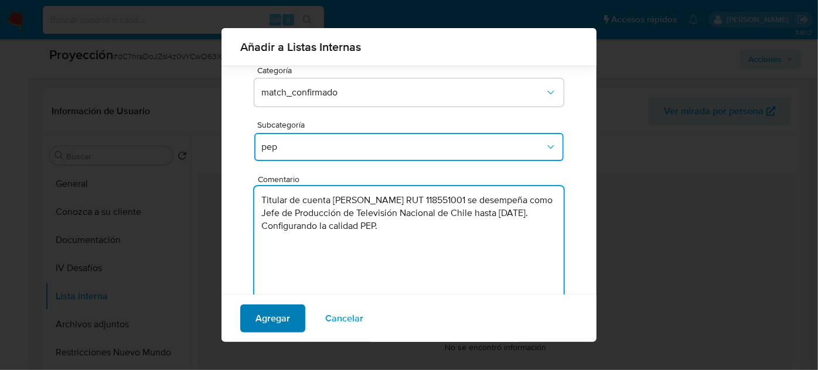
type textarea "Titular de cuenta [PERSON_NAME] RUT 118551001 se desempeña como Jefe de Producc…"
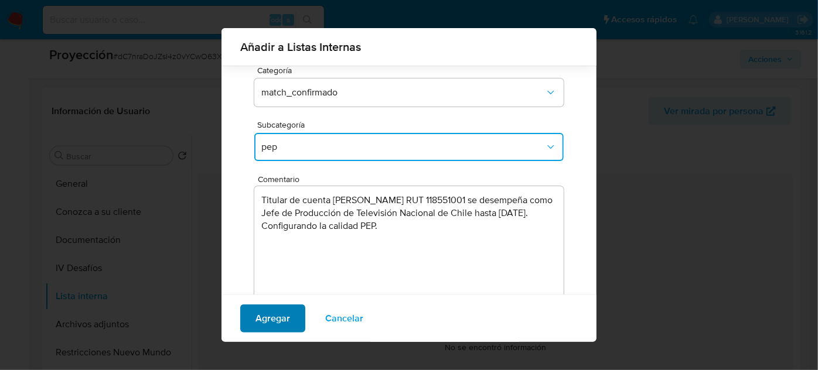
click at [272, 311] on span "Agregar" at bounding box center [272, 319] width 35 height 26
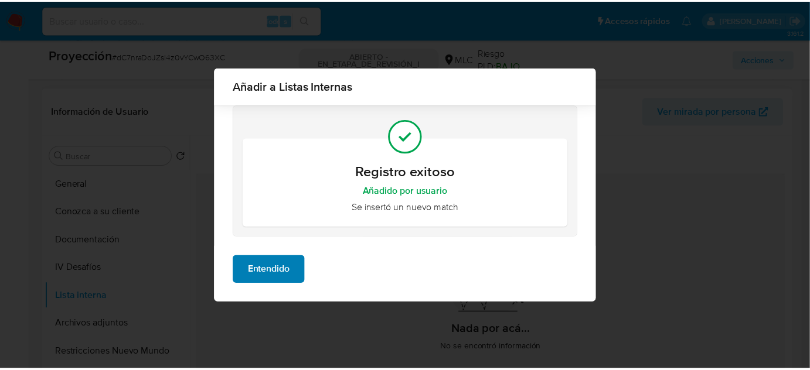
scroll to position [0, 0]
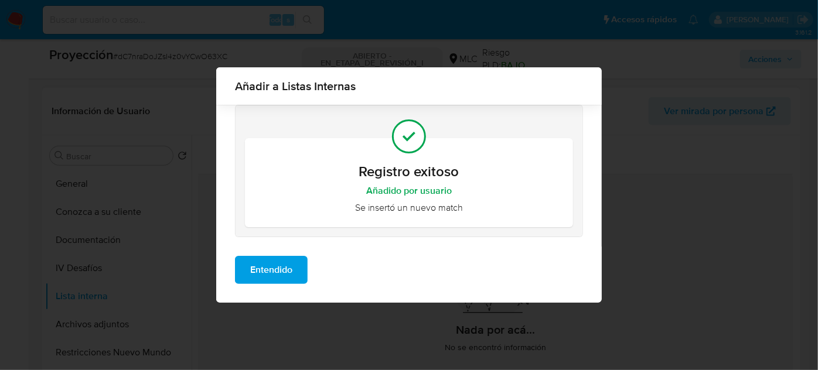
click at [285, 265] on span "Entendido" at bounding box center [271, 270] width 42 height 26
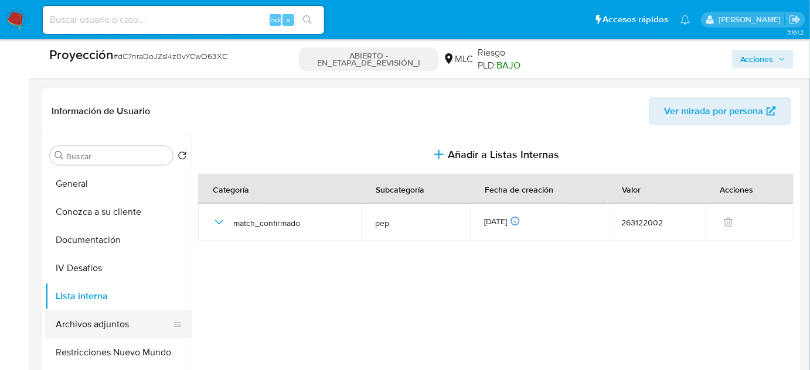
click at [97, 329] on button "Archivos adjuntos" at bounding box center [113, 325] width 137 height 28
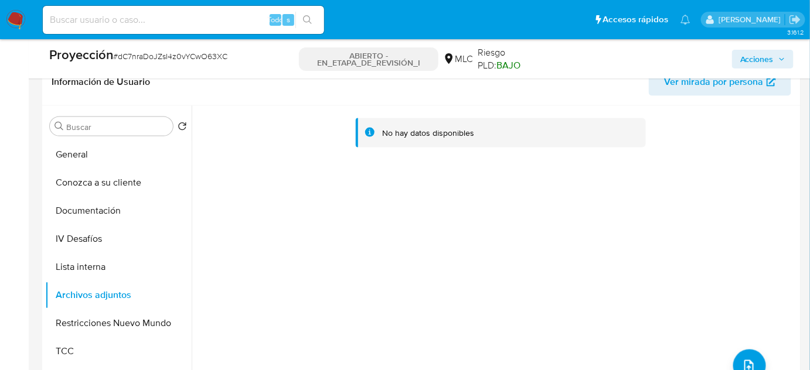
scroll to position [514, 0]
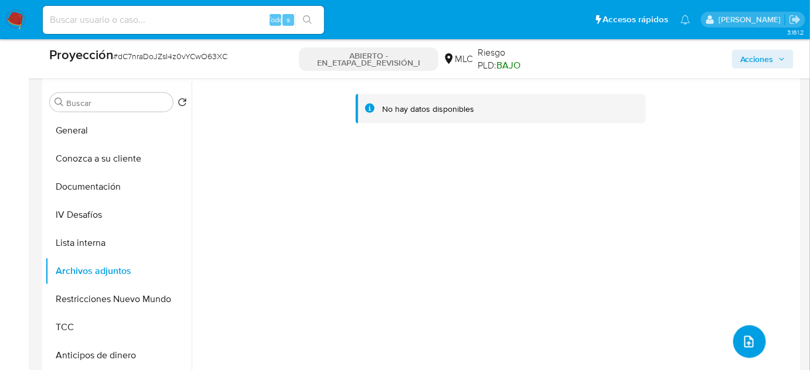
click at [751, 343] on icon "subir archivo" at bounding box center [749, 342] width 14 height 14
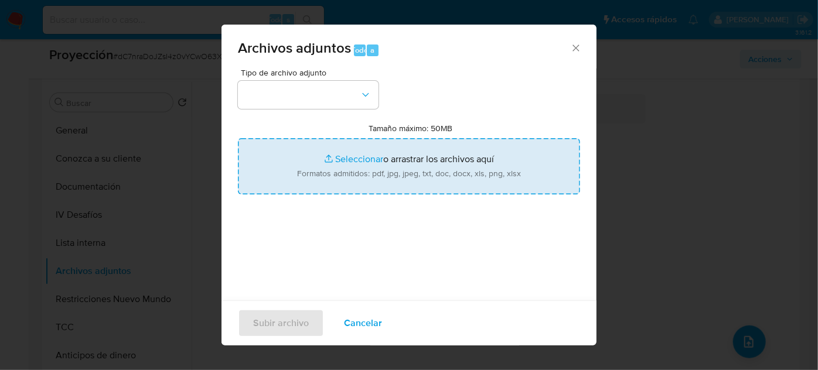
click at [336, 172] on input "Tamaño máximo: 50MB Seleccionar archivos" at bounding box center [409, 166] width 342 height 56
type input "C:\fakepath\TVN pierde a pieza clave de su plana ej...ció por tentadora oferta …"
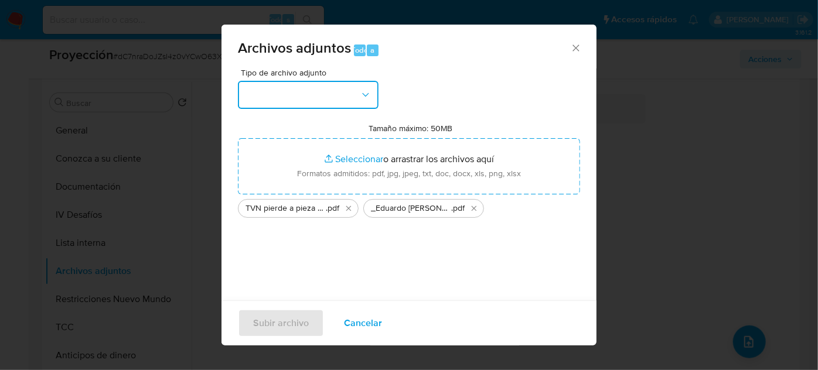
click at [251, 95] on button "button" at bounding box center [308, 95] width 141 height 28
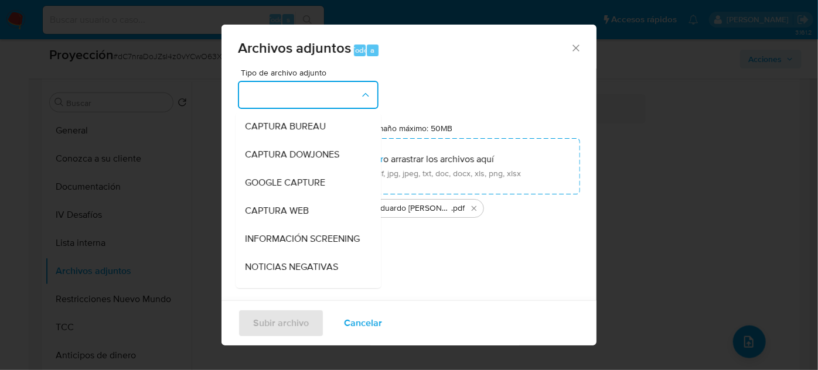
drag, startPoint x: 260, startPoint y: 234, endPoint x: 251, endPoint y: 233, distance: 8.2
click at [259, 234] on span "INFORMACIÓN SCREENING" at bounding box center [302, 239] width 115 height 12
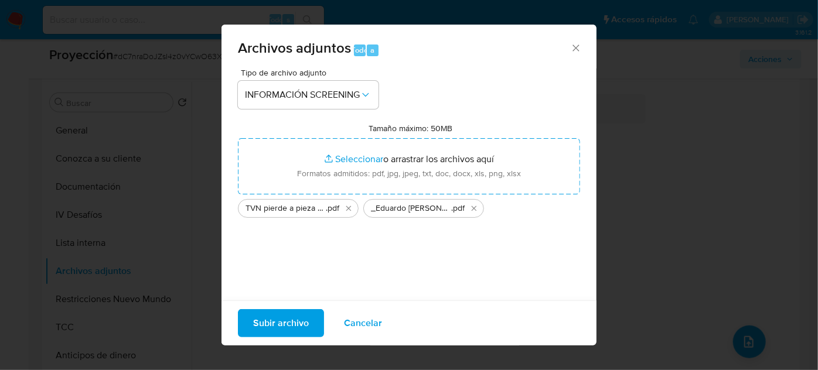
click at [299, 329] on span "Subir archivo" at bounding box center [281, 324] width 56 height 26
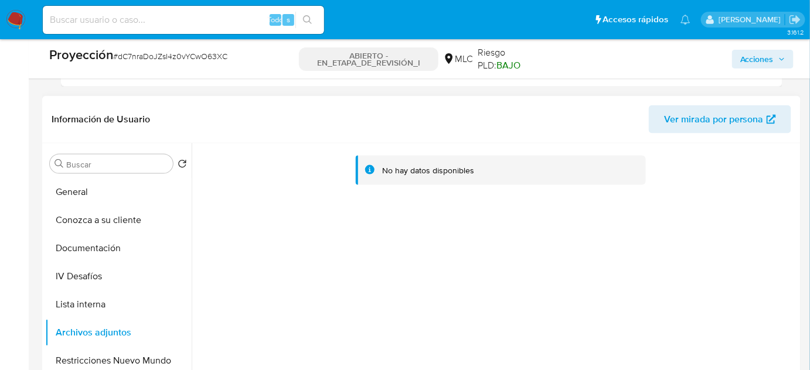
scroll to position [408, 0]
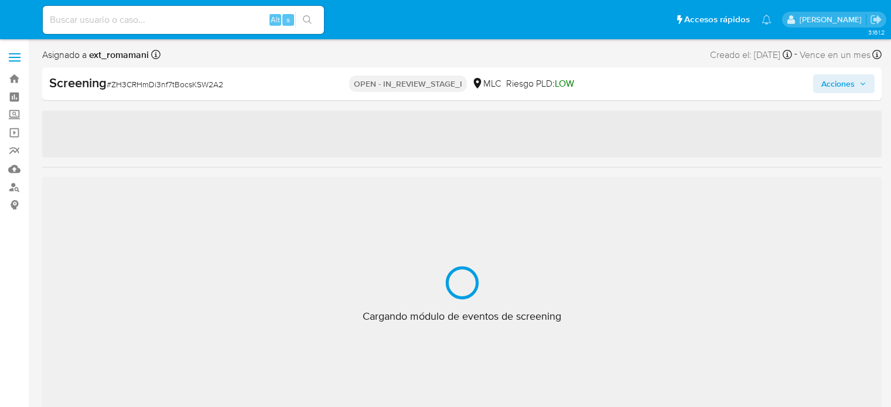
select select "10"
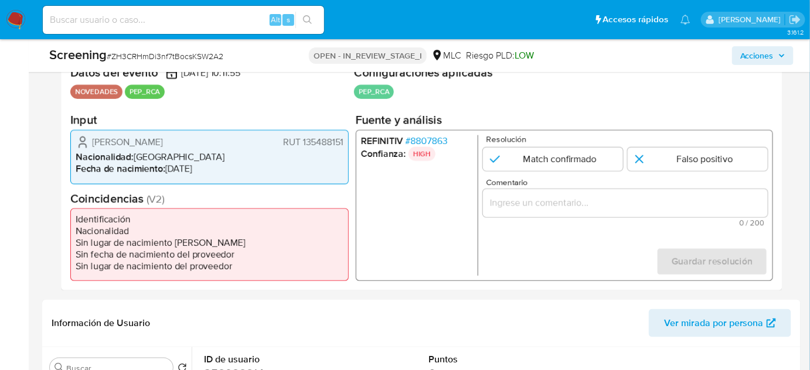
scroll to position [302, 0]
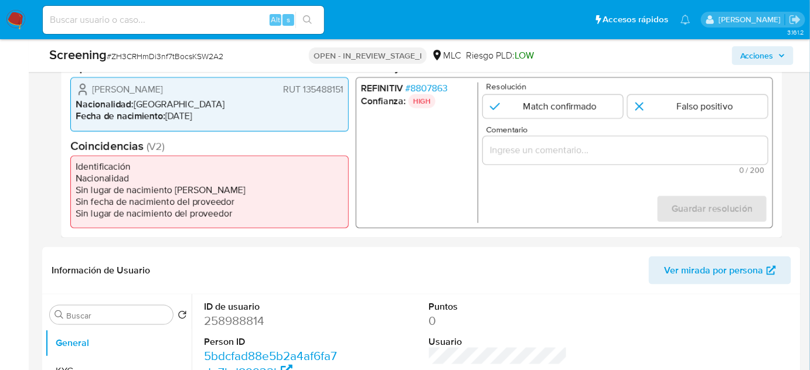
drag, startPoint x: 251, startPoint y: 87, endPoint x: 83, endPoint y: 83, distance: 167.6
click at [83, 83] on div "[PERSON_NAME] 135488151" at bounding box center [210, 90] width 268 height 14
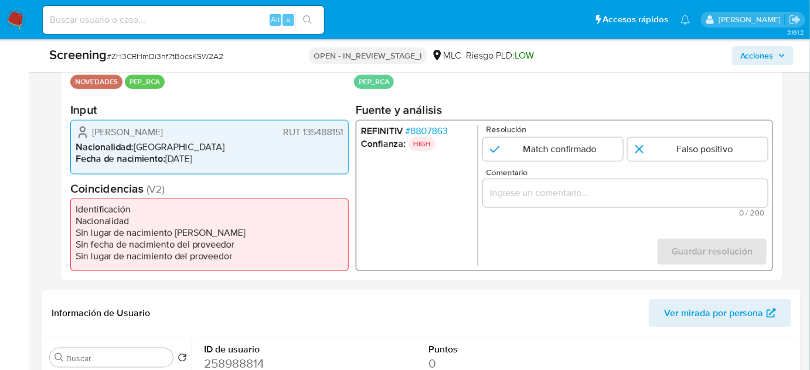
scroll to position [195, 0]
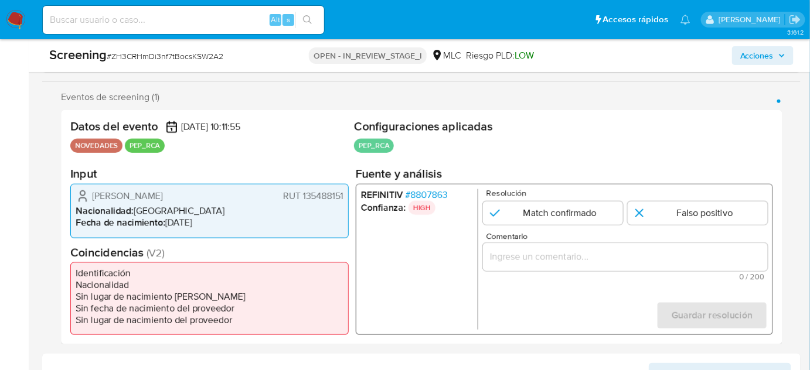
click at [424, 196] on span "# 8807863" at bounding box center [426, 195] width 42 height 12
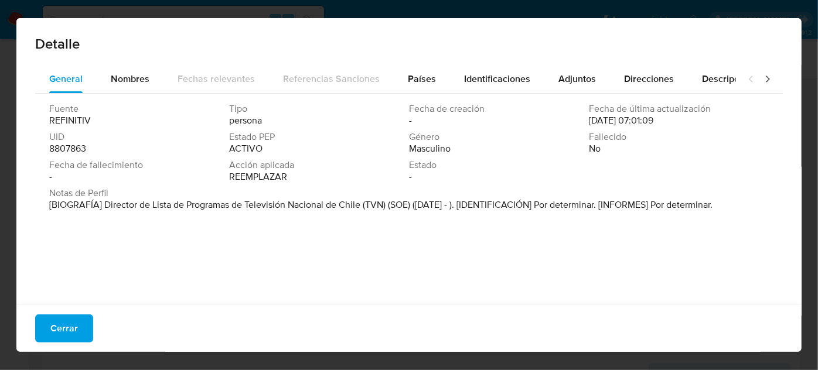
drag, startPoint x: 104, startPoint y: 204, endPoint x: 362, endPoint y: 209, distance: 257.8
click at [362, 209] on font "[BIOGRAFÍA] Director de Lista de Programas de Televisión Nacional de Chile (TVN…" at bounding box center [380, 204] width 663 height 13
click at [64, 323] on span "Cerrar" at bounding box center [64, 329] width 28 height 26
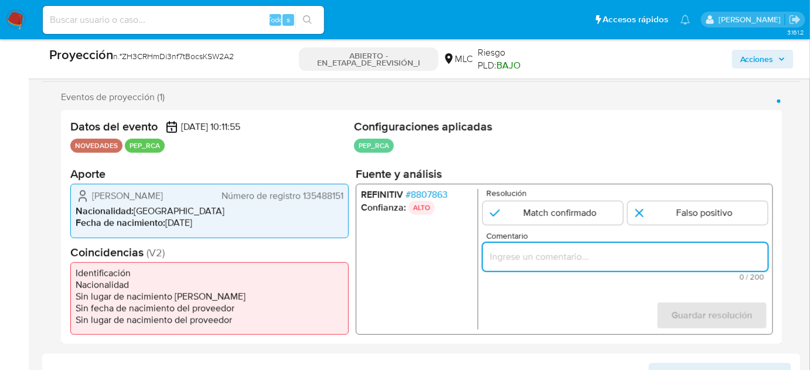
click at [501, 250] on input "Comentario" at bounding box center [625, 257] width 285 height 15
paste input "Titular de cuenta se desempeña como Configurando calidad PEP."
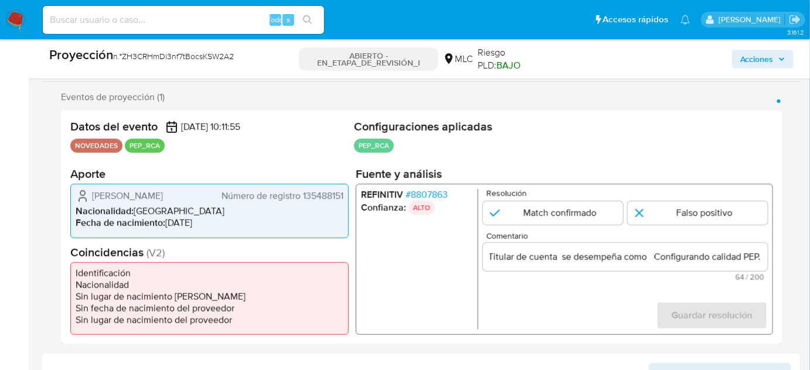
scroll to position [0, 0]
click at [423, 253] on ul "REFINITIV # 8807863 Confianza: ALTO" at bounding box center [419, 259] width 117 height 141
drag, startPoint x: 145, startPoint y: 191, endPoint x: 287, endPoint y: 204, distance: 141.8
click at [287, 203] on div "[PERSON_NAME] Número de registro 135488151" at bounding box center [210, 196] width 268 height 14
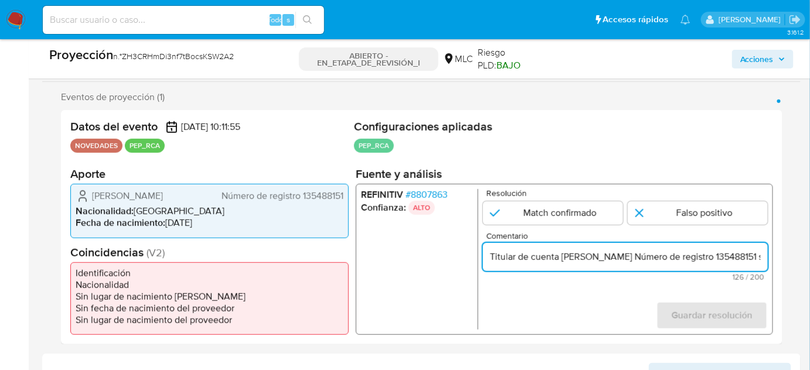
click at [707, 251] on input "Titular de cuenta [PERSON_NAME] Número de registro 135488151 se desempeña como …" at bounding box center [625, 257] width 285 height 15
click at [706, 253] on input "Titular de cuenta [PERSON_NAME] Número de registro 135488151 se desempeña como …" at bounding box center [625, 257] width 285 height 15
drag, startPoint x: 707, startPoint y: 253, endPoint x: 619, endPoint y: 259, distance: 88.1
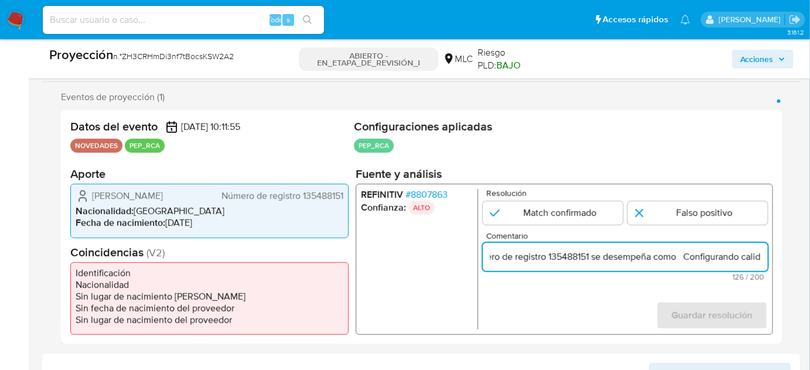
click at [619, 259] on input "Titular de cuenta [PERSON_NAME] Número de registro 135488151 se desempeña como …" at bounding box center [625, 257] width 285 height 15
click at [443, 191] on font "8807863" at bounding box center [429, 194] width 37 height 13
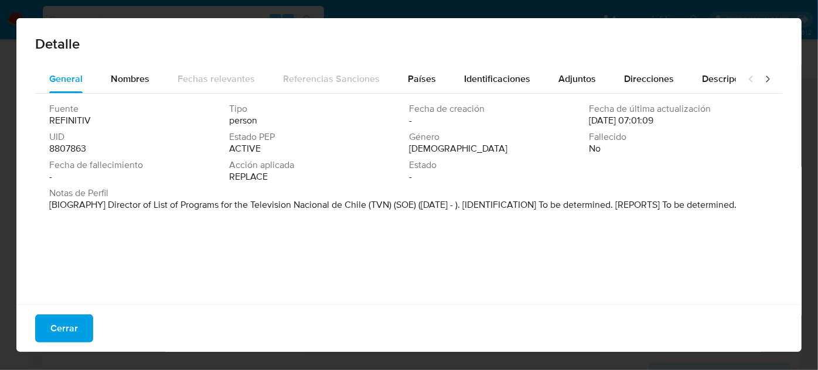
click at [86, 332] on button "Cerrar" at bounding box center [64, 329] width 58 height 28
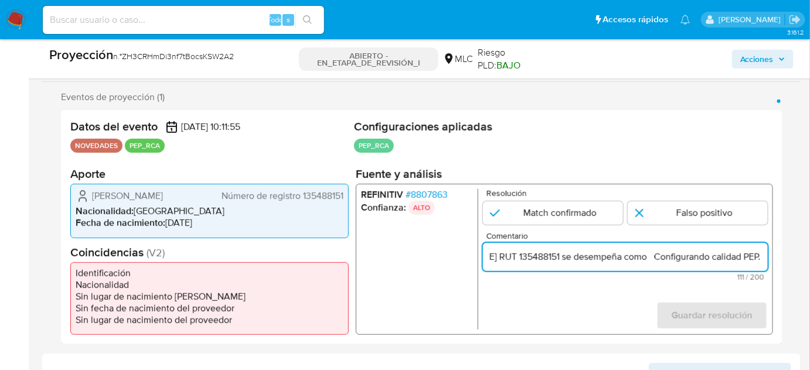
scroll to position [0, 212]
click at [764, 255] on input "Titular de cuenta [PERSON_NAME] RUT 135488151 se desempeña como Configurando ca…" at bounding box center [625, 257] width 285 height 15
click at [649, 254] on input "Titular de cuenta [PERSON_NAME] RUT 135488151 se desempeña como Configurando ca…" at bounding box center [625, 257] width 285 height 15
paste input "Director de Lista de Programas de Televisión Nacional de Chile desde 2024."
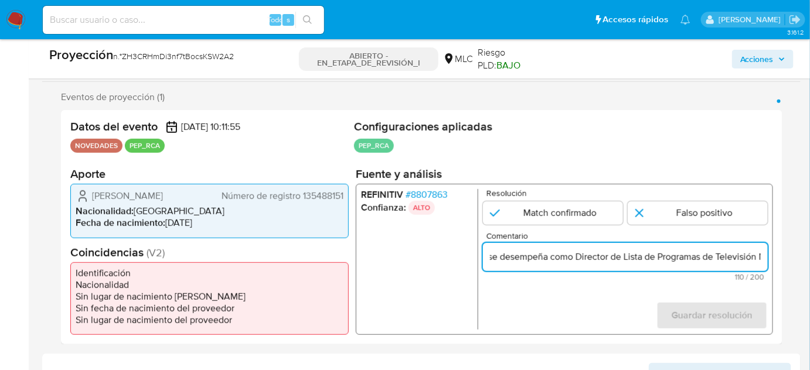
scroll to position [0, 414]
type input "Titular de cuenta [PERSON_NAME] RUT 135488151 se desempeña como Director de Lis…"
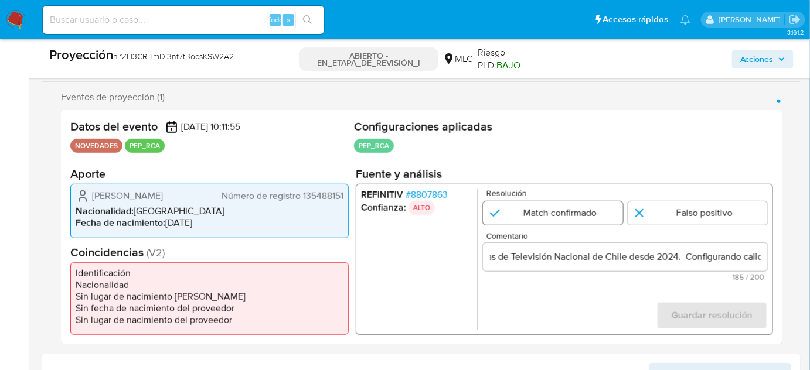
scroll to position [0, 0]
click at [571, 217] on input "1 de 1" at bounding box center [553, 213] width 140 height 23
radio input "true"
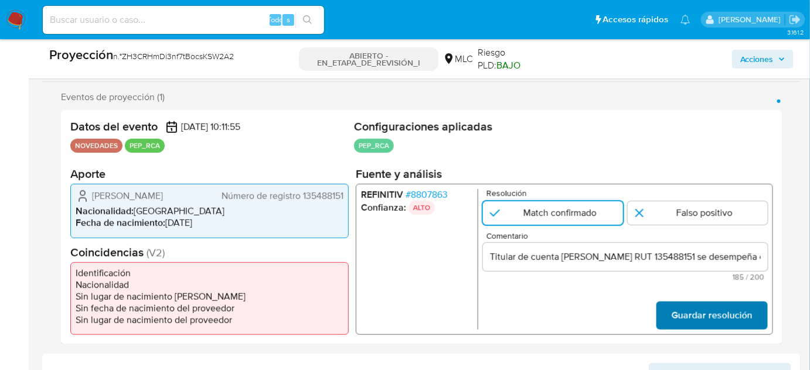
click at [688, 311] on span "Guardar resolución" at bounding box center [711, 316] width 81 height 26
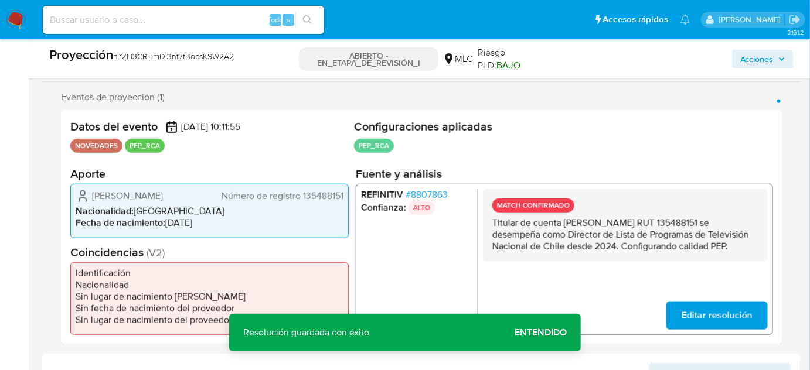
drag, startPoint x: 550, startPoint y: 256, endPoint x: 492, endPoint y: 222, distance: 67.2
click at [492, 222] on p "Titular de cuenta [PERSON_NAME] RUT 135488151 se desempeña como Director de Lis…" at bounding box center [625, 234] width 266 height 35
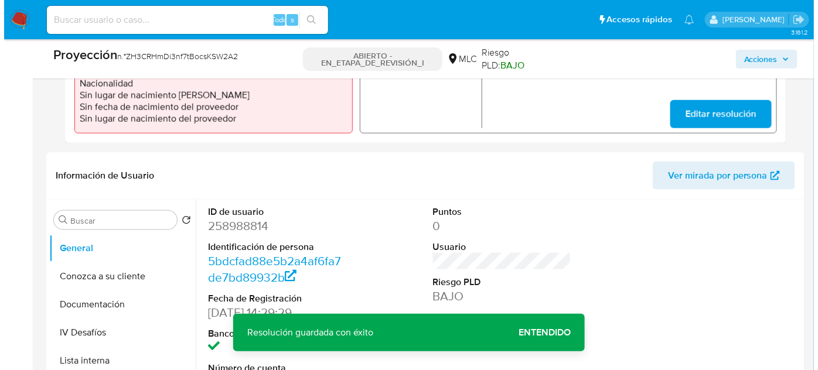
scroll to position [462, 0]
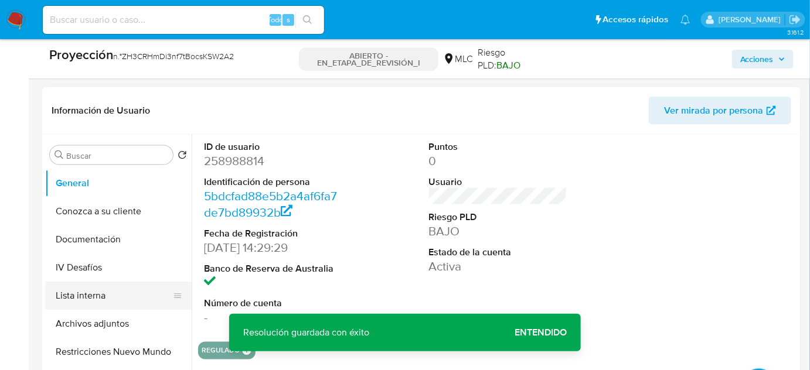
click at [74, 296] on button "Lista interna" at bounding box center [113, 296] width 137 height 28
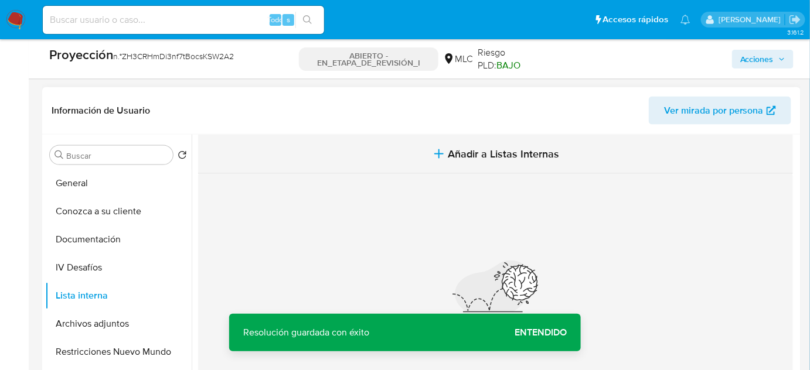
click at [373, 143] on button "Añadir a Listas Internas" at bounding box center [495, 154] width 595 height 39
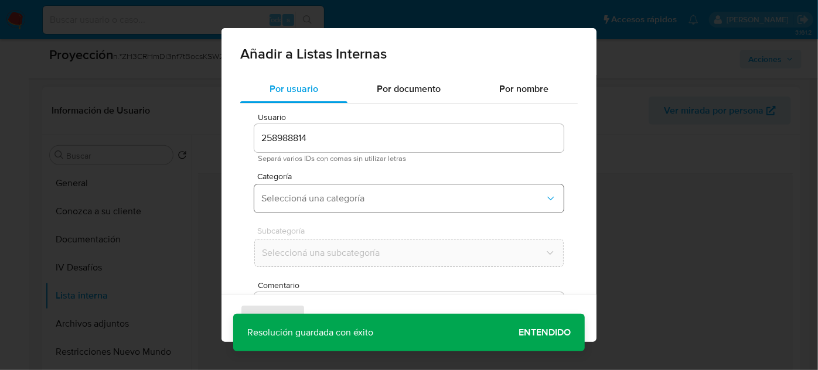
click at [403, 195] on span "Seleccioná una categoría" at bounding box center [403, 199] width 284 height 12
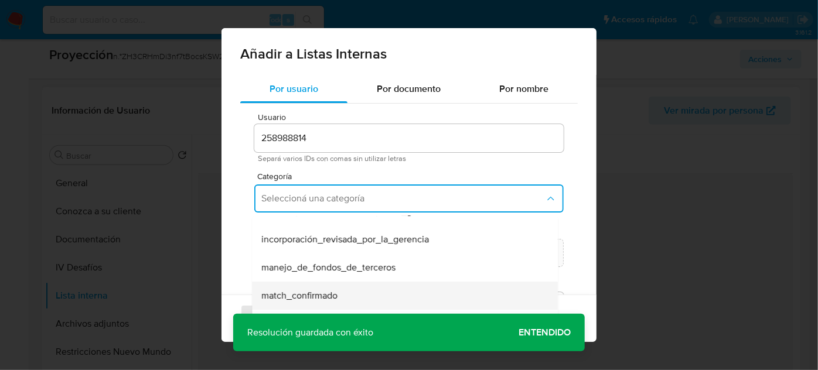
scroll to position [53, 0]
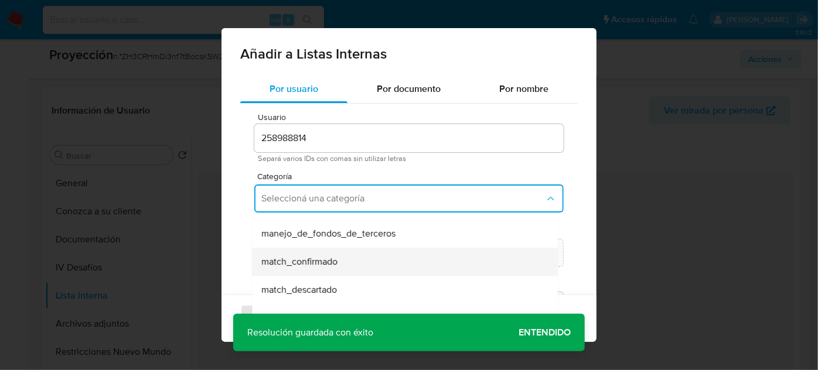
click at [342, 260] on div "match_confirmado" at bounding box center [401, 262] width 280 height 28
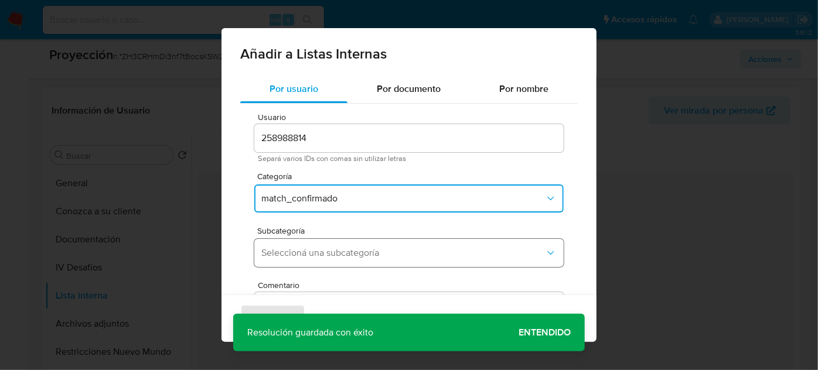
click at [343, 247] on span "Seleccioná una subcategoría" at bounding box center [403, 253] width 284 height 12
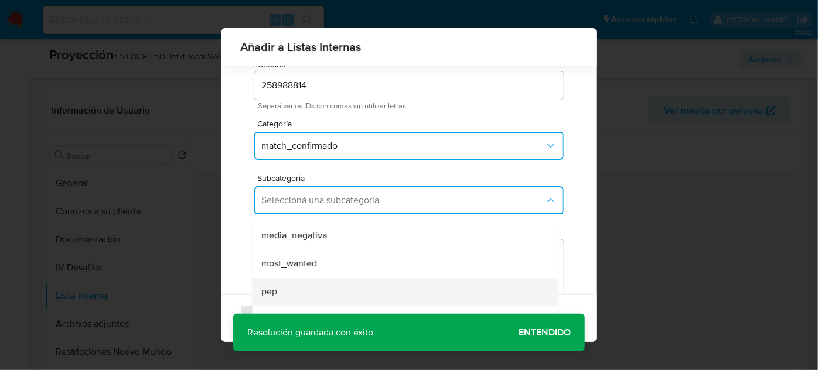
click at [308, 278] on div "pep" at bounding box center [401, 292] width 280 height 28
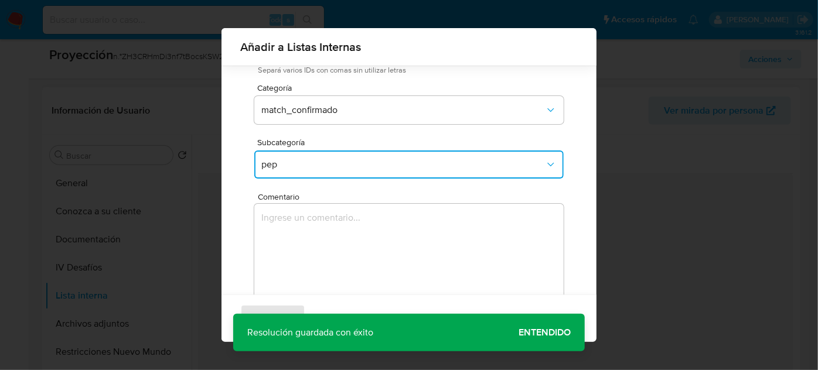
scroll to position [97, 0]
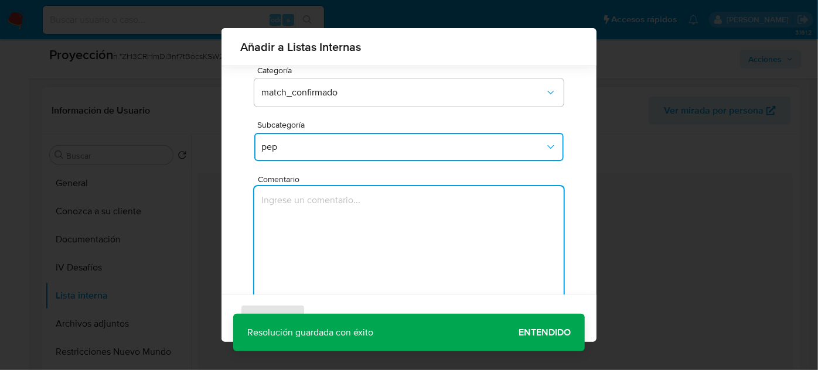
click at [354, 218] on textarea "Comentario" at bounding box center [408, 242] width 309 height 112
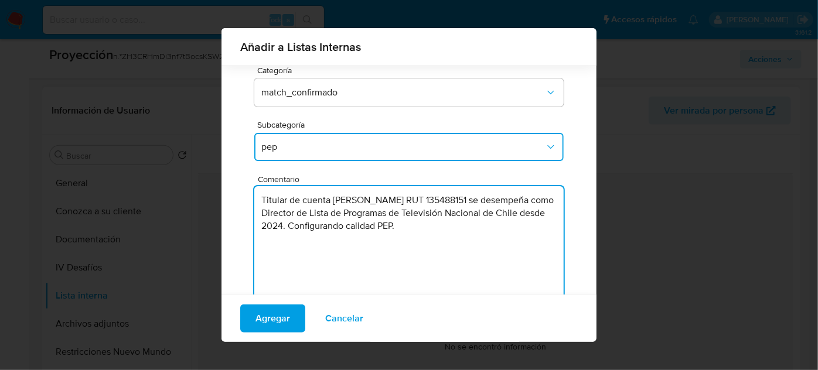
click at [450, 230] on textarea "Titular de cuenta [PERSON_NAME] RUT 135488151 se desempeña como Director de Lis…" at bounding box center [408, 242] width 309 height 112
type textarea "Titular de cuenta [PERSON_NAME] RUT 135488151 se desempeña como Director de Lis…"
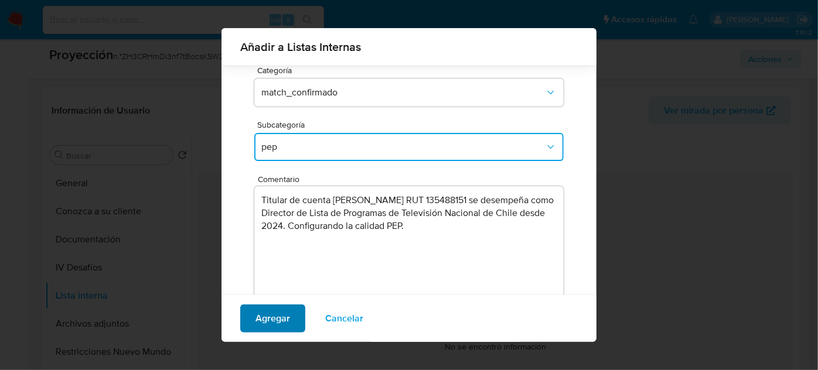
click at [259, 322] on span "Agregar" at bounding box center [272, 319] width 35 height 26
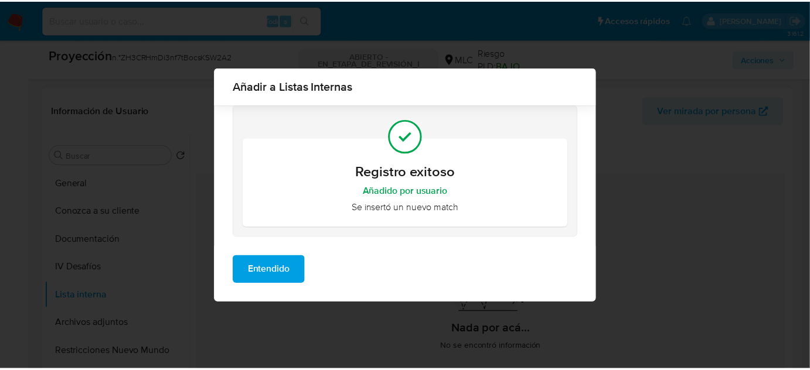
scroll to position [0, 0]
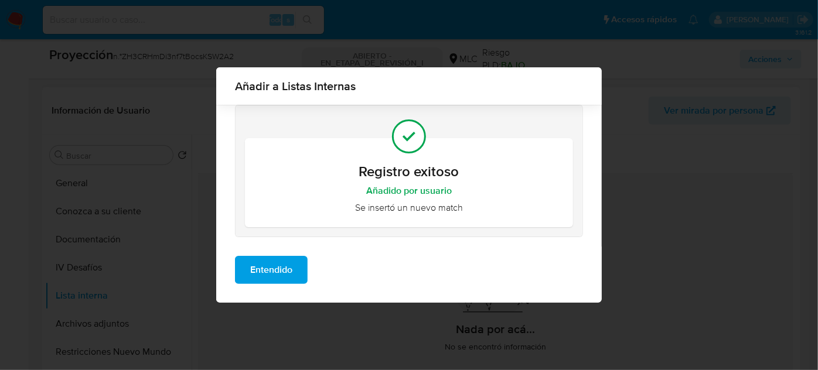
click at [271, 274] on span "Entendido" at bounding box center [271, 270] width 42 height 26
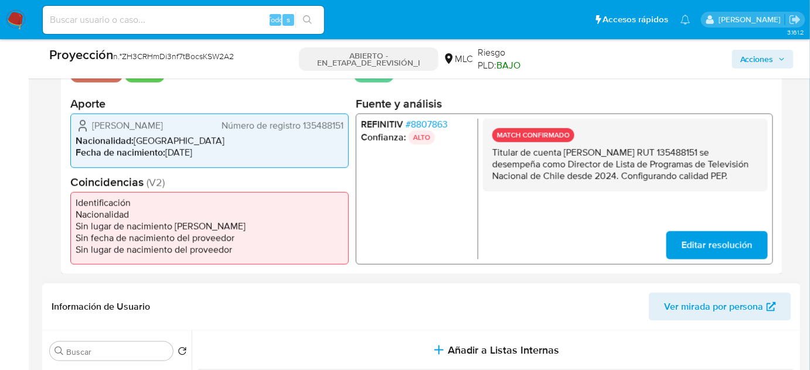
scroll to position [248, 0]
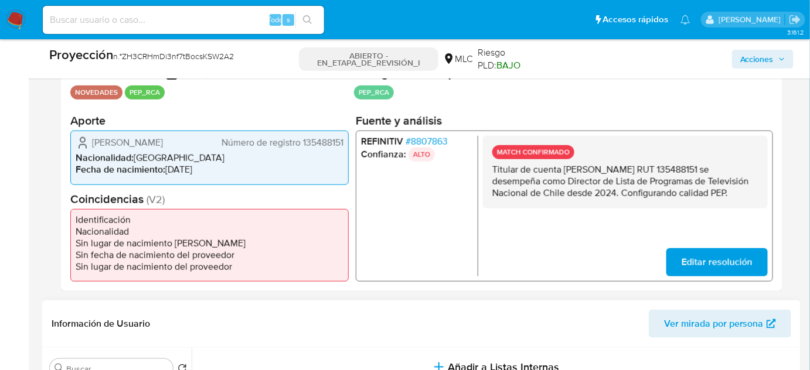
drag, startPoint x: 124, startPoint y: 149, endPoint x: 91, endPoint y: 140, distance: 34.5
click at [92, 140] on span "[PERSON_NAME]" at bounding box center [127, 143] width 71 height 12
drag, startPoint x: 549, startPoint y: 204, endPoint x: 484, endPoint y: 169, distance: 73.9
click at [484, 169] on div "MATCH CONFIRMADO Titular de cuenta Javier Andrés Goldschmied Urrutia RUT 135488…" at bounding box center [625, 172] width 285 height 73
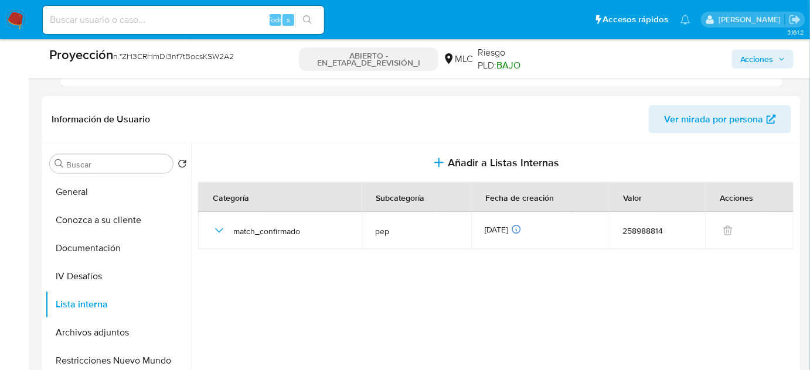
scroll to position [515, 0]
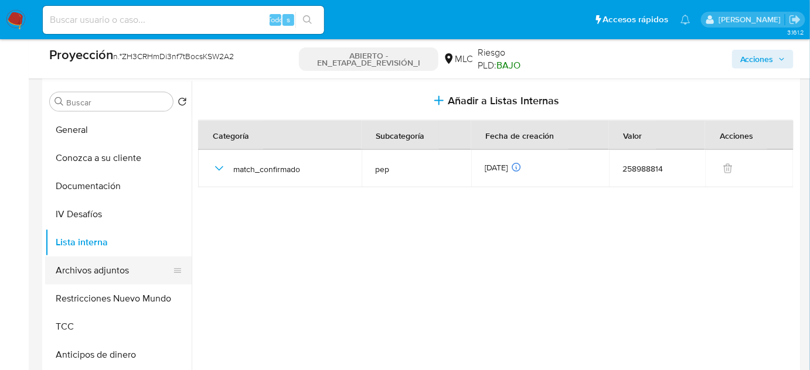
click at [118, 276] on button "Archivos adjuntos" at bounding box center [113, 271] width 137 height 28
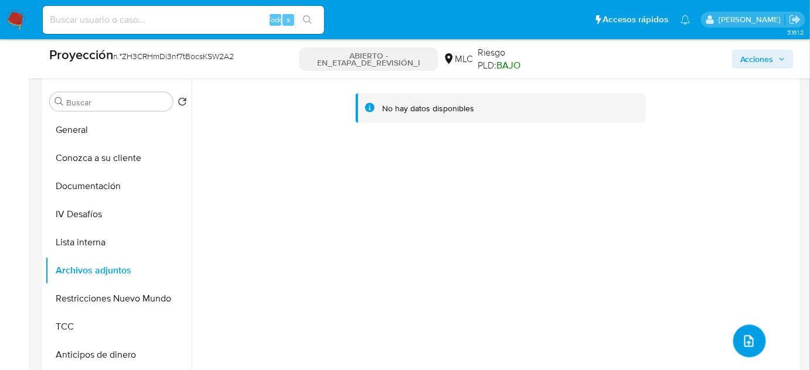
click at [749, 339] on icon "subir archivo" at bounding box center [749, 342] width 14 height 14
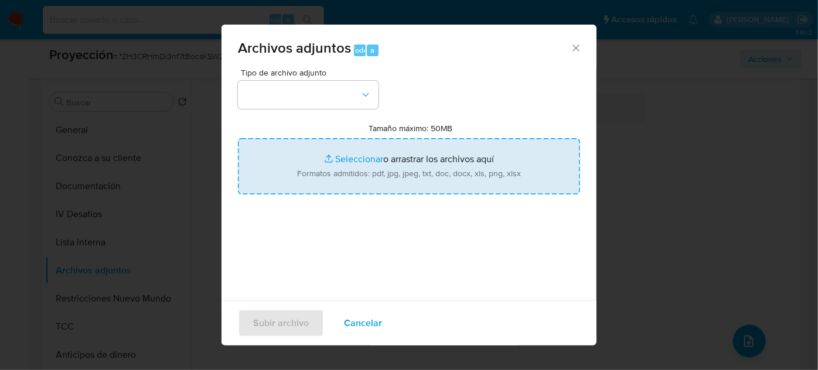
click at [390, 158] on input "Tamaño máximo: 50MB Seleccionar archivos" at bounding box center [409, 166] width 342 height 56
type input "C:\fakepath\TVN Chile designa a Javier Goldschmied ...n y a Gerson del Río en P…"
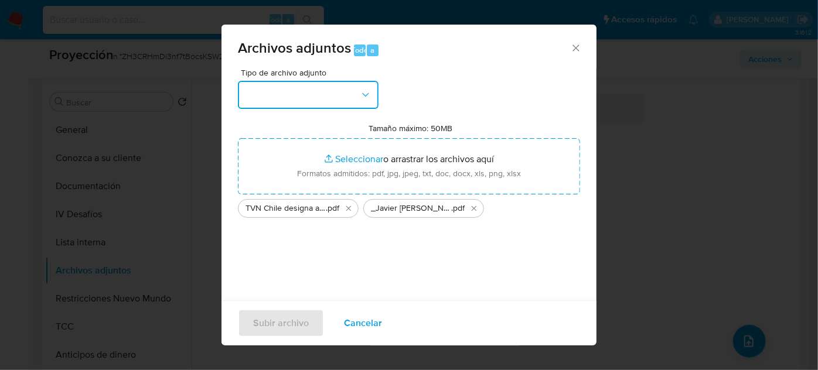
click at [335, 103] on button "button" at bounding box center [308, 95] width 141 height 28
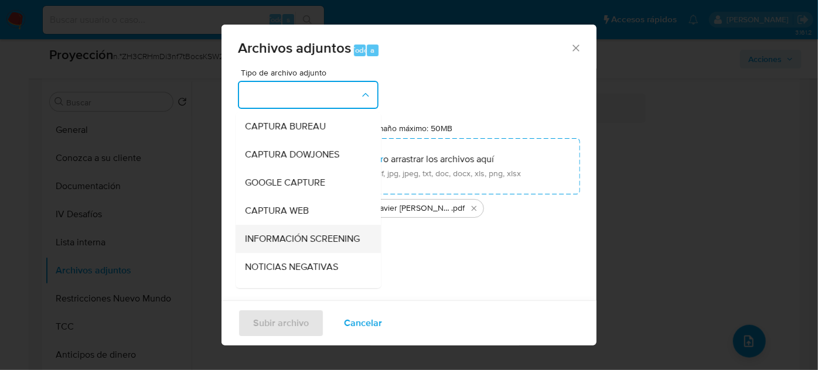
click at [288, 245] on span "INFORMACIÓN SCREENING" at bounding box center [302, 239] width 115 height 12
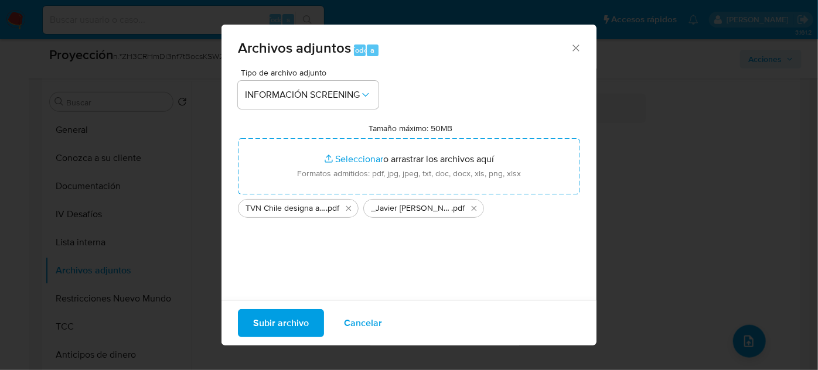
click at [293, 325] on span "Subir archivo" at bounding box center [281, 324] width 56 height 26
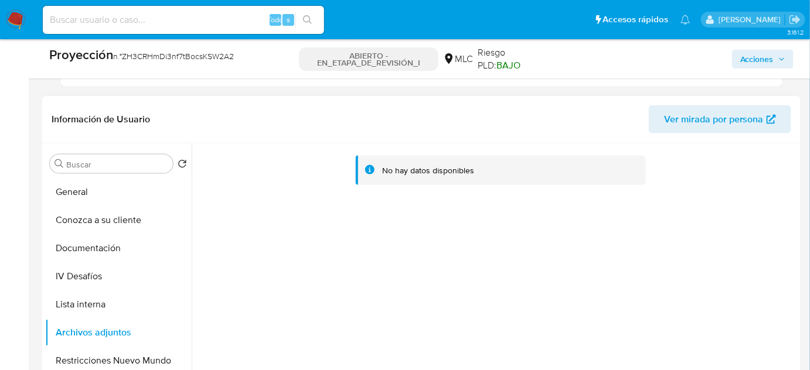
scroll to position [371, 0]
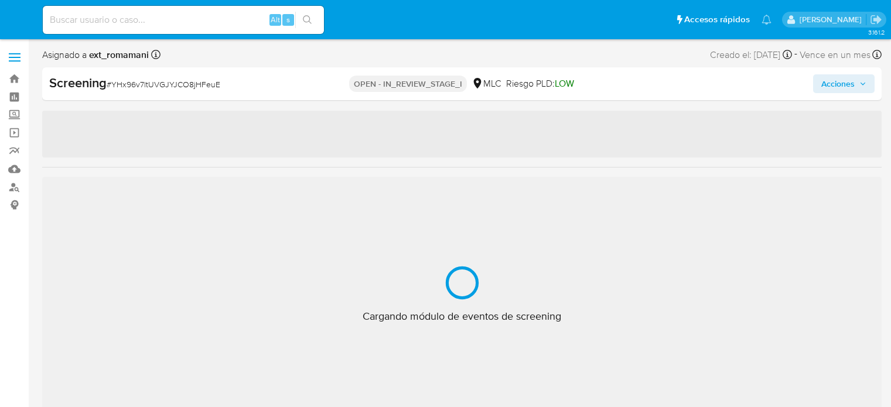
select select "10"
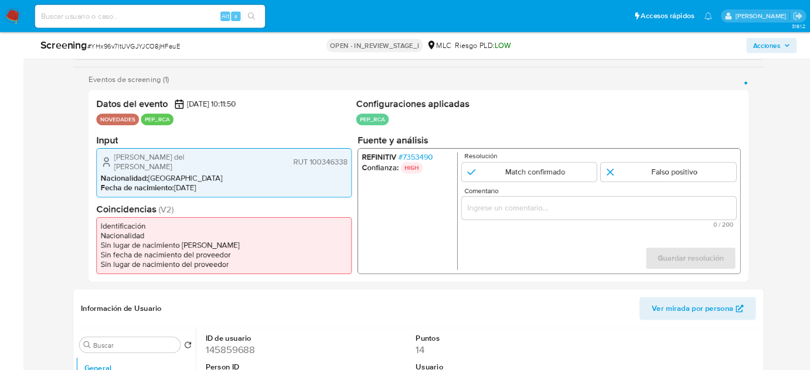
scroll to position [195, 0]
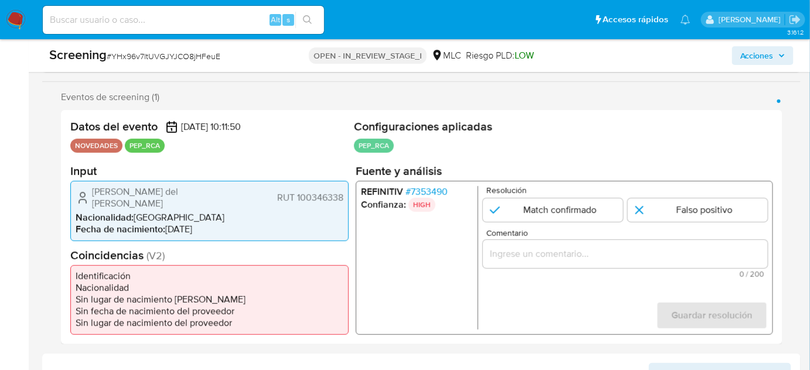
drag, startPoint x: 137, startPoint y: 200, endPoint x: 92, endPoint y: 193, distance: 45.7
click at [92, 193] on span "Liliana Paola del Carmen Behnke Rojas" at bounding box center [165, 197] width 146 height 23
click at [425, 189] on span "# 7353490" at bounding box center [426, 192] width 42 height 12
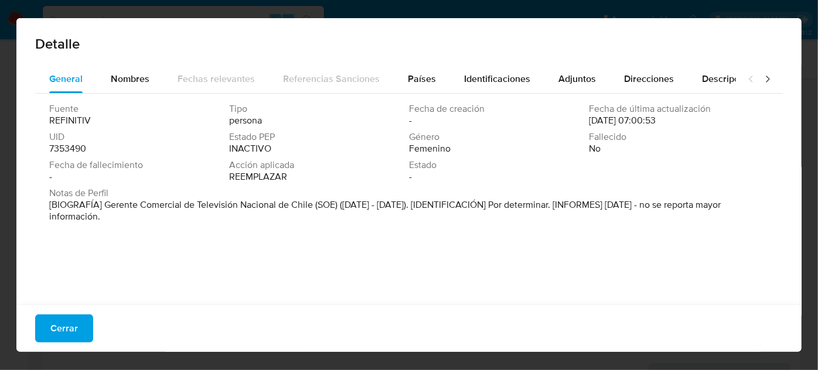
drag, startPoint x: 103, startPoint y: 204, endPoint x: 312, endPoint y: 209, distance: 209.8
click at [312, 209] on font "[BIOGRAFÍA] Gerente Comercial de Televisión Nacional de Chile (SOE) (feb. 2023 …" at bounding box center [384, 210] width 671 height 25
click at [75, 323] on span "Cerrar" at bounding box center [64, 329] width 28 height 26
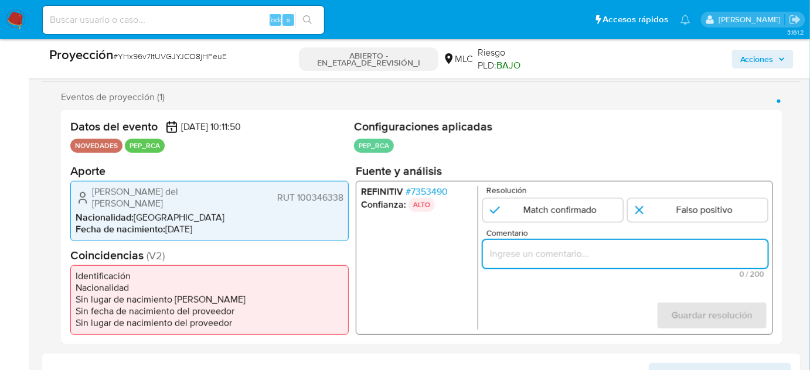
click at [514, 253] on input "Comentario" at bounding box center [625, 253] width 285 height 15
paste input "Titular de cuenta se desempeña como Configurando calidad PEP."
click at [651, 257] on input "Titular de cuenta se desempeña como Configurando calidad PEP." at bounding box center [625, 253] width 285 height 15
paste input "Gerente Comercial de Televisión Nacional de Chile hasta Septiembre de 2024."
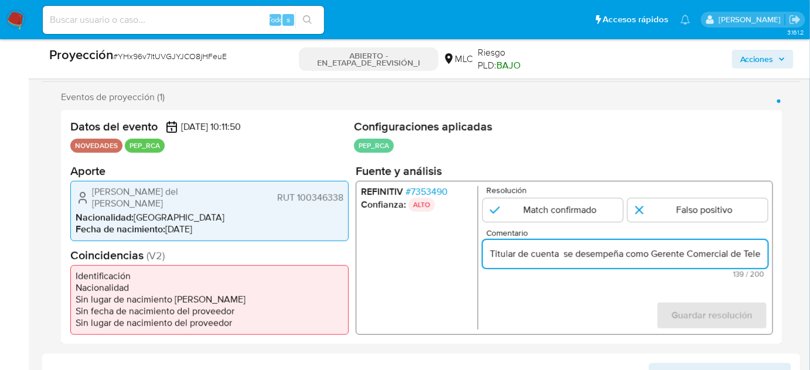
click at [589, 291] on form "Resolución Match confirmado Falso positivo Comentario Titular de cuenta se dese…" at bounding box center [625, 258] width 285 height 144
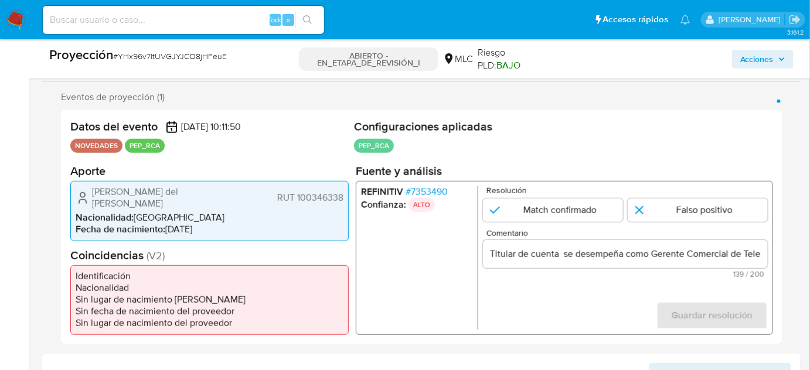
drag, startPoint x: 89, startPoint y: 192, endPoint x: 343, endPoint y: 206, distance: 254.7
click at [343, 206] on div "Liliana Paola del Carmen Behnke Rojas RUT 100346338 Nacionalidad : Chile Fecha …" at bounding box center [209, 210] width 278 height 60
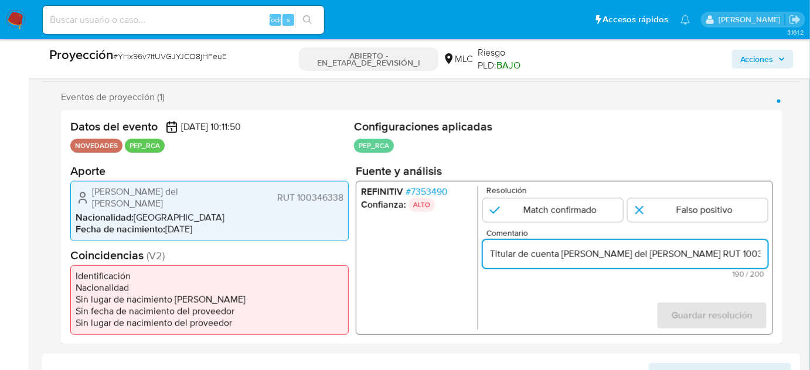
click at [718, 255] on input "Titular de cuenta Liliana Paola del Carmen Behnke Rojas RUT 100346338 se desemp…" at bounding box center [625, 253] width 285 height 15
drag, startPoint x: 739, startPoint y: 255, endPoint x: 753, endPoint y: 257, distance: 14.7
click at [753, 257] on input "Titular de cuenta Liliana Paola del Carmen Behnke Rojas, RUT 100346338 se desem…" at bounding box center [625, 253] width 285 height 15
type input "Titular de cuenta Liliana Paola del Carmen Behnke Rojas, RUT 100346338 se desem…"
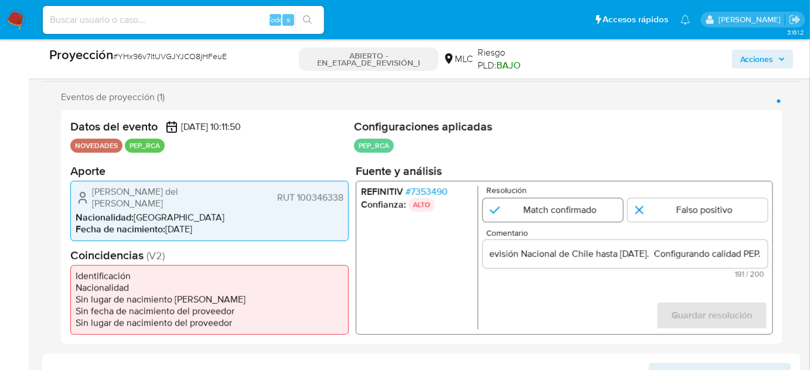
click at [561, 209] on input "1 de 1" at bounding box center [553, 209] width 140 height 23
radio input "true"
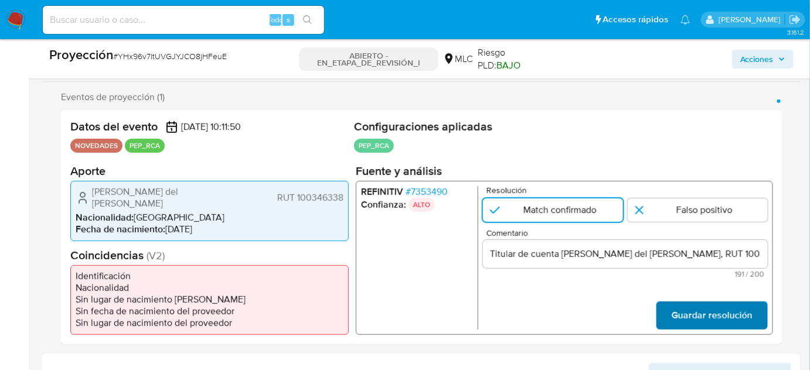
click at [722, 314] on span "Guardar resolución" at bounding box center [711, 316] width 81 height 26
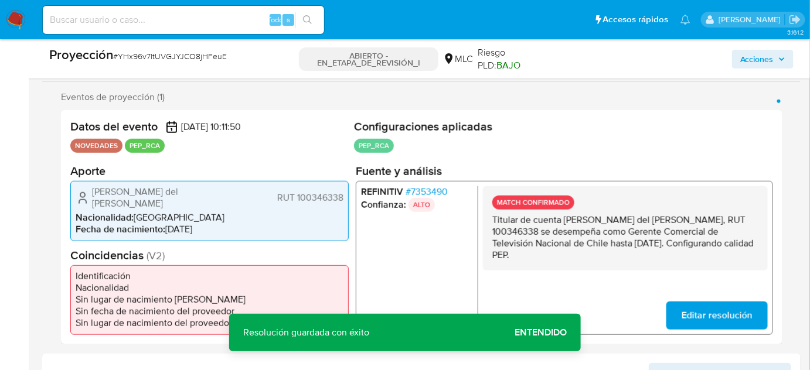
drag, startPoint x: 630, startPoint y: 254, endPoint x: 486, endPoint y: 219, distance: 148.4
click at [486, 219] on div "MATCH CONFIRMADO Titular de cuenta Liliana Paola del Carmen Behnke Rojas, RUT 1…" at bounding box center [625, 228] width 285 height 84
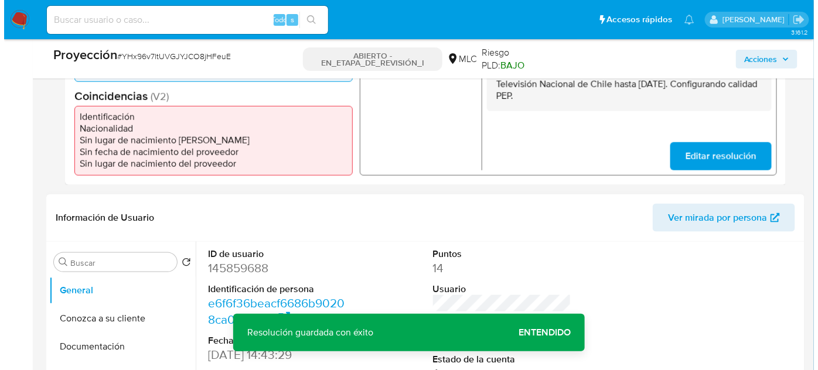
scroll to position [461, 0]
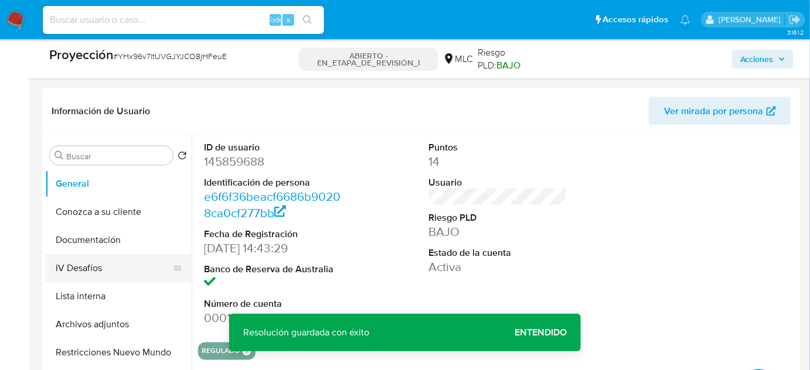
drag, startPoint x: 75, startPoint y: 292, endPoint x: 93, endPoint y: 279, distance: 22.3
click at [75, 292] on button "Lista interna" at bounding box center [118, 296] width 146 height 28
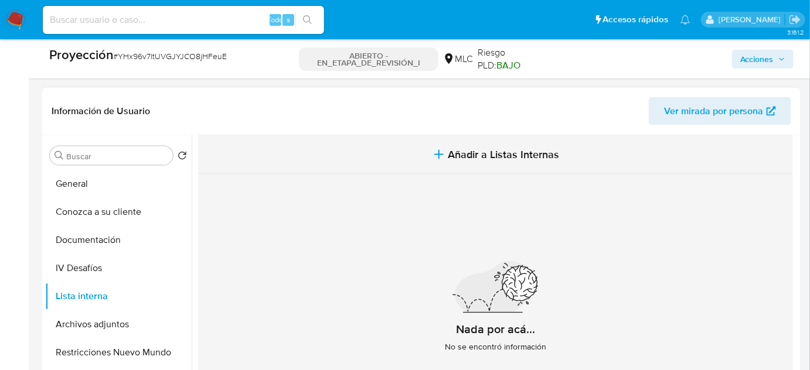
click at [427, 149] on button "Añadir a Listas Internas" at bounding box center [495, 154] width 595 height 39
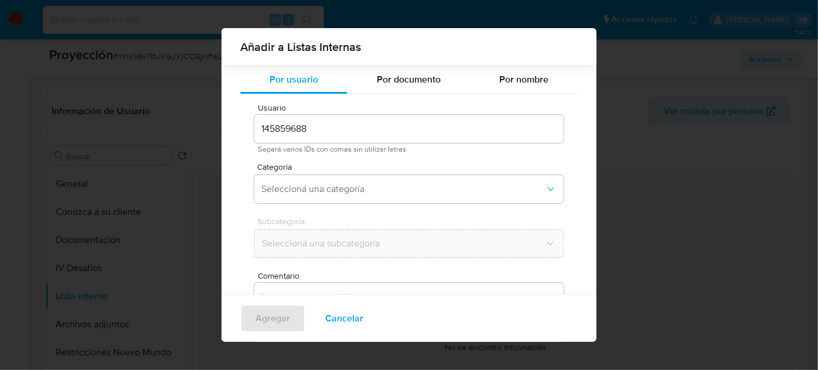
scroll to position [97, 0]
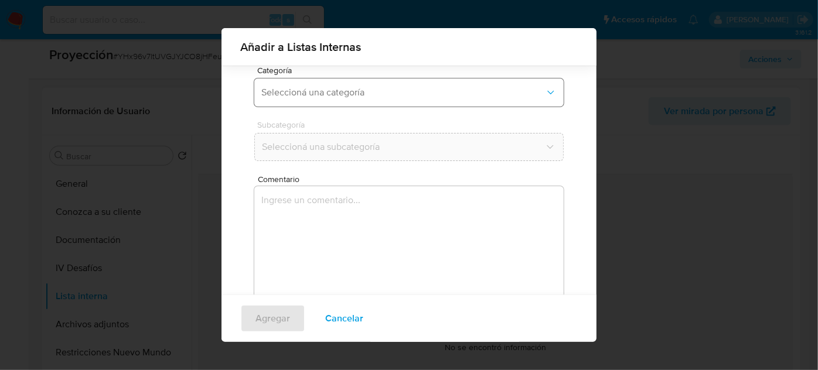
click at [347, 98] on span "Seleccioná una categoría" at bounding box center [403, 93] width 284 height 12
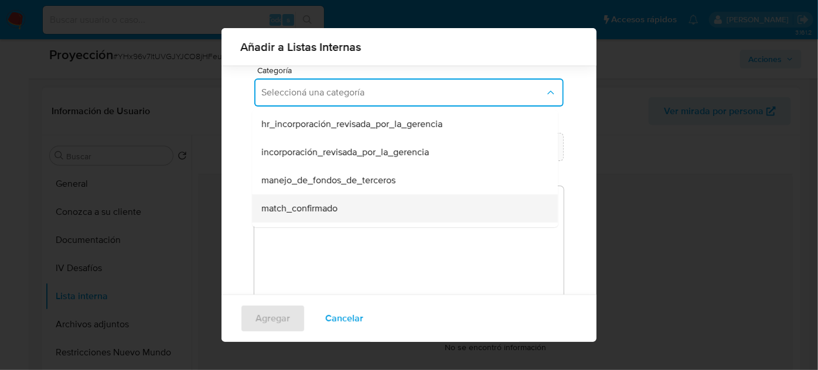
click at [313, 200] on div "match_confirmado" at bounding box center [401, 209] width 280 height 28
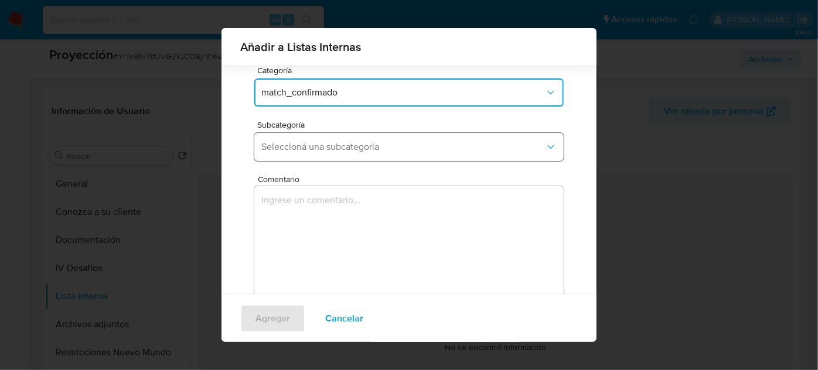
click at [336, 154] on button "Seleccioná una subcategoría" at bounding box center [408, 147] width 309 height 28
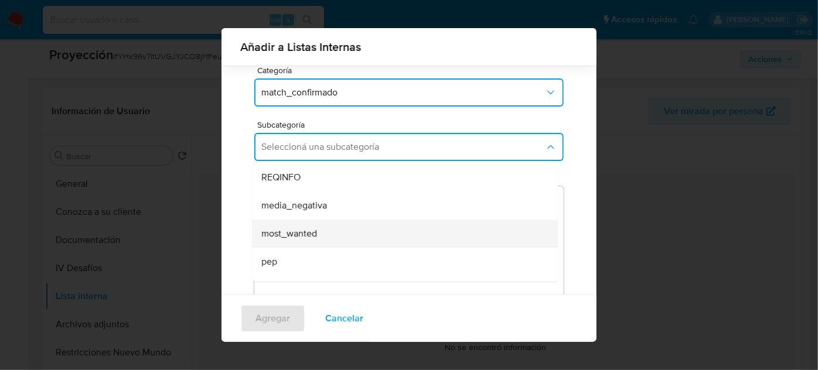
scroll to position [53, 0]
click at [271, 229] on div "pep" at bounding box center [401, 238] width 280 height 28
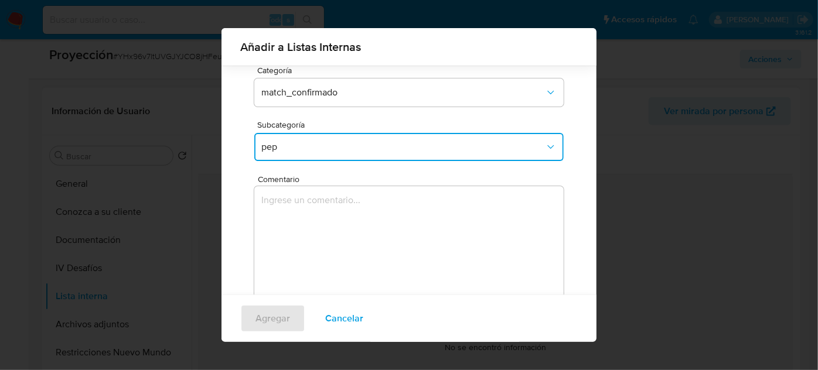
click at [271, 229] on textarea "Comentario" at bounding box center [408, 242] width 309 height 112
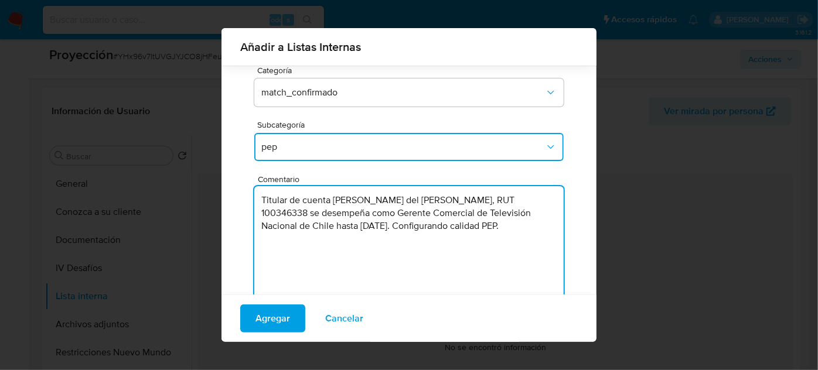
click at [511, 224] on textarea "Titular de cuenta Liliana Paola del Carmen Behnke Rojas, RUT 100346338 se desem…" at bounding box center [408, 242] width 309 height 112
type textarea "Titular de cuenta Liliana Paola del Carmen Behnke Rojas, RUT 100346338 se desem…"
click at [275, 318] on span "Agregar" at bounding box center [272, 319] width 35 height 26
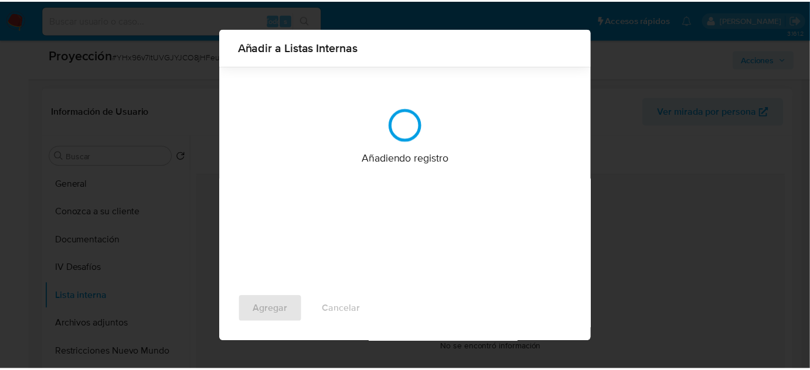
scroll to position [0, 0]
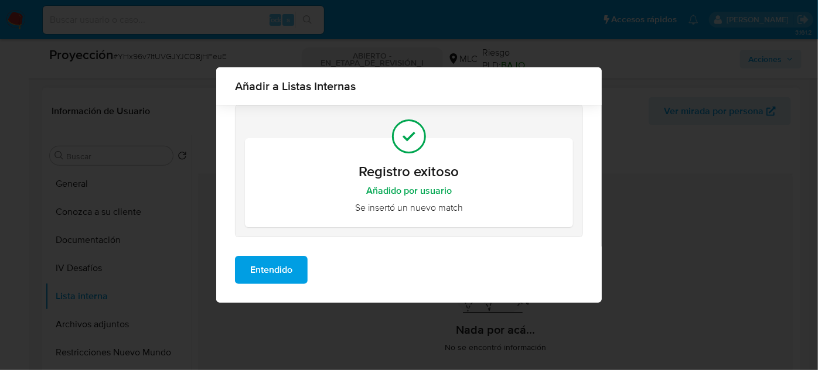
click at [277, 278] on span "Entendido" at bounding box center [271, 270] width 42 height 26
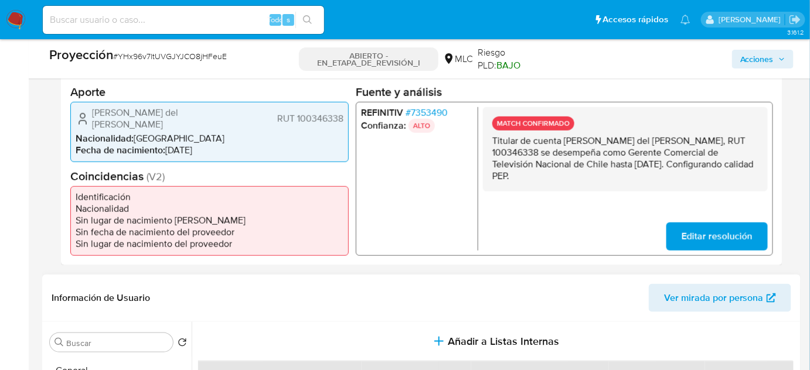
scroll to position [248, 0]
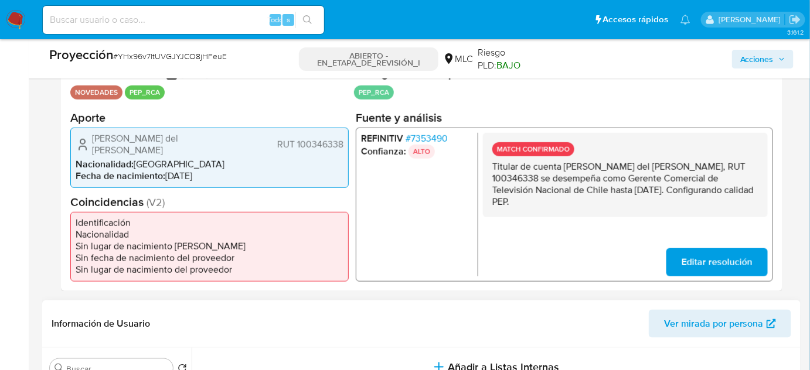
click at [442, 131] on font "7353490" at bounding box center [429, 137] width 37 height 13
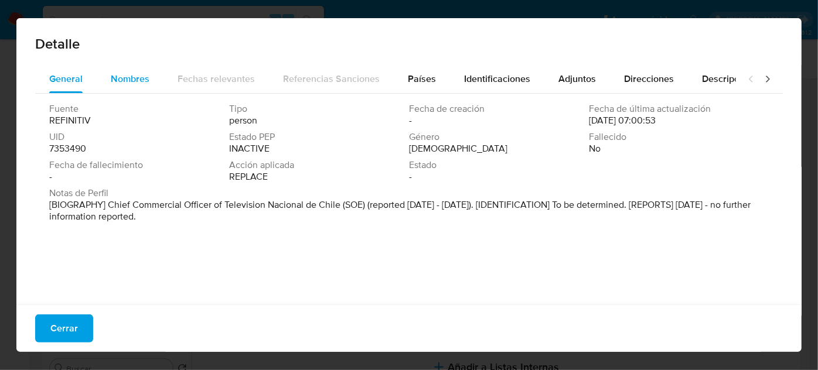
click at [118, 67] on div "Nombres" at bounding box center [130, 79] width 39 height 28
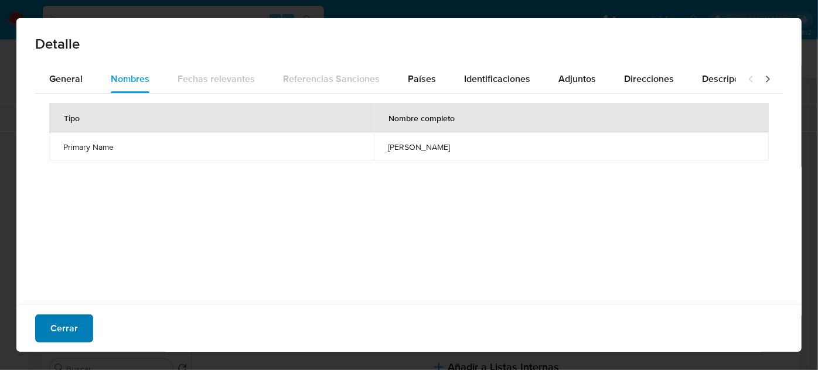
click at [57, 332] on font "Cerrar" at bounding box center [64, 329] width 28 height 28
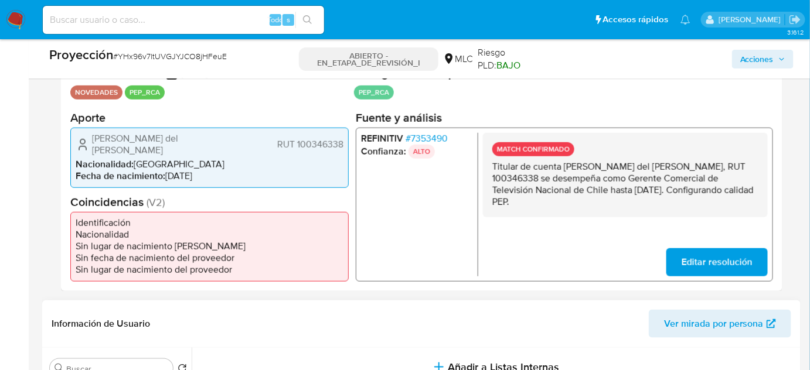
drag, startPoint x: 622, startPoint y: 200, endPoint x: 490, endPoint y: 167, distance: 135.4
click at [490, 167] on div "MATCH CONFIRMADO Titular de cuenta Liliana Paola del Carmen Behnke Rojas, RUT 1…" at bounding box center [625, 174] width 285 height 84
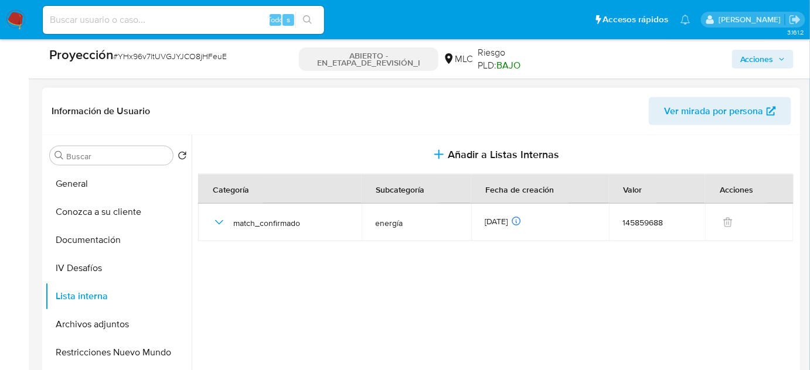
scroll to position [568, 0]
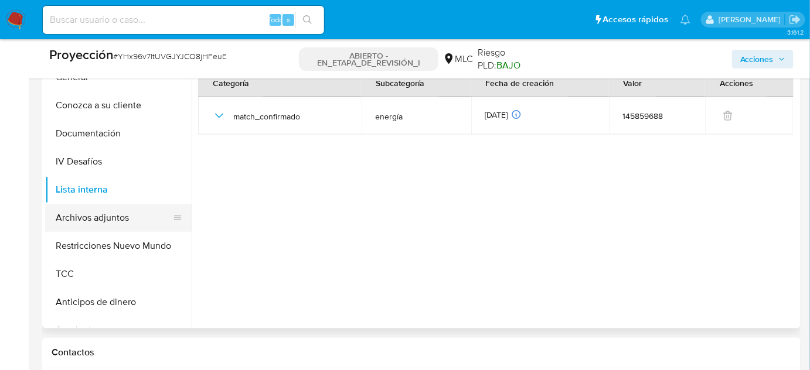
click at [106, 218] on button "Archivos adjuntos" at bounding box center [113, 218] width 137 height 28
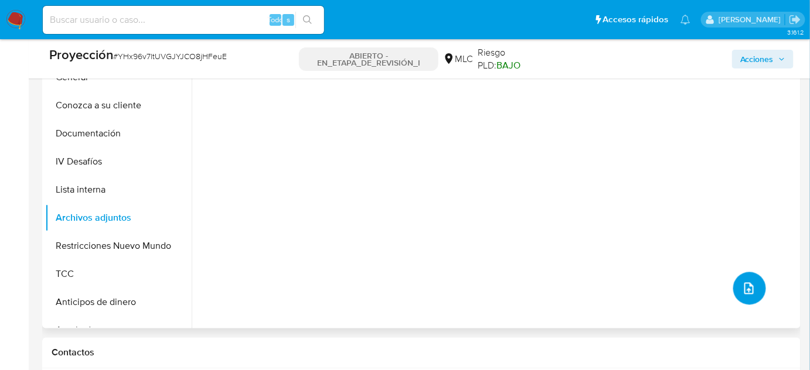
click at [742, 287] on icon "subir archivo" at bounding box center [749, 289] width 14 height 14
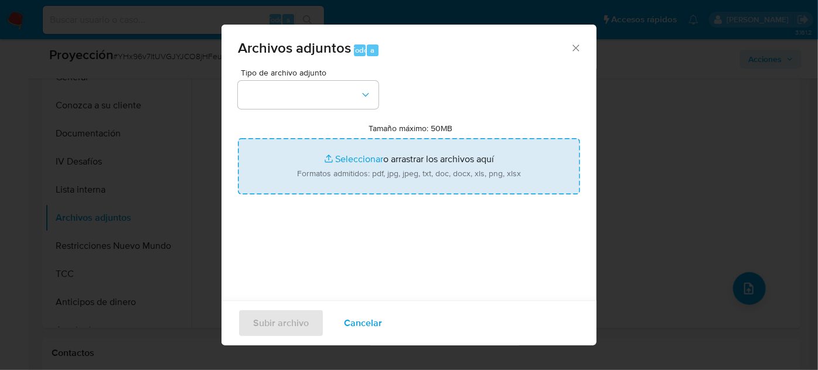
click at [350, 158] on input "Tamaño máximo: 50MB Seleccionar archivos" at bounding box center [409, 166] width 342 height 56
type input "C:\fakepath\Annual Concepto Reporte Anual.pdf"
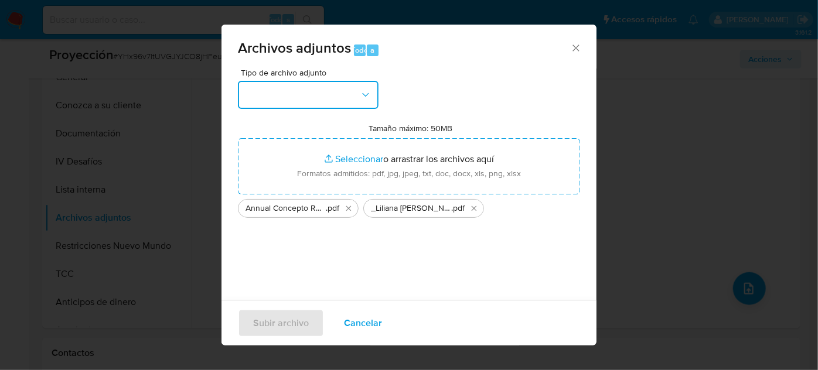
click at [319, 107] on button "button" at bounding box center [308, 95] width 141 height 28
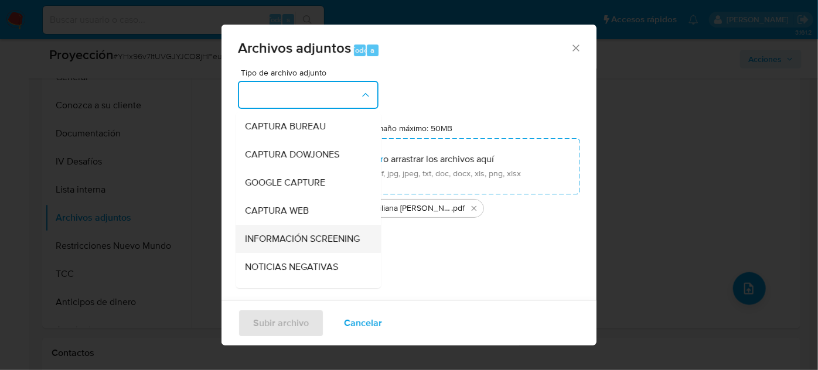
click at [284, 243] on span "INFORMACIÓN SCREENING" at bounding box center [302, 239] width 115 height 12
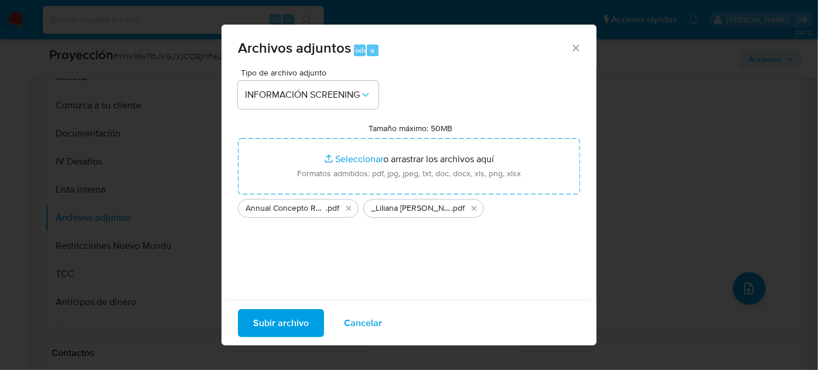
click at [287, 323] on span "Subir archivo" at bounding box center [281, 324] width 56 height 26
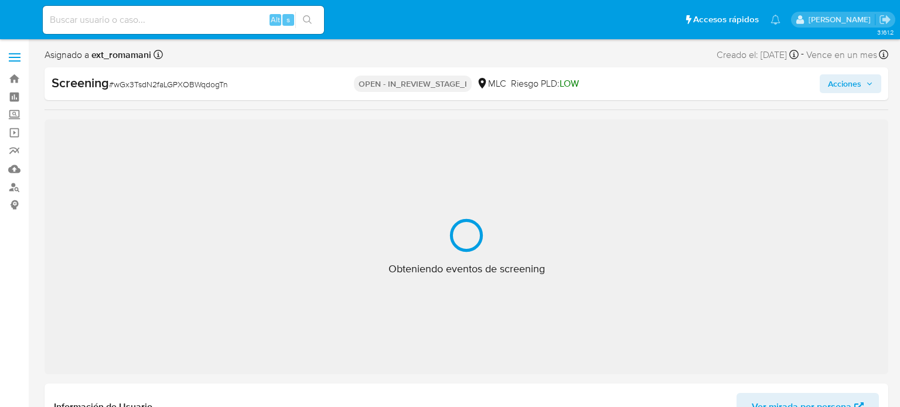
select select "10"
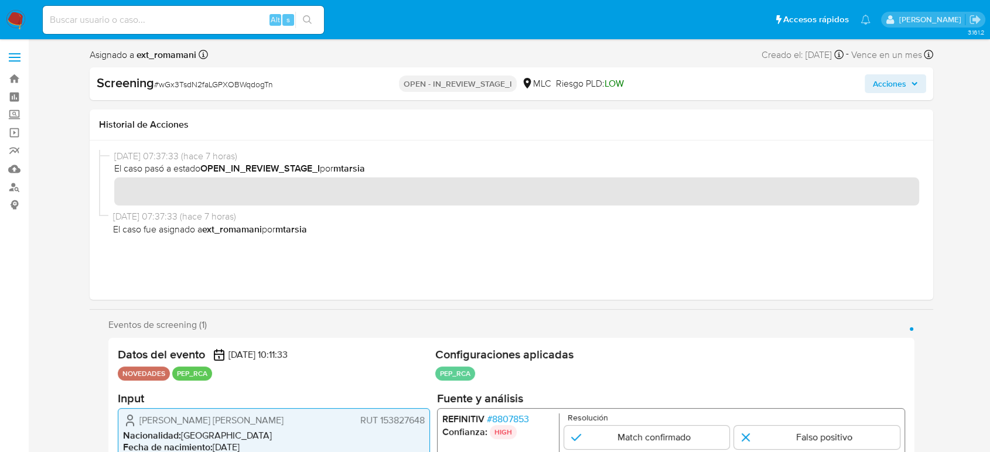
scroll to position [130, 0]
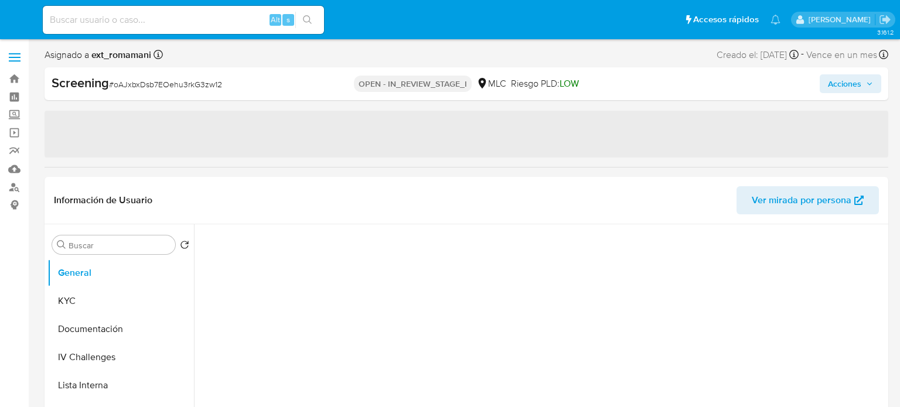
select select "10"
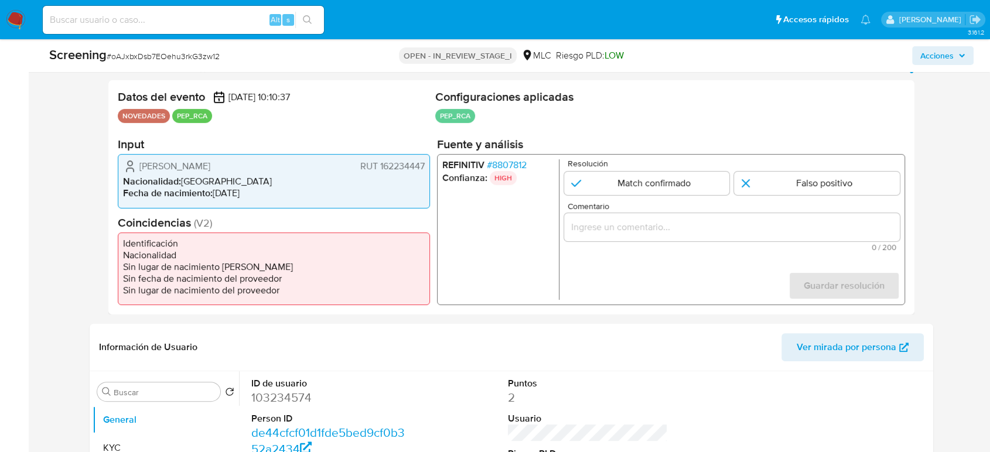
scroll to position [260, 0]
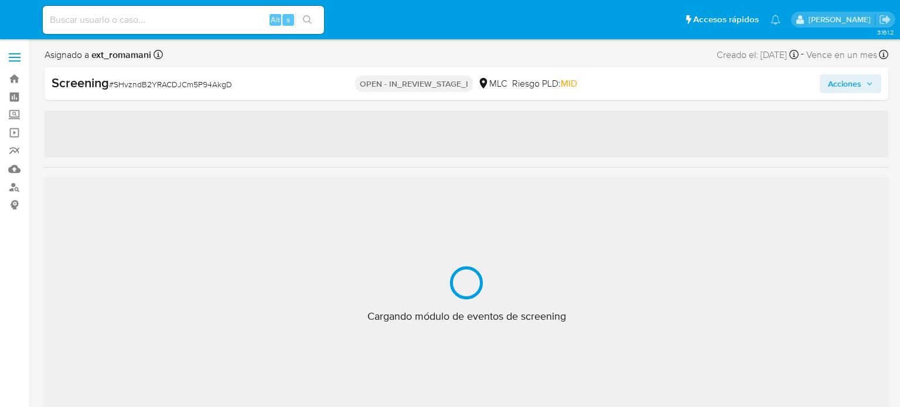
select select "10"
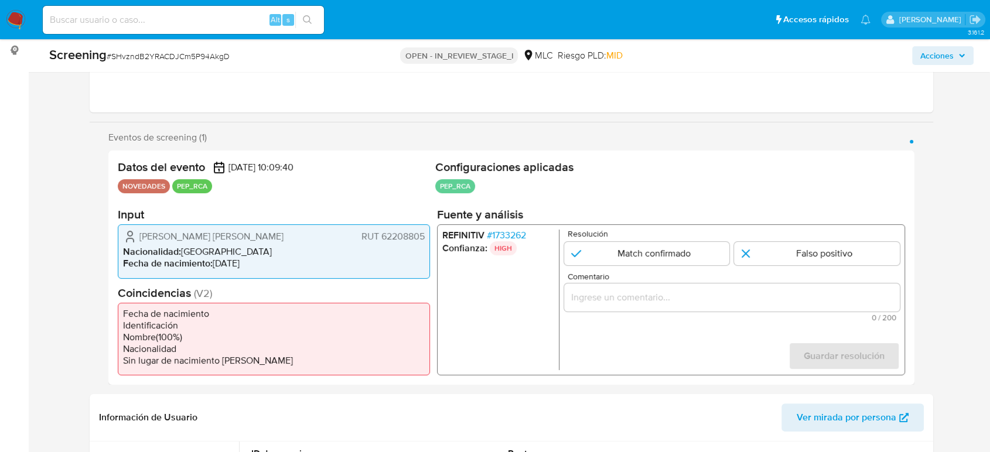
scroll to position [195, 0]
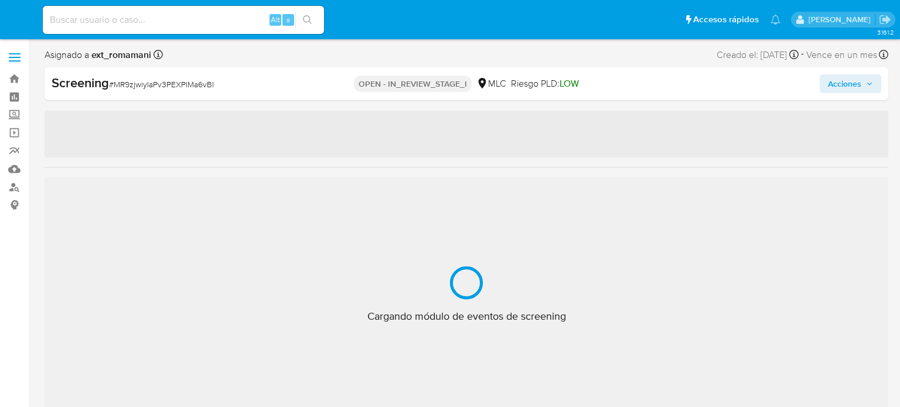
select select "10"
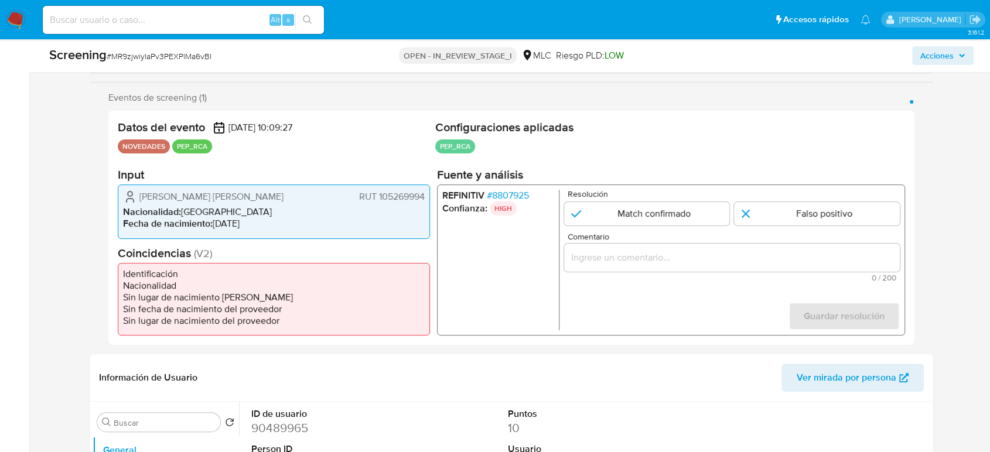
scroll to position [195, 0]
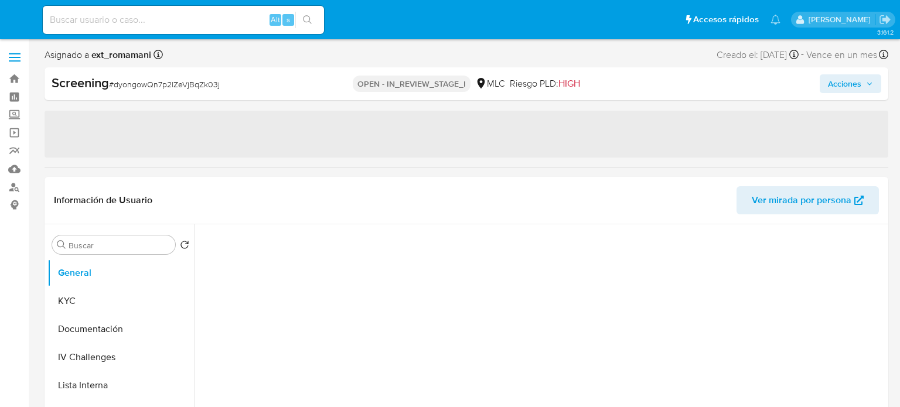
select select "10"
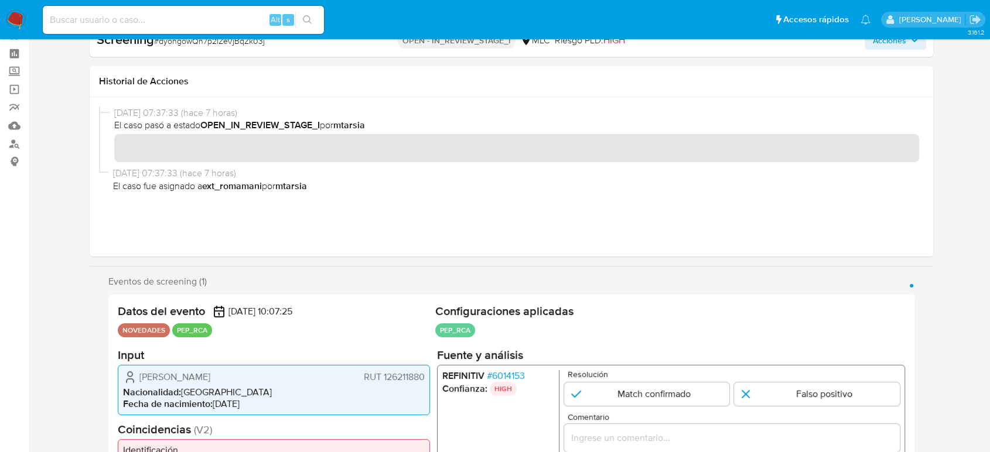
scroll to position [130, 0]
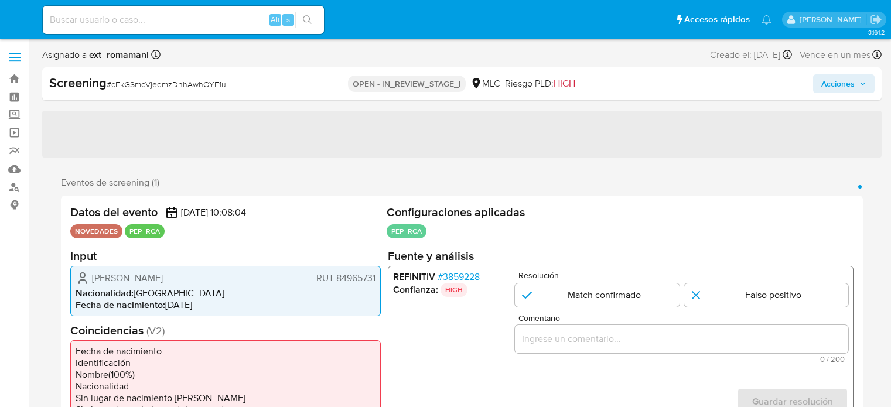
select select "10"
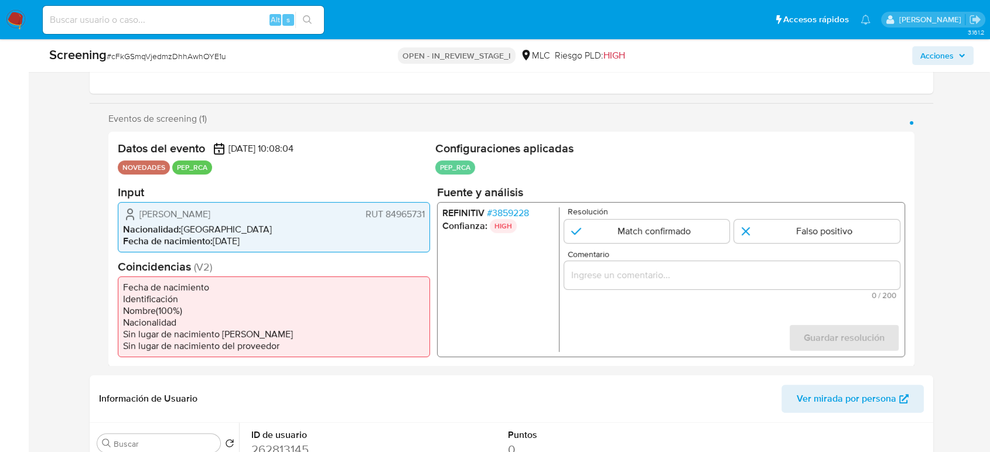
scroll to position [195, 0]
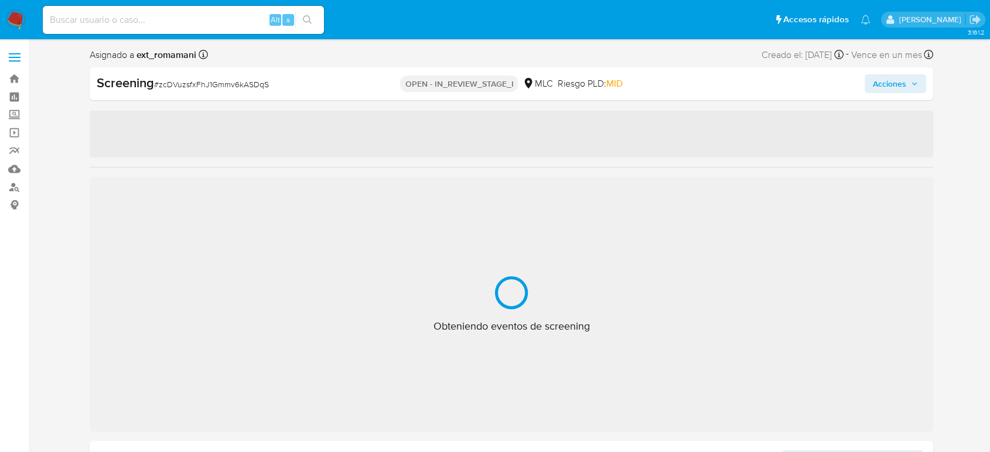
select select "10"
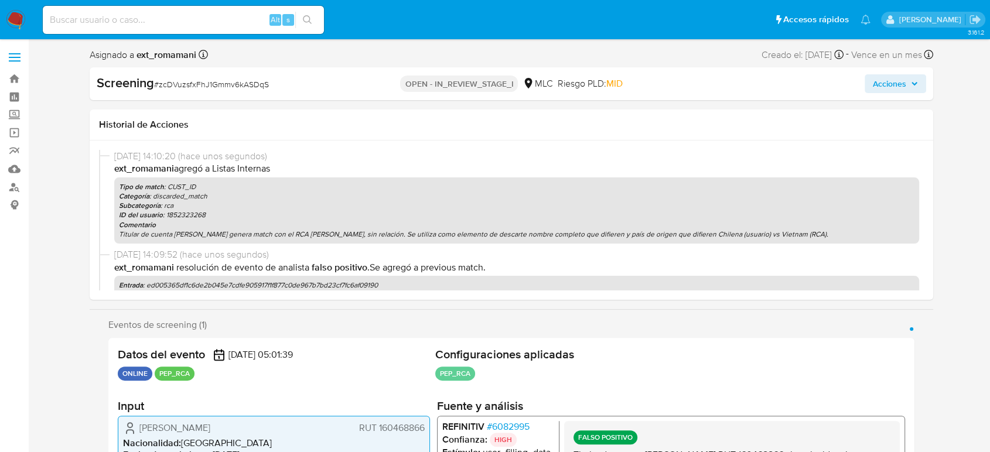
click at [900, 88] on span "Acciones" at bounding box center [889, 83] width 33 height 19
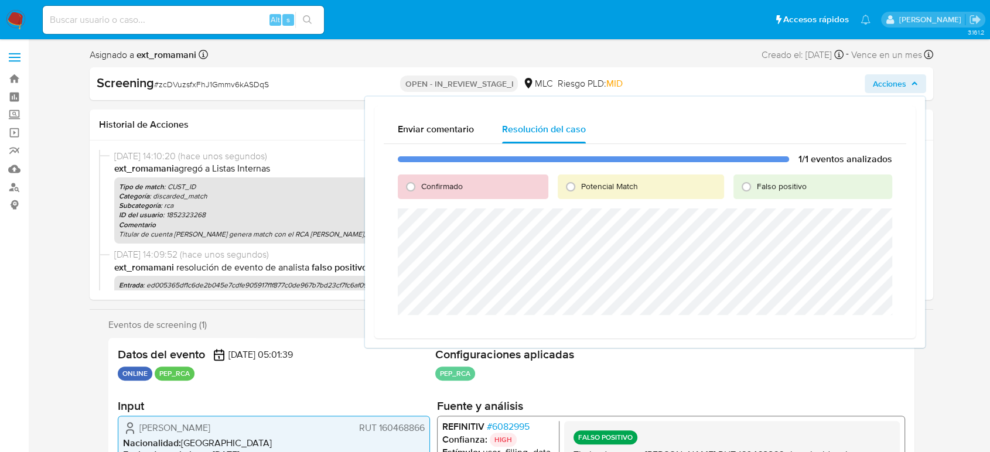
click at [759, 182] on span "Falso positivo" at bounding box center [782, 186] width 50 height 12
click at [756, 182] on input "Falso positivo" at bounding box center [746, 187] width 19 height 19
radio input "true"
click at [834, 327] on span "Cerrar Caso" at bounding box center [851, 329] width 56 height 16
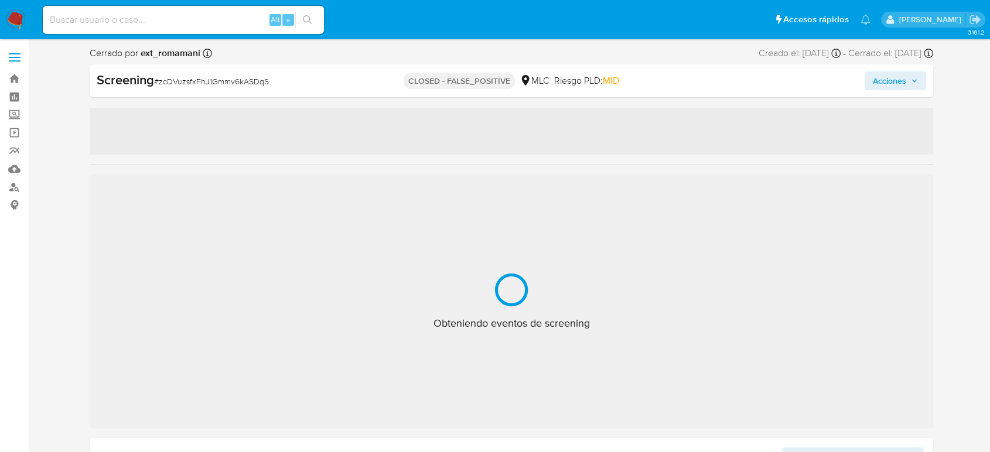
select select "10"
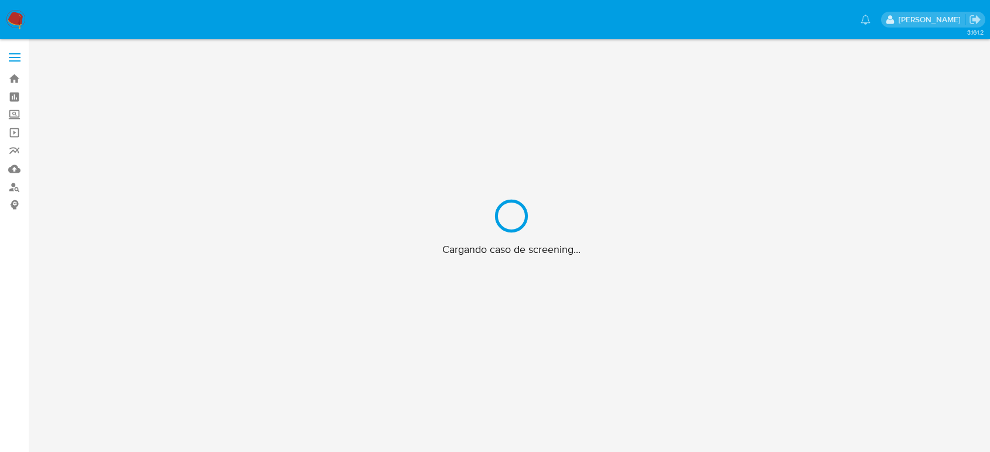
scroll to position [42, 0]
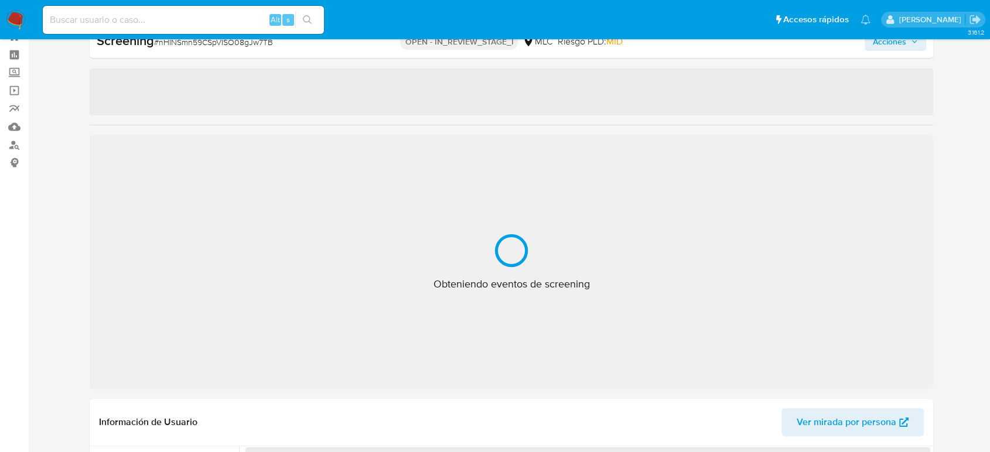
select select "10"
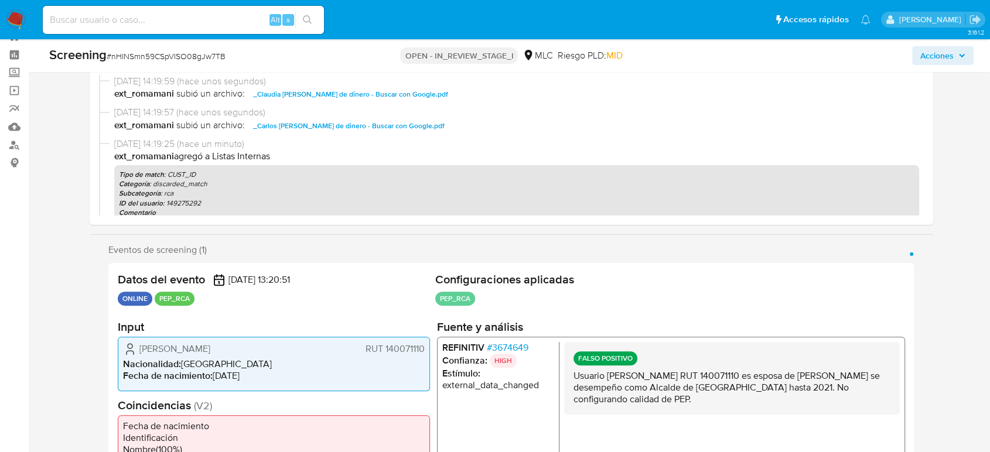
scroll to position [0, 0]
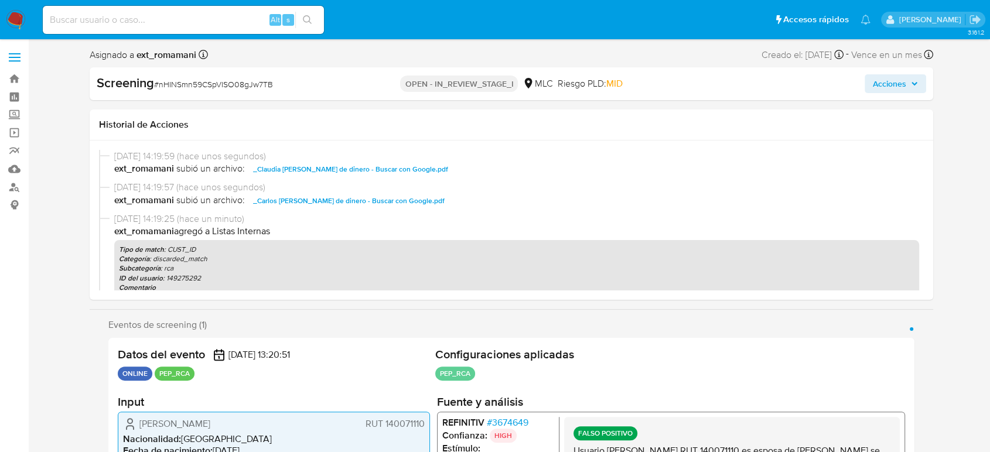
click at [900, 83] on span "Acciones" at bounding box center [889, 83] width 33 height 19
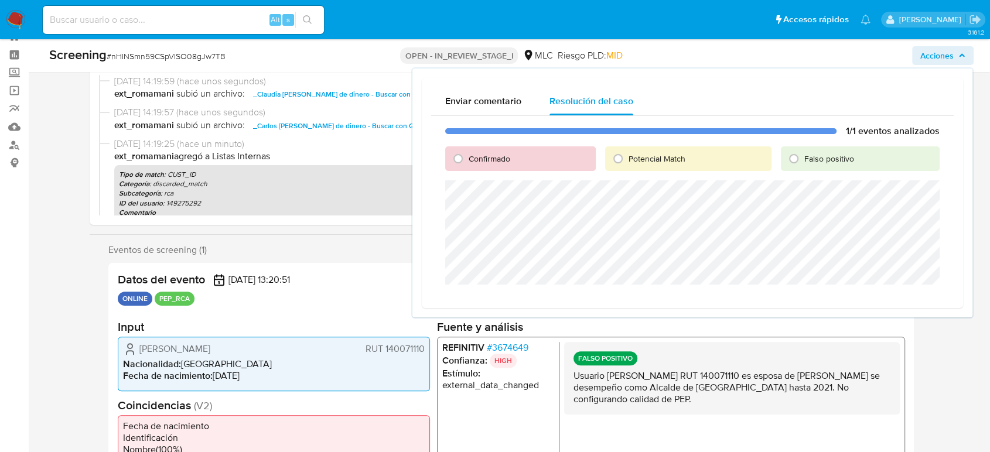
scroll to position [130, 0]
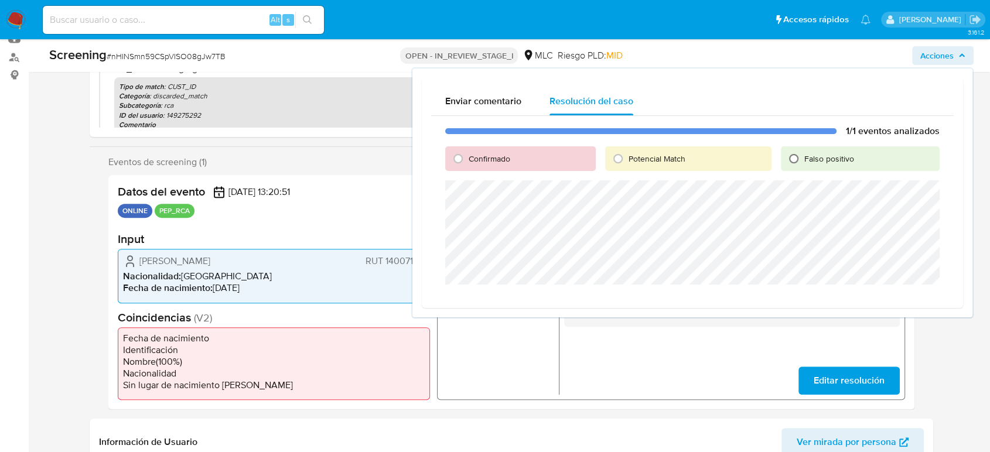
click at [802, 154] on input "Falso positivo" at bounding box center [794, 158] width 19 height 19
radio input "true"
click at [898, 294] on span "Cerrar Caso" at bounding box center [899, 299] width 56 height 16
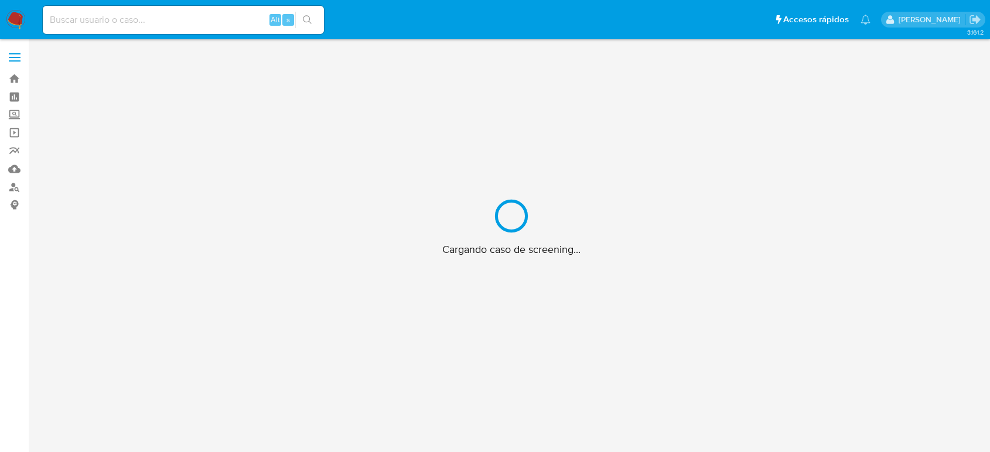
scroll to position [42, 0]
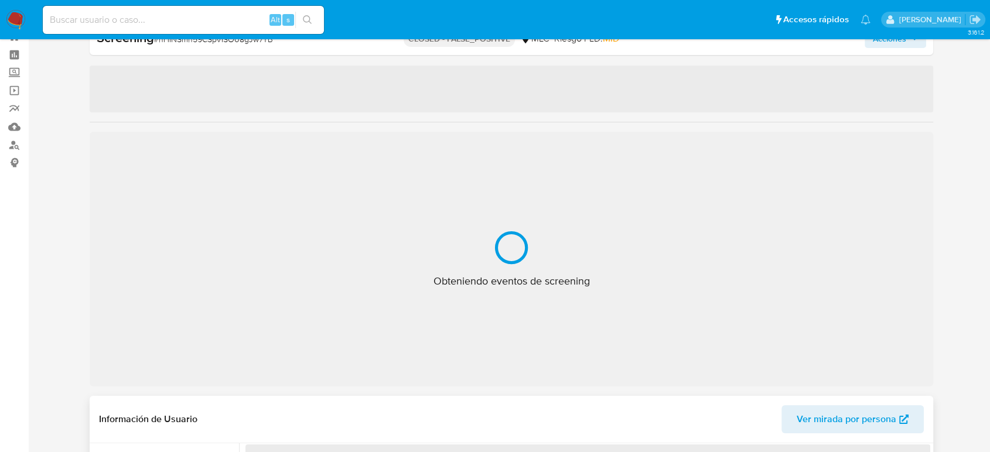
select select "10"
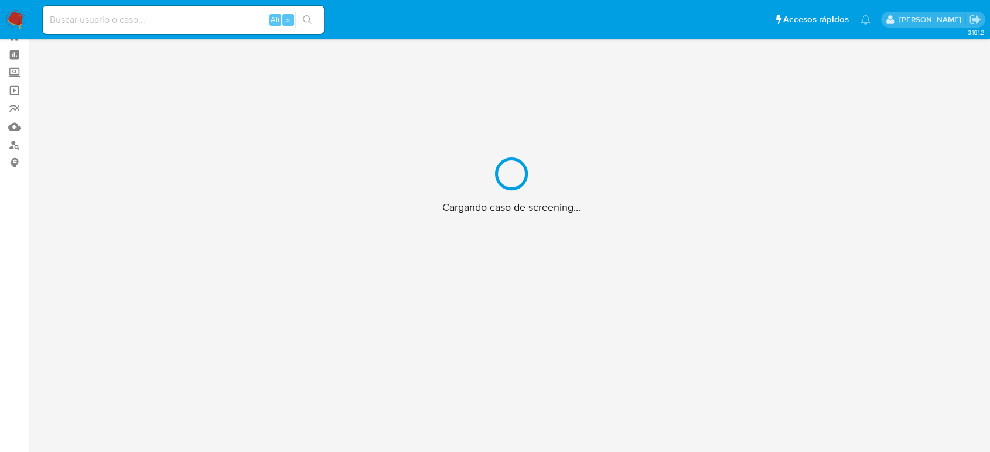
scroll to position [42, 0]
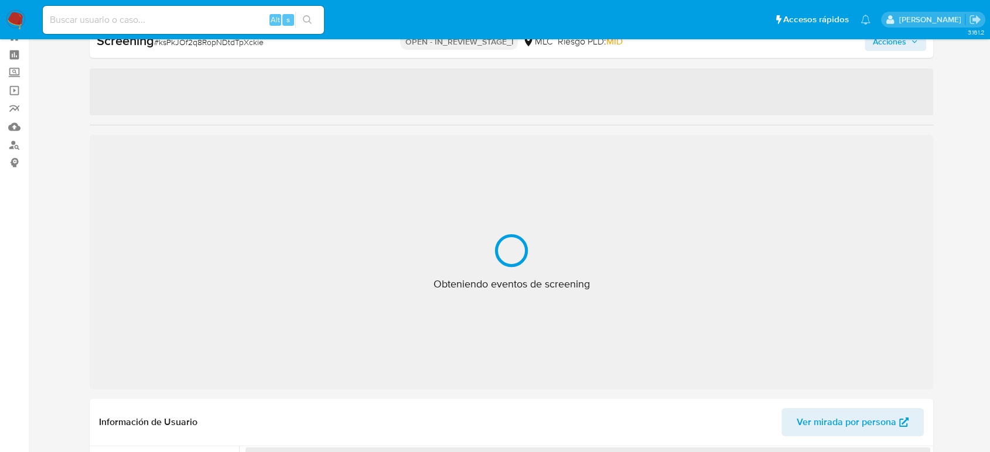
select select "10"
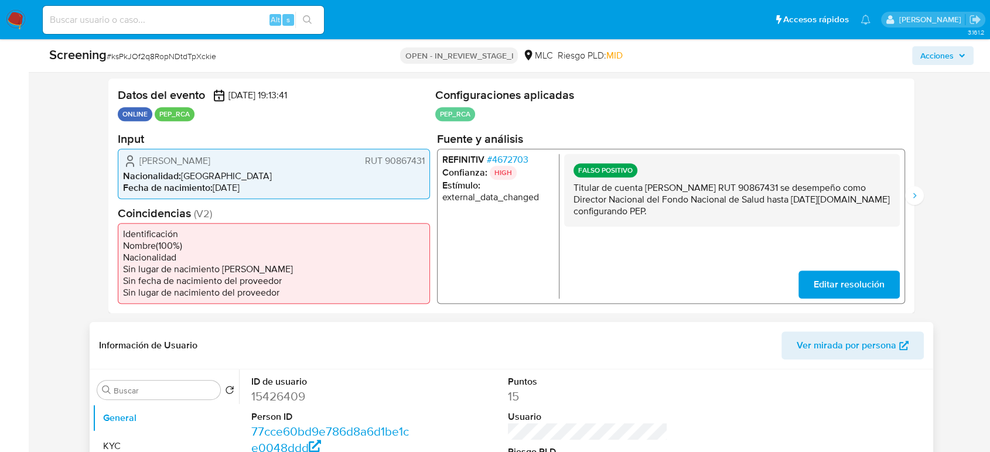
scroll to position [237, 0]
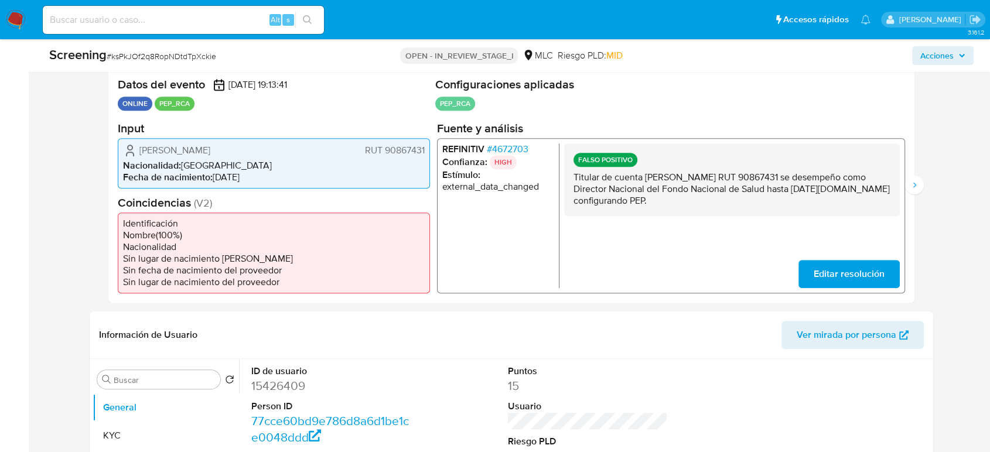
drag, startPoint x: 778, startPoint y: 203, endPoint x: 567, endPoint y: 178, distance: 212.4
click at [567, 178] on div "FALSO POSITIVO Titular de cuenta Marcelo Andrés Mosso Gómez RUT 90867431 se des…" at bounding box center [732, 179] width 336 height 73
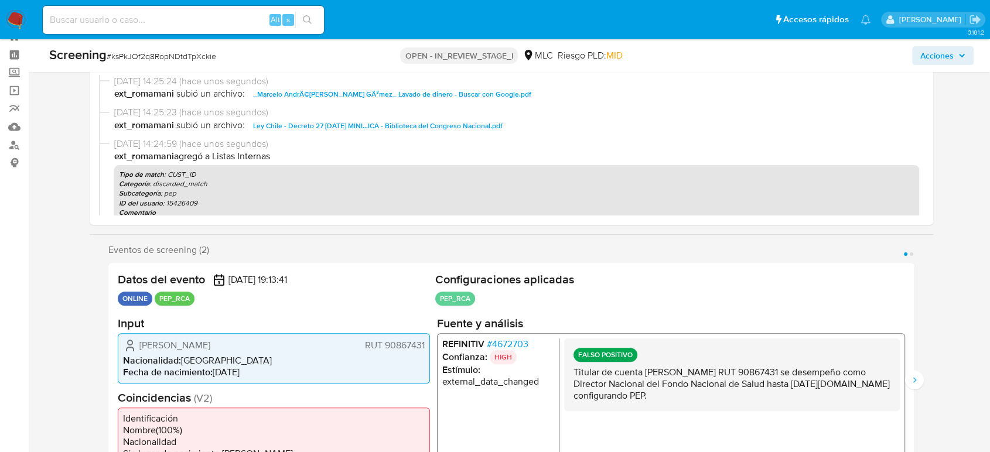
scroll to position [0, 0]
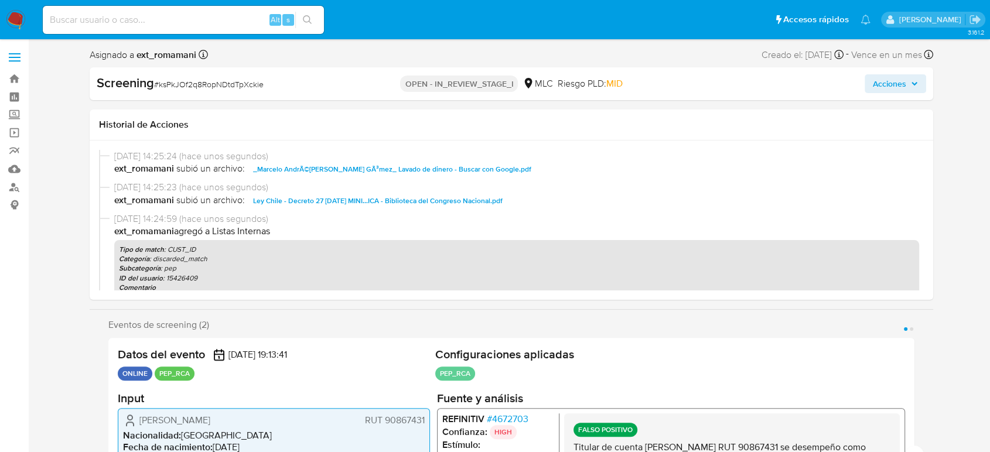
click at [880, 85] on span "Acciones" at bounding box center [889, 83] width 33 height 19
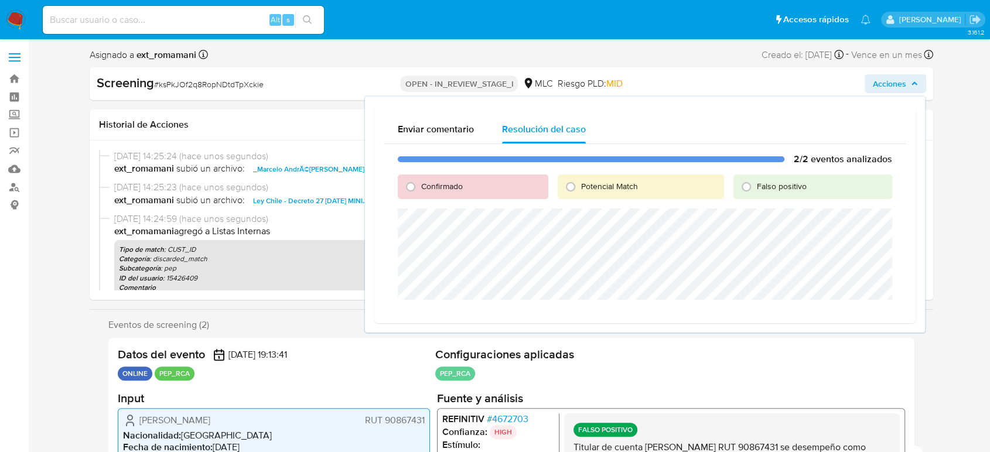
click at [760, 186] on span "Falso positivo" at bounding box center [782, 186] width 50 height 12
click at [756, 186] on input "Falso positivo" at bounding box center [746, 187] width 19 height 19
radio input "true"
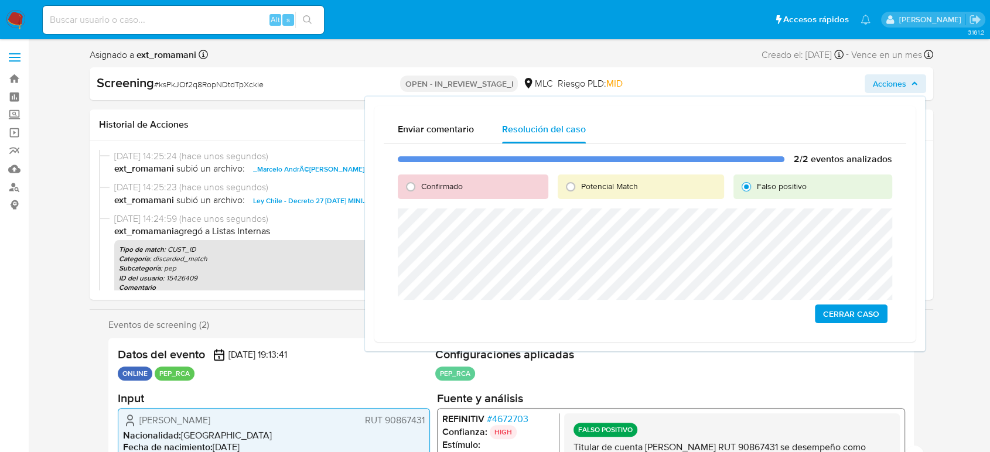
click at [842, 315] on span "Cerrar Caso" at bounding box center [851, 314] width 56 height 16
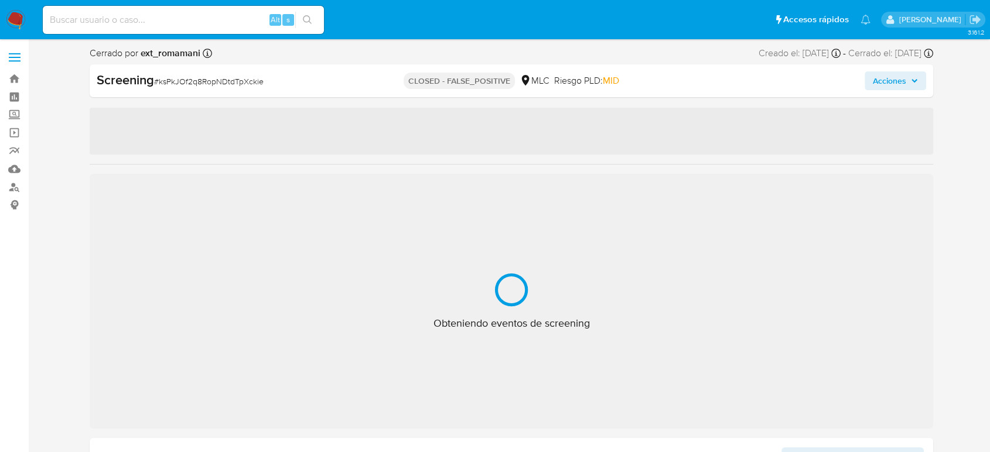
select select "10"
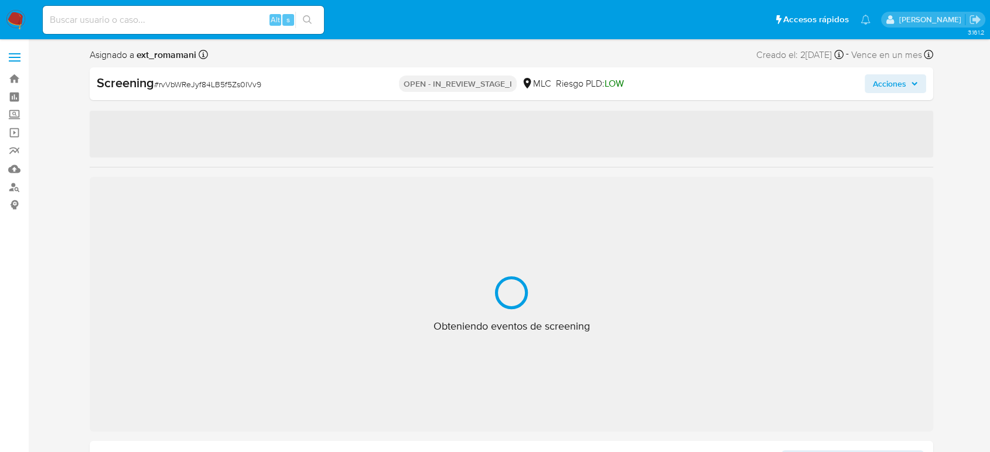
select select "10"
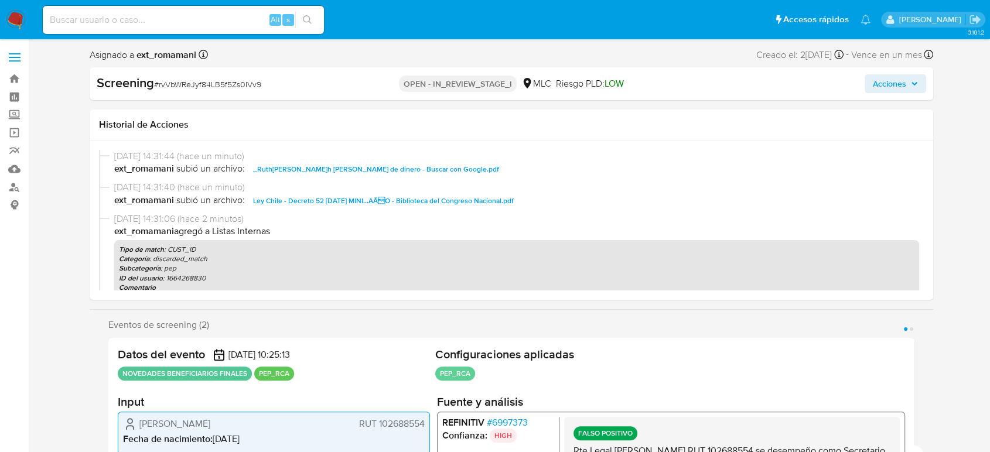
click at [897, 79] on span "Acciones" at bounding box center [889, 83] width 33 height 19
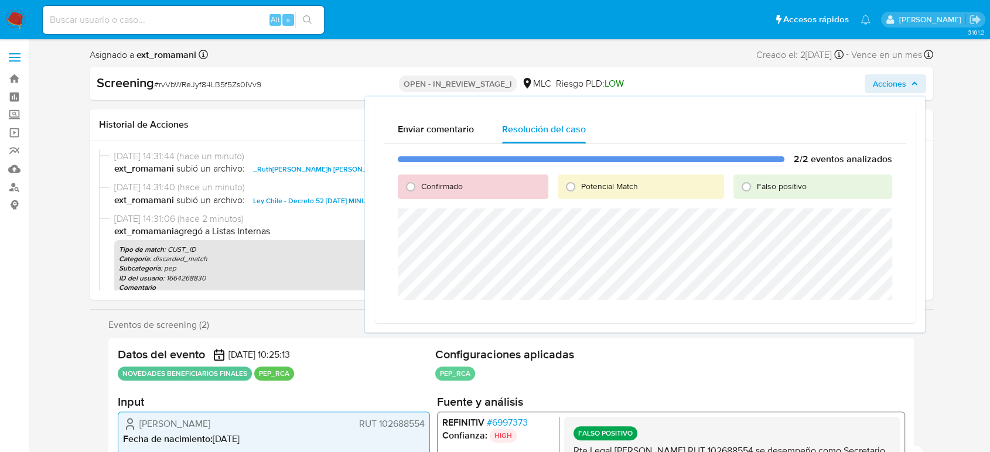
click at [758, 186] on span "Falso positivo" at bounding box center [782, 186] width 50 height 12
click at [756, 186] on input "Falso positivo" at bounding box center [746, 187] width 19 height 19
radio input "true"
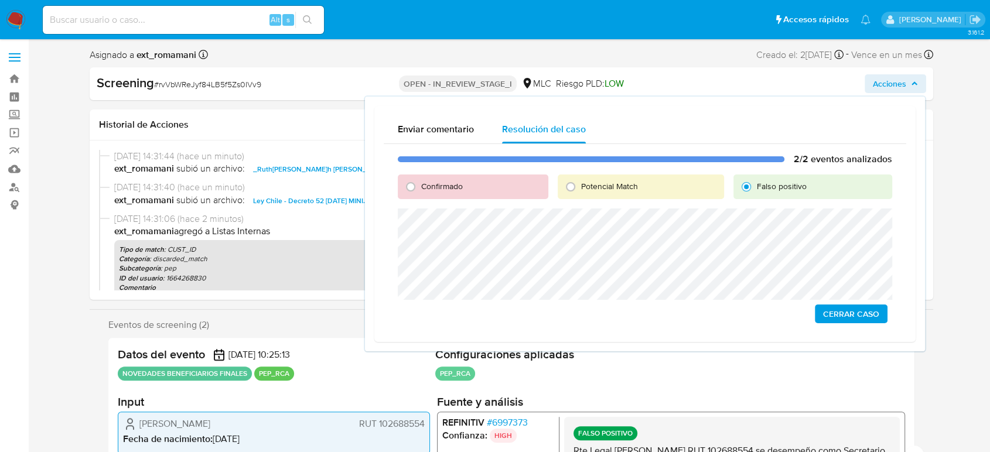
click at [851, 311] on span "Cerrar Caso" at bounding box center [851, 314] width 56 height 16
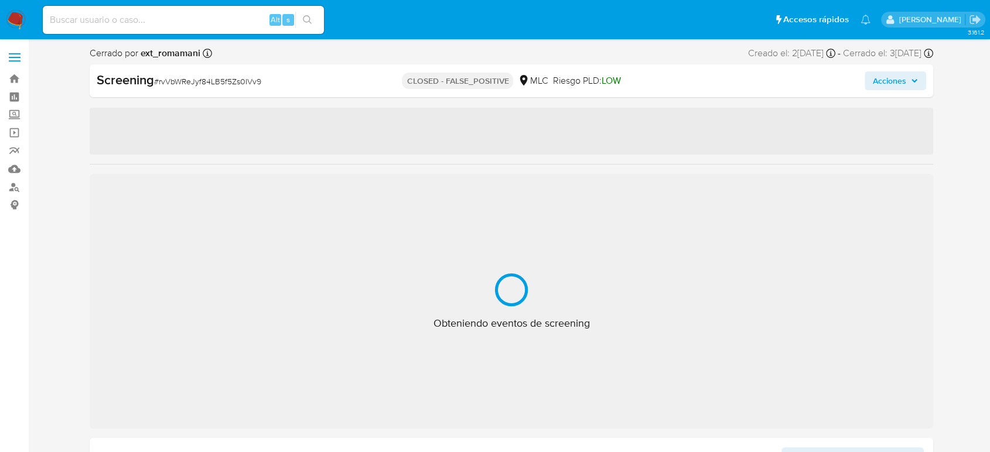
select select "10"
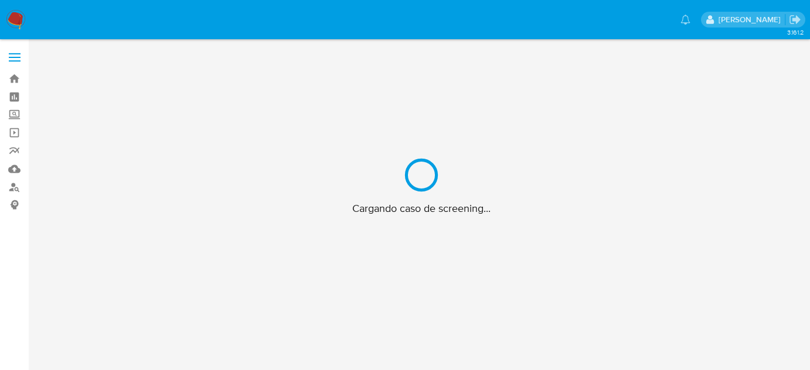
scroll to position [42, 0]
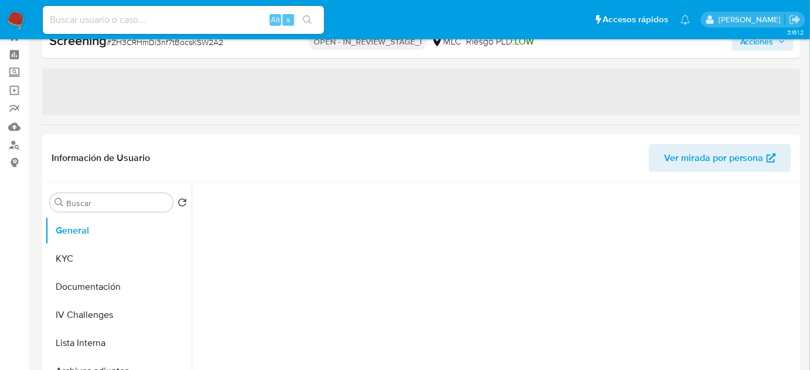
select select "10"
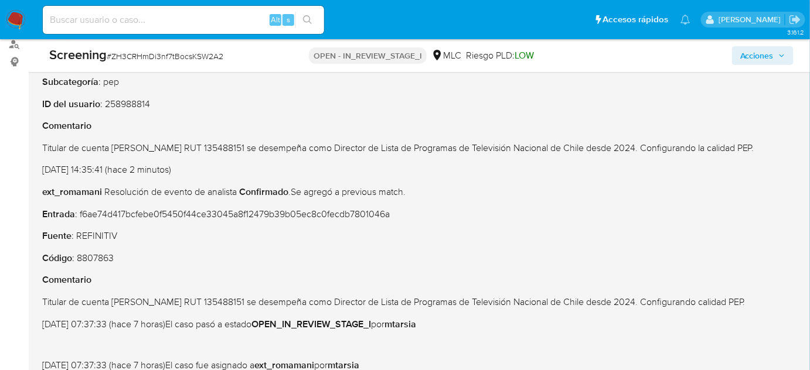
scroll to position [148, 0]
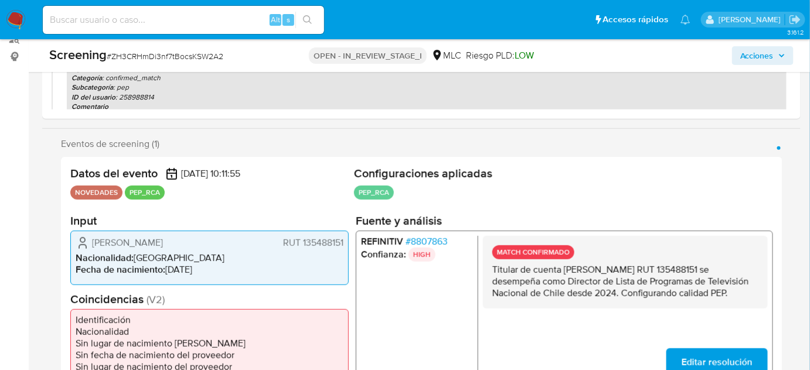
drag, startPoint x: 553, startPoint y: 302, endPoint x: 489, endPoint y: 270, distance: 72.1
click at [489, 270] on div "MATCH CONFIRMADO Titular de cuenta [PERSON_NAME] 135488151 se desempeña como Di…" at bounding box center [625, 272] width 285 height 73
click at [422, 237] on span "# 8807863" at bounding box center [426, 242] width 42 height 12
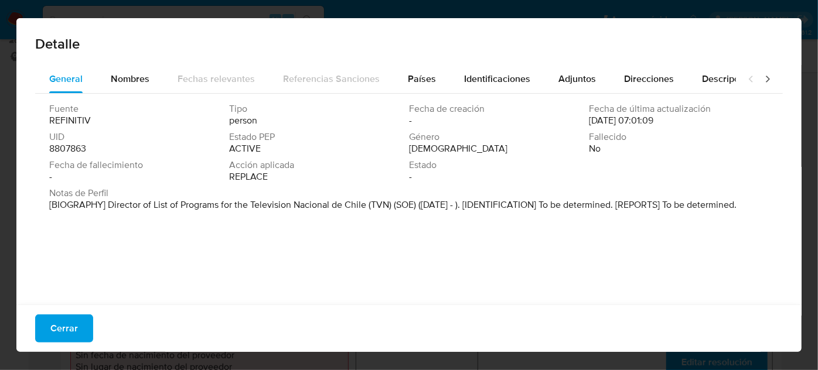
click at [59, 330] on span "Cerrar" at bounding box center [64, 329] width 28 height 26
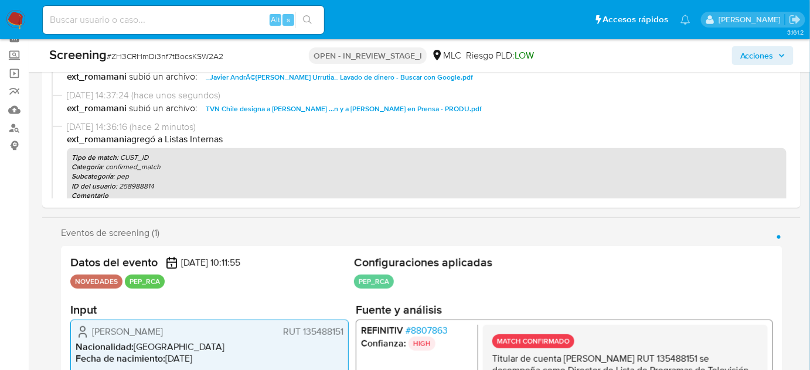
scroll to position [0, 0]
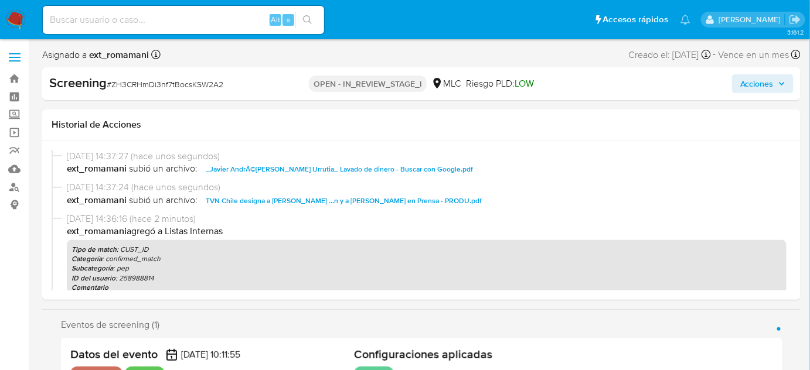
click at [753, 79] on span "Acciones" at bounding box center [756, 83] width 33 height 19
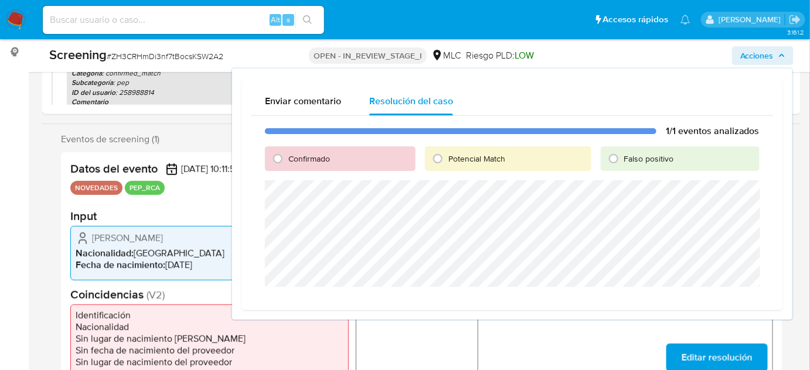
scroll to position [159, 0]
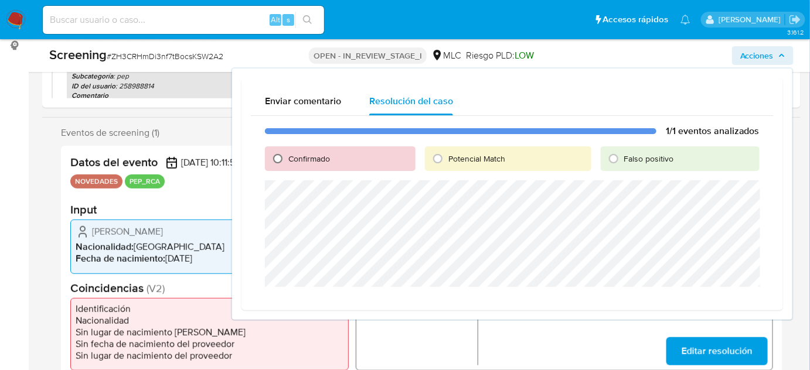
click at [275, 158] on input "Confirmado" at bounding box center [277, 158] width 19 height 19
radio input "true"
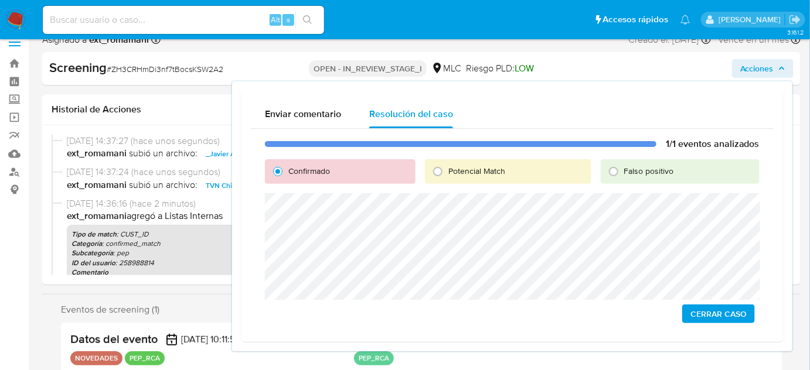
scroll to position [0, 0]
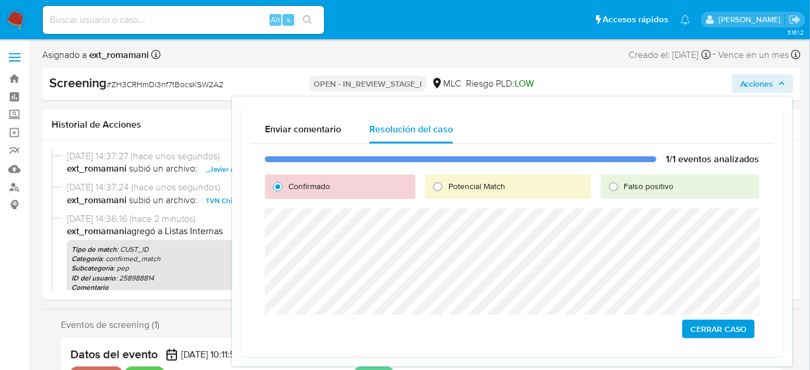
click at [708, 330] on span "Cerrar Caso" at bounding box center [718, 329] width 56 height 16
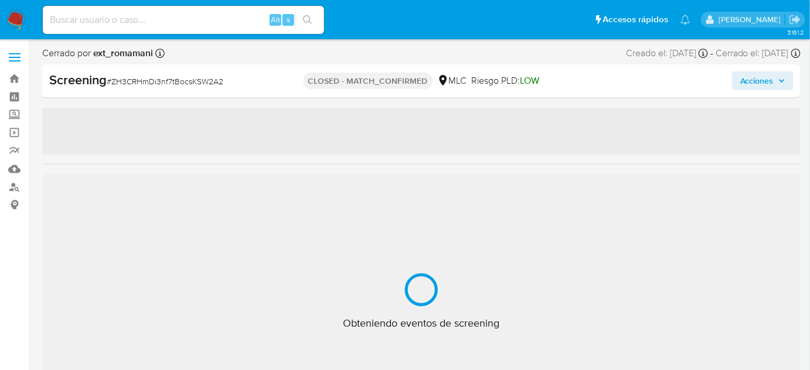
select select "10"
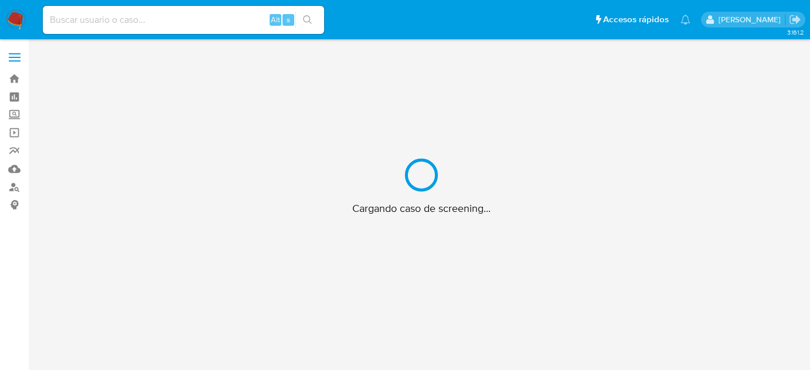
scroll to position [42, 0]
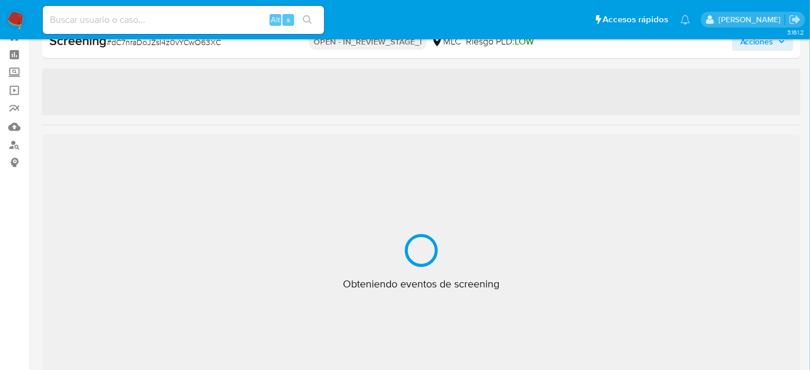
select select "10"
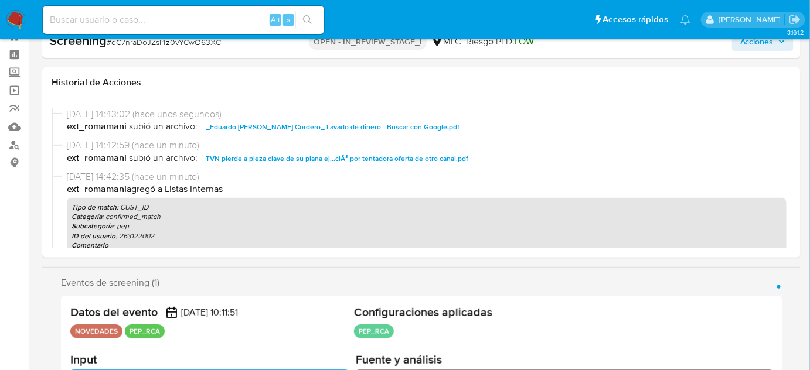
click at [750, 43] on span "Acciones" at bounding box center [756, 41] width 33 height 19
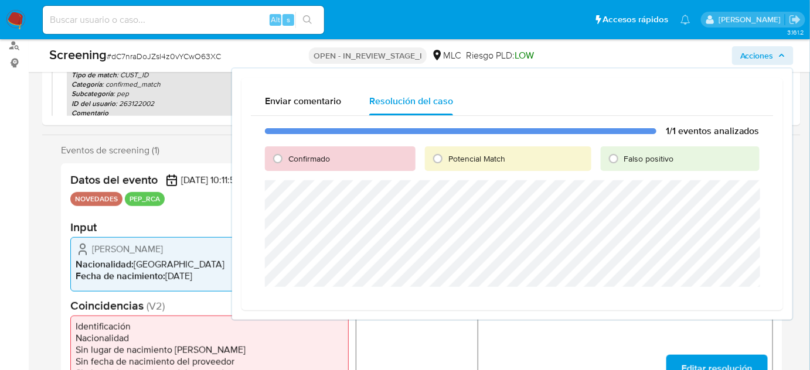
scroll to position [148, 0]
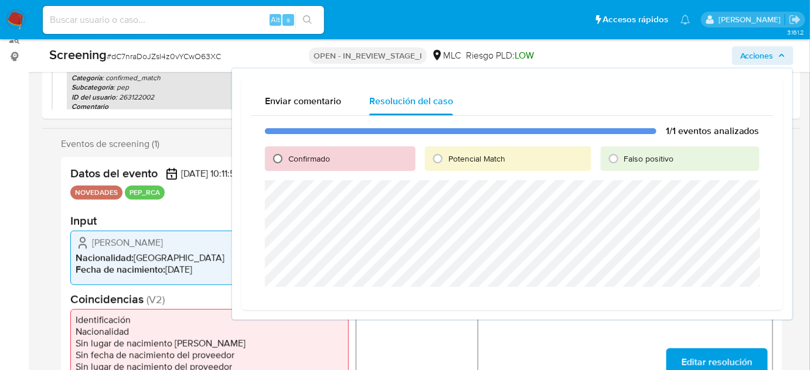
click at [287, 150] on input "Confirmado" at bounding box center [277, 158] width 19 height 19
radio input "true"
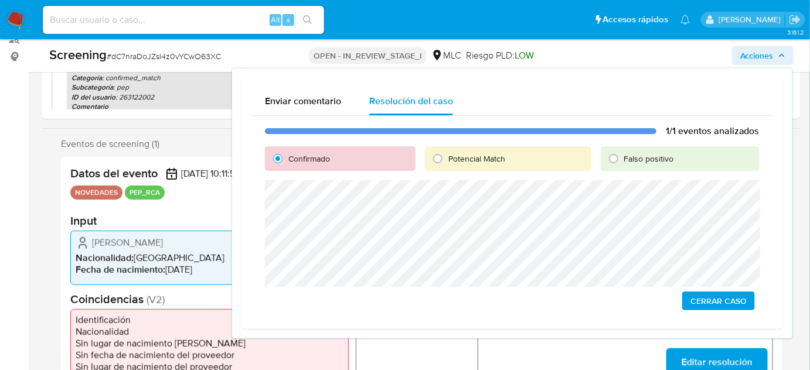
click at [705, 299] on span "Cerrar Caso" at bounding box center [718, 301] width 56 height 16
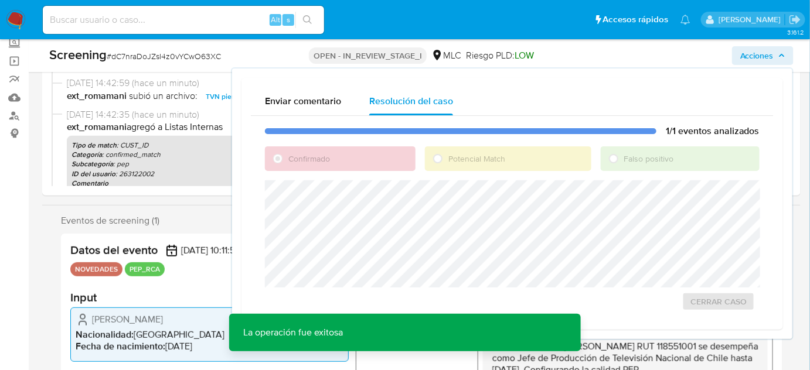
scroll to position [42, 0]
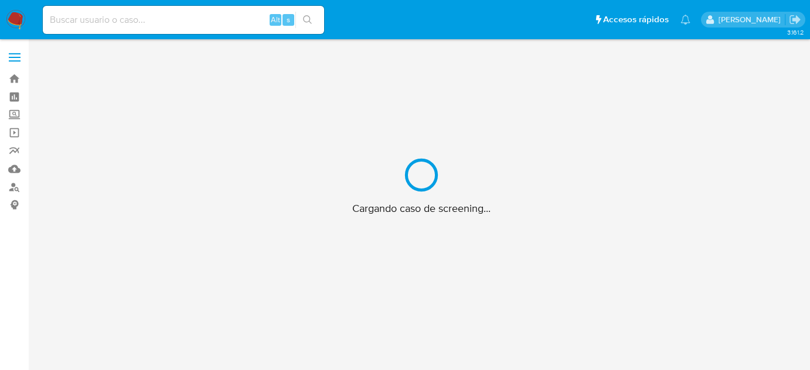
scroll to position [42, 0]
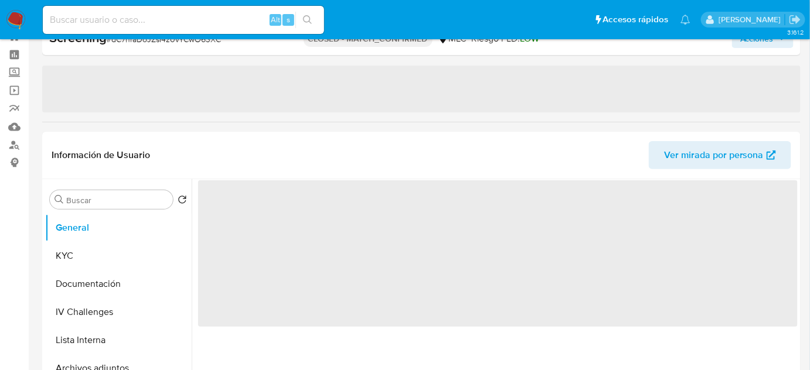
select select "10"
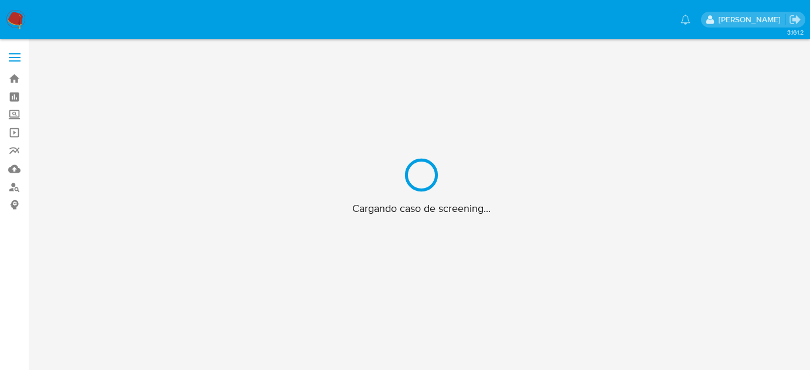
scroll to position [42, 0]
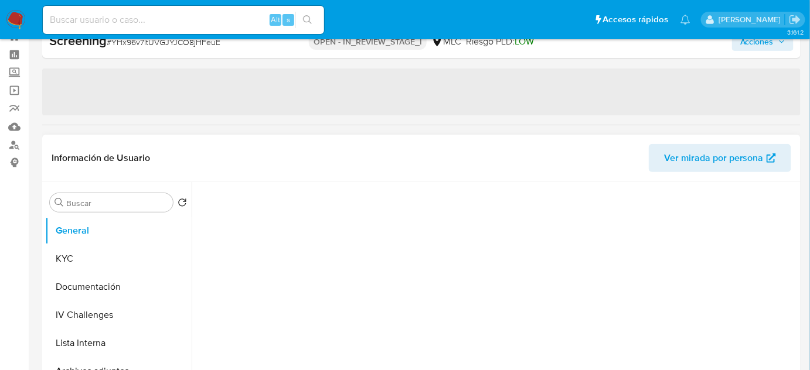
select select "10"
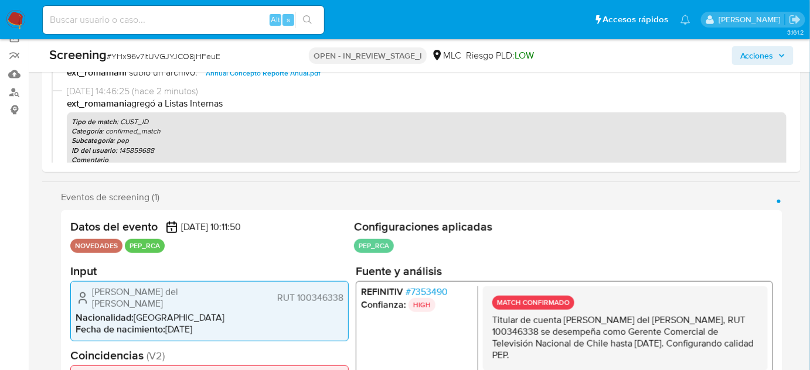
scroll to position [0, 0]
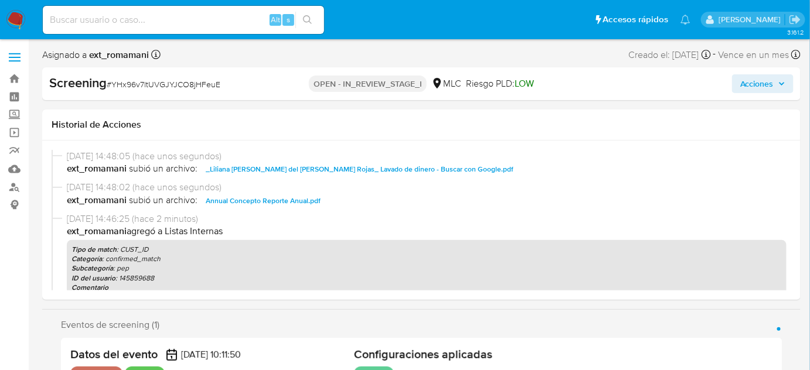
click at [762, 82] on span "Acciones" at bounding box center [756, 83] width 33 height 19
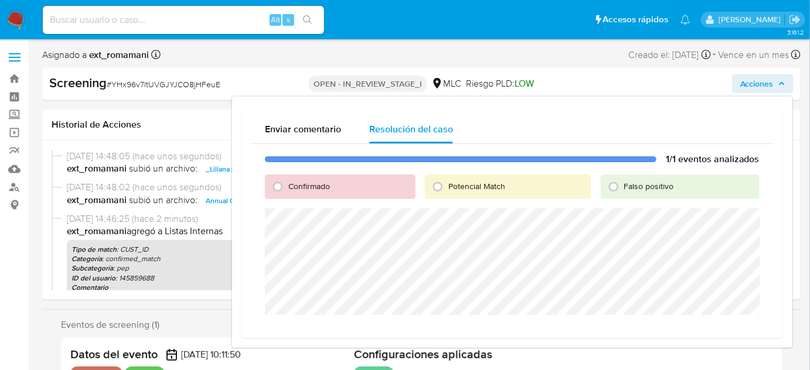
scroll to position [159, 0]
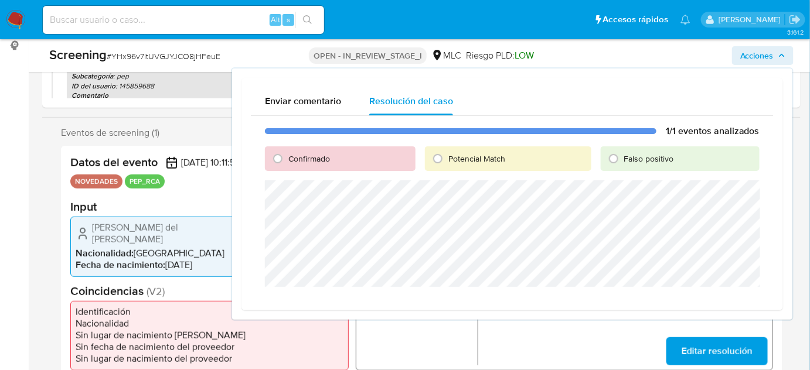
click at [304, 161] on span "Confirmado" at bounding box center [309, 159] width 42 height 12
click at [287, 161] on input "Confirmado" at bounding box center [277, 158] width 19 height 19
radio input "true"
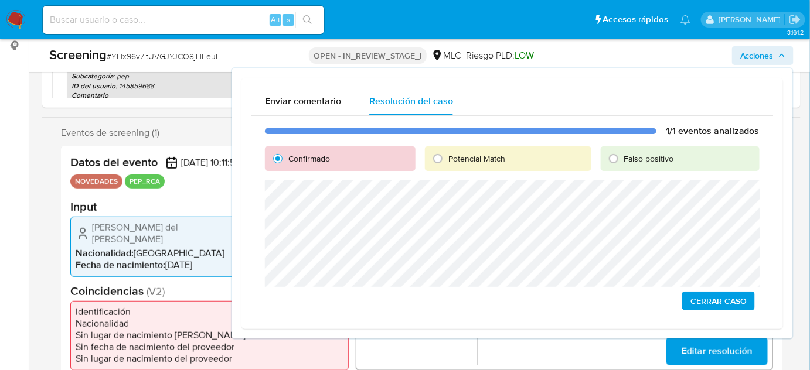
click at [708, 302] on span "Cerrar Caso" at bounding box center [718, 301] width 56 height 16
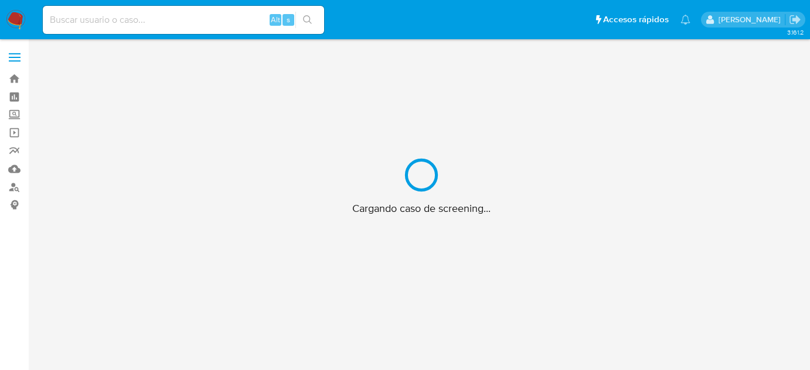
scroll to position [42, 0]
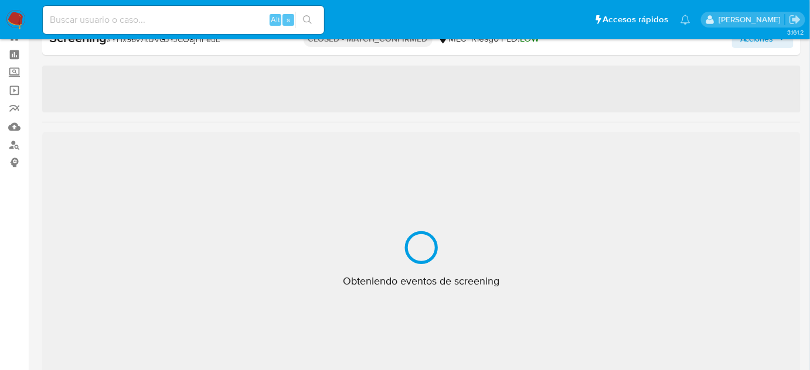
select select "10"
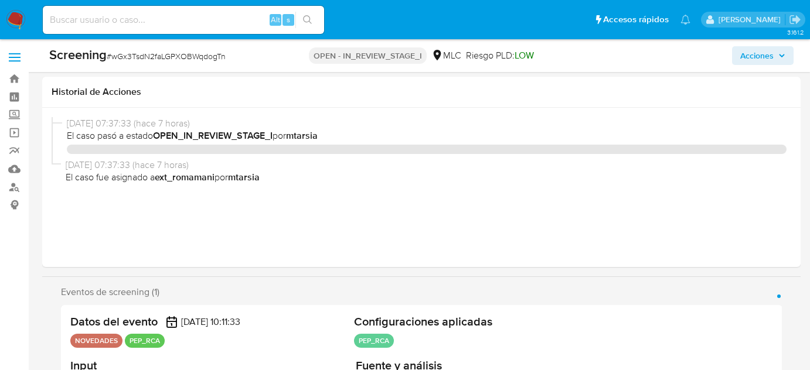
select select "10"
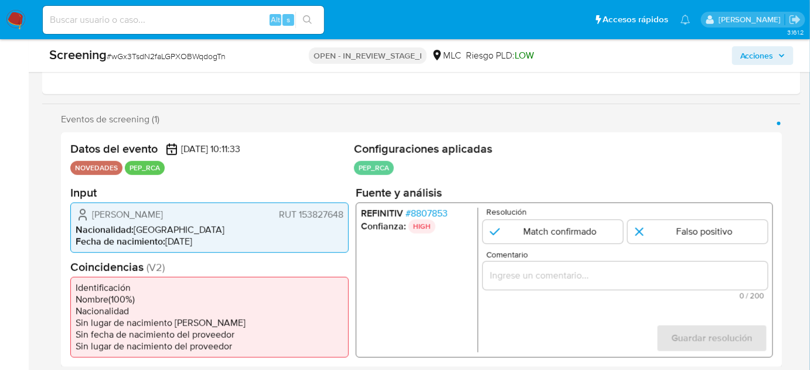
scroll to position [237, 0]
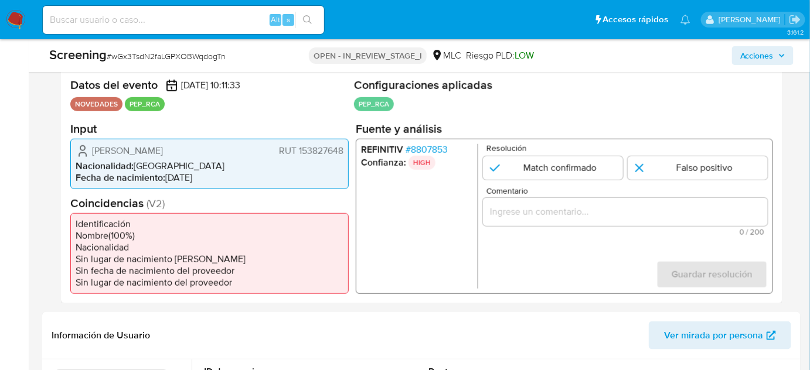
drag, startPoint x: 233, startPoint y: 149, endPoint x: 107, endPoint y: 154, distance: 126.1
click at [94, 152] on div "[PERSON_NAME] 153827648" at bounding box center [210, 151] width 268 height 14
click at [163, 153] on span "[PERSON_NAME]" at bounding box center [127, 151] width 71 height 12
drag, startPoint x: 202, startPoint y: 149, endPoint x: 88, endPoint y: 152, distance: 113.1
click at [88, 152] on div "José Joaquín Valdés Saavedra RUT 153827648" at bounding box center [210, 151] width 268 height 14
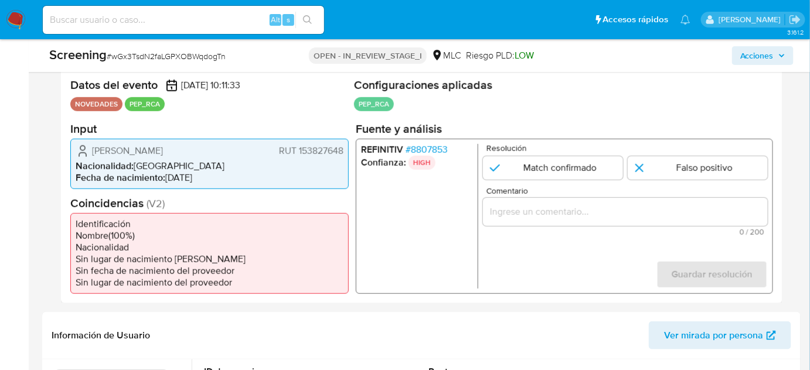
click at [434, 146] on span "# 8807853" at bounding box center [426, 150] width 42 height 12
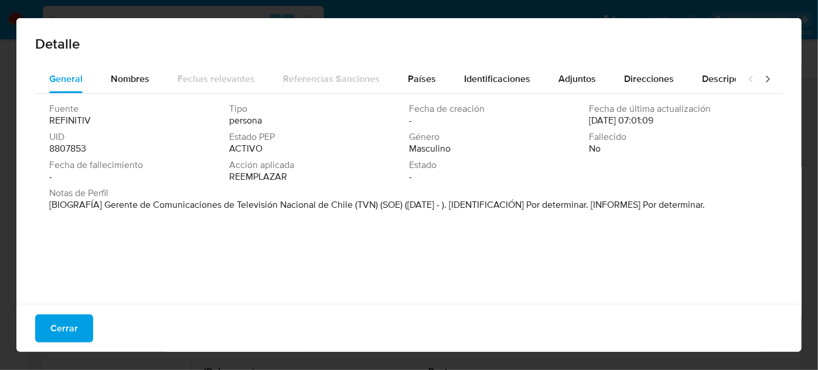
drag, startPoint x: 103, startPoint y: 206, endPoint x: 353, endPoint y: 209, distance: 249.6
click at [353, 209] on font "[BIOGRAFÍA] Gerente de Comunicaciones de Televisión Nacional de Chile (TVN) (SO…" at bounding box center [377, 204] width 656 height 13
click at [69, 321] on span "Cerrar" at bounding box center [64, 329] width 28 height 26
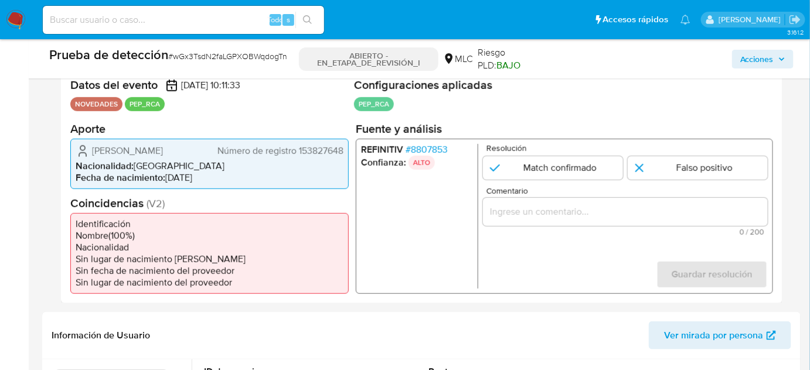
click at [555, 207] on input "Comentario" at bounding box center [625, 211] width 285 height 15
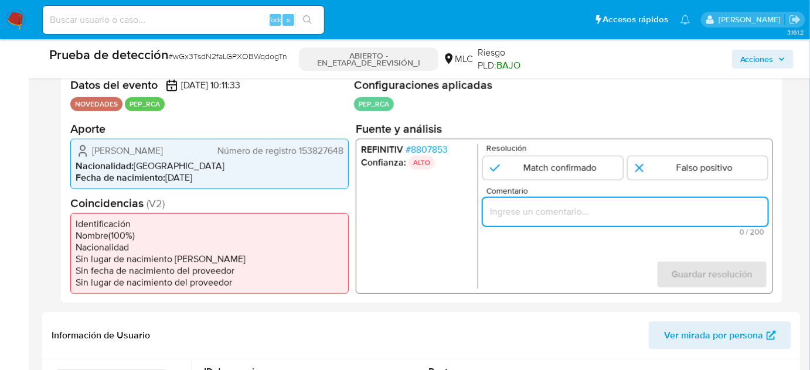
paste input "Titular de cuenta se desempeña como Configurando calidad PEP."
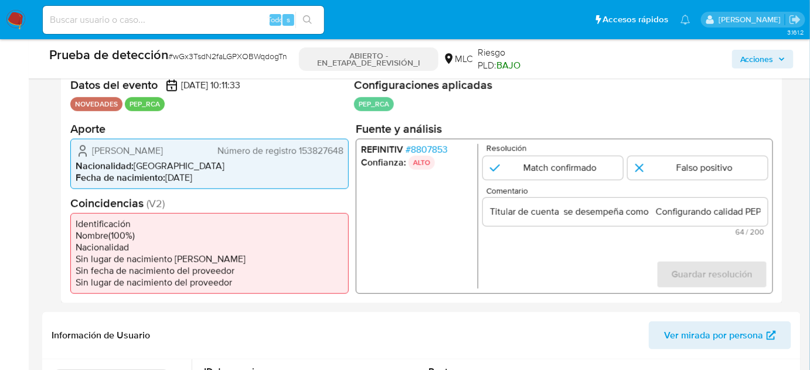
click at [652, 212] on input "Titular de cuenta se desempeña como Configurando calidad PEP." at bounding box center [625, 211] width 285 height 15
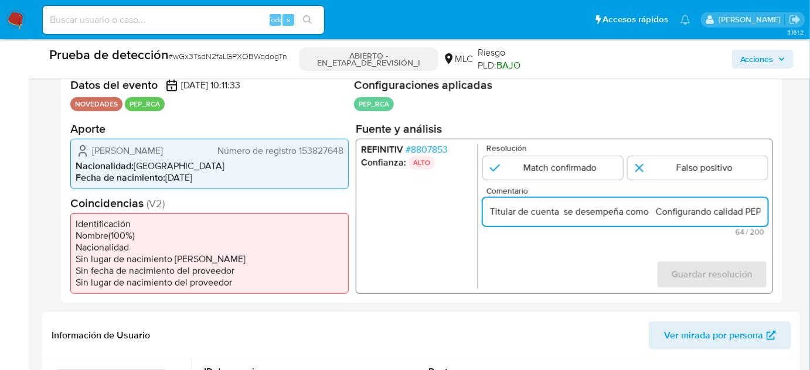
paste input "Gerente de Comunicaciones de Televisión Nacional de Chile desde Agosto de 2024."
click at [585, 262] on form "Resolución Match confirmado Falso positivo Comentario Titular de cuenta se dese…" at bounding box center [625, 216] width 285 height 145
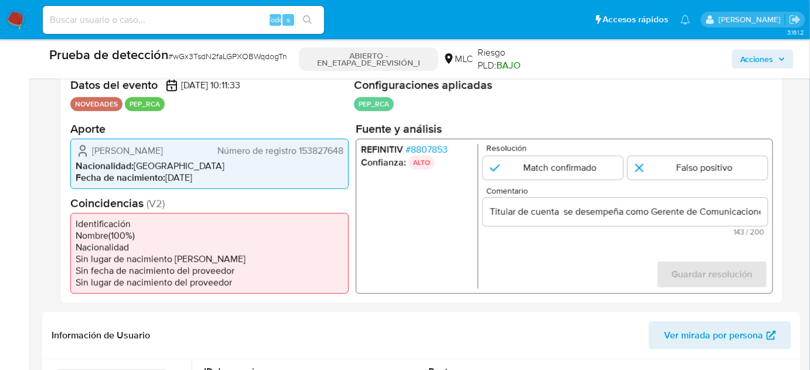
drag, startPoint x: 87, startPoint y: 149, endPoint x: 284, endPoint y: 165, distance: 197.5
click at [284, 158] on div "José Joaquín Valdés Saavedra Número de registro 153827648" at bounding box center [210, 151] width 268 height 14
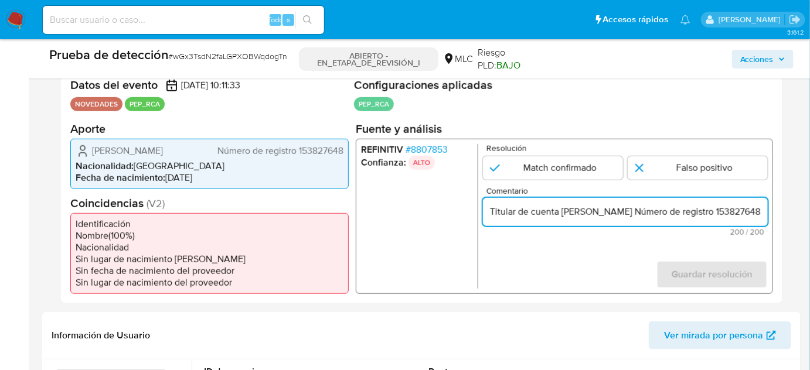
click at [736, 209] on input "Titular de cuenta José Joaquín Valdés Saavedra Número de registro 153827648 se …" at bounding box center [625, 211] width 285 height 15
drag, startPoint x: 734, startPoint y: 217, endPoint x: 757, endPoint y: 217, distance: 23.4
click at [757, 217] on input "Titular de cuenta José Joaquín Valdés Saavedra Número de registro 153827648 se …" at bounding box center [625, 211] width 285 height 15
click at [598, 214] on input "Titular de cuenta José Joaquín Valdés Saavedra Número de registro 153827648 se …" at bounding box center [625, 211] width 285 height 15
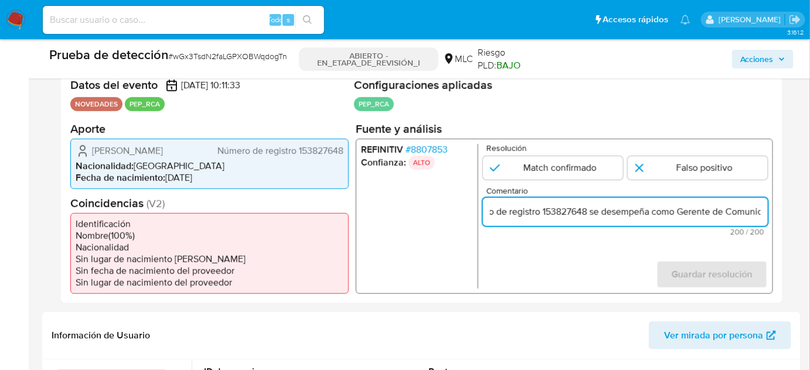
drag, startPoint x: 596, startPoint y: 212, endPoint x: 512, endPoint y: 213, distance: 83.8
click at [512, 213] on input "Titular de cuenta José Joaquín Valdés Saavedra Número de registro 153827648 se …" at bounding box center [625, 211] width 285 height 15
drag, startPoint x: 741, startPoint y: 209, endPoint x: 770, endPoint y: 215, distance: 30.0
click at [770, 215] on div "REFINITIV # 8807853 Confianza: ALTO Resolución Match confirmado Falso positivo …" at bounding box center [564, 215] width 417 height 155
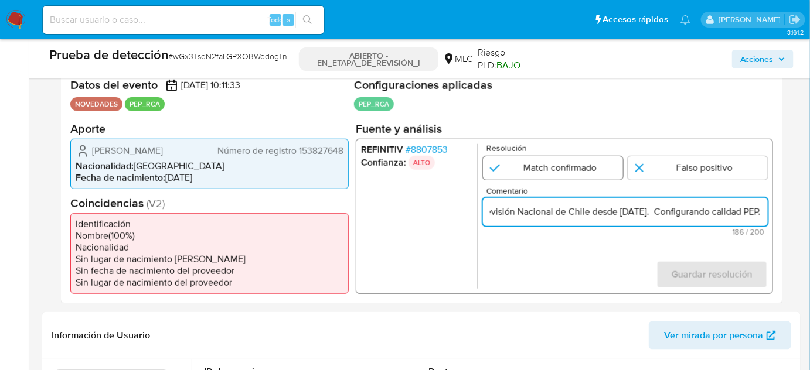
type input "Titular de cuenta José Joaquín Valdés Saavedra, RUT 153827648 se desempeña como…"
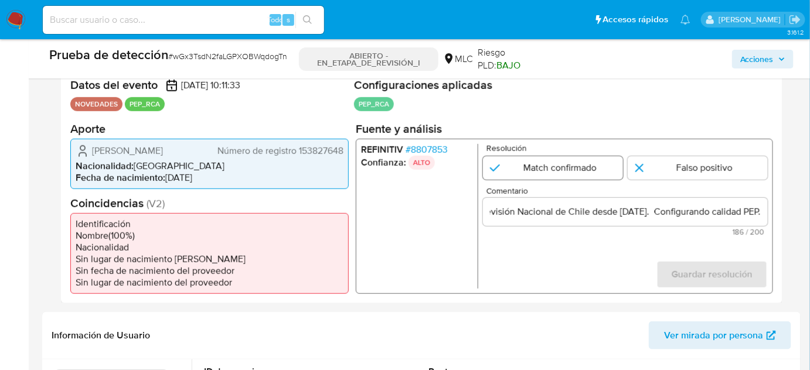
scroll to position [0, 0]
click at [577, 165] on input "1 de 1" at bounding box center [553, 167] width 140 height 23
radio input "true"
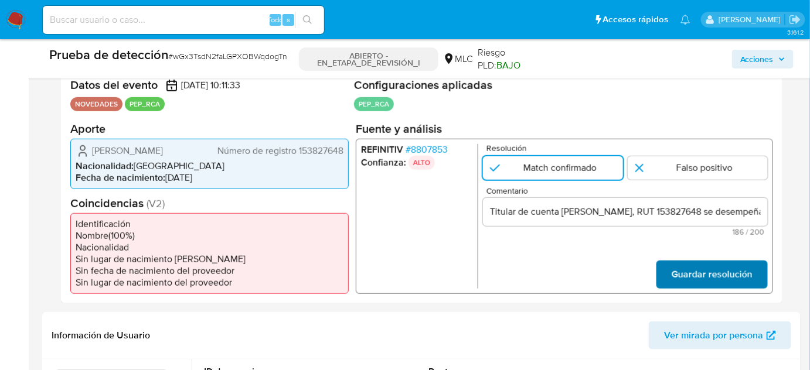
click at [684, 285] on span "Guardar resolución" at bounding box center [711, 274] width 81 height 26
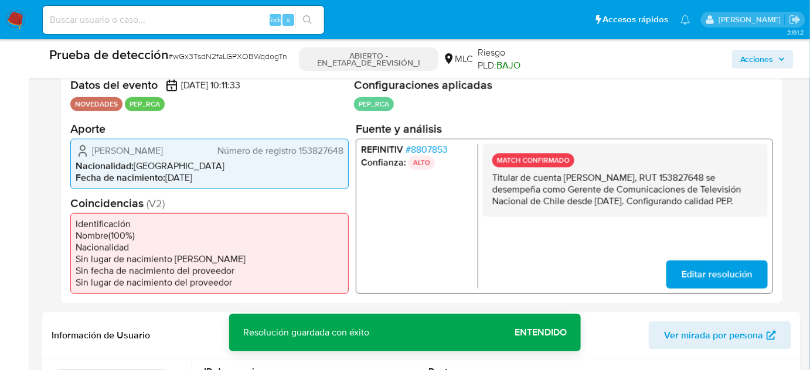
drag, startPoint x: 638, startPoint y: 210, endPoint x: 490, endPoint y: 179, distance: 151.0
click at [490, 179] on div "MATCH CONFIRMADO Titular de cuenta José Joaquín Valdés Saavedra, RUT 153827648 …" at bounding box center [625, 180] width 285 height 73
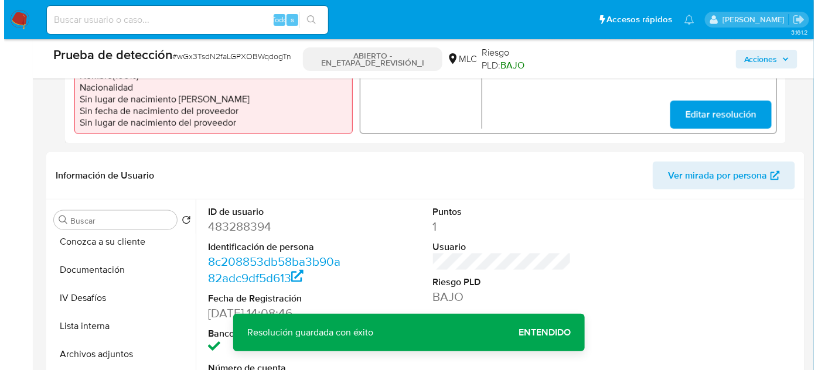
scroll to position [53, 0]
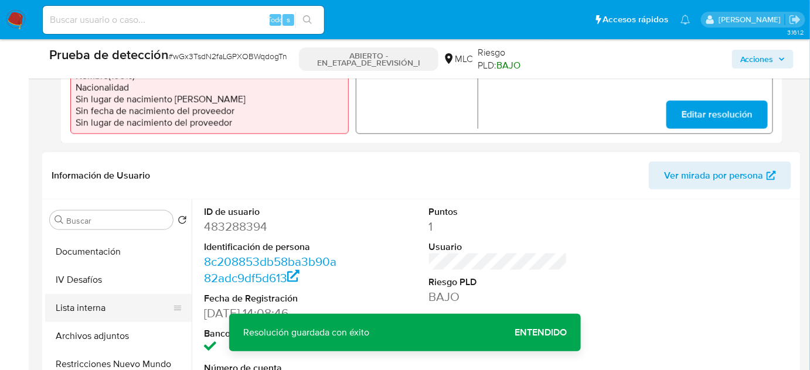
click at [127, 312] on button "Lista interna" at bounding box center [113, 308] width 137 height 28
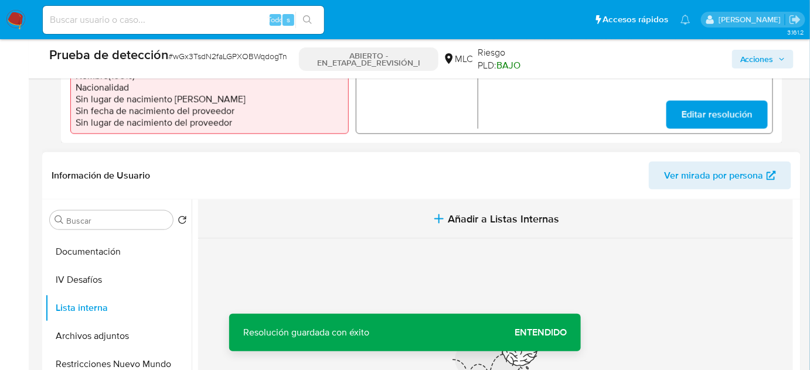
click at [448, 221] on span "Añadir a Listas Internas" at bounding box center [503, 219] width 111 height 13
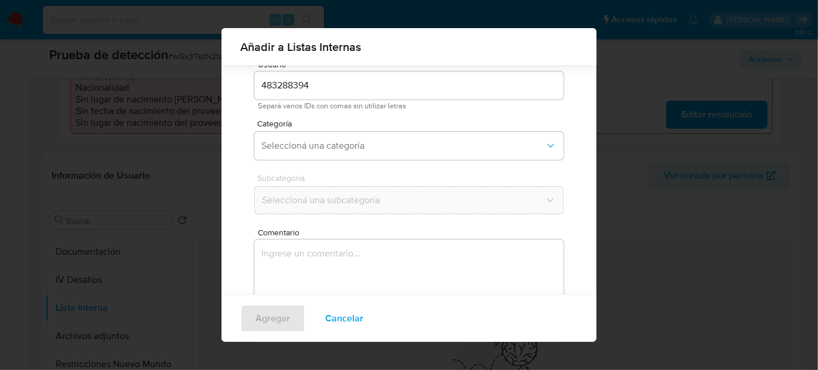
scroll to position [97, 0]
click at [374, 96] on span "Seleccioná una categoría" at bounding box center [403, 93] width 284 height 12
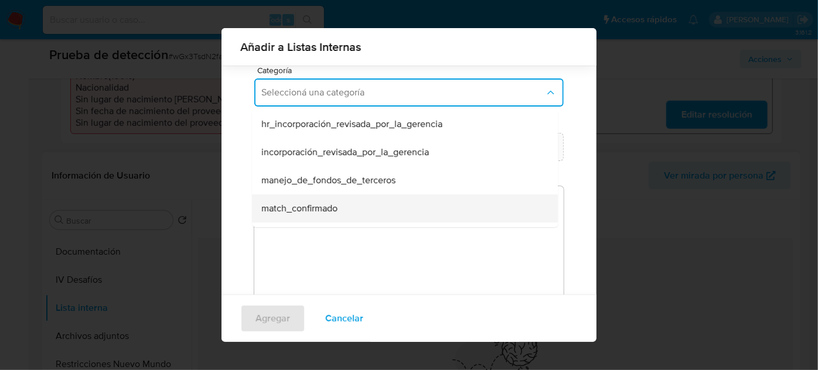
click at [328, 217] on div "match_confirmado" at bounding box center [401, 209] width 280 height 28
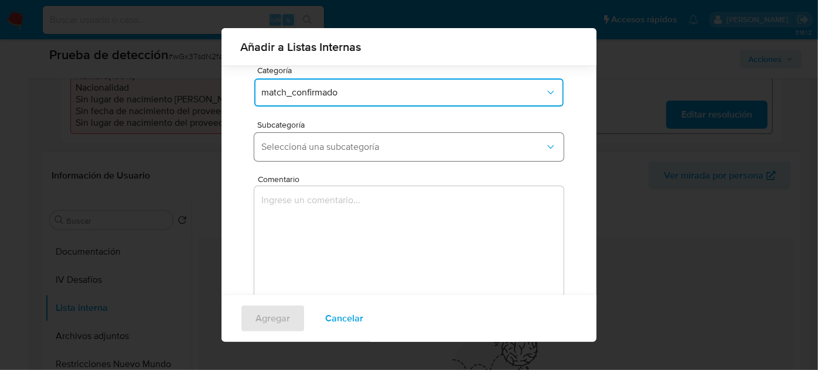
click at [357, 148] on span "Seleccioná una subcategoría" at bounding box center [403, 147] width 284 height 12
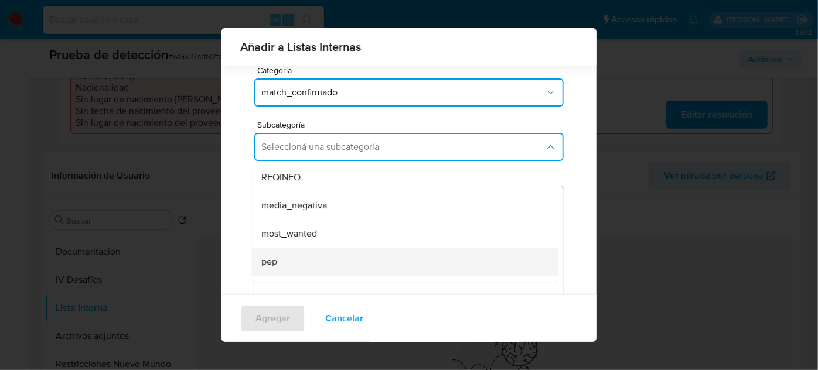
scroll to position [53, 0]
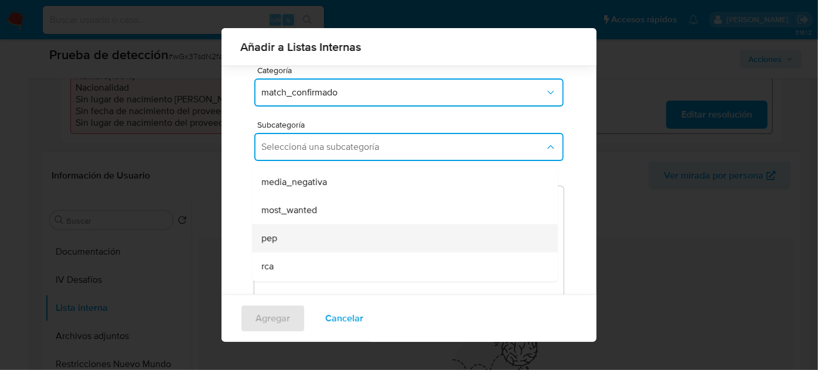
click at [296, 235] on div "pep" at bounding box center [401, 238] width 280 height 28
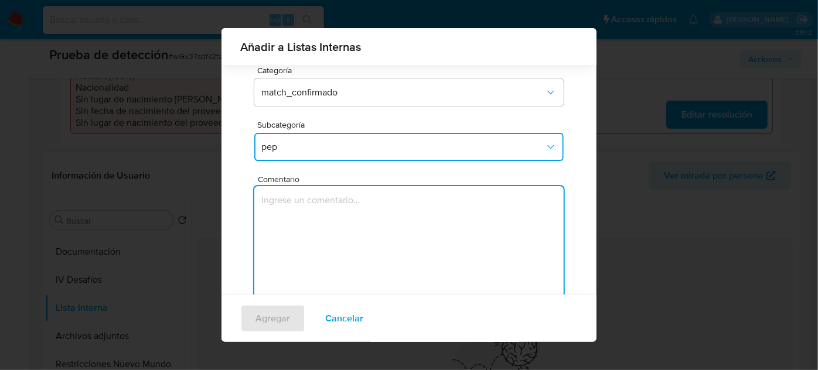
click at [296, 235] on textarea "Comentario" at bounding box center [408, 242] width 309 height 112
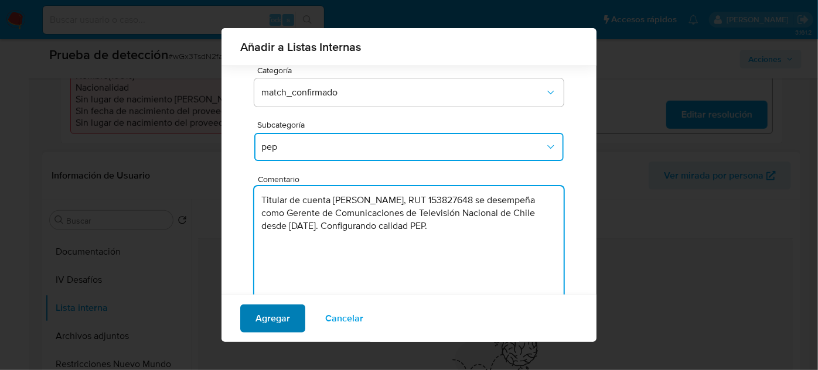
type textarea "Titular de cuenta José Joaquín Valdés Saavedra, RUT 153827648 se desempeña como…"
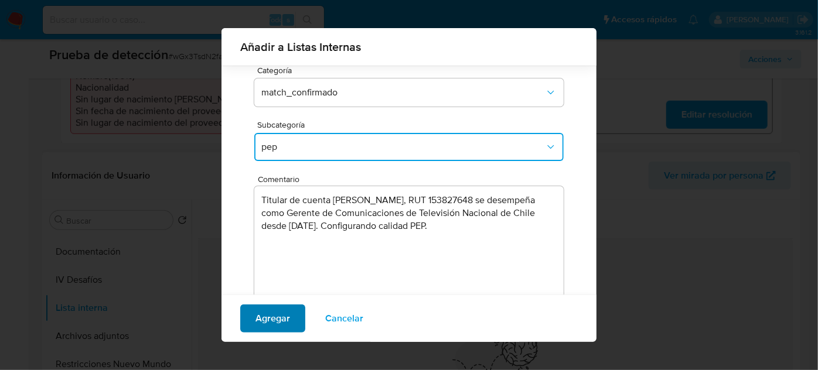
click at [278, 320] on span "Agregar" at bounding box center [272, 319] width 35 height 26
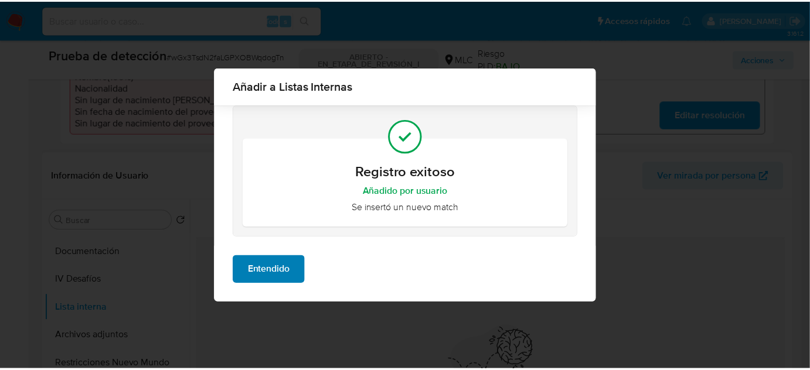
scroll to position [0, 0]
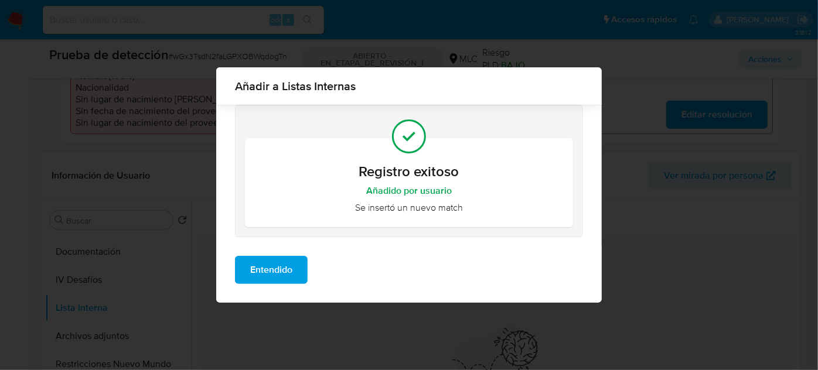
click at [278, 272] on span "Entendido" at bounding box center [271, 270] width 42 height 26
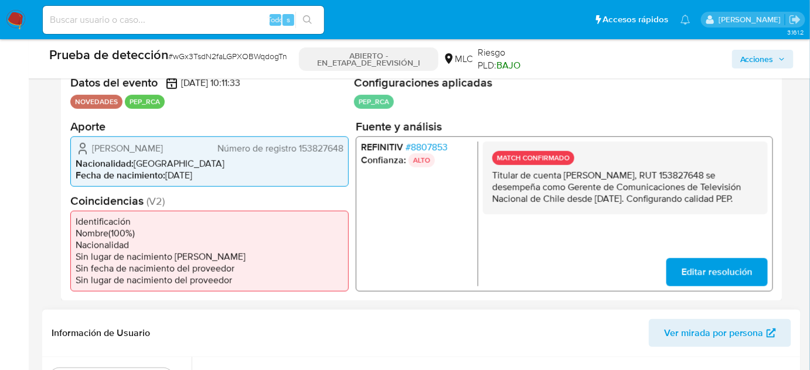
scroll to position [237, 0]
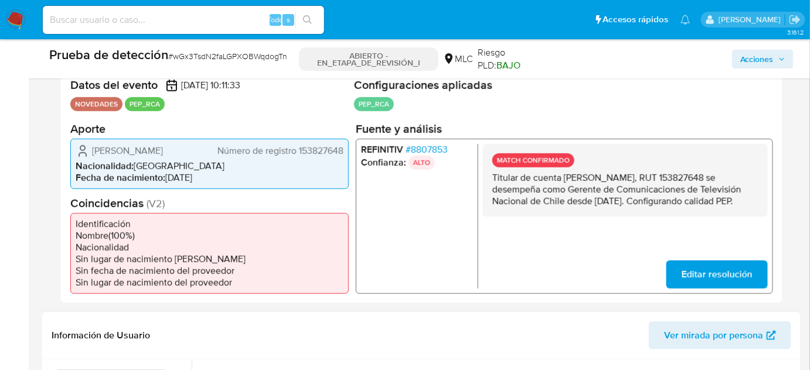
click at [439, 149] on font "8807853" at bounding box center [429, 148] width 37 height 13
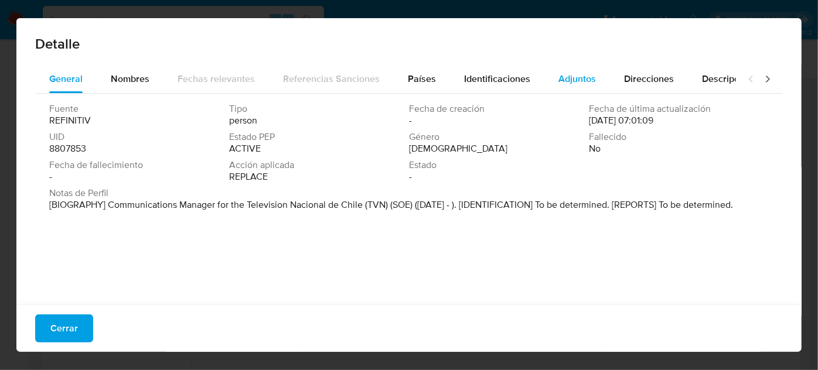
click at [573, 81] on span "Adjuntos" at bounding box center [576, 78] width 37 height 13
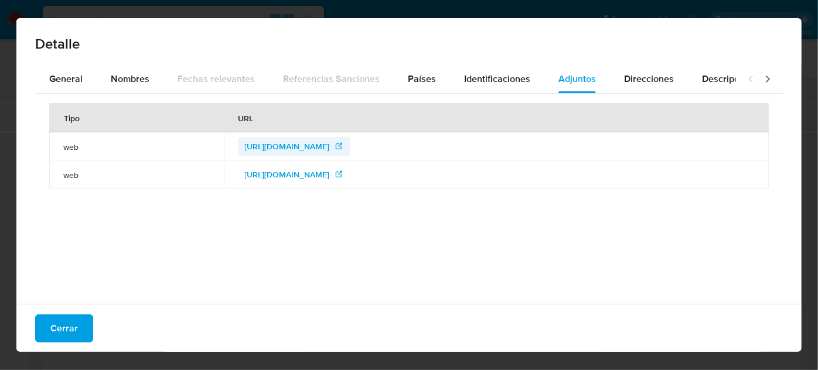
click at [330, 146] on span "https://empresasestatales.gob.cl/informacion-por-empresa?id=33&mem=194&r=8837" at bounding box center [287, 146] width 85 height 19
click at [84, 330] on button "Cerrar" at bounding box center [64, 329] width 58 height 28
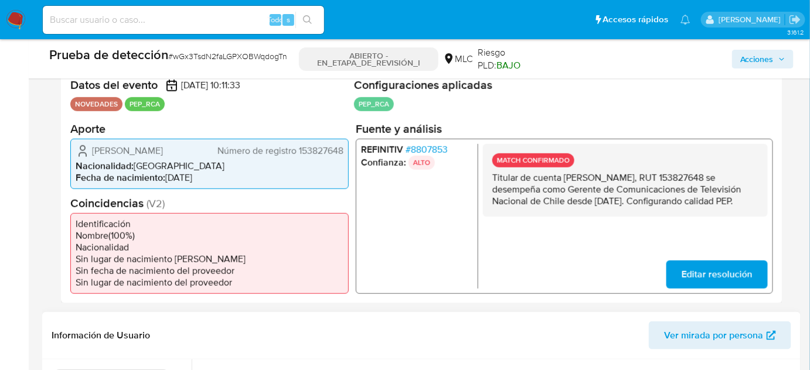
drag, startPoint x: 635, startPoint y: 213, endPoint x: 493, endPoint y: 173, distance: 147.3
click at [493, 173] on p "Titular de cuenta José Joaquín Valdés Saavedra, RUT 153827648 se desempeña como…" at bounding box center [625, 189] width 266 height 35
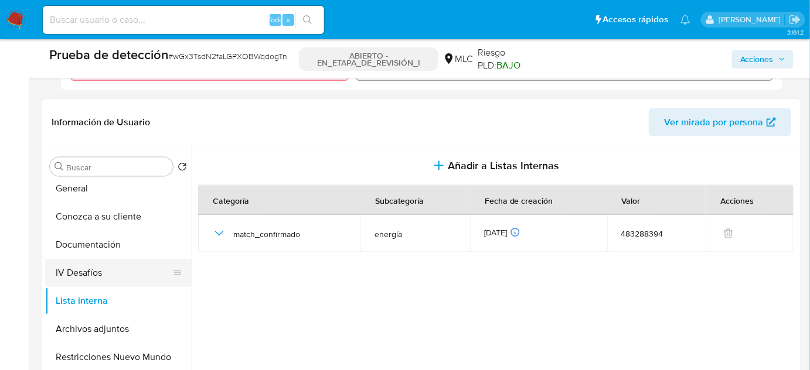
scroll to position [0, 0]
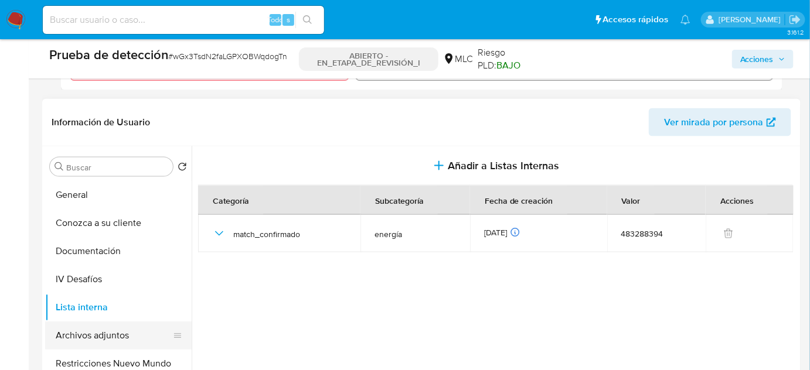
click at [96, 336] on button "Archivos adjuntos" at bounding box center [113, 336] width 137 height 28
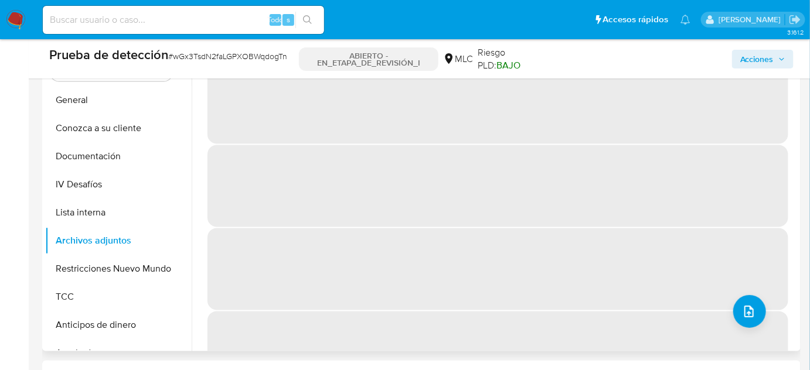
scroll to position [556, 0]
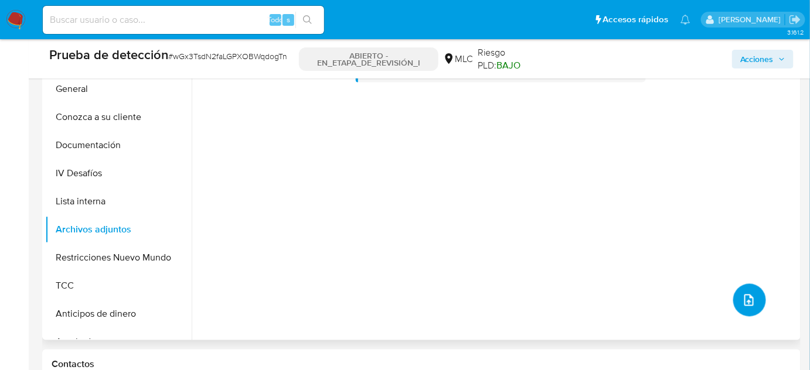
click at [744, 306] on icon "subir archivo" at bounding box center [748, 301] width 9 height 12
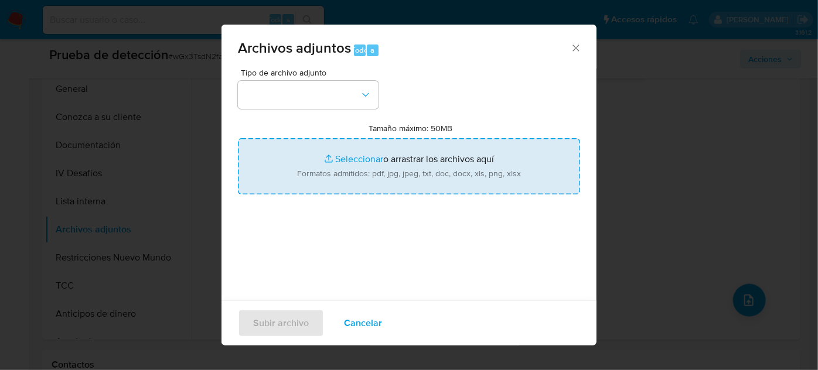
click at [359, 179] on input "Tamaño máximo: 50MB Seleccionar archivos" at bounding box center [409, 166] width 342 height 56
click at [384, 161] on input "Tamaño máximo: 50MB Seleccionar archivos" at bounding box center [409, 166] width 342 height 56
type input "C:\fakepath\_José Joaquín Valdés Saavedra_ Lavado de dinero - Buscar con Google…"
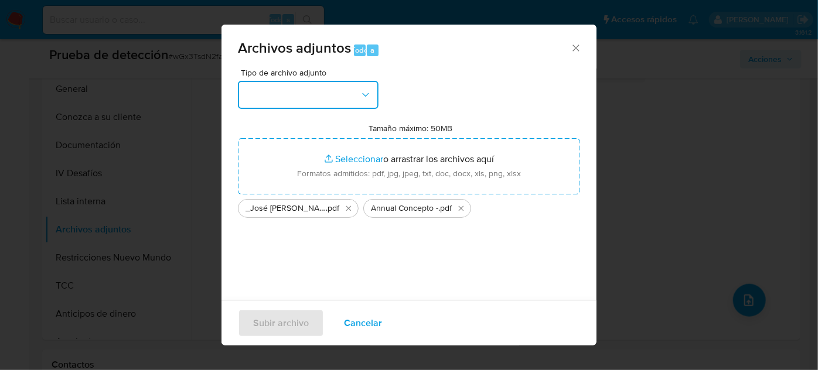
click at [345, 102] on button "button" at bounding box center [308, 95] width 141 height 28
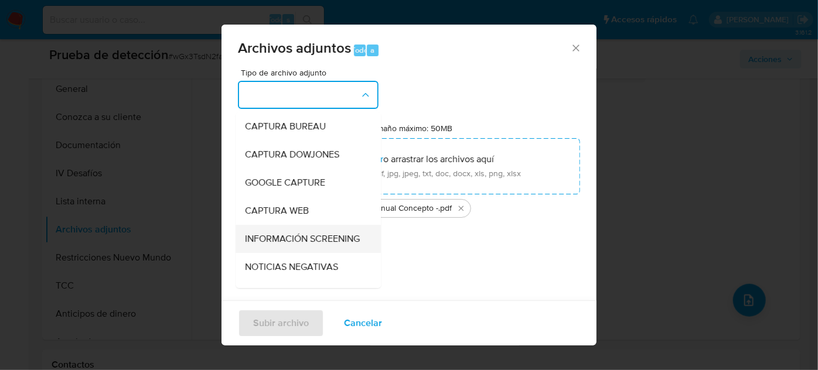
click at [301, 236] on span "INFORMACIÓN SCREENING" at bounding box center [302, 239] width 115 height 12
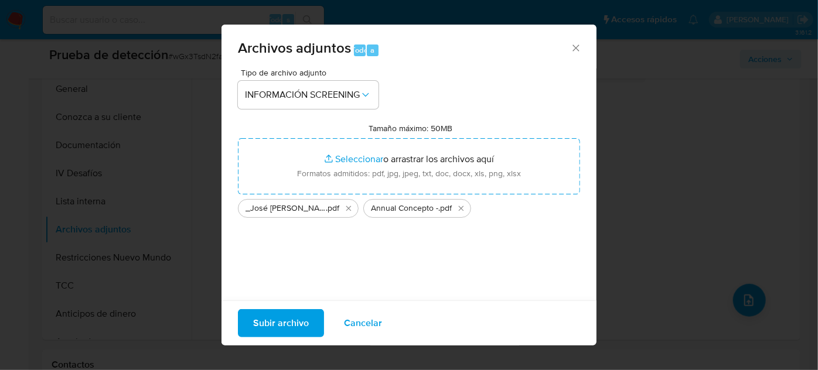
click at [305, 328] on span "Subir archivo" at bounding box center [281, 324] width 56 height 26
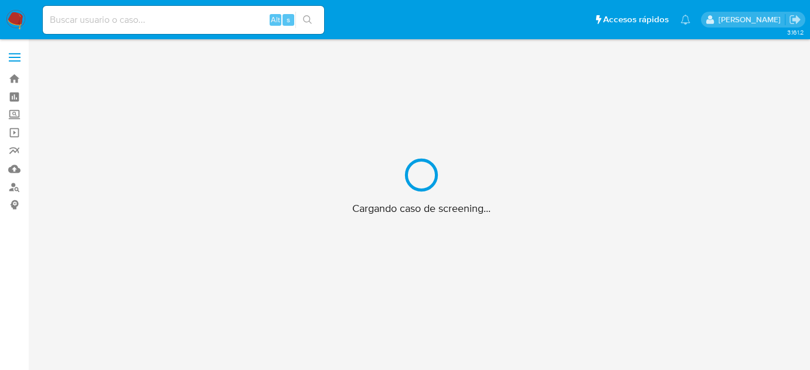
scroll to position [42, 0]
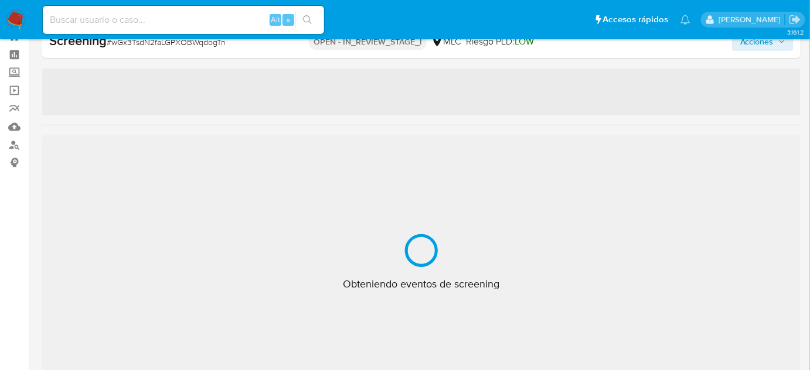
select select "10"
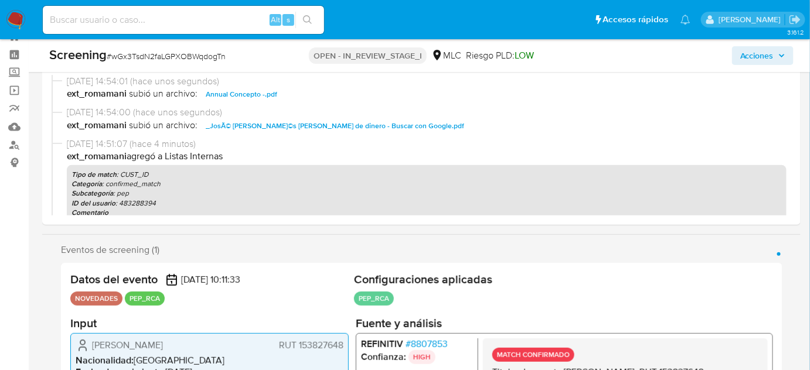
scroll to position [202, 0]
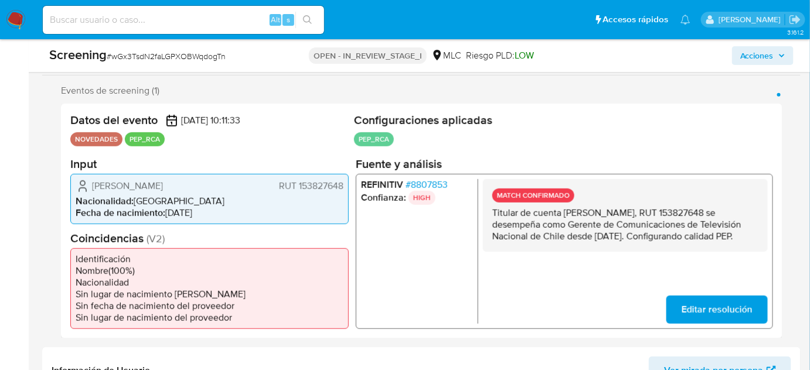
drag, startPoint x: 623, startPoint y: 252, endPoint x: 490, endPoint y: 215, distance: 137.5
click at [490, 215] on div "MATCH CONFIRMADO Titular de cuenta [PERSON_NAME], RUT 153827648 se desempeña co…" at bounding box center [625, 215] width 285 height 73
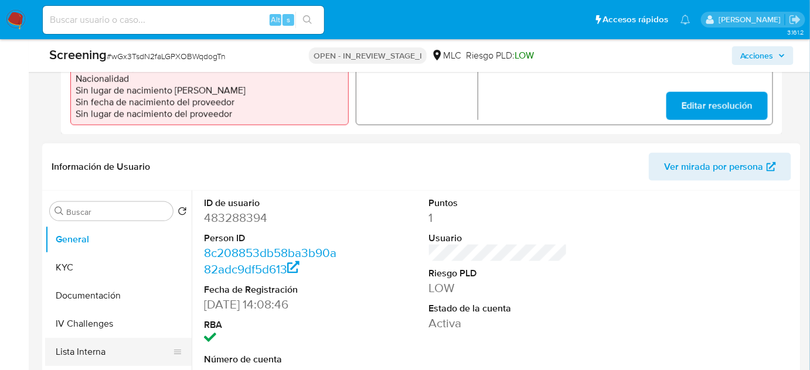
scroll to position [521, 0]
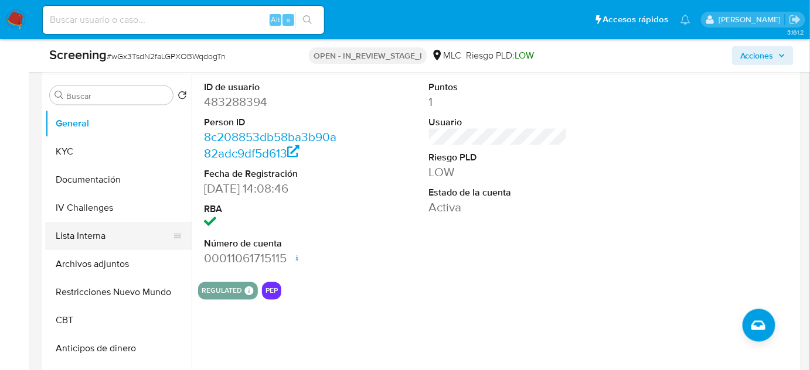
click at [101, 236] on button "Lista Interna" at bounding box center [113, 236] width 137 height 28
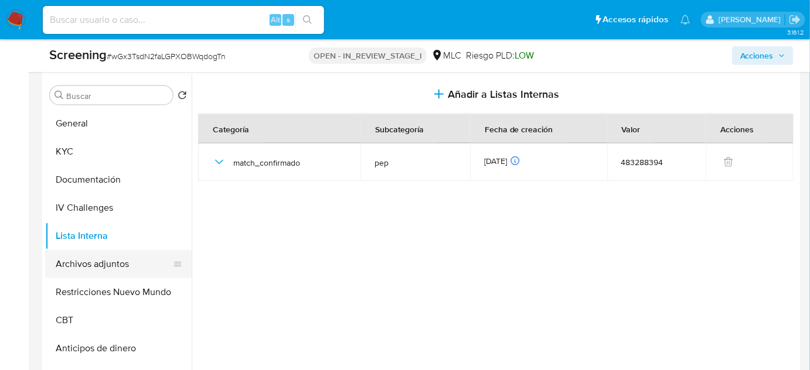
click at [127, 268] on button "Archivos adjuntos" at bounding box center [113, 264] width 137 height 28
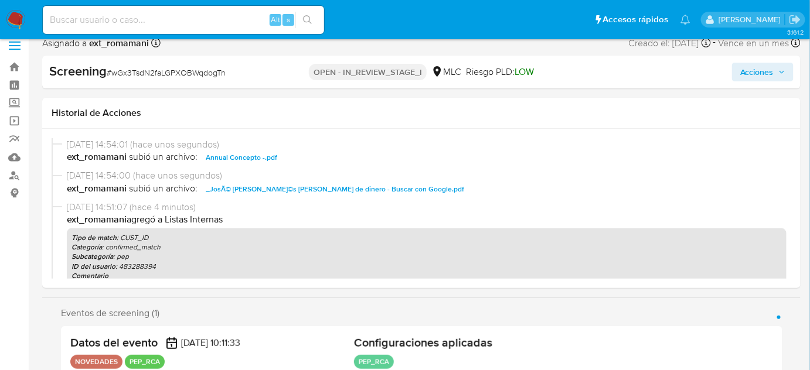
scroll to position [0, 0]
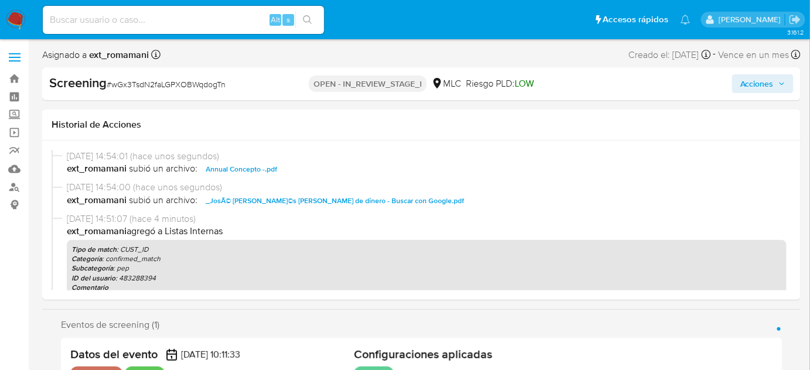
click at [773, 83] on span "Acciones" at bounding box center [756, 83] width 33 height 19
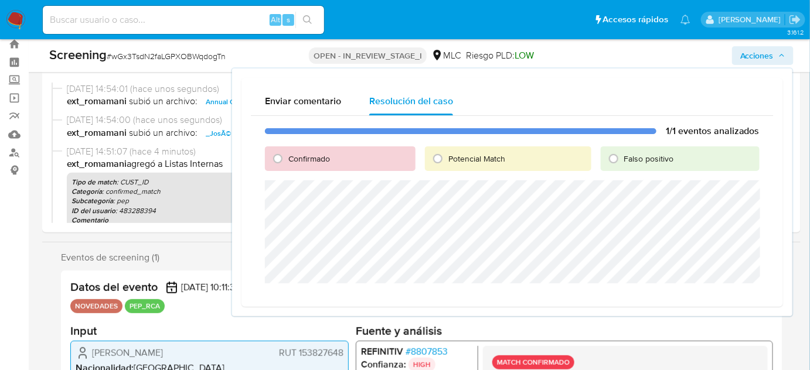
scroll to position [53, 0]
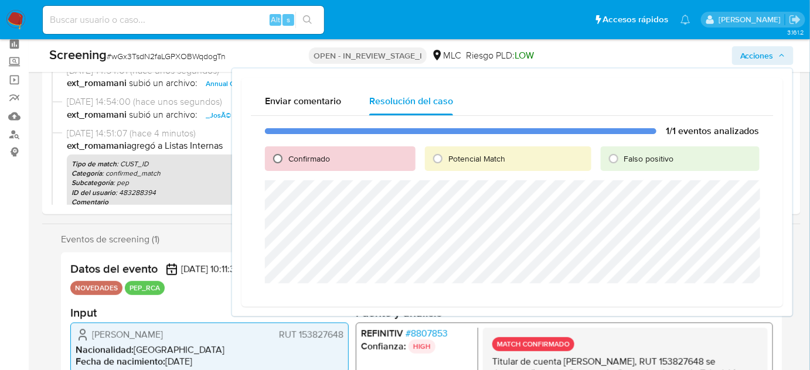
click at [277, 161] on input "Confirmado" at bounding box center [277, 158] width 19 height 19
radio input "true"
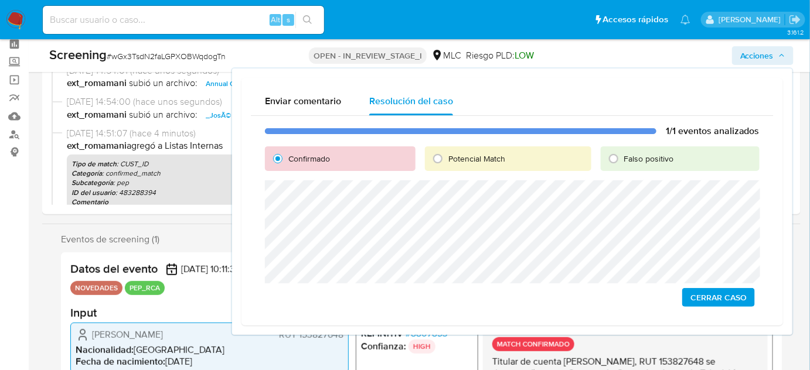
click at [706, 296] on span "Cerrar Caso" at bounding box center [718, 297] width 56 height 16
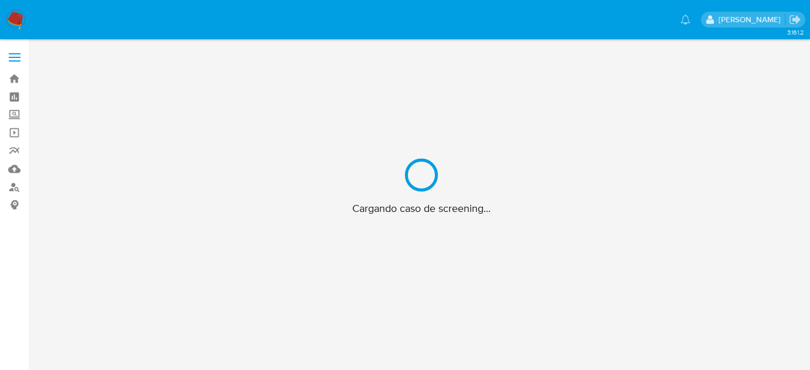
scroll to position [42, 0]
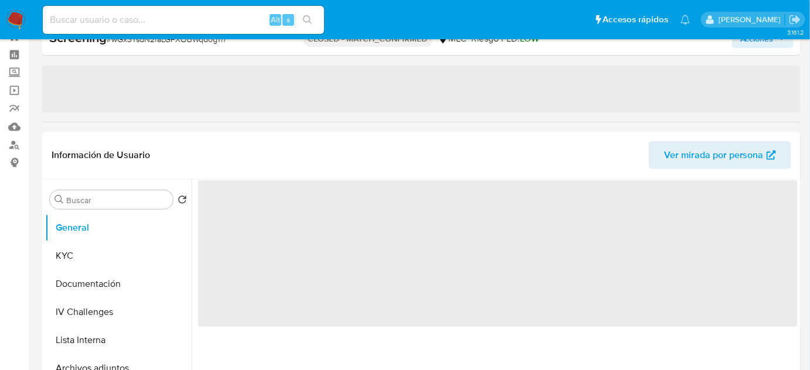
select select "10"
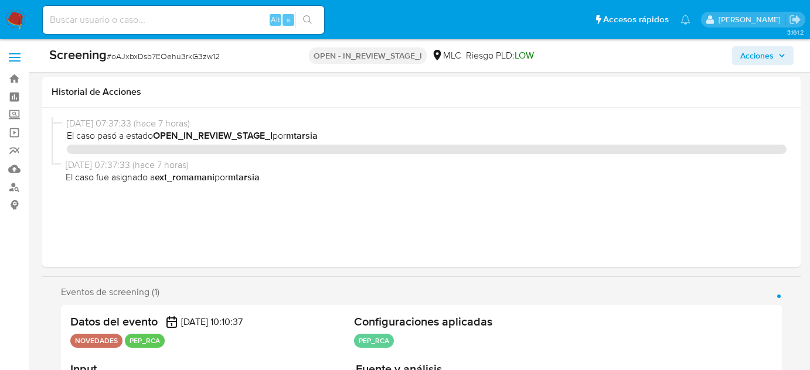
select select "10"
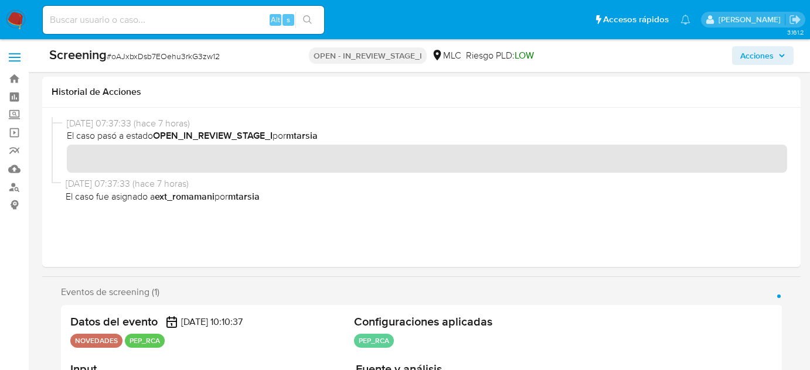
scroll to position [260, 0]
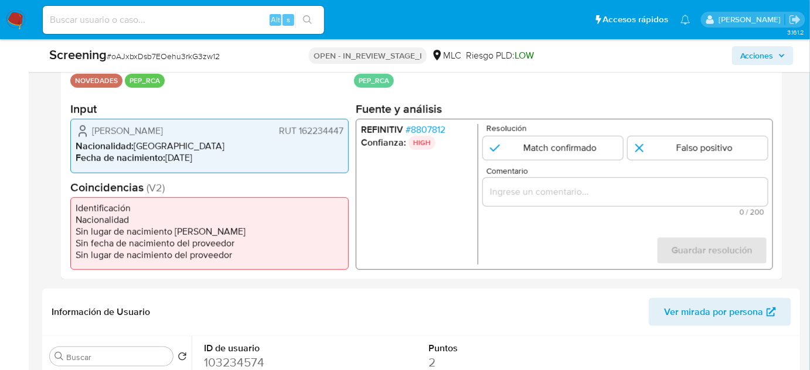
drag, startPoint x: 181, startPoint y: 142, endPoint x: 90, endPoint y: 128, distance: 91.8
click at [90, 128] on div "[PERSON_NAME] RUT 162234447" at bounding box center [210, 131] width 268 height 14
click at [425, 126] on span "# 8807812" at bounding box center [425, 130] width 40 height 12
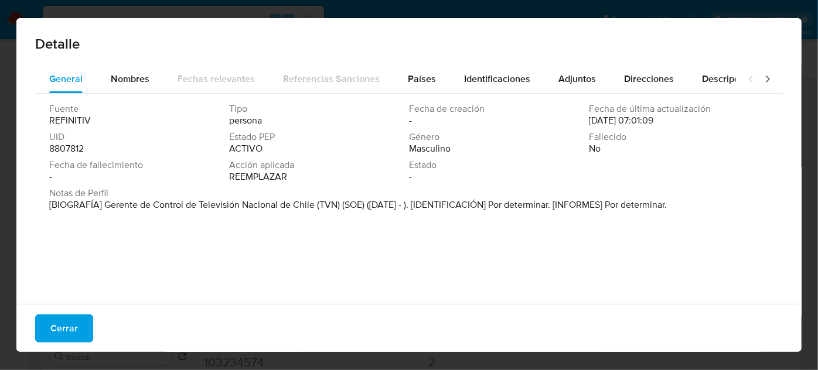
drag, startPoint x: 103, startPoint y: 204, endPoint x: 314, endPoint y: 210, distance: 211.6
click at [314, 210] on font "[BIOGRAFÍA] Gerente de Control de Televisión Nacional de Chile (TVN) (SOE) (abr…" at bounding box center [358, 204] width 618 height 13
click at [45, 329] on button "Cerrar" at bounding box center [64, 329] width 58 height 28
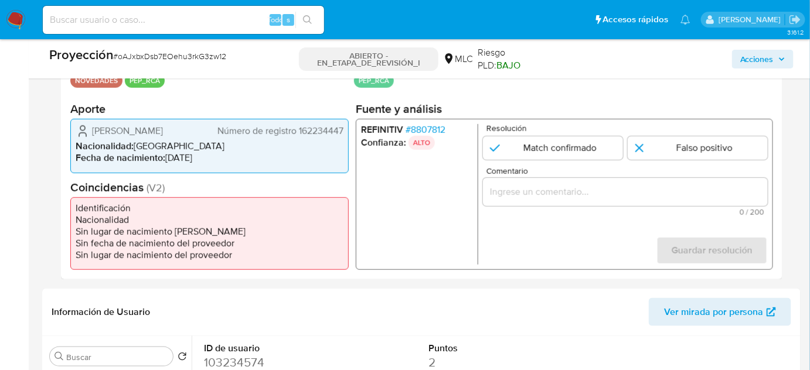
click at [572, 185] on input "Comentario" at bounding box center [625, 192] width 285 height 15
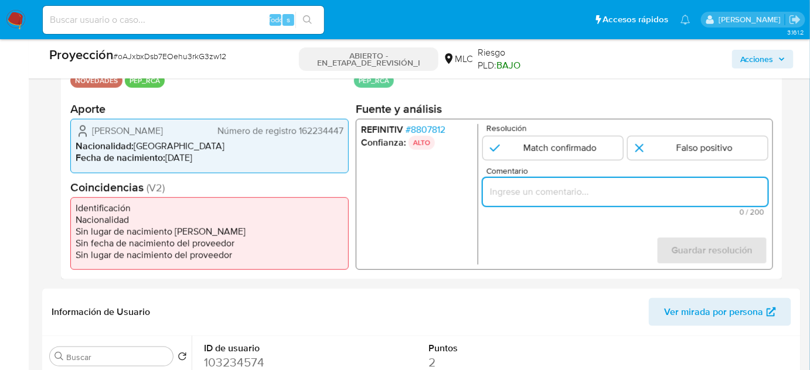
paste input "Titular de cuenta se desempeña como Configurando calidad PEP."
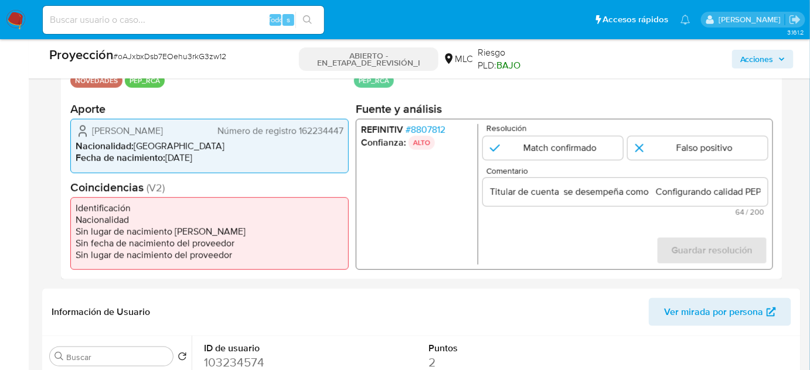
drag, startPoint x: 87, startPoint y: 125, endPoint x: 295, endPoint y: 136, distance: 208.3
click at [295, 136] on div "Camilo Andrés Zambrano Cantillana Número de registro 162234447" at bounding box center [210, 131] width 268 height 14
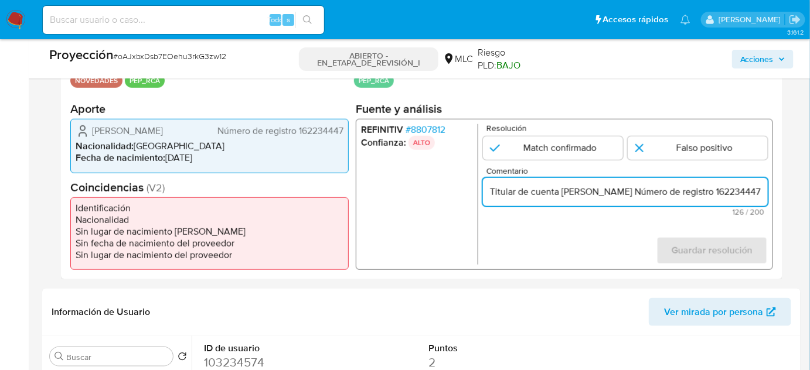
click at [708, 187] on input "Titular de cuenta Camilo Andrés Zambrano Cantillana Número de registro 16223444…" at bounding box center [625, 192] width 285 height 15
drag, startPoint x: 711, startPoint y: 189, endPoint x: 668, endPoint y: 195, distance: 43.8
click at [668, 195] on input "Titular de cuenta Camilo Andrés Zambrano Cantillana Número de registro 16223444…" at bounding box center [625, 192] width 285 height 15
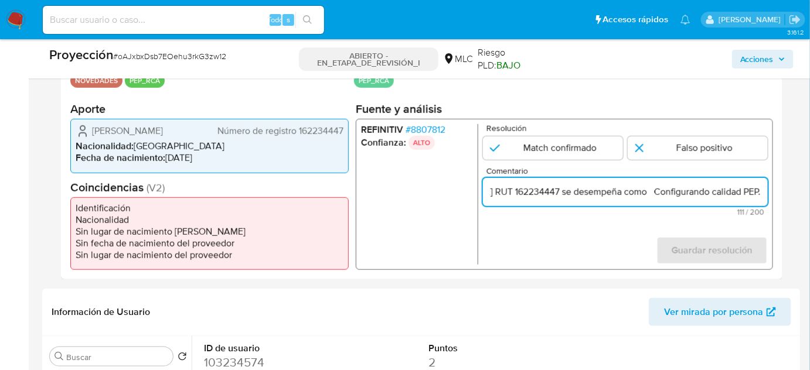
drag, startPoint x: 745, startPoint y: 184, endPoint x: 759, endPoint y: 189, distance: 15.6
click at [759, 189] on input "Titular de cuenta Camilo Andrés Zambrano Cantillana RUT 162234447 se desempeña …" at bounding box center [625, 192] width 285 height 15
click at [650, 190] on input "Titular de cuenta Camilo Andrés Zambrano Cantillana RUT 162234447 se desempeña …" at bounding box center [625, 192] width 285 height 15
click at [647, 192] on input "Titular de cuenta Camilo Andrés Zambrano Cantillana RUT 162234447 se desempeña …" at bounding box center [625, 192] width 285 height 15
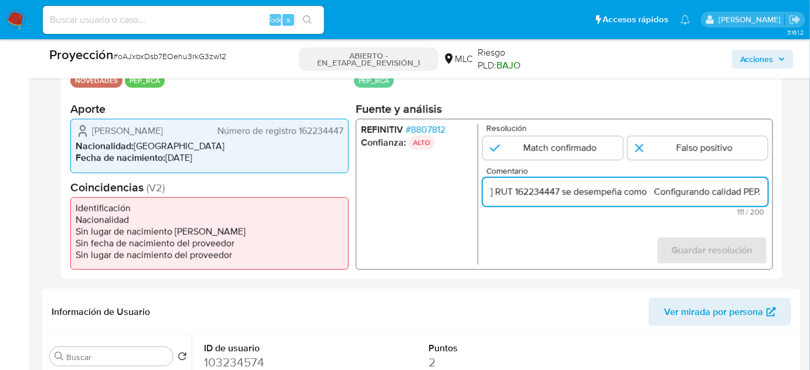
paste input "Gerente de Control de Televisión Nacional de Chile desde Abril de 2024."
type input "Titular de cuenta [PERSON_NAME] RUT 162234447 se desempeña como Gerente de Cont…"
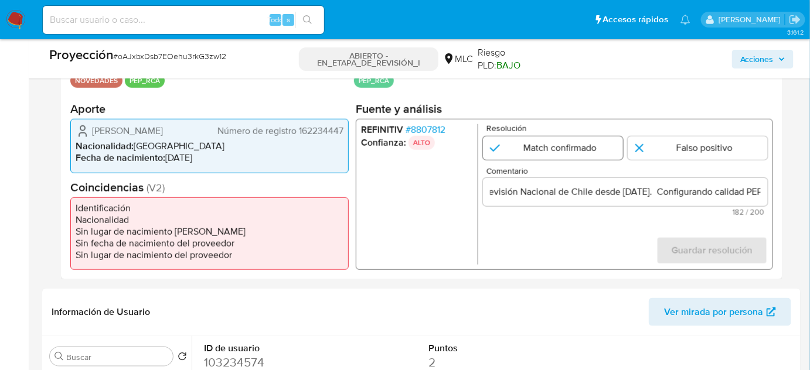
scroll to position [0, 0]
click at [578, 141] on input "1 de 1" at bounding box center [553, 148] width 140 height 23
radio input "true"
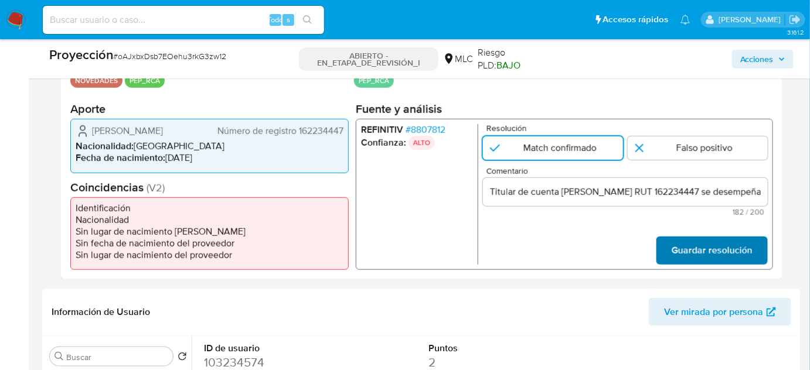
click at [698, 248] on span "Guardar resolución" at bounding box center [711, 251] width 81 height 26
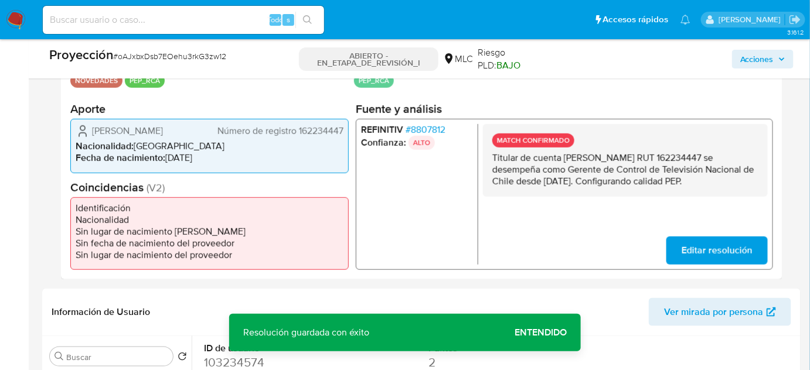
drag, startPoint x: 562, startPoint y: 194, endPoint x: 487, endPoint y: 152, distance: 86.3
click at [487, 152] on div "MATCH CONFIRMADO Titular de cuenta Camilo Andrés Zambrano Cantillana RUT 162234…" at bounding box center [625, 160] width 285 height 73
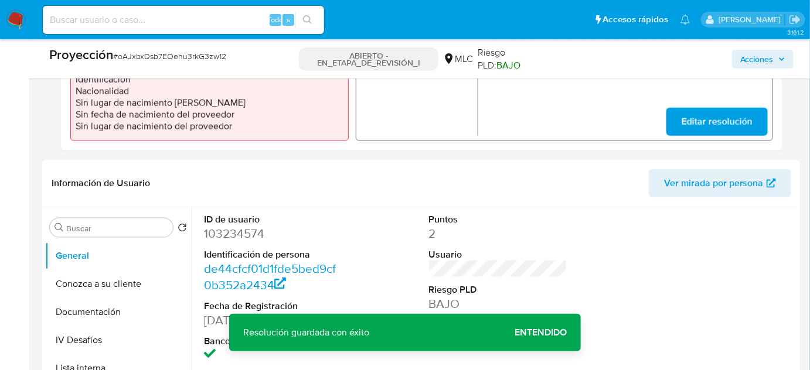
scroll to position [420, 0]
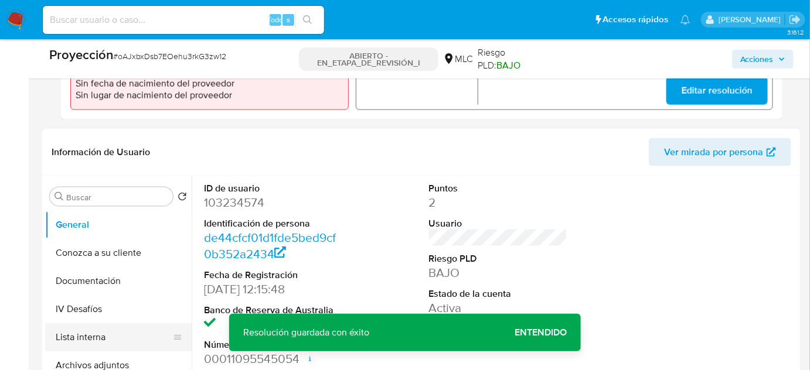
drag, startPoint x: 84, startPoint y: 338, endPoint x: 48, endPoint y: 324, distance: 39.0
click at [84, 339] on button "Lista interna" at bounding box center [113, 337] width 137 height 28
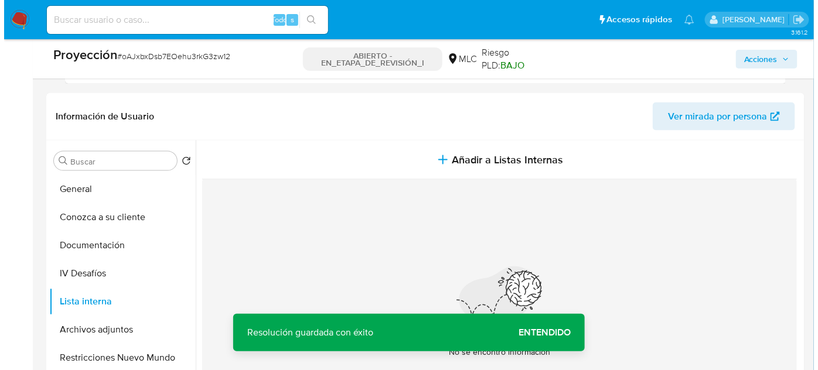
scroll to position [473, 0]
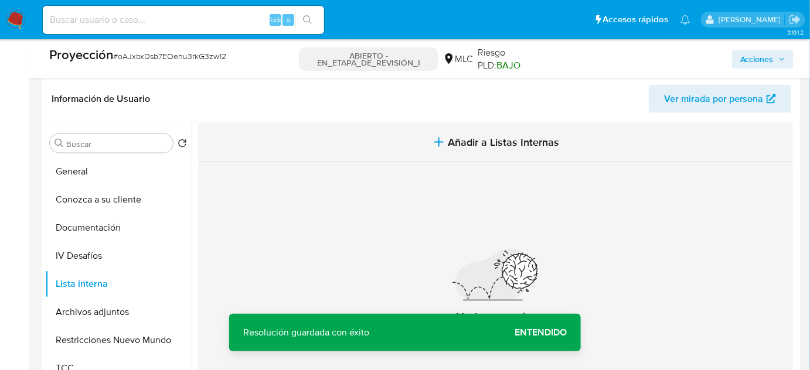
click at [435, 149] on button "Añadir a Listas Internas" at bounding box center [495, 142] width 595 height 39
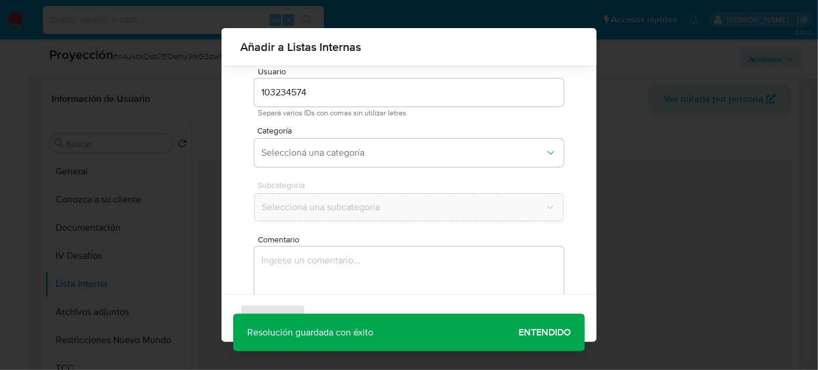
scroll to position [43, 0]
click at [418, 152] on button "Seleccioná una categoría" at bounding box center [408, 146] width 309 height 28
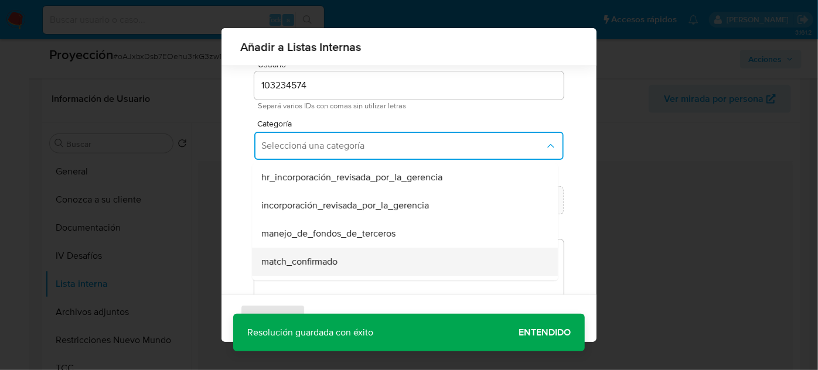
click at [339, 257] on div "match_confirmado" at bounding box center [401, 262] width 280 height 28
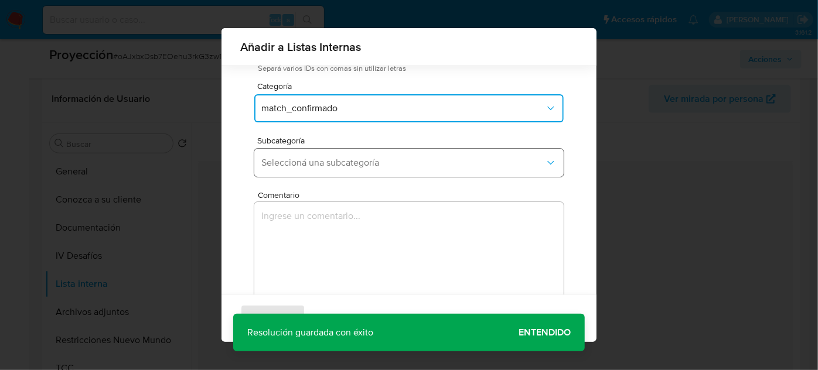
scroll to position [97, 0]
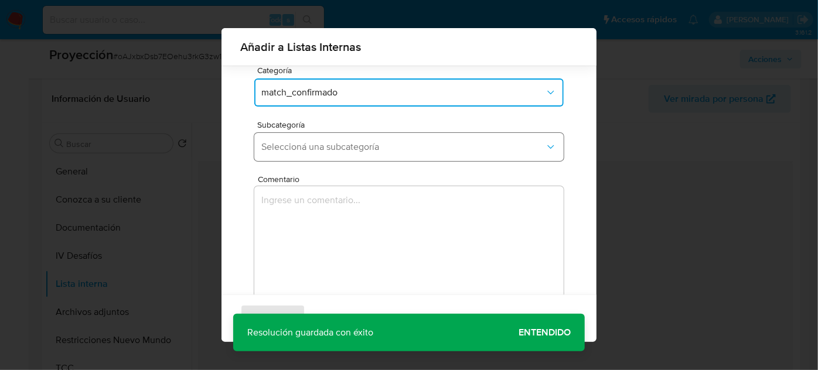
click at [367, 145] on span "Seleccioná una subcategoría" at bounding box center [403, 147] width 284 height 12
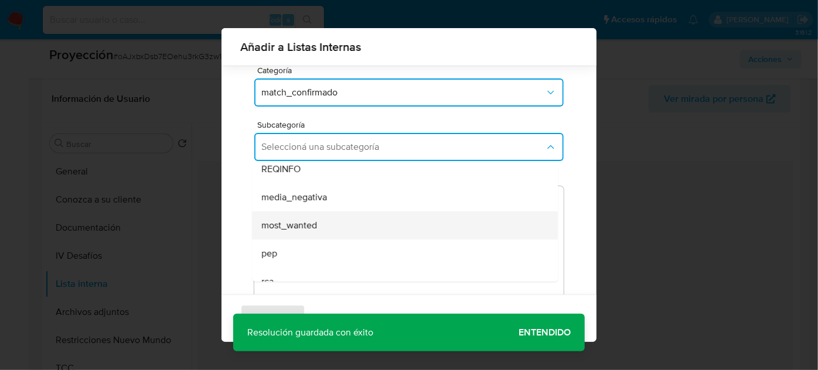
scroll to position [53, 0]
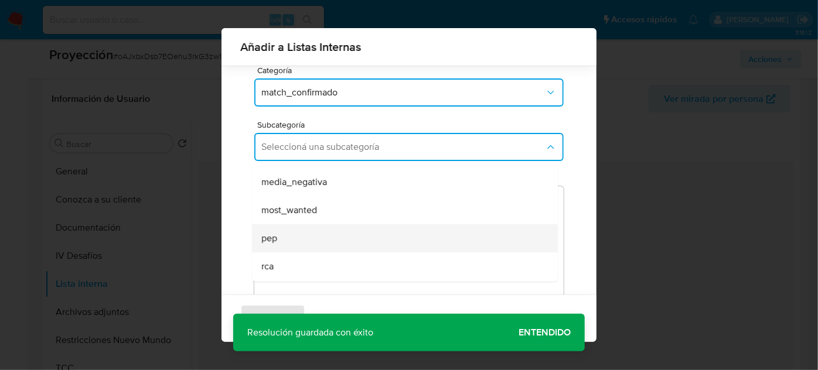
click at [312, 234] on div "pep" at bounding box center [401, 238] width 280 height 28
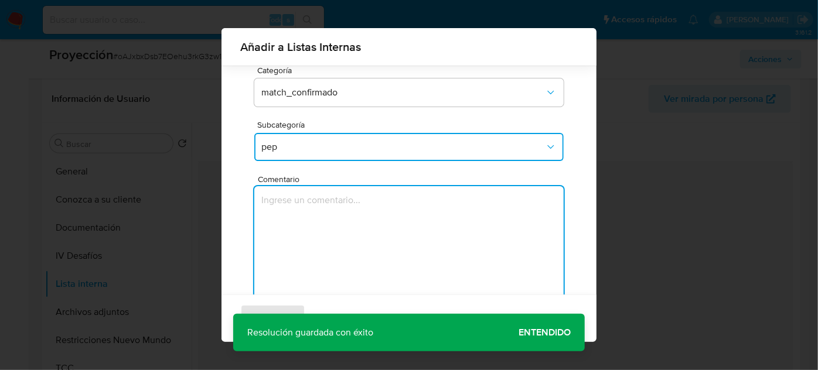
click at [312, 234] on textarea "Comentario" at bounding box center [408, 242] width 309 height 112
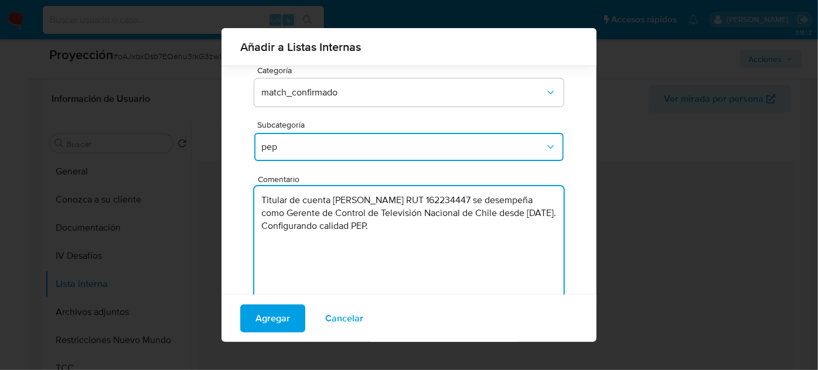
click at [434, 226] on textarea "Titular de cuenta Camilo Andrés Zambrano Cantillana RUT 162234447 se desempeña …" at bounding box center [408, 242] width 309 height 112
type textarea "Titular de cuenta Camilo Andrés Zambrano Cantillana RUT 162234447 se desempeña …"
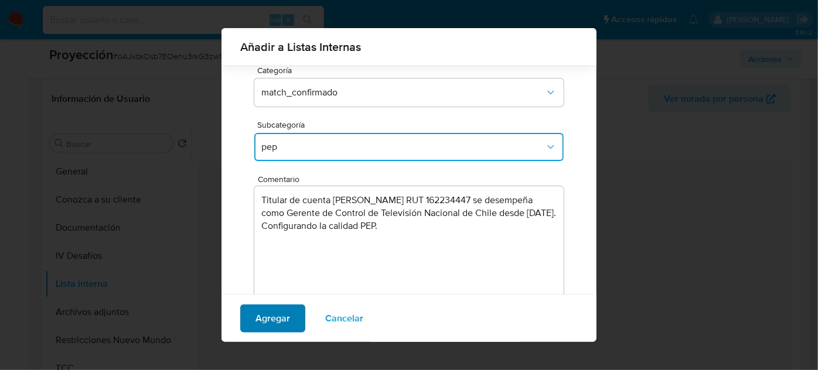
click at [275, 316] on span "Agregar" at bounding box center [272, 319] width 35 height 26
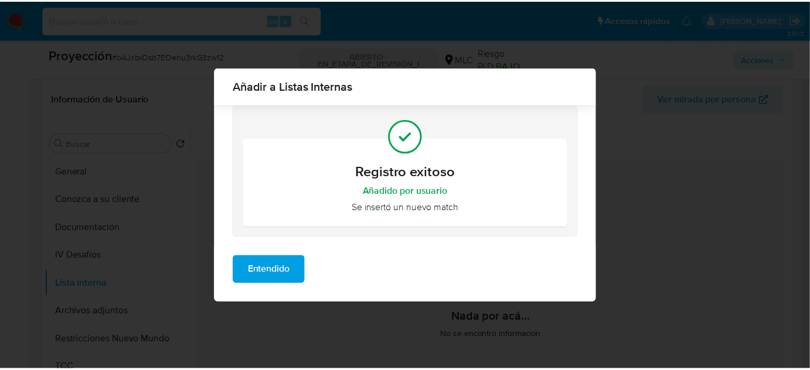
scroll to position [0, 0]
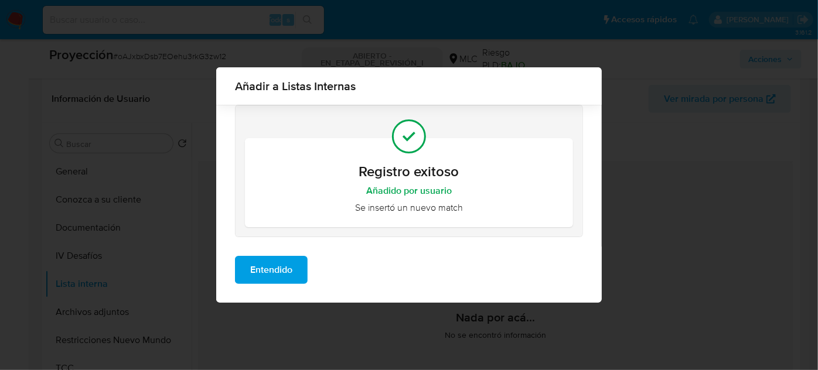
click at [275, 273] on span "Entendido" at bounding box center [271, 270] width 42 height 26
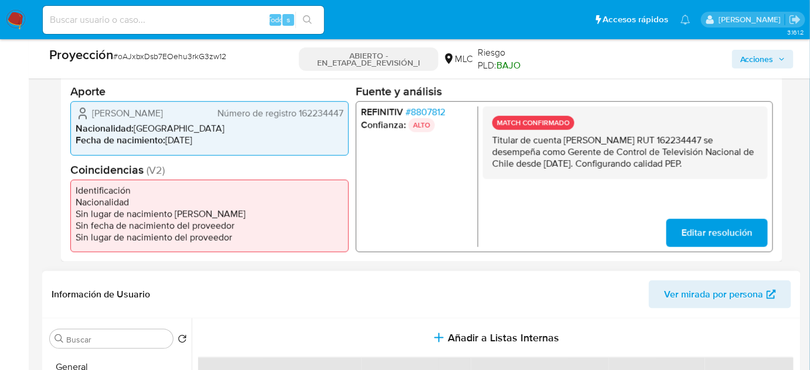
scroll to position [260, 0]
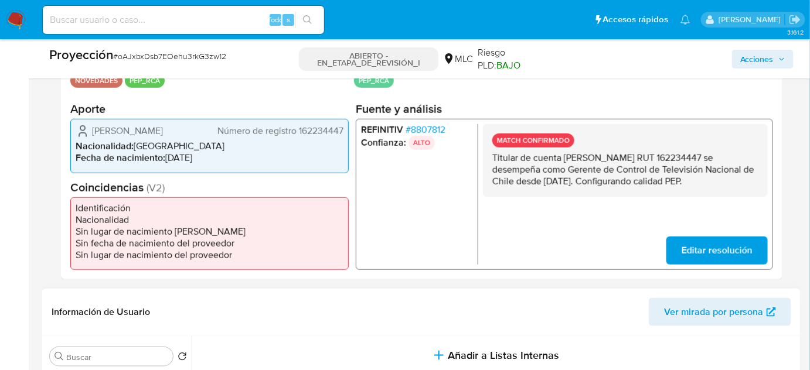
click at [427, 123] on font "8807812" at bounding box center [428, 129] width 35 height 13
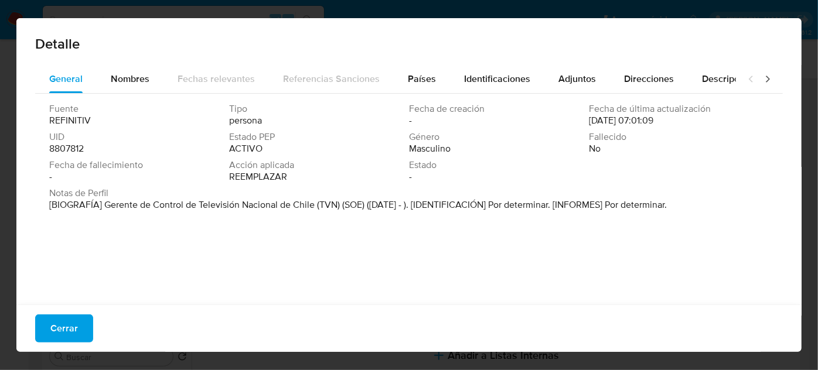
drag, startPoint x: 102, startPoint y: 207, endPoint x: 312, endPoint y: 210, distance: 210.4
click at [312, 210] on font "[BIOGRAFÍA] Gerente de Control de Televisión Nacional de Chile (TVN) (SOE) (abr…" at bounding box center [358, 204] width 618 height 13
click at [79, 332] on button "Cerrar" at bounding box center [64, 329] width 58 height 28
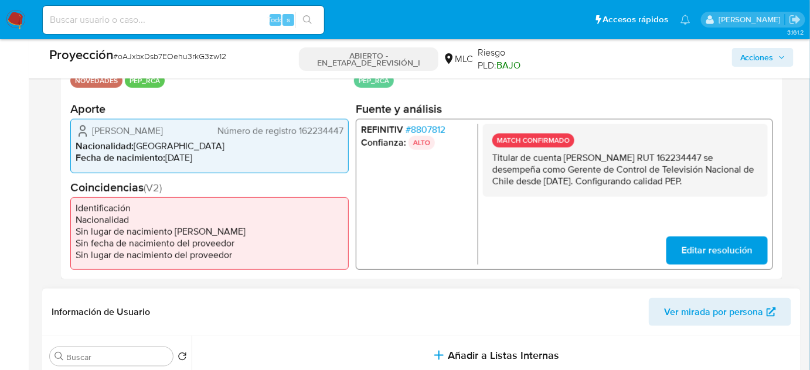
drag, startPoint x: 560, startPoint y: 192, endPoint x: 491, endPoint y: 154, distance: 78.4
click at [491, 154] on div "MATCH CONFIRMADO Titular de cuenta Camilo Andrés Zambrano Cantillana RUT 162234…" at bounding box center [625, 160] width 285 height 73
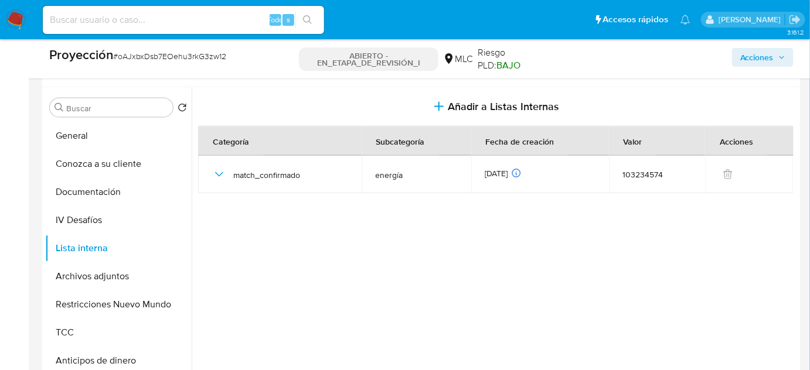
scroll to position [526, 0]
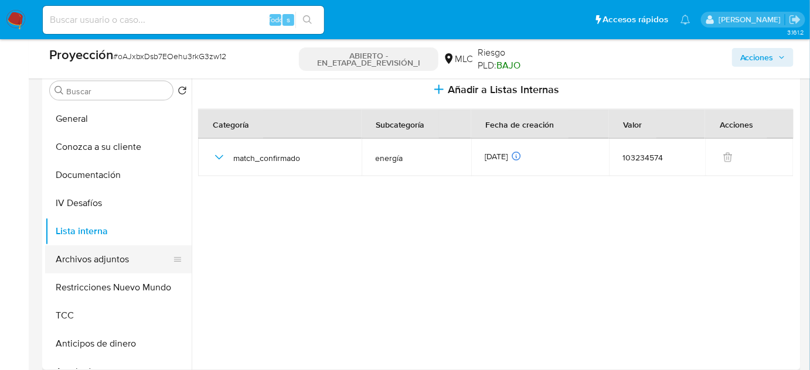
click at [115, 260] on button "Archivos adjuntos" at bounding box center [113, 260] width 137 height 28
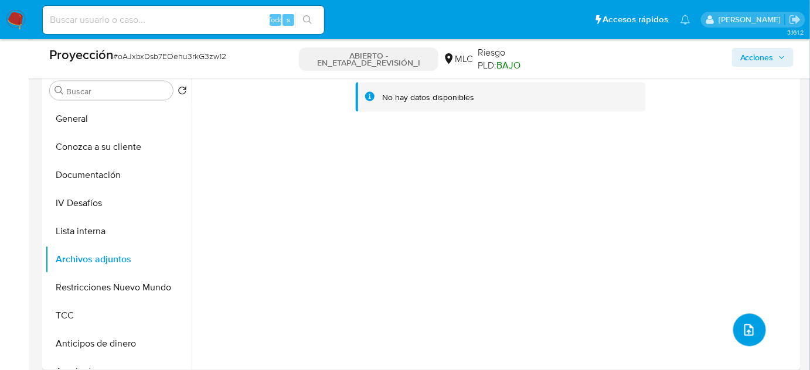
click at [742, 336] on span "subir archivo" at bounding box center [748, 330] width 13 height 14
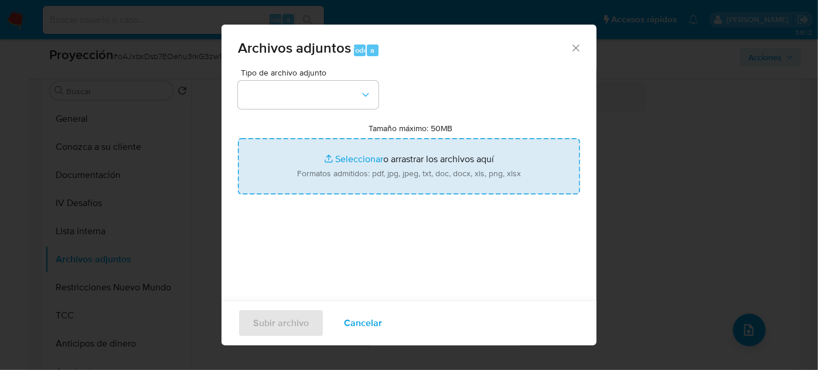
click at [348, 169] on input "Tamaño máximo: 50MB Seleccionar archivos" at bounding box center [409, 166] width 342 height 56
type input "C:\fakepath\Annual Concepto Reporte Anual.pdf"
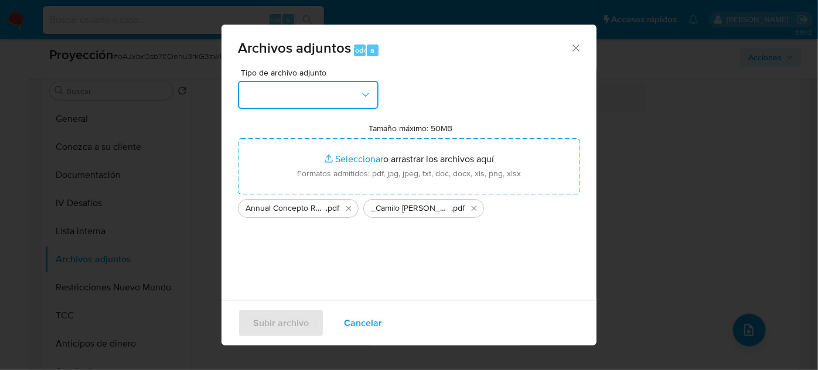
click at [299, 104] on button "button" at bounding box center [308, 95] width 141 height 28
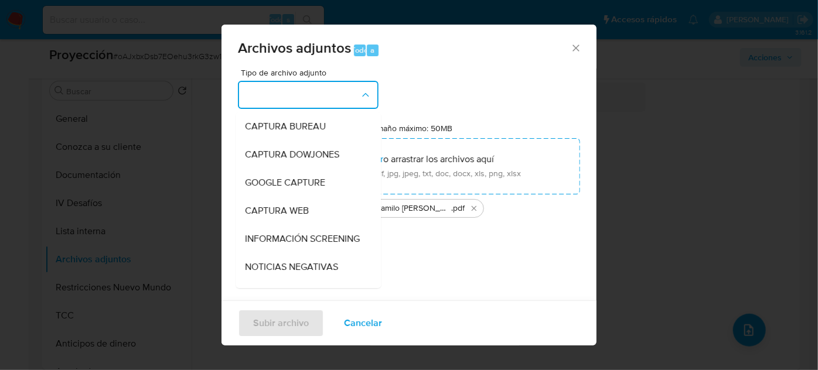
click at [300, 231] on div "INFORMACIÓN SCREENING" at bounding box center [305, 239] width 120 height 28
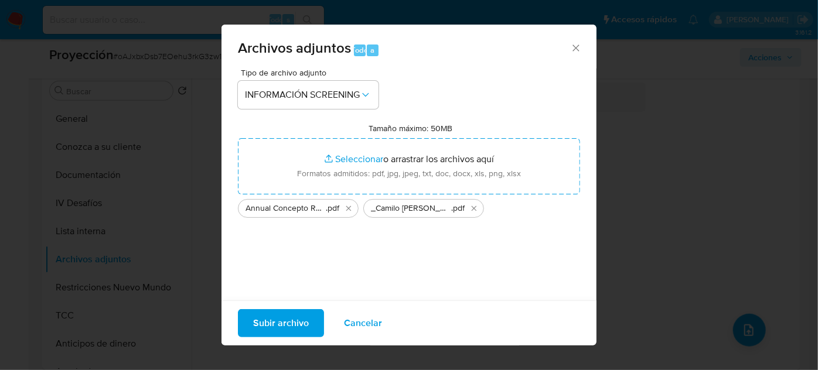
click at [293, 323] on span "Subir archivo" at bounding box center [281, 324] width 56 height 26
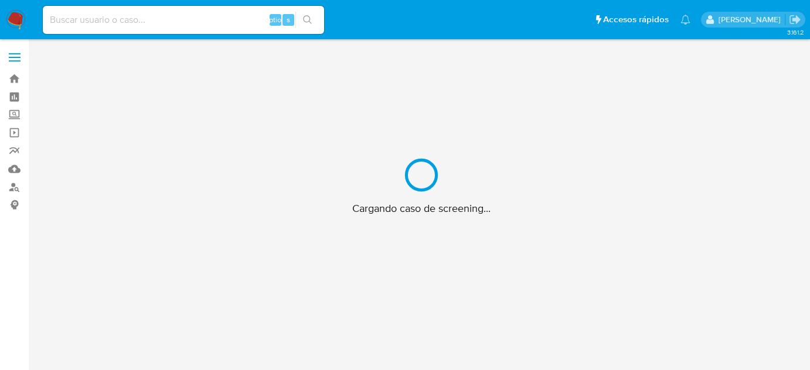
scroll to position [42, 0]
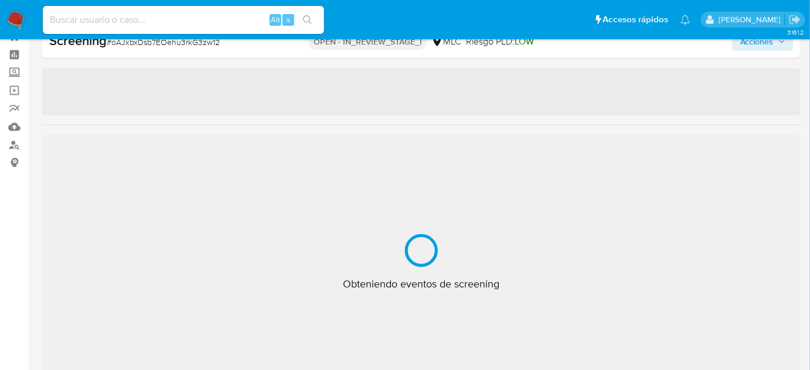
select select "10"
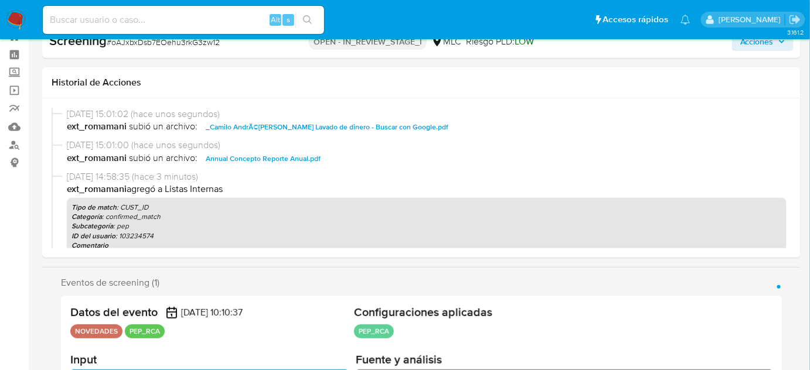
click at [750, 48] on span "Acciones" at bounding box center [756, 41] width 33 height 19
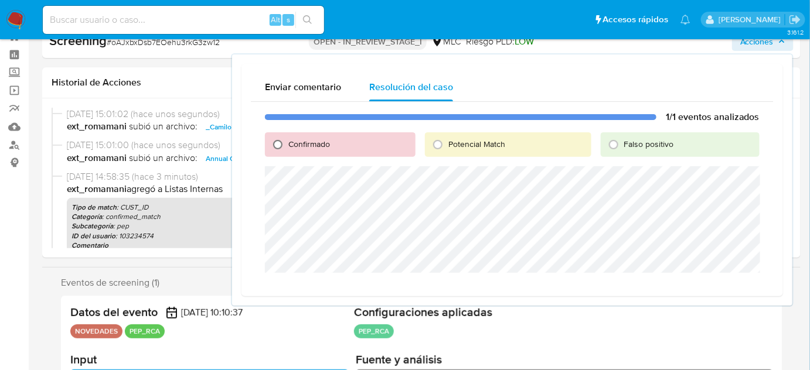
click at [281, 143] on input "Confirmado" at bounding box center [277, 144] width 19 height 19
radio input "true"
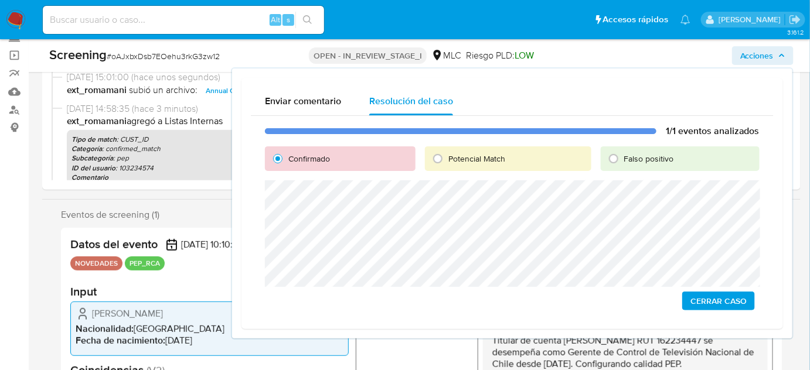
scroll to position [95, 0]
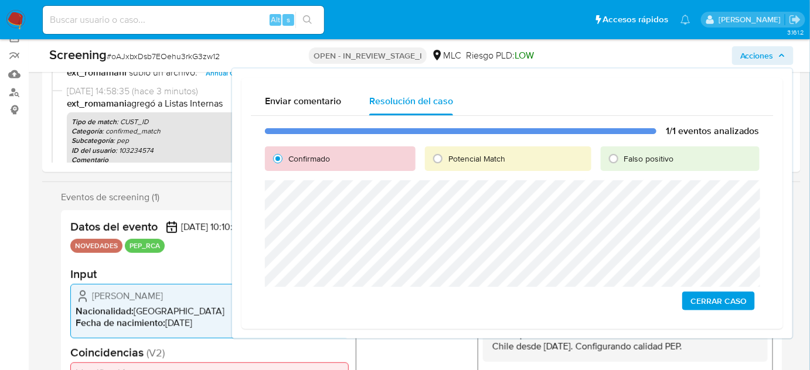
click at [706, 298] on span "Cerrar Caso" at bounding box center [718, 301] width 56 height 16
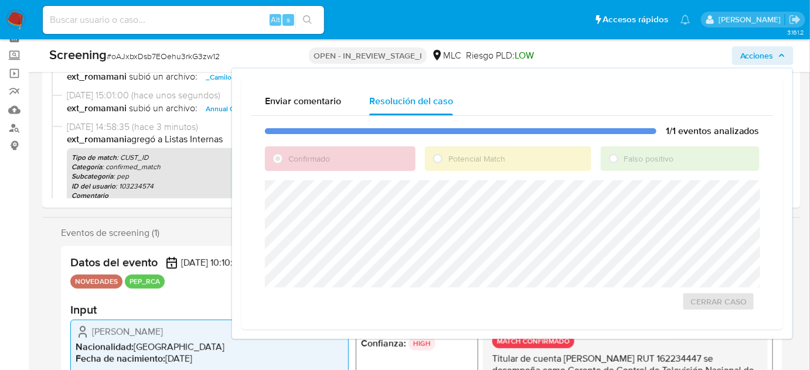
scroll to position [42, 0]
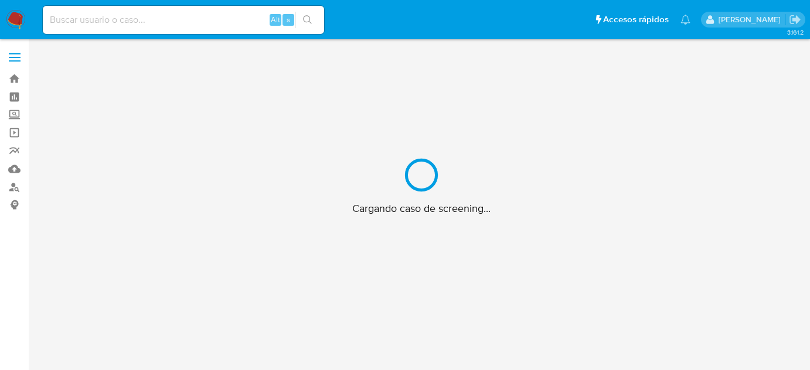
scroll to position [42, 0]
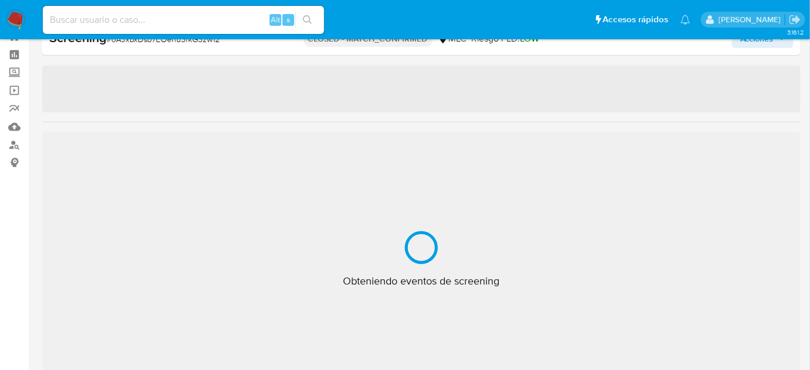
select select "10"
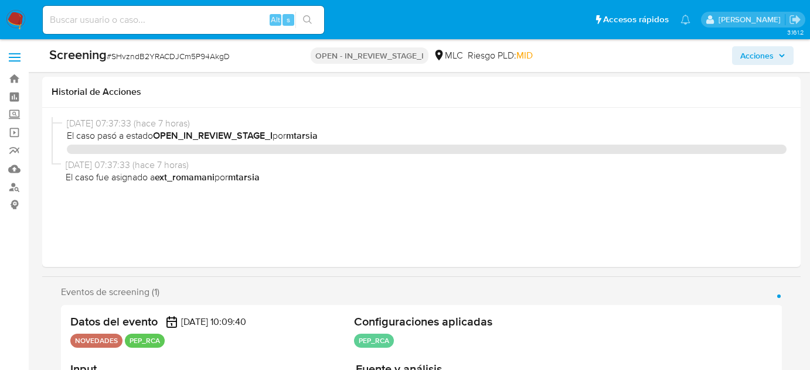
select select "10"
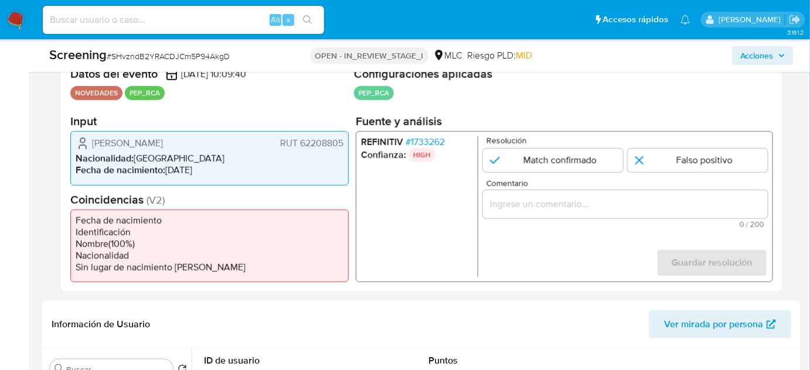
scroll to position [248, 0]
click at [432, 145] on span "# 1733262" at bounding box center [424, 142] width 39 height 12
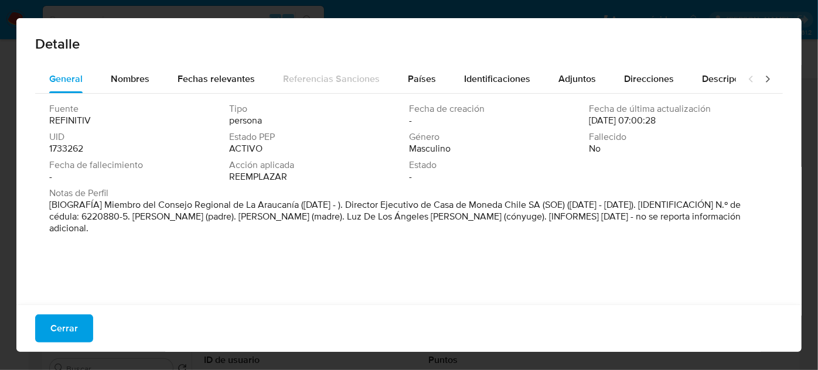
drag, startPoint x: 104, startPoint y: 202, endPoint x: 300, endPoint y: 209, distance: 196.4
click at [300, 209] on font "[BIOGRAFÍA] Miembro del Consejo Regional de La Araucanía ([DATE] - ). Director …" at bounding box center [394, 216] width 691 height 37
drag, startPoint x: 66, startPoint y: 320, endPoint x: 59, endPoint y: 321, distance: 6.5
click at [66, 321] on span "Cerrar" at bounding box center [64, 329] width 28 height 26
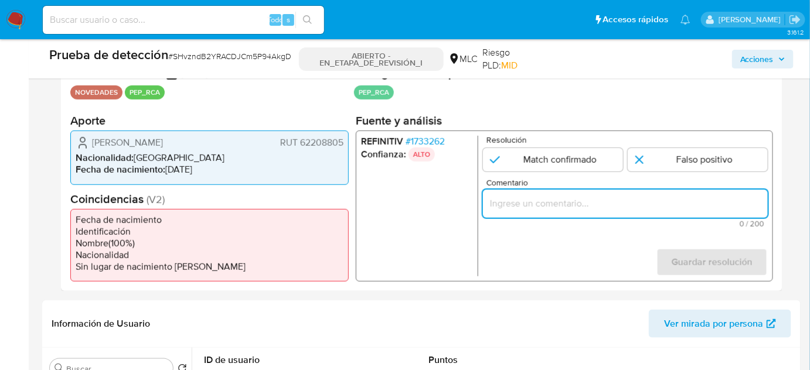
click at [582, 204] on input "Comentario" at bounding box center [625, 203] width 285 height 15
paste input "Titular de cuenta se desempeña como Configurando calidad PEP."
click at [417, 224] on ul "REFINITIV # 1733262 Confianza: ALTO" at bounding box center [419, 206] width 117 height 141
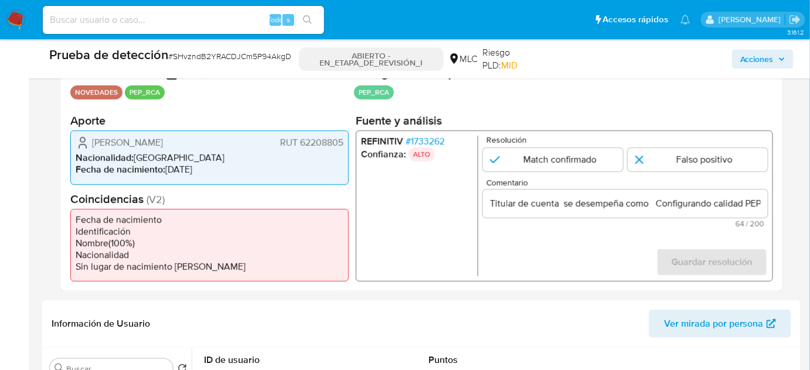
drag, startPoint x: 90, startPoint y: 138, endPoint x: 343, endPoint y: 146, distance: 253.8
click at [343, 146] on div "[PERSON_NAME] RUT 62208805 Nacionalidad : [DEMOGRAPHIC_DATA] Fecha de nacimient…" at bounding box center [209, 158] width 278 height 54
click at [749, 204] on input "Titular de cuenta [PERSON_NAME] RUT 62208805 se desempeña como Configurando cal…" at bounding box center [625, 203] width 285 height 15
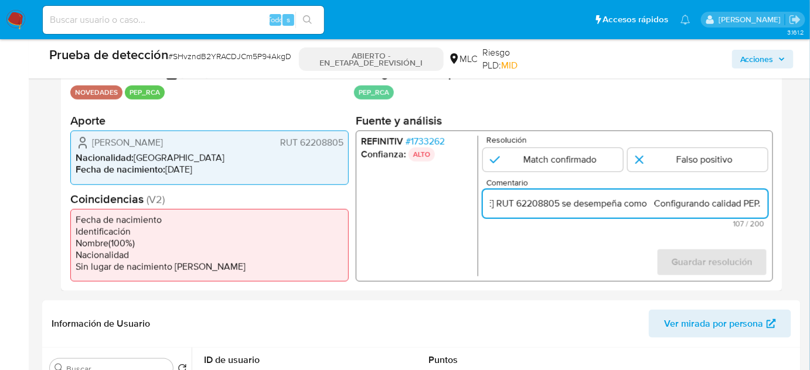
scroll to position [0, 199]
drag, startPoint x: 748, startPoint y: 206, endPoint x: 762, endPoint y: 211, distance: 15.0
click at [762, 211] on div "Titular de cuenta [PERSON_NAME] RUT 62208805 se desempeña como Configurando cal…" at bounding box center [625, 204] width 285 height 28
click at [647, 204] on input "Titular de cuenta [PERSON_NAME] RUT 62208805 se desempeña como Configurando cal…" at bounding box center [625, 203] width 285 height 15
paste input "Miembro del Consejo Regional de La Araucanía desde [DATE]."
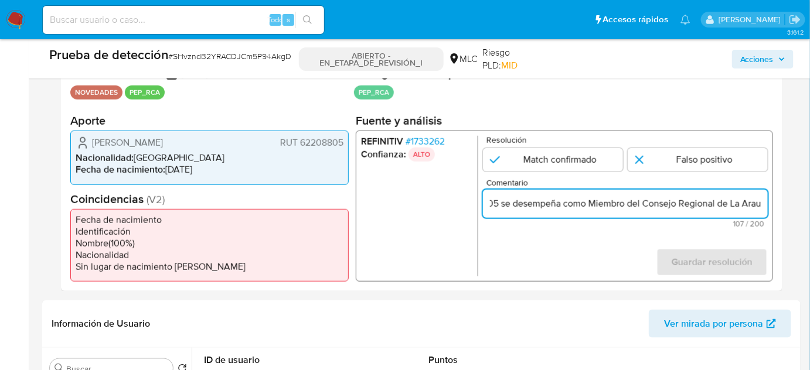
scroll to position [0, 400]
type input "Titular de cuenta [PERSON_NAME] RUT 62208805 se desempeña como Miembro del Cons…"
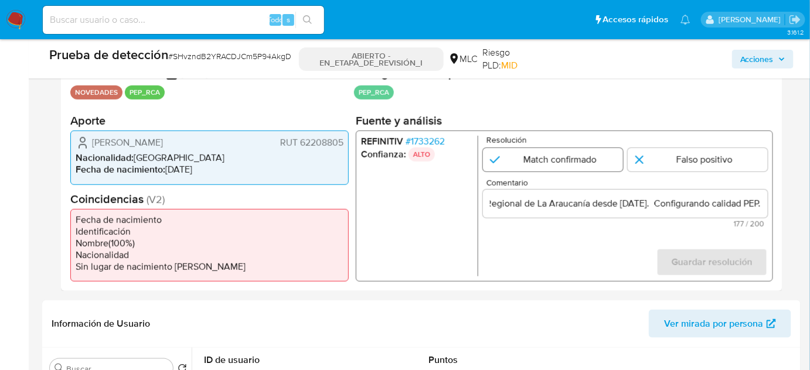
scroll to position [0, 0]
click at [543, 165] on input "1 de 1" at bounding box center [553, 159] width 140 height 23
radio input "true"
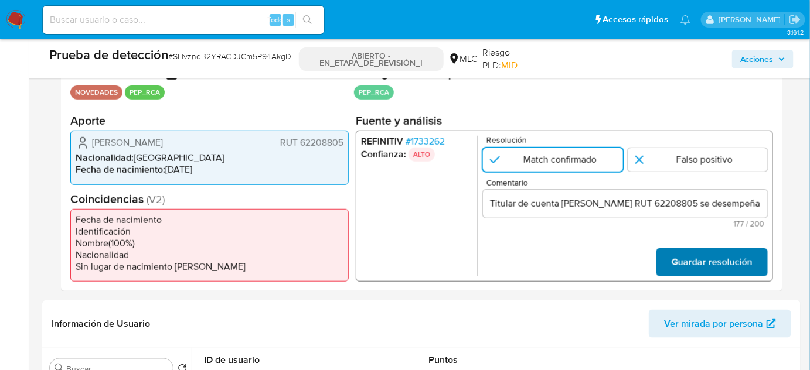
click at [688, 265] on span "Guardar resolución" at bounding box center [711, 263] width 81 height 26
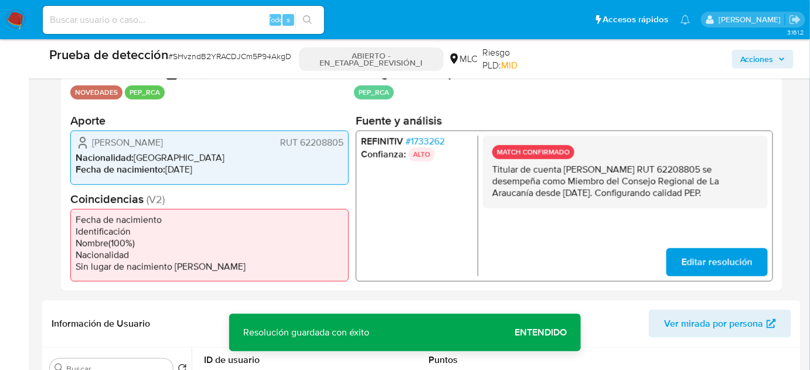
drag, startPoint x: 574, startPoint y: 209, endPoint x: 487, endPoint y: 172, distance: 94.2
click at [487, 172] on div "MATCH CONFIRMADO Titular de cuenta [PERSON_NAME] RUT 62208805 se desempeña como…" at bounding box center [625, 172] width 285 height 73
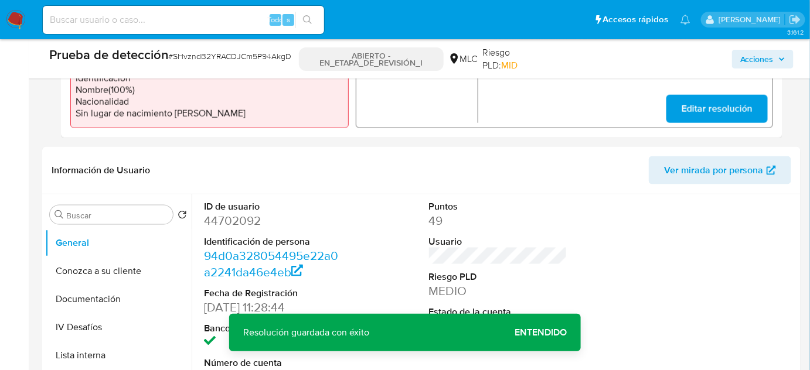
scroll to position [408, 0]
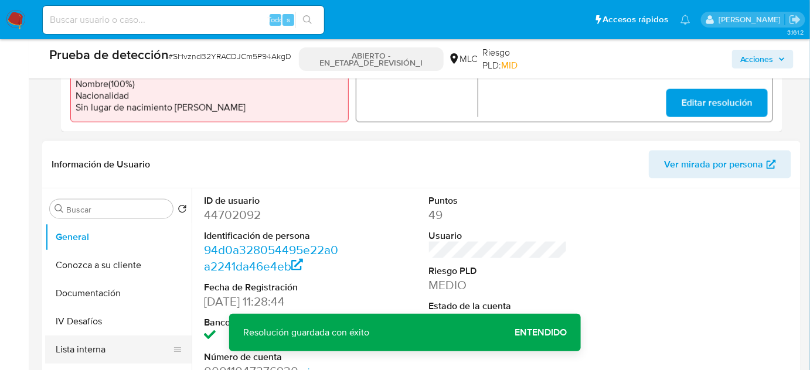
click at [101, 354] on button "Lista interna" at bounding box center [113, 350] width 137 height 28
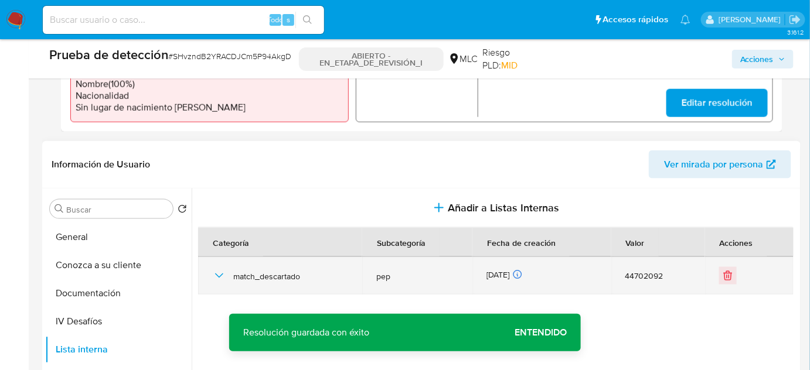
click at [214, 276] on icon "button" at bounding box center [219, 276] width 14 height 14
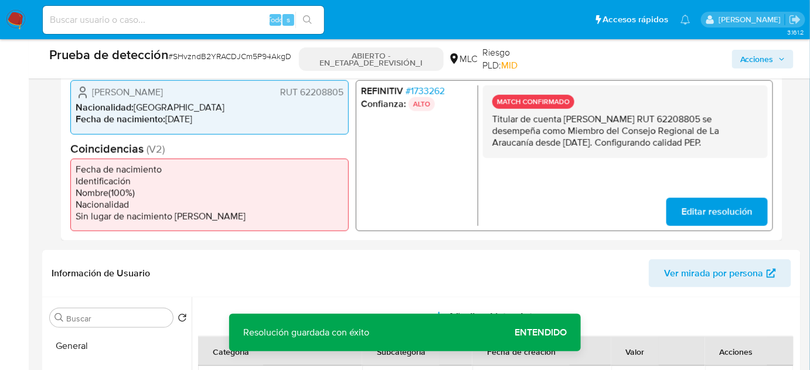
scroll to position [248, 0]
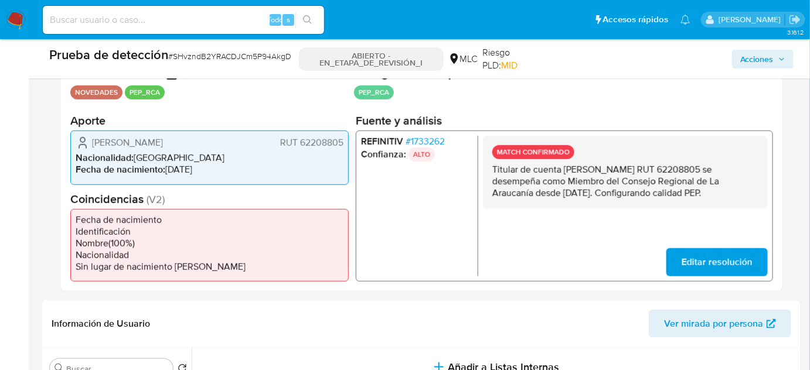
drag, startPoint x: 233, startPoint y: 145, endPoint x: 92, endPoint y: 148, distance: 140.7
click at [92, 148] on div "Víctor Osvaldo Yáñez Arancibia RUT 62208805" at bounding box center [210, 143] width 268 height 14
drag, startPoint x: 549, startPoint y: 206, endPoint x: 495, endPoint y: 168, distance: 66.5
click at [495, 168] on p "Titular de cuenta [PERSON_NAME] RUT 62208805 se desempeña como Miembro del Cons…" at bounding box center [625, 181] width 266 height 35
click at [487, 168] on div "MATCH CONFIRMADO Titular de cuenta Víctor Osvaldo Yáñez Arancibia RUT 62208805 …" at bounding box center [625, 172] width 285 height 73
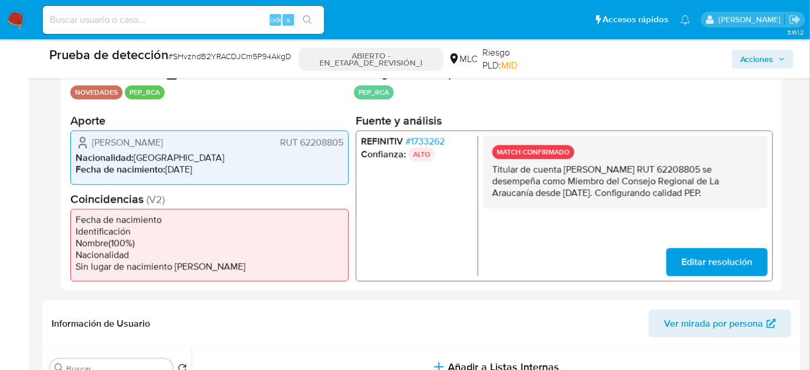
drag, startPoint x: 489, startPoint y: 165, endPoint x: 547, endPoint y: 205, distance: 69.9
click at [547, 205] on div "MATCH CONFIRMADO Titular de cuenta Víctor Osvaldo Yáñez Arancibia RUT 62208805 …" at bounding box center [625, 172] width 285 height 73
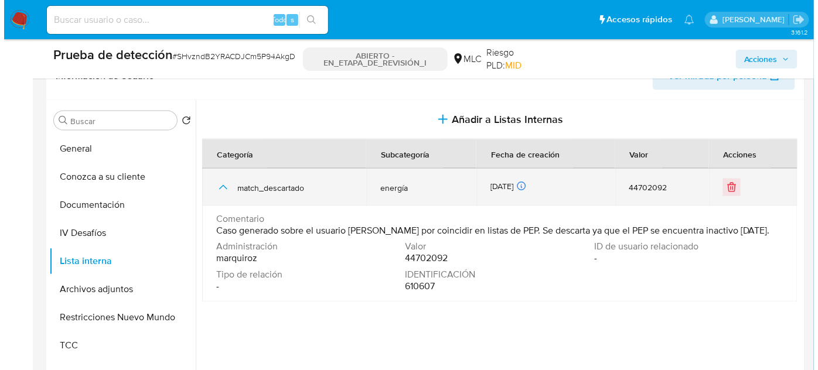
scroll to position [514, 0]
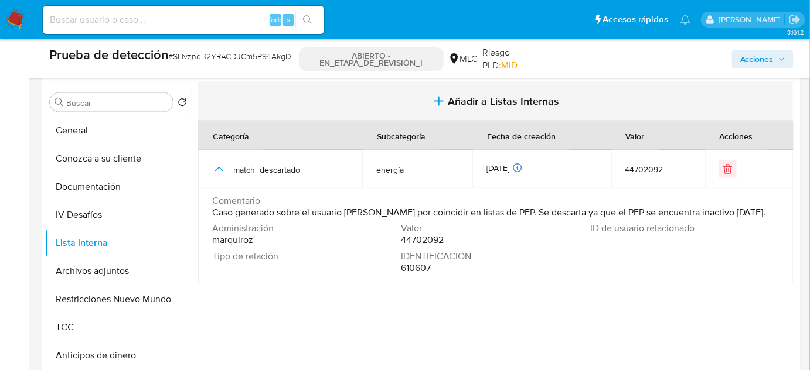
click at [427, 93] on button "Añadir a Listas Internas" at bounding box center [495, 101] width 595 height 39
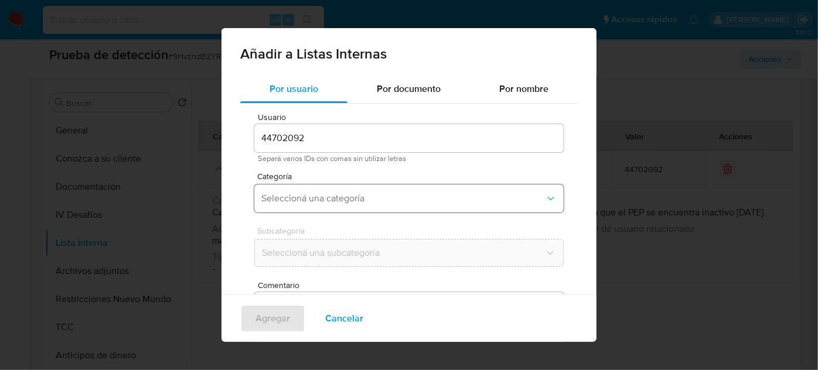
click at [373, 193] on span "Seleccioná una categoría" at bounding box center [403, 199] width 284 height 12
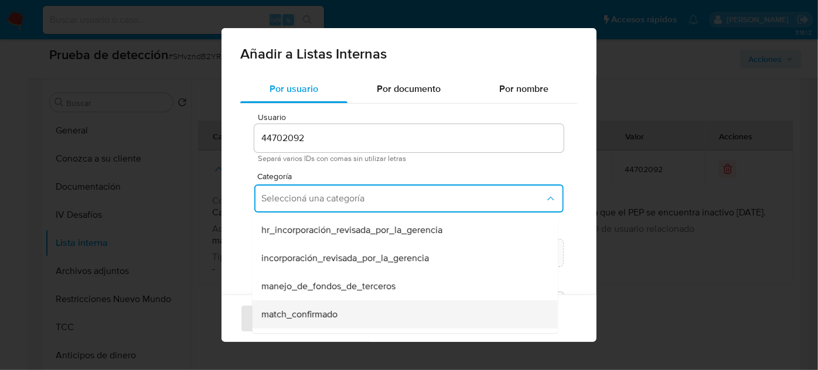
click at [291, 312] on span "match_confirmado" at bounding box center [299, 315] width 76 height 12
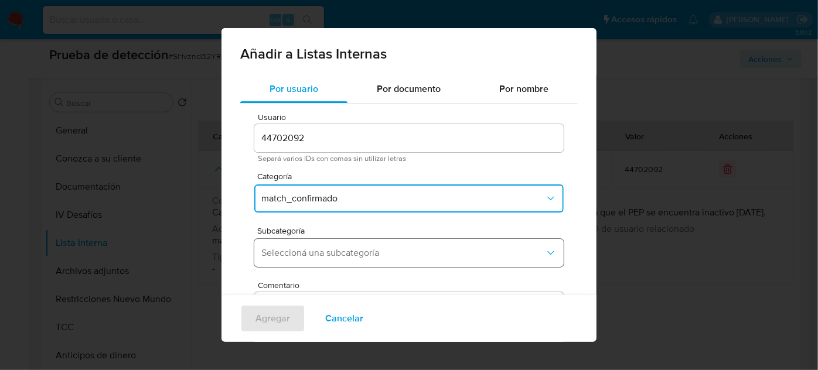
click at [319, 253] on span "Seleccioná una subcategoría" at bounding box center [403, 253] width 284 height 12
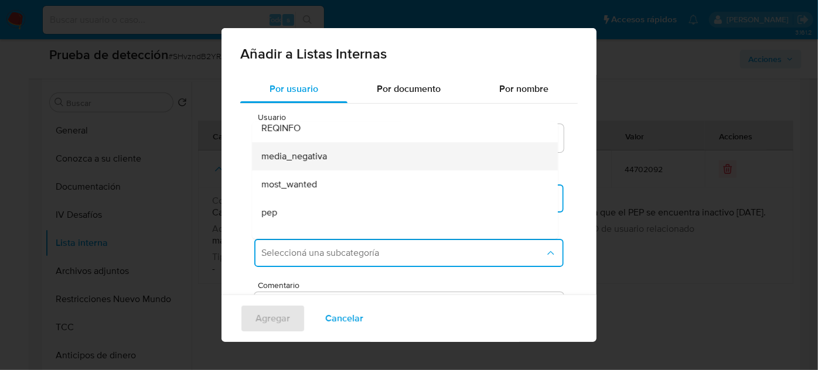
scroll to position [53, 0]
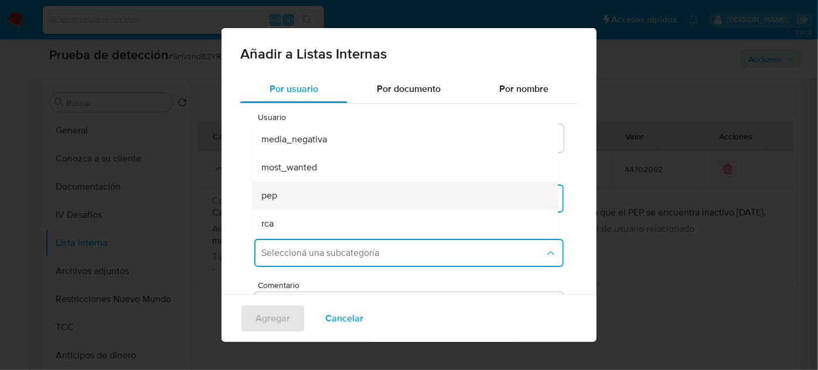
click at [318, 183] on div "pep" at bounding box center [401, 196] width 280 height 28
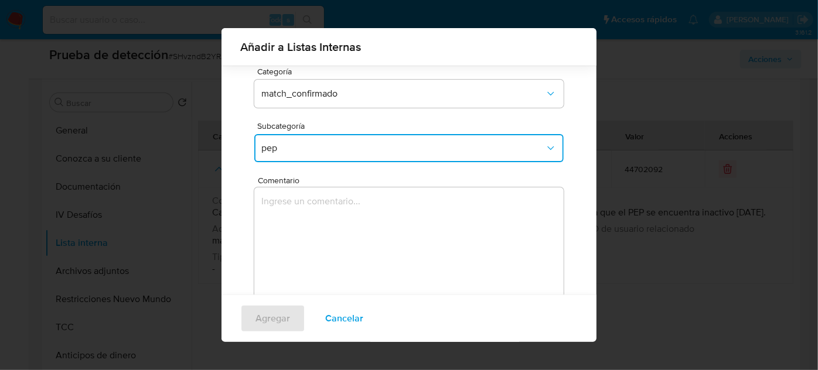
scroll to position [97, 0]
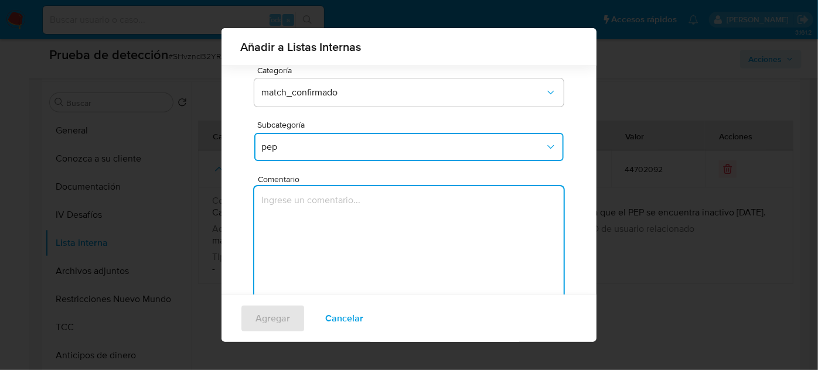
click at [311, 233] on textarea "Comentario" at bounding box center [408, 242] width 309 height 112
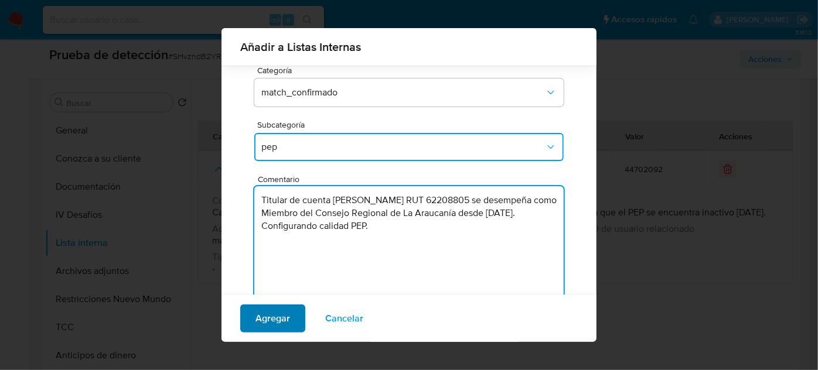
type textarea "Titular de cuenta [PERSON_NAME] RUT 62208805 se desempeña como Miembro del Cons…"
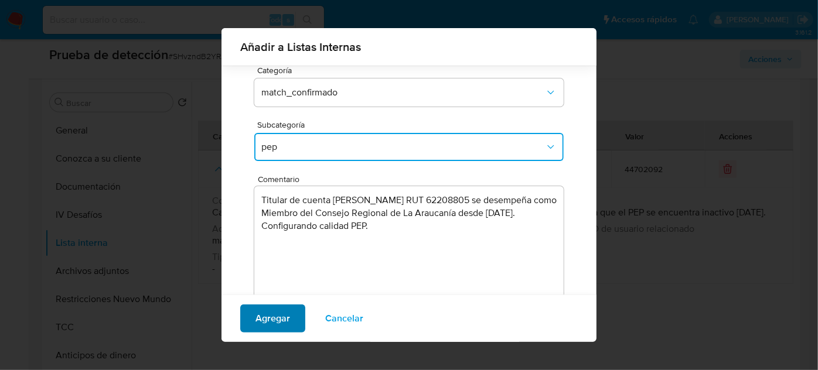
click at [271, 320] on span "Agregar" at bounding box center [272, 319] width 35 height 26
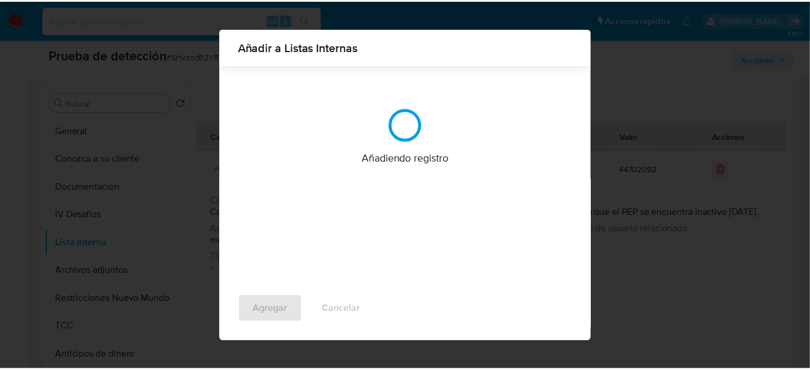
scroll to position [0, 0]
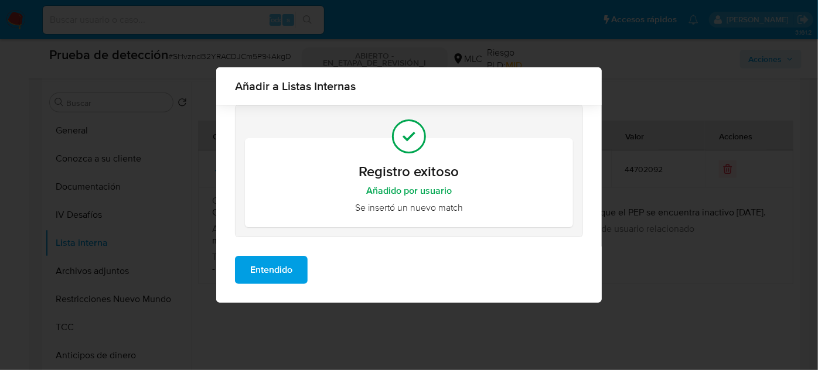
click at [277, 270] on span "Entendido" at bounding box center [271, 270] width 42 height 26
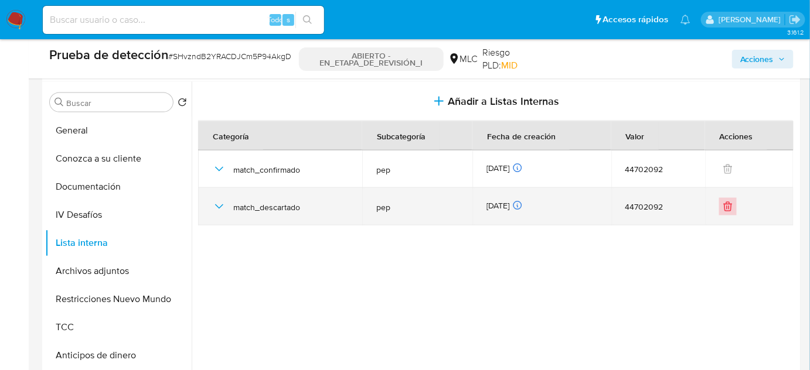
click at [727, 207] on icon "Eliminar" at bounding box center [727, 207] width 0 height 3
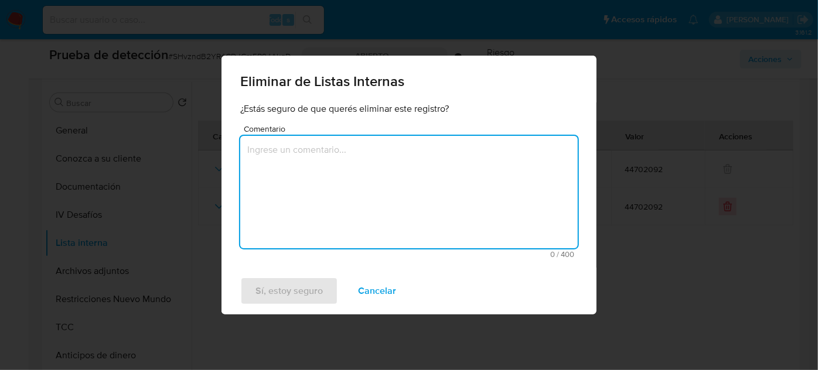
click at [435, 174] on textarea "Comentario" at bounding box center [408, 192] width 337 height 112
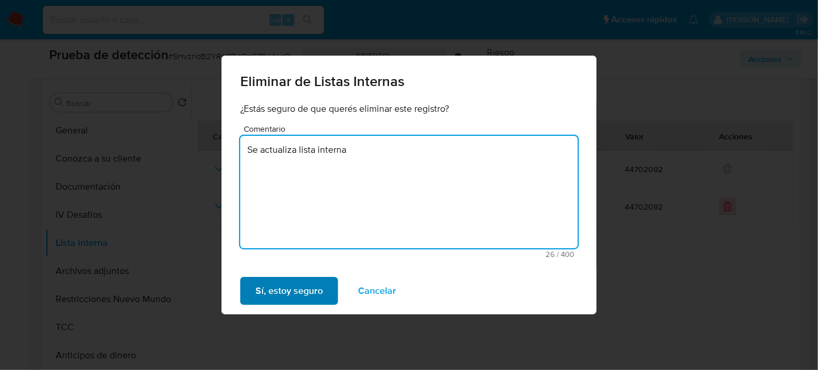
type textarea "Se actualiza lista interna"
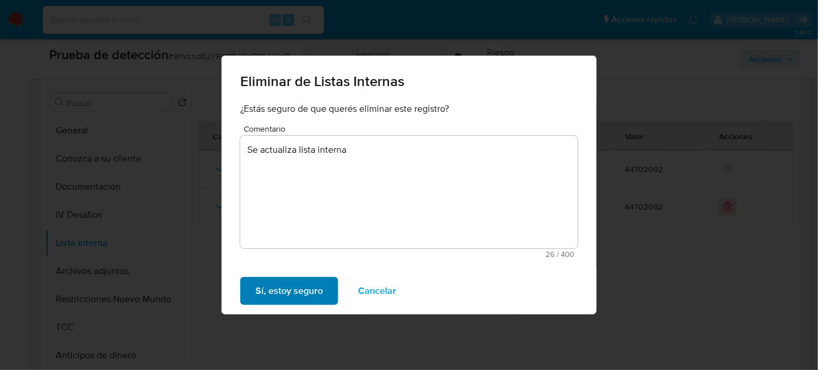
click at [305, 288] on span "Sí, estoy seguro" at bounding box center [288, 291] width 67 height 26
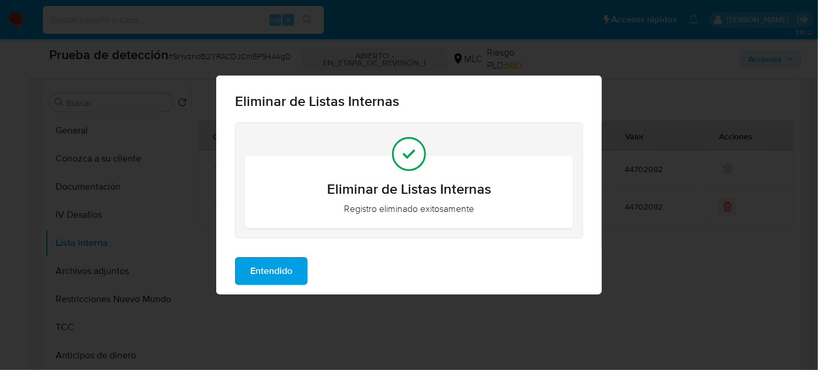
click at [247, 262] on button "Entendido" at bounding box center [271, 271] width 73 height 28
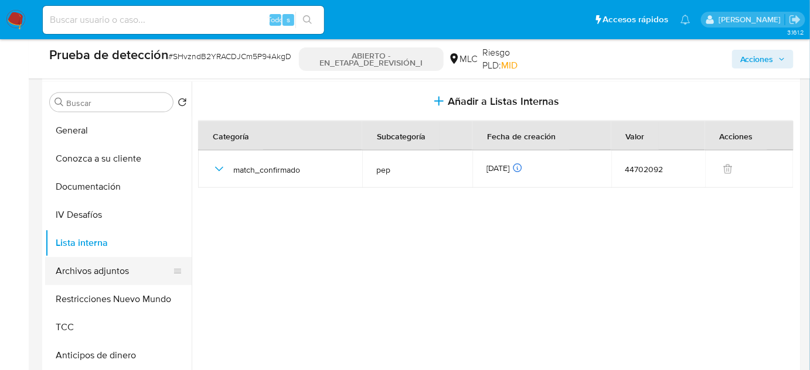
click at [136, 268] on button "Archivos adjuntos" at bounding box center [113, 271] width 137 height 28
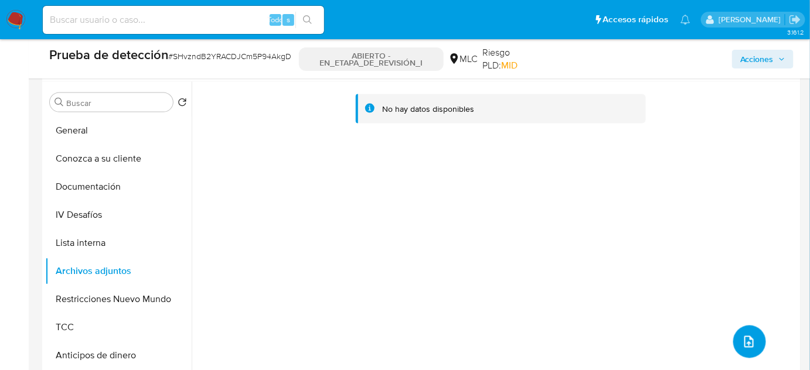
click at [744, 341] on icon "subir archivo" at bounding box center [748, 342] width 9 height 12
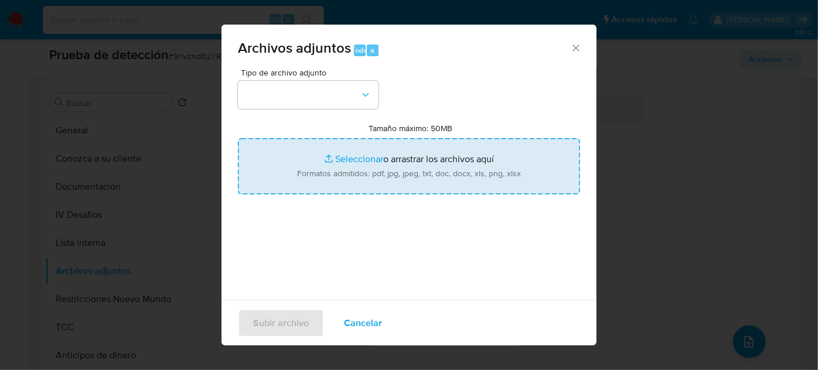
click at [359, 162] on input "Tamaño máximo: 50MB Seleccionar archivos" at bounding box center [409, 166] width 342 height 56
type input "C:\fakepath\Este lunes asume nuevo Gobernador René ...ORES de La Araucanía – Te…"
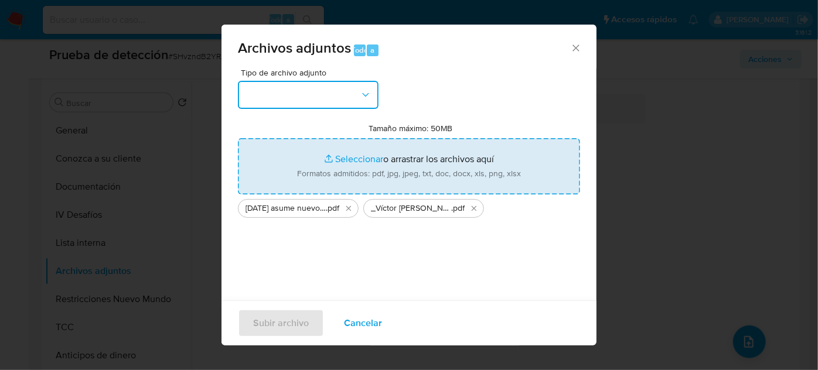
click at [267, 98] on button "button" at bounding box center [308, 95] width 141 height 28
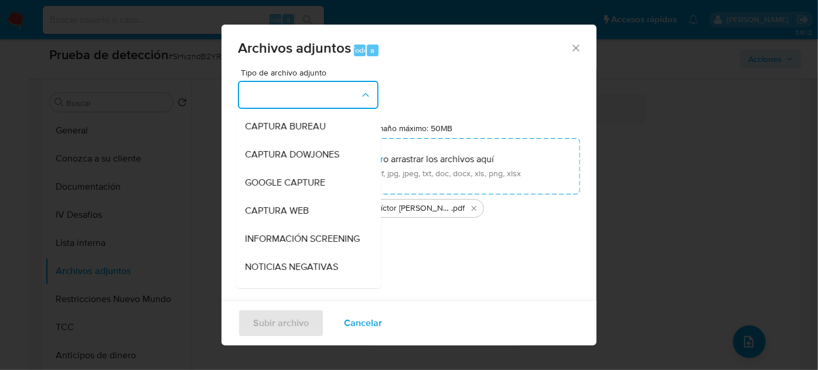
click at [261, 236] on span "INFORMACIÓN SCREENING" at bounding box center [302, 239] width 115 height 12
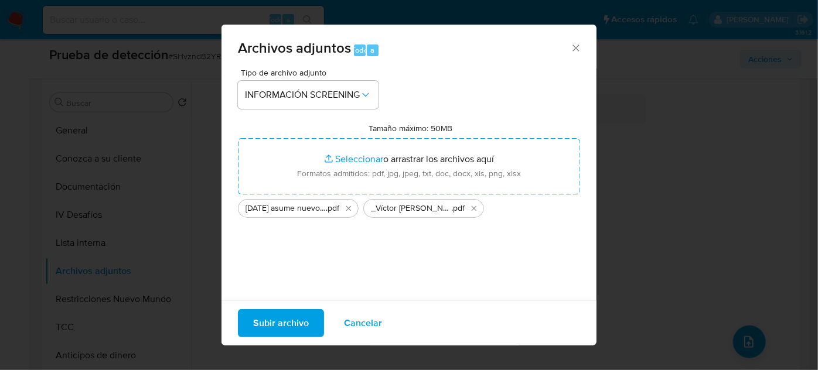
click at [275, 323] on span "Subir archivo" at bounding box center [281, 324] width 56 height 26
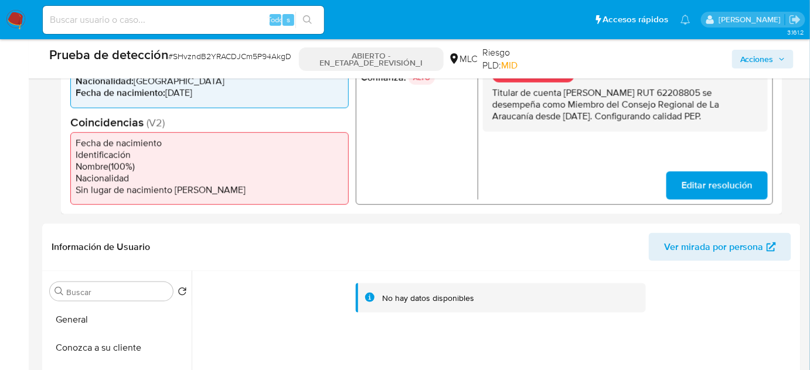
scroll to position [248, 0]
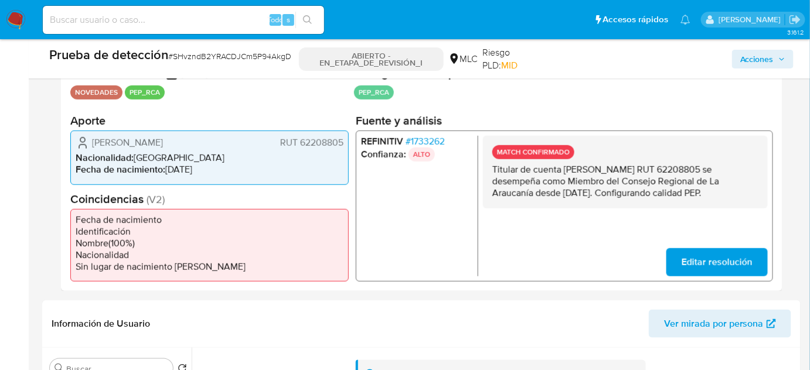
drag, startPoint x: 546, startPoint y: 206, endPoint x: 495, endPoint y: 175, distance: 60.2
click at [498, 180] on p "Titular de cuent[PERSON_NAME] RUT 62208805 se desempeña como Miembro del Consej…" at bounding box center [625, 181] width 266 height 35
drag, startPoint x: 490, startPoint y: 168, endPoint x: 545, endPoint y: 206, distance: 66.5
click at [545, 206] on div "MATCH CONFIRMADO Titular de cuenta Víctor Osvaldo Yáñez Arancibia RUT 62208805 …" at bounding box center [625, 172] width 285 height 73
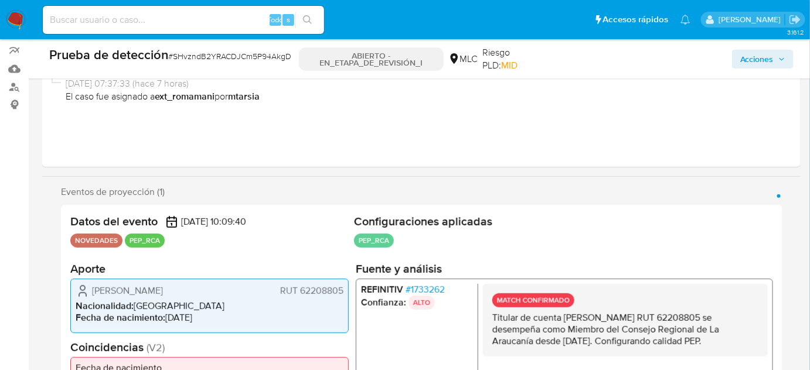
scroll to position [35, 0]
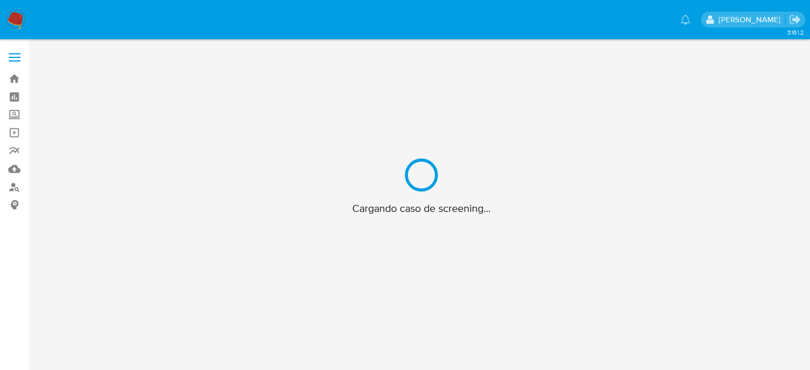
scroll to position [35, 0]
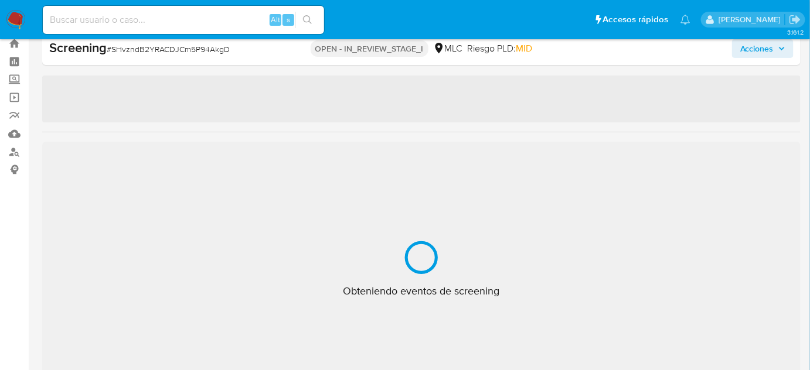
select select "10"
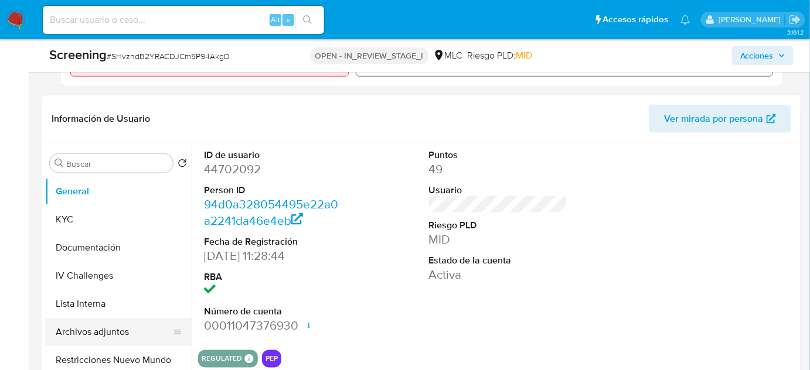
scroll to position [514, 0]
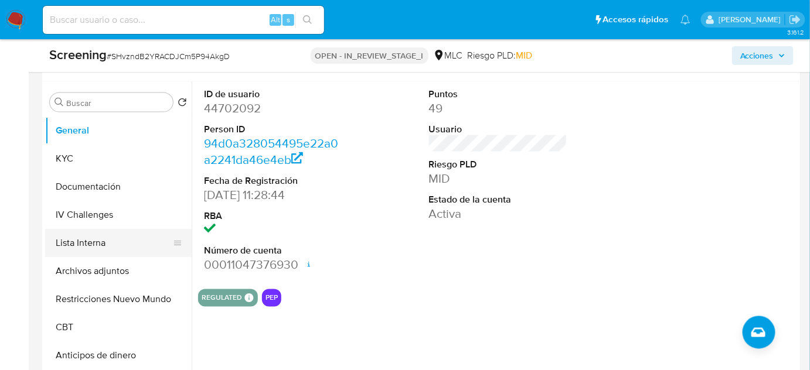
click at [116, 239] on button "Lista Interna" at bounding box center [113, 243] width 137 height 28
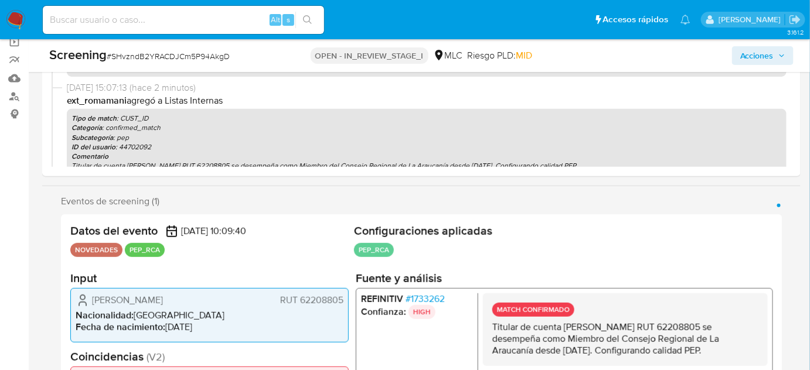
scroll to position [0, 0]
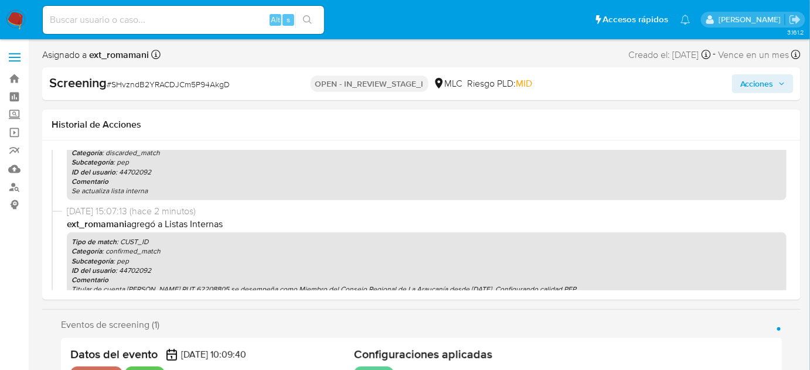
click at [768, 84] on span "Acciones" at bounding box center [756, 83] width 33 height 19
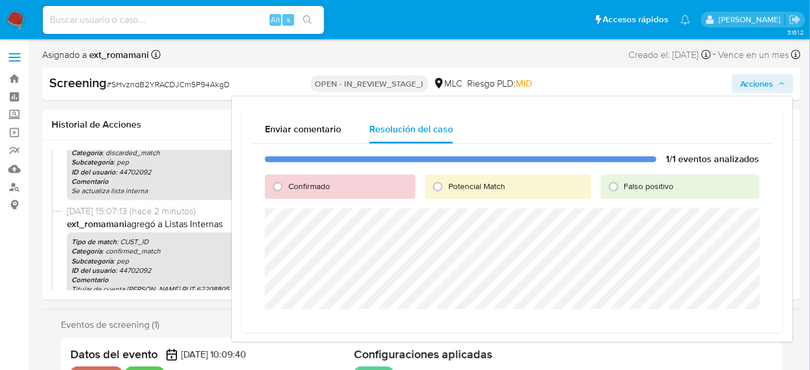
click at [318, 185] on span "Confirmado" at bounding box center [309, 186] width 42 height 12
click at [287, 185] on input "Confirmado" at bounding box center [277, 187] width 19 height 19
radio input "true"
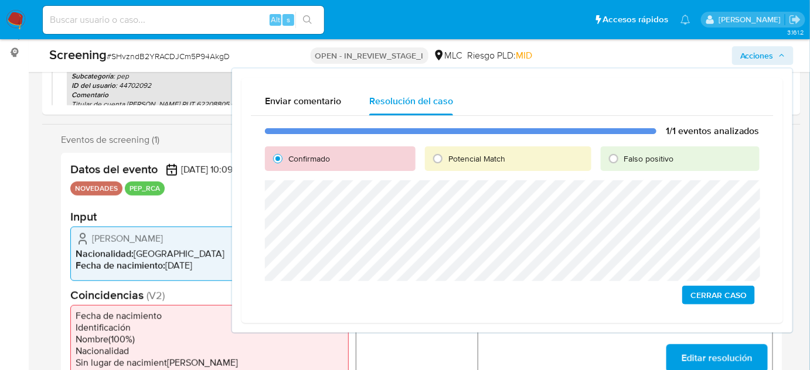
scroll to position [159, 0]
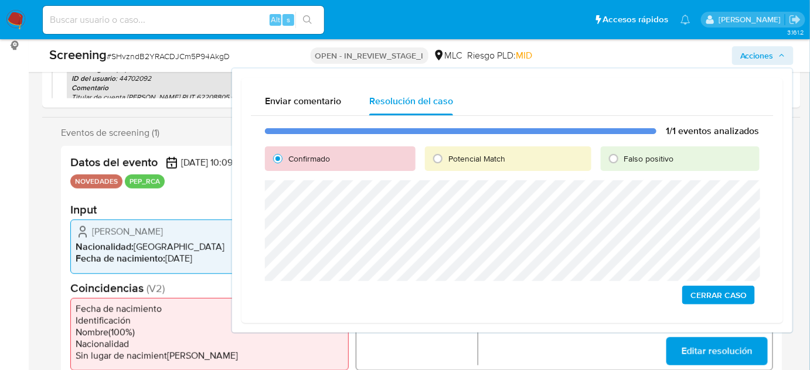
click at [704, 296] on span "Cerrar Caso" at bounding box center [718, 295] width 56 height 16
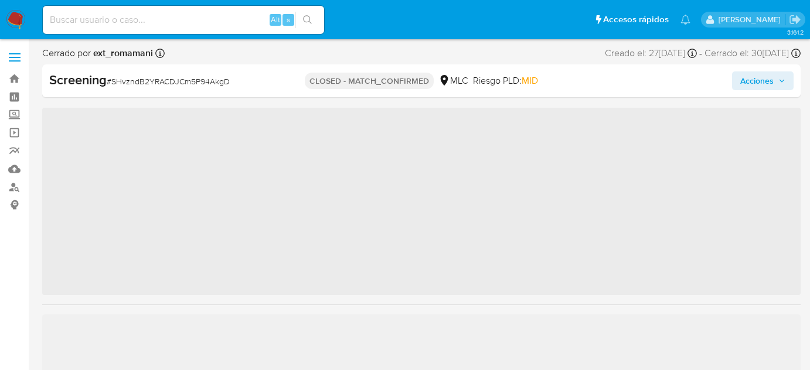
scroll to position [42, 0]
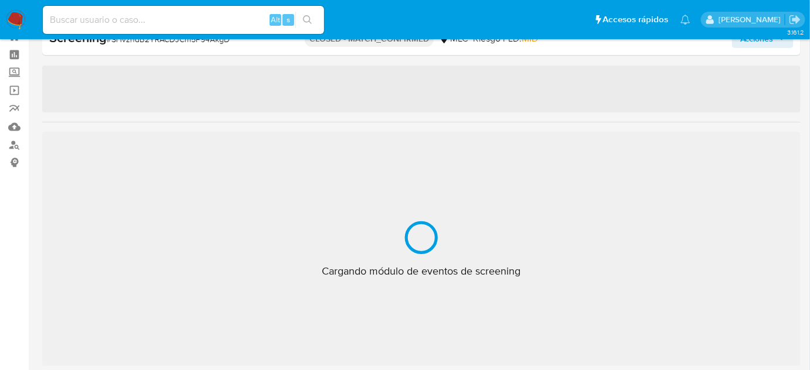
select select "10"
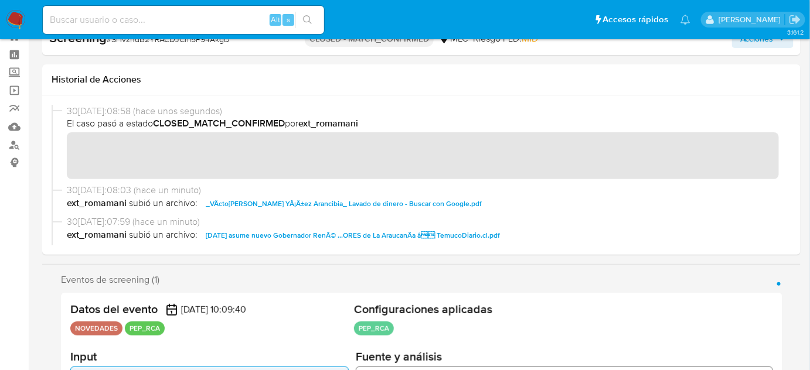
drag, startPoint x: 16, startPoint y: 23, endPoint x: 29, endPoint y: 13, distance: 15.5
click at [16, 22] on img at bounding box center [16, 20] width 20 height 20
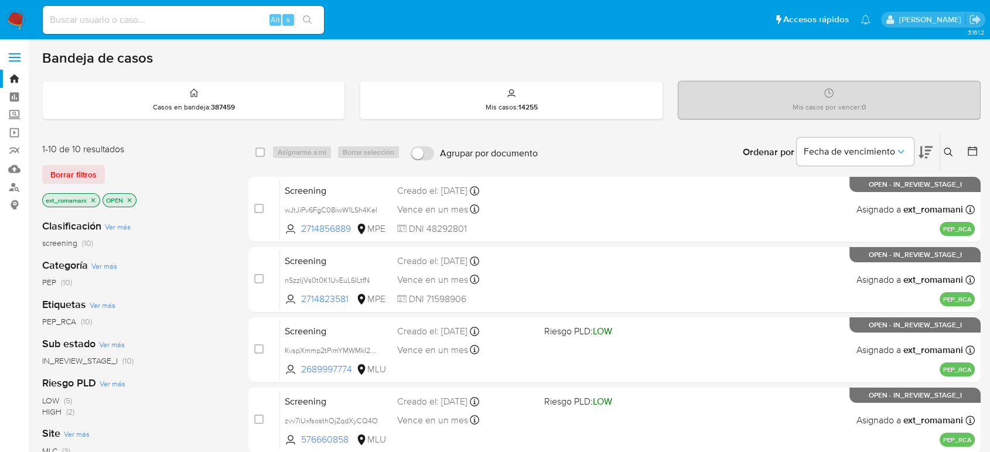
click at [65, 280] on span "(10)" at bounding box center [66, 283] width 11 height 12
click at [92, 197] on icon "close-filter" at bounding box center [93, 200] width 7 height 7
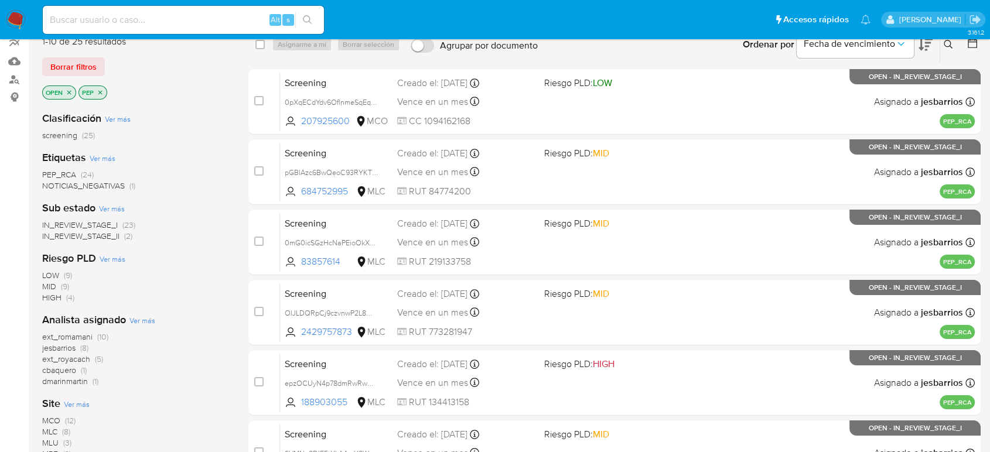
scroll to position [130, 0]
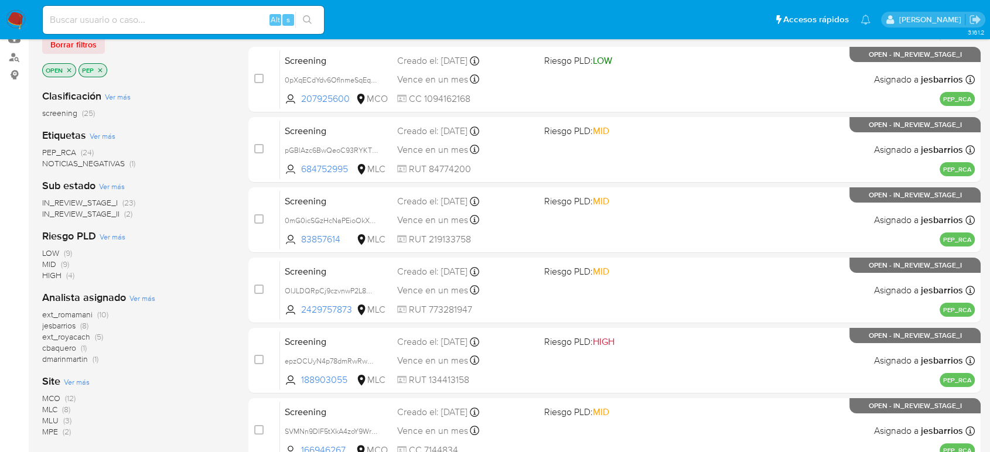
click at [98, 335] on span "(5)" at bounding box center [99, 337] width 8 height 12
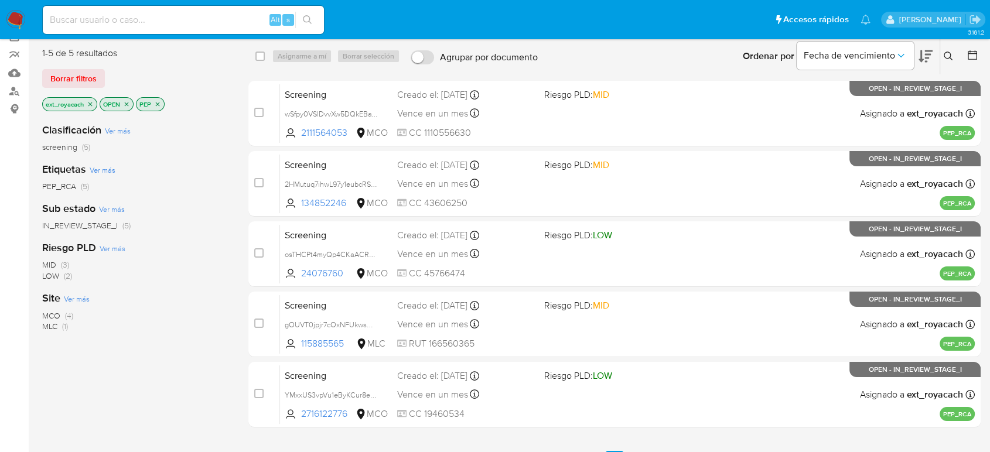
scroll to position [65, 0]
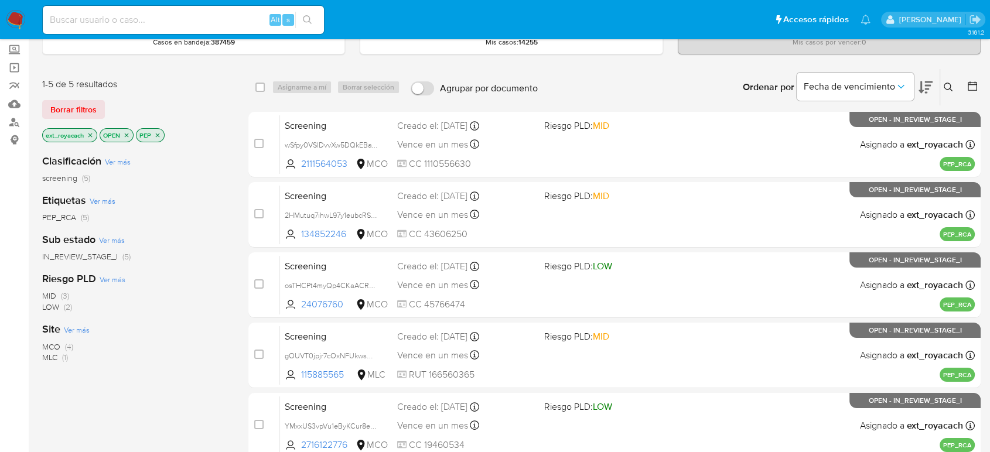
click at [156, 130] on p "PEP" at bounding box center [151, 135] width 28 height 13
click at [158, 134] on icon "close-filter" at bounding box center [158, 135] width 4 height 4
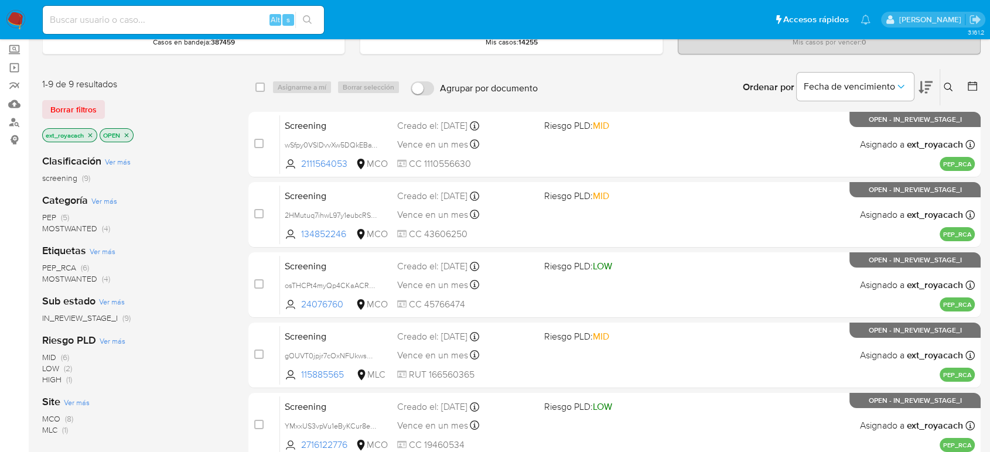
click at [19, 18] on img at bounding box center [16, 20] width 20 height 20
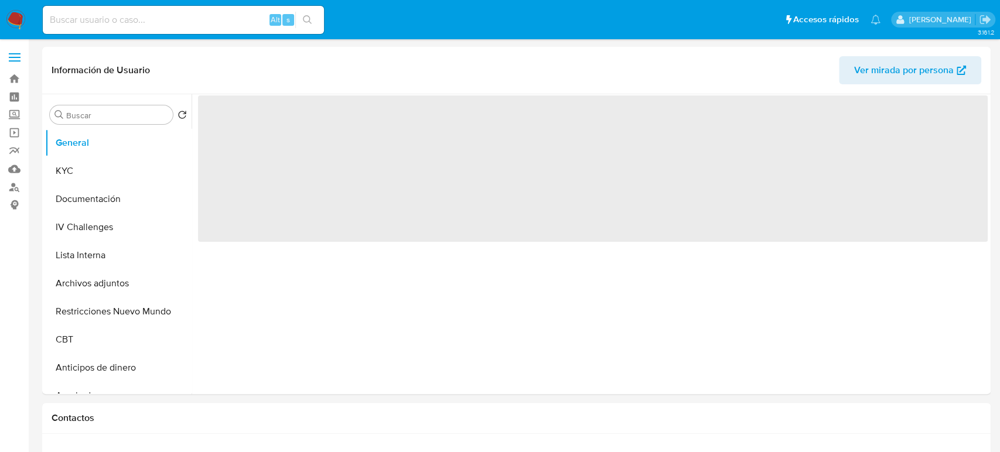
select select "10"
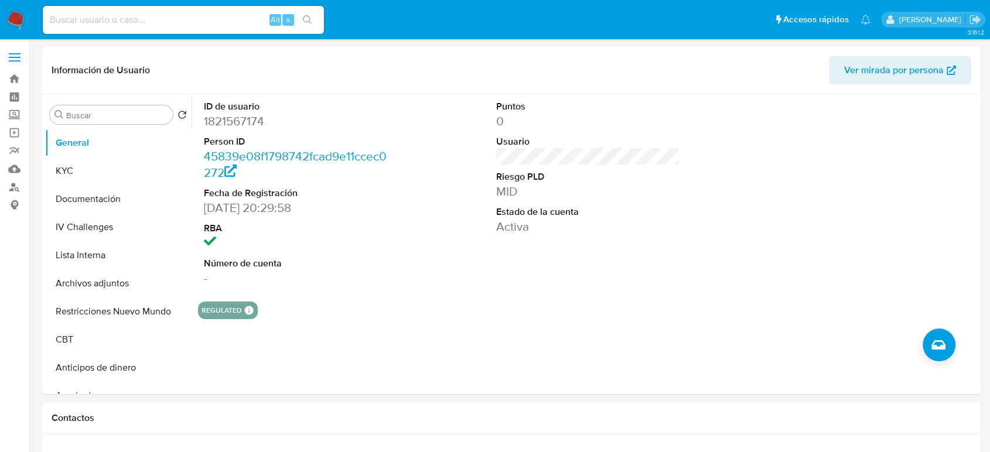
click at [224, 27] on div "Alt s" at bounding box center [183, 20] width 281 height 28
click at [232, 22] on input at bounding box center [183, 19] width 281 height 15
paste input "86979169"
type input "86979169"
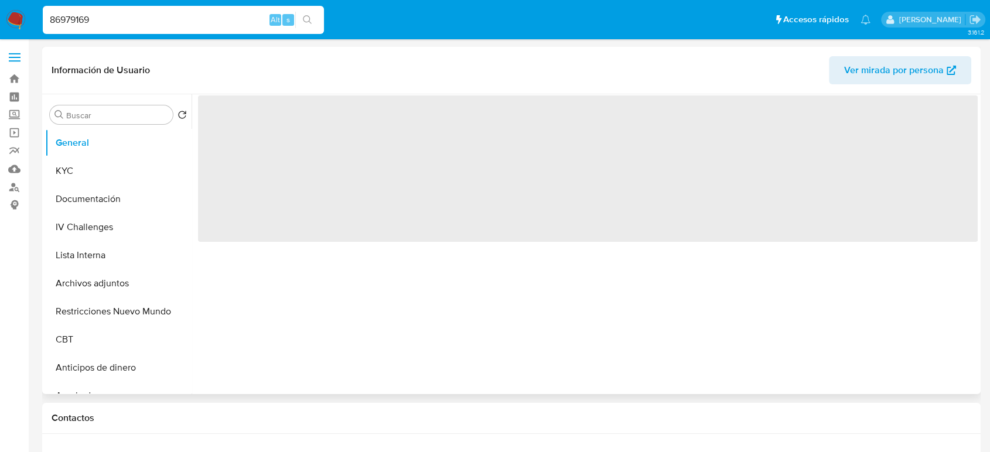
select select "10"
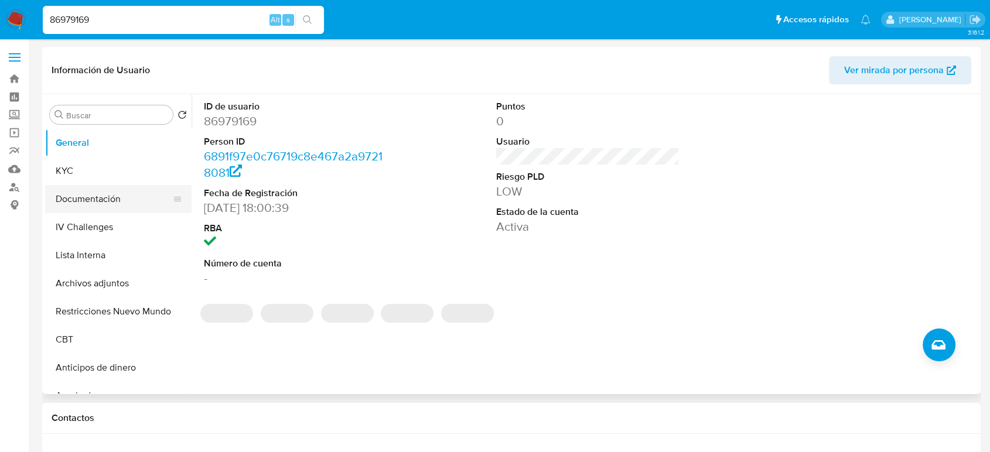
click at [93, 204] on button "Documentación" at bounding box center [113, 199] width 137 height 28
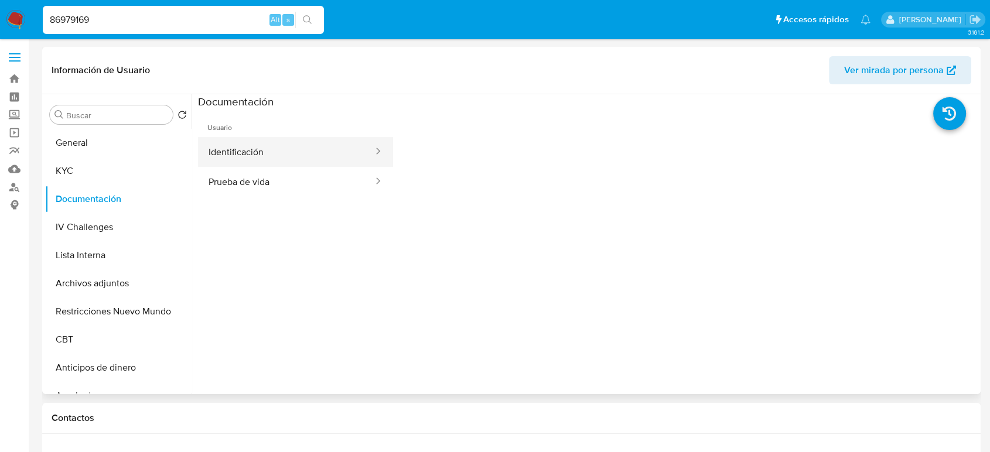
click at [284, 154] on button "Identificación" at bounding box center [286, 152] width 176 height 30
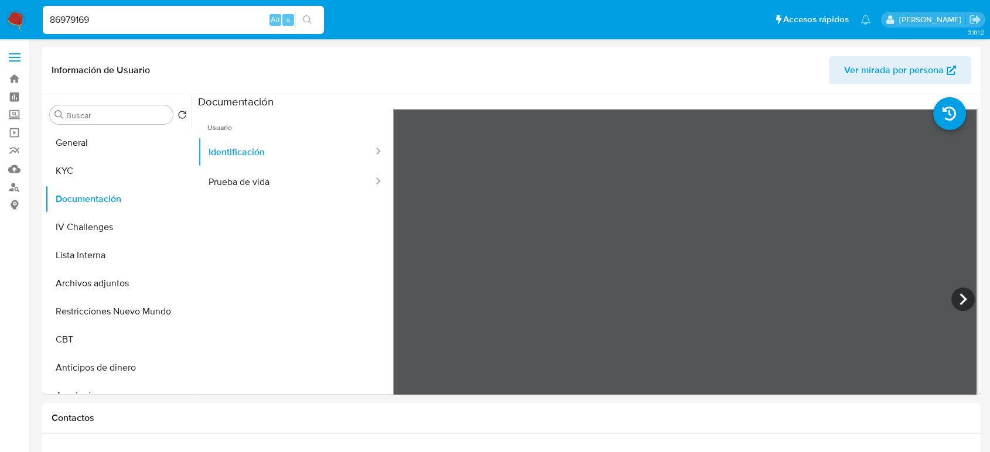
click at [256, 24] on input "86979169" at bounding box center [183, 19] width 281 height 15
paste input "648479582"
type input "648479582"
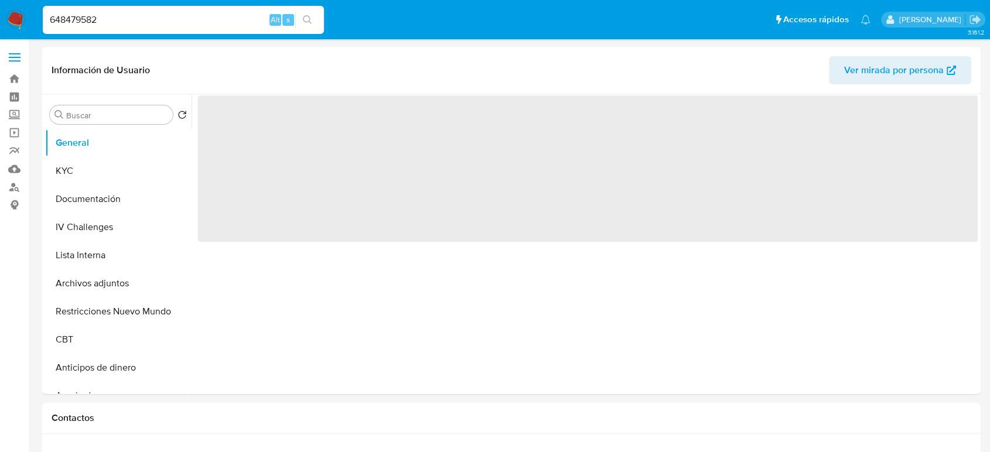
select select "10"
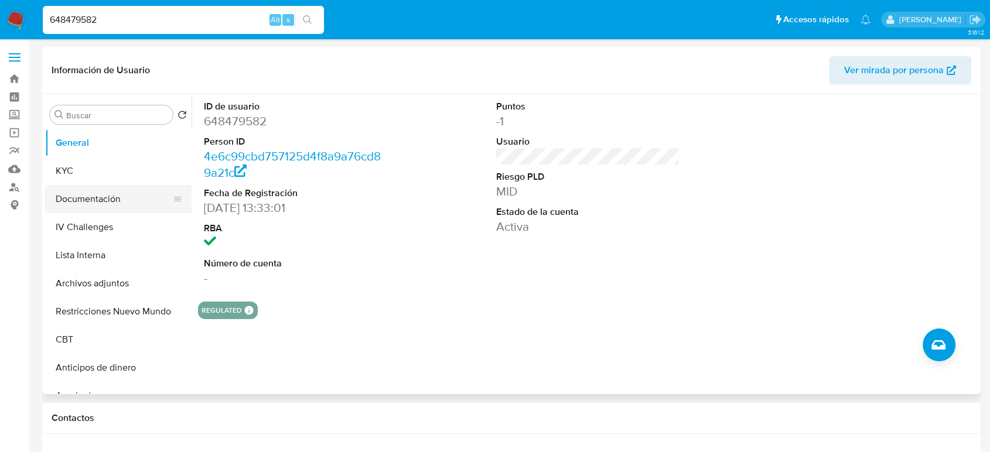
click at [109, 202] on button "Documentación" at bounding box center [113, 199] width 137 height 28
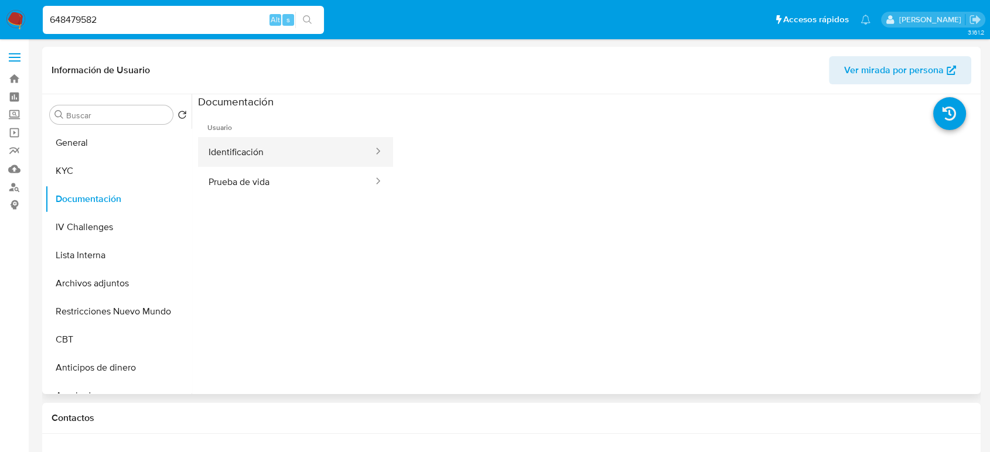
click at [298, 143] on button "Identificación" at bounding box center [286, 152] width 176 height 30
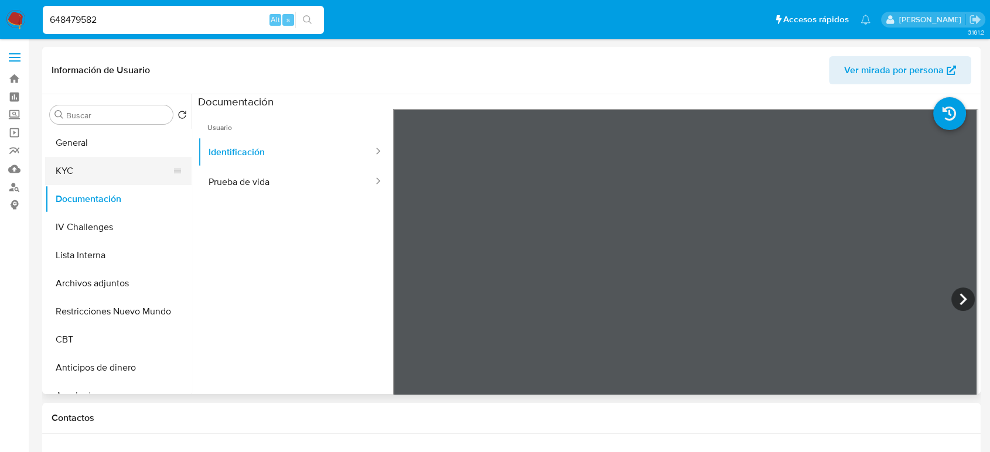
click at [86, 162] on button "KYC" at bounding box center [113, 171] width 137 height 28
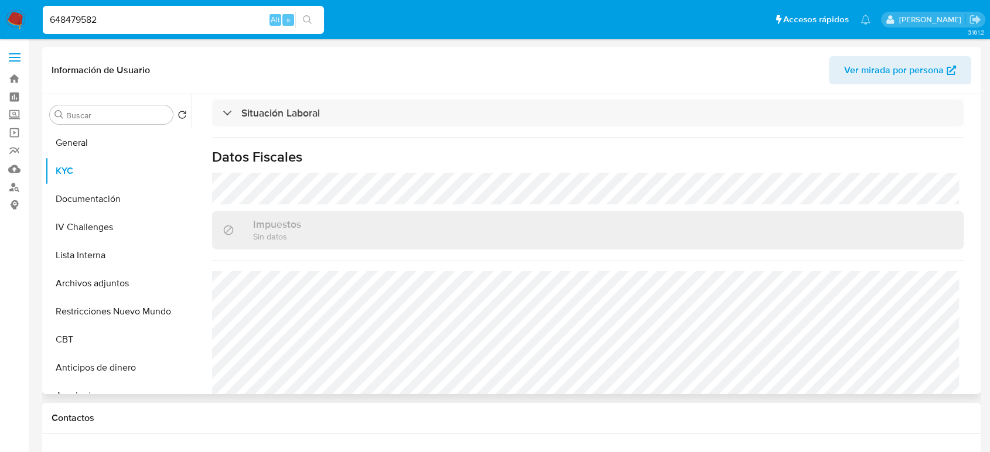
scroll to position [616, 0]
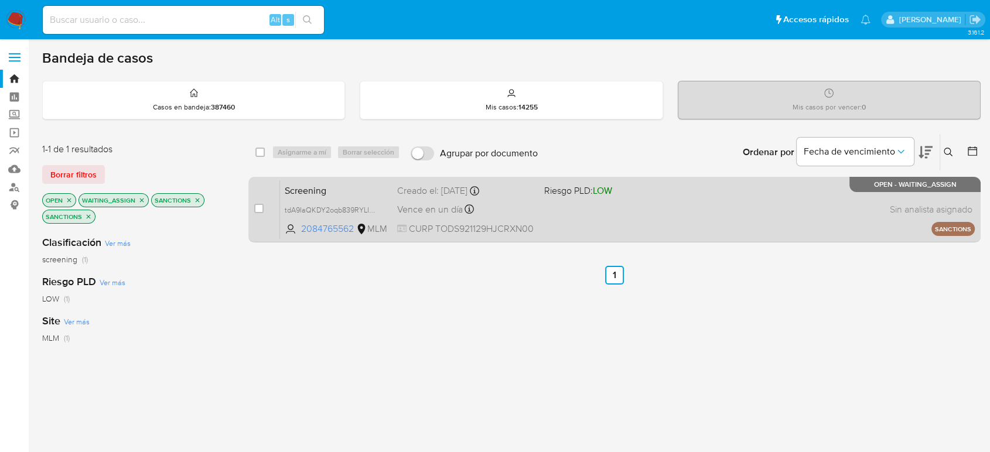
click at [525, 198] on div "Screening tdA9IaQKDY2oqb839RYLIafT 2084765562 MLM Riesgo PLD: LOW Creado el: [D…" at bounding box center [627, 209] width 695 height 59
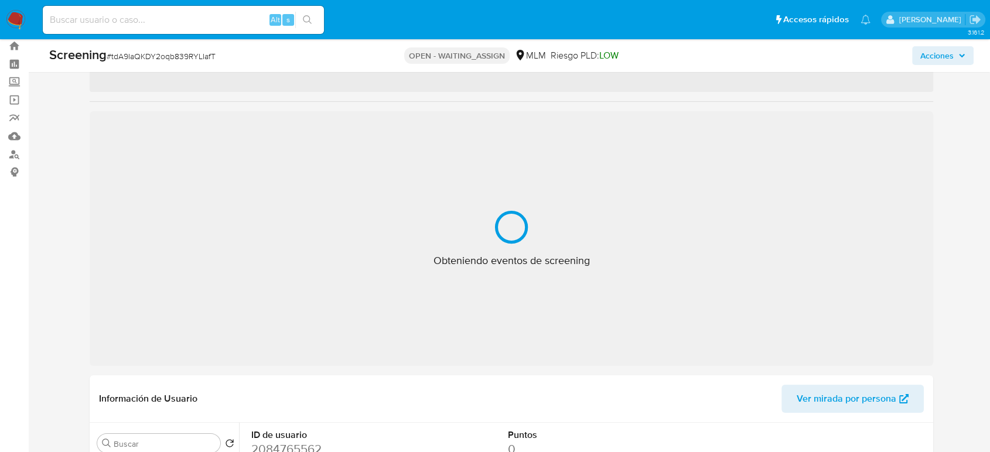
select select "10"
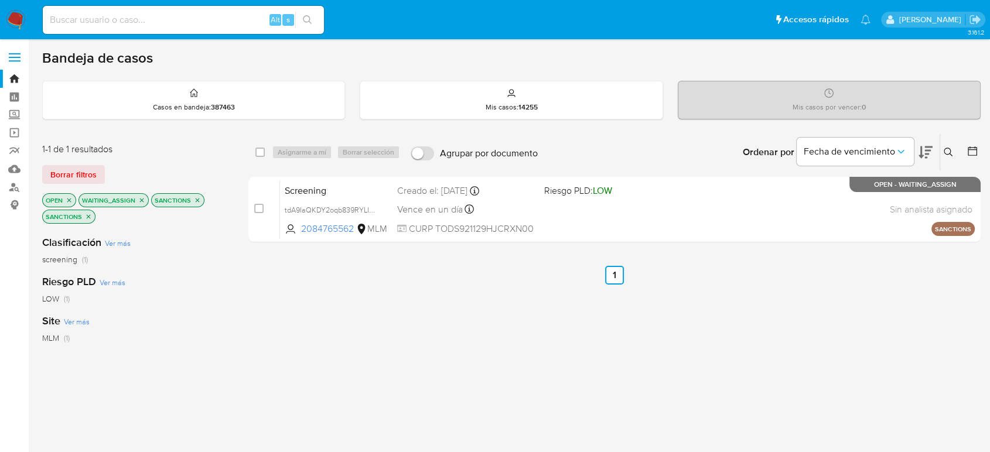
click at [196, 197] on icon "close-filter" at bounding box center [197, 200] width 7 height 7
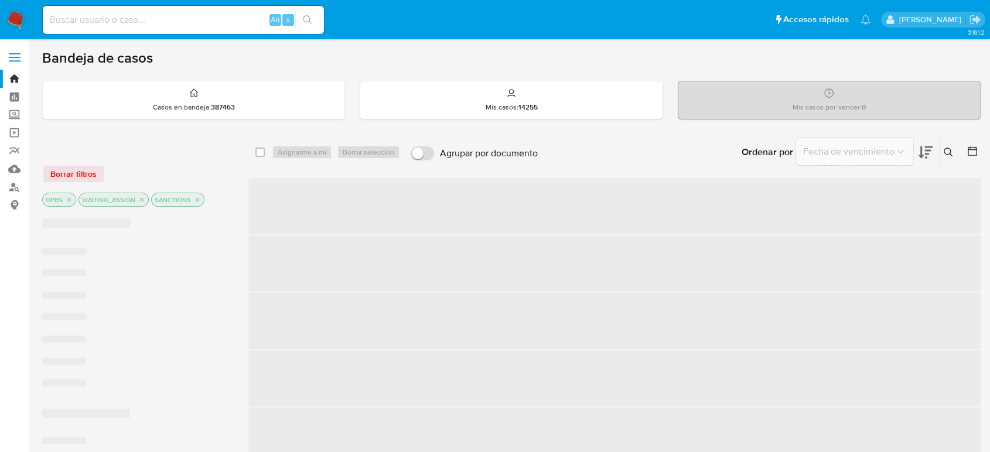
click at [196, 196] on icon "close-filter" at bounding box center [197, 199] width 7 height 7
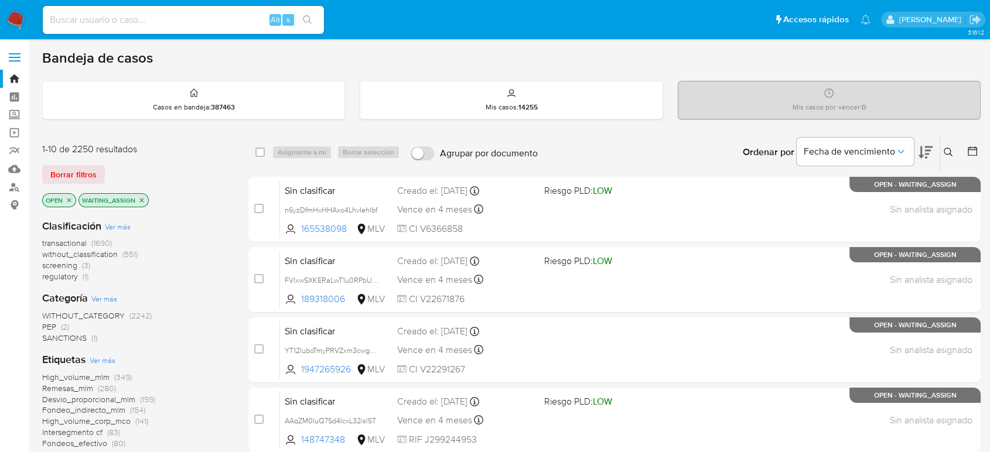
click at [82, 261] on span "(3)" at bounding box center [86, 266] width 8 height 12
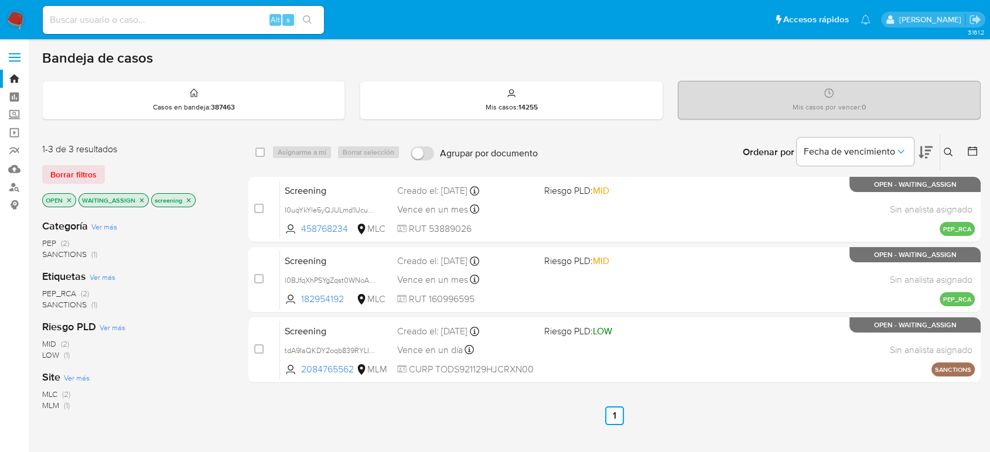
click at [61, 406] on span "MLM (1)" at bounding box center [56, 405] width 28 height 11
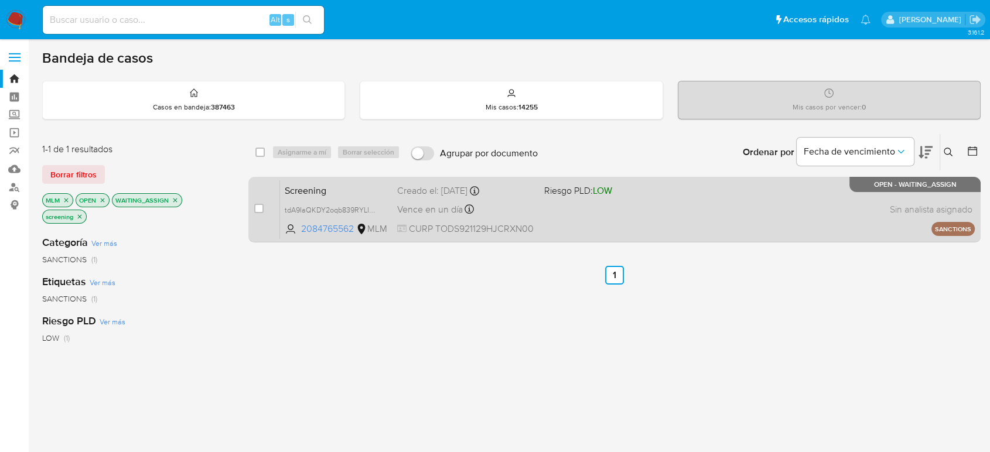
click at [542, 221] on div "Screening tdA9IaQKDY2oqb839RYLIafT 2084765562 MLM Riesgo PLD: LOW Creado el: [D…" at bounding box center [627, 209] width 695 height 59
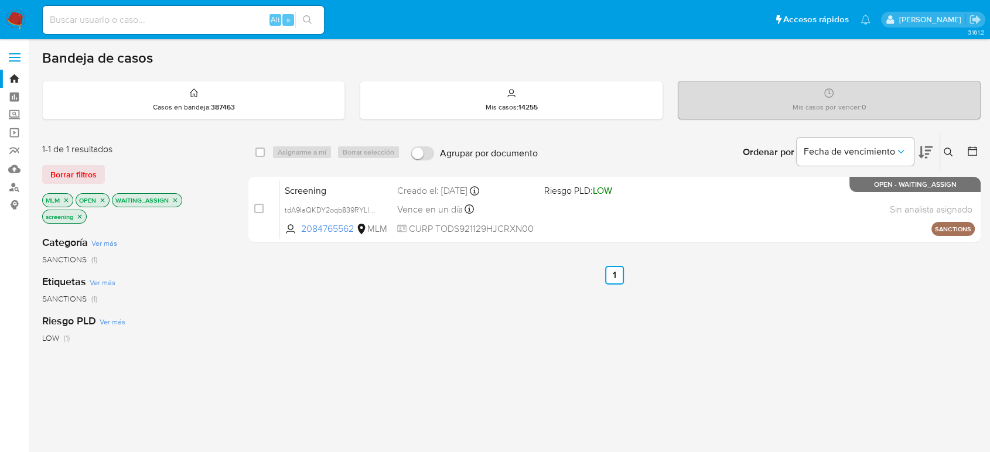
click at [78, 216] on icon "close-filter" at bounding box center [79, 216] width 7 height 7
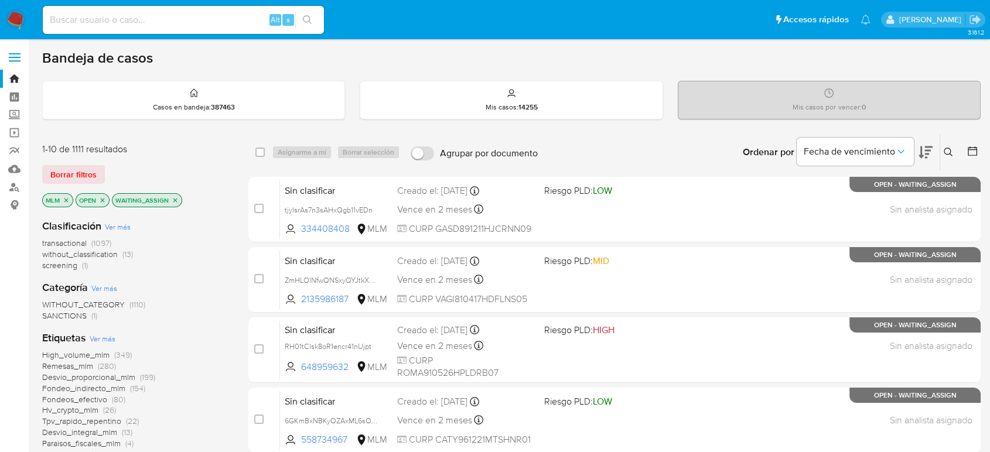
click at [175, 197] on icon "close-filter" at bounding box center [175, 200] width 7 height 7
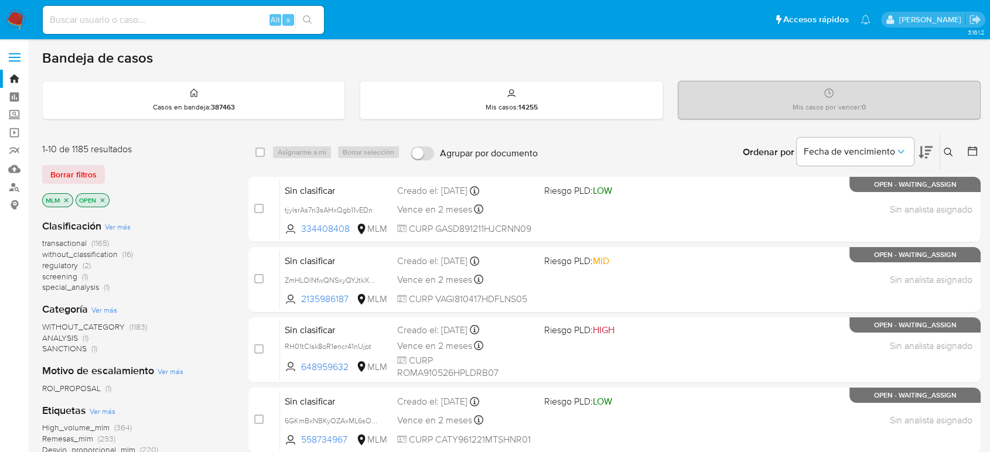
click at [15, 18] on img at bounding box center [16, 20] width 20 height 20
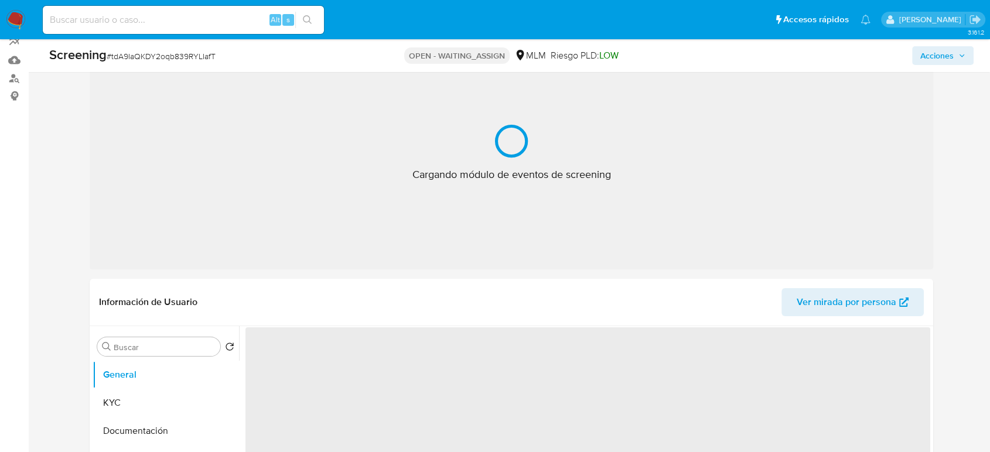
scroll to position [130, 0]
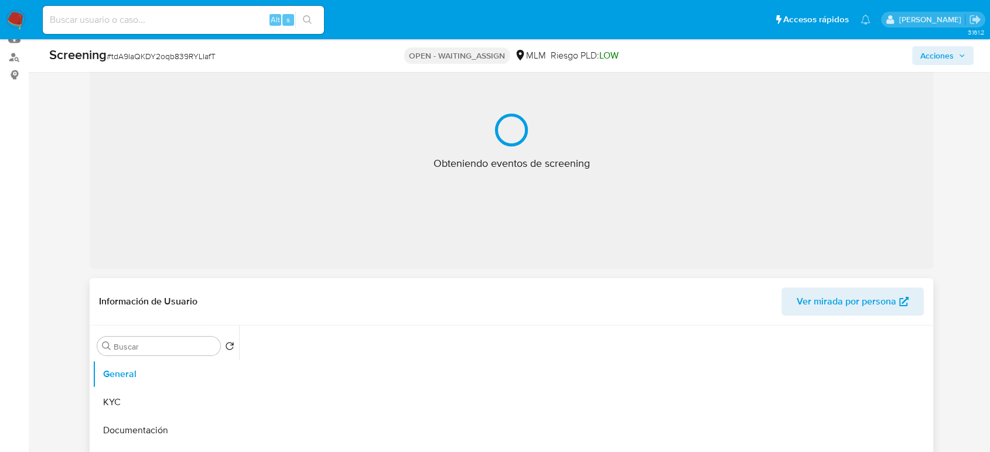
select select "10"
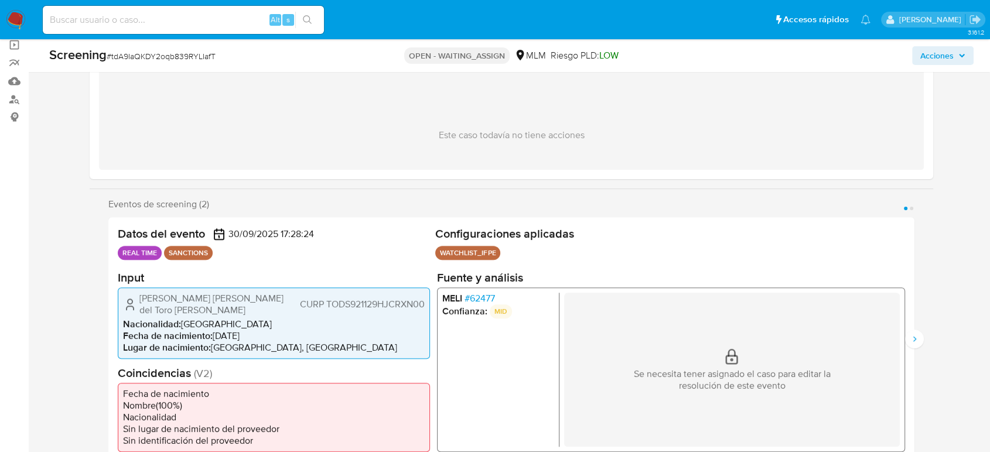
scroll to position [65, 0]
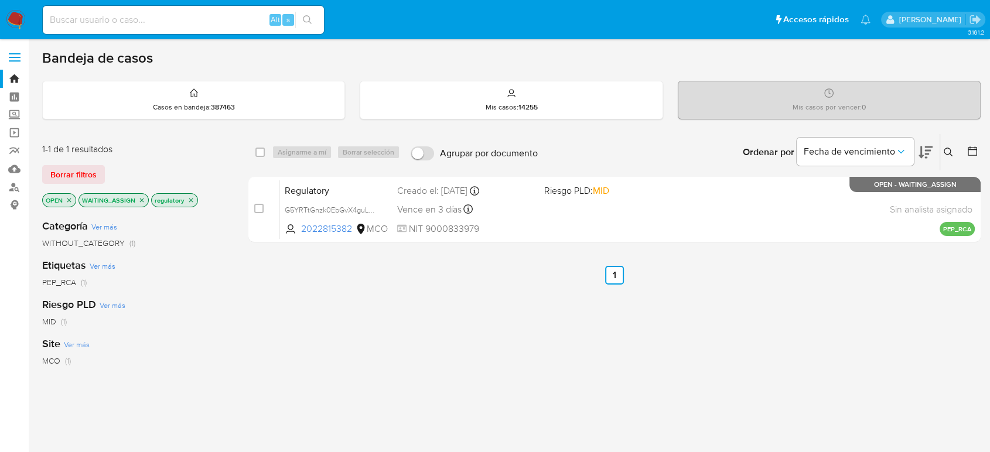
click at [220, 10] on div "Alt s" at bounding box center [183, 20] width 281 height 28
click at [218, 15] on input at bounding box center [183, 19] width 281 height 15
paste input "2352071450"
type input "2352071450"
